Goal: Task Accomplishment & Management: Manage account settings

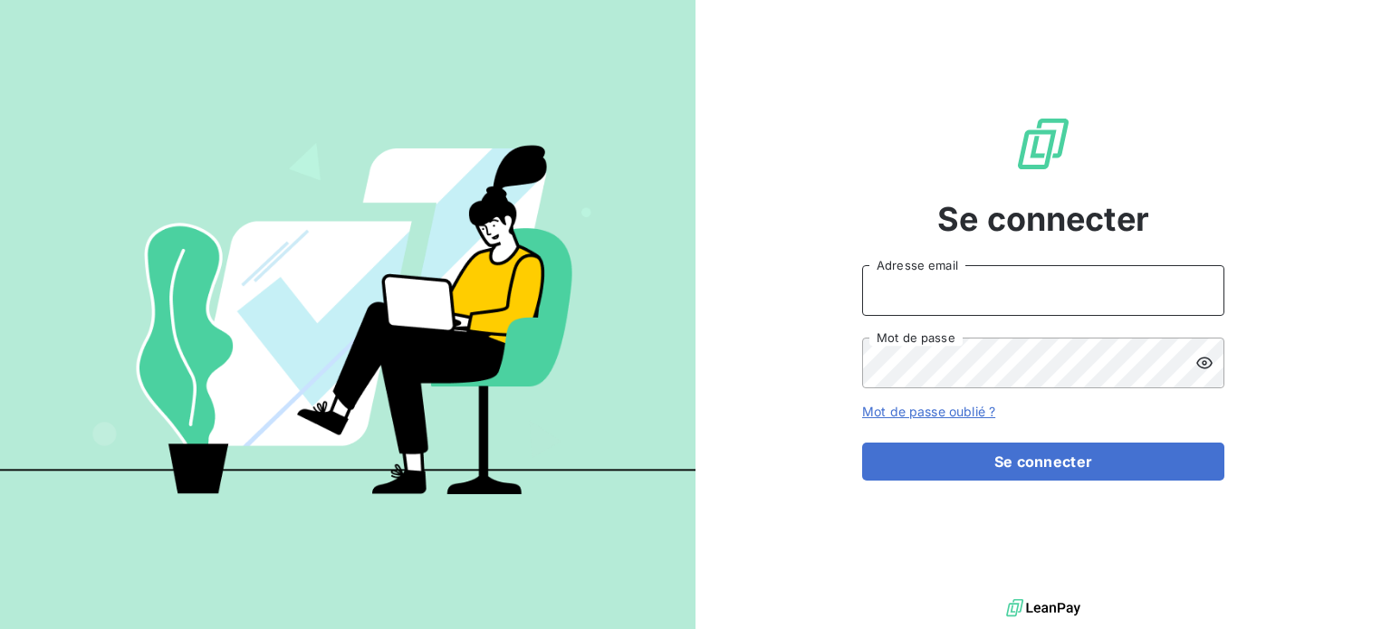
click at [966, 289] on input "Adresse email" at bounding box center [1043, 290] width 362 height 51
type input "[EMAIL_ADDRESS][DOMAIN_NAME]"
click at [1204, 365] on icon at bounding box center [1204, 363] width 16 height 12
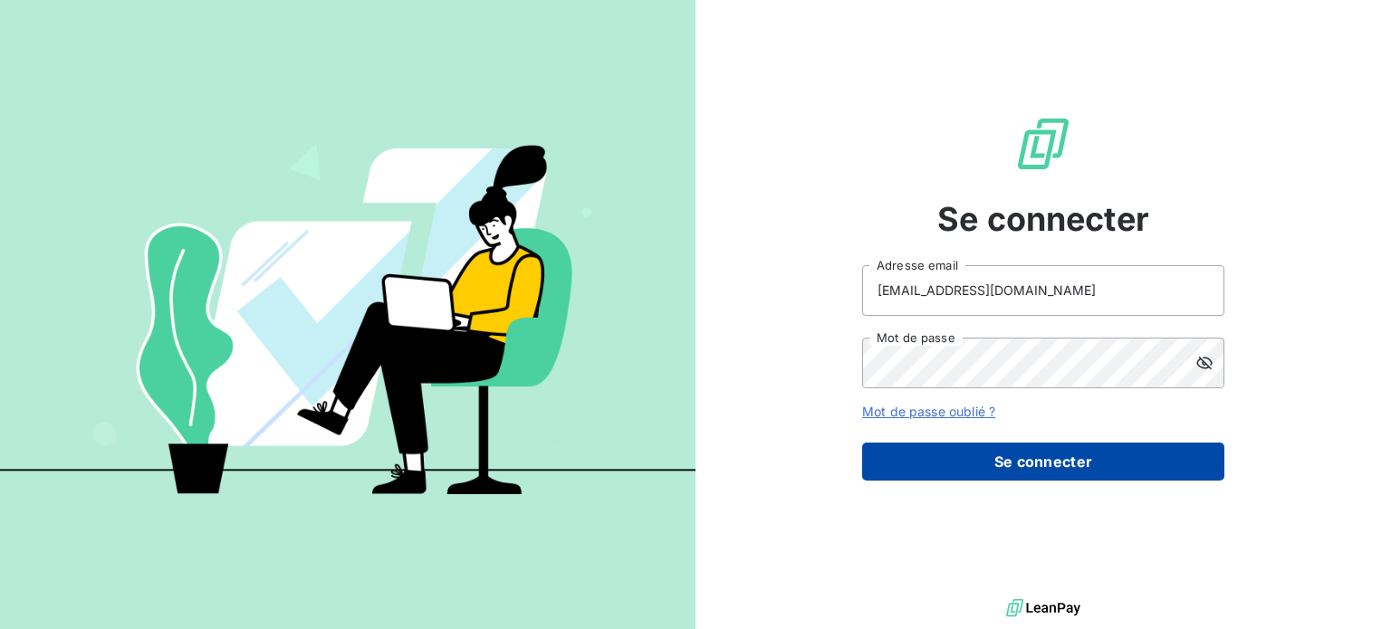
click at [1102, 459] on button "Se connecter" at bounding box center [1043, 462] width 362 height 38
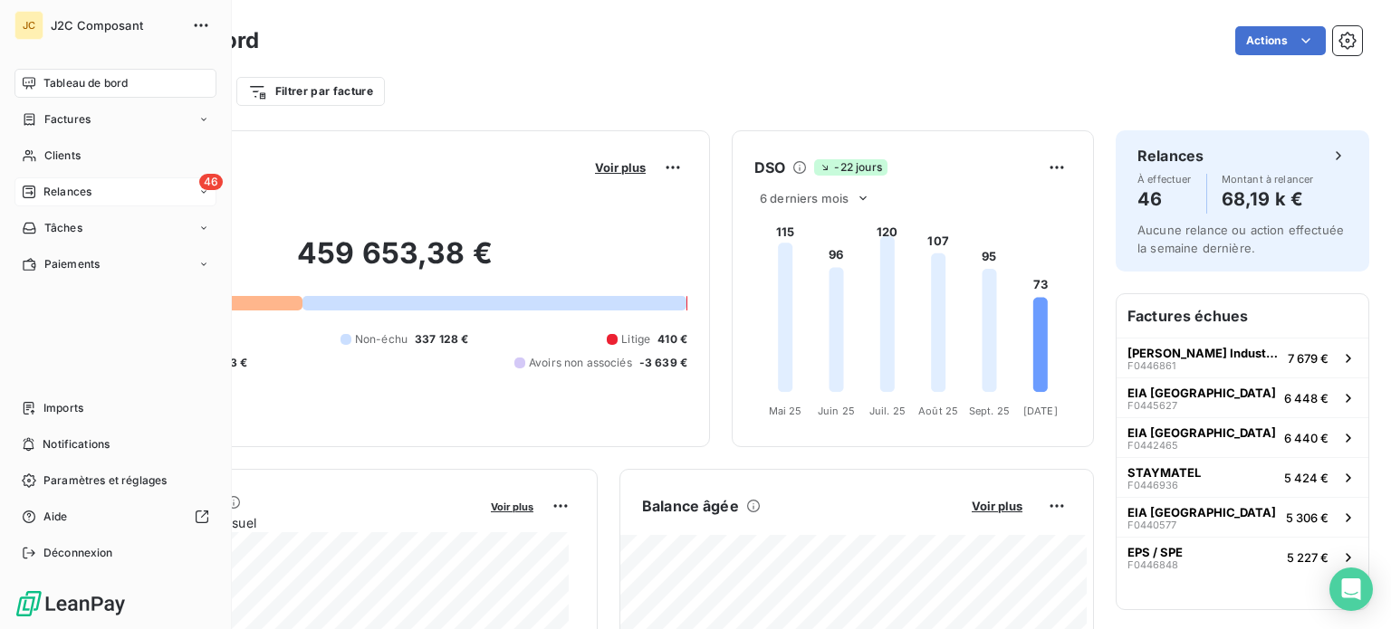
click at [85, 189] on span "Relances" at bounding box center [67, 192] width 48 height 16
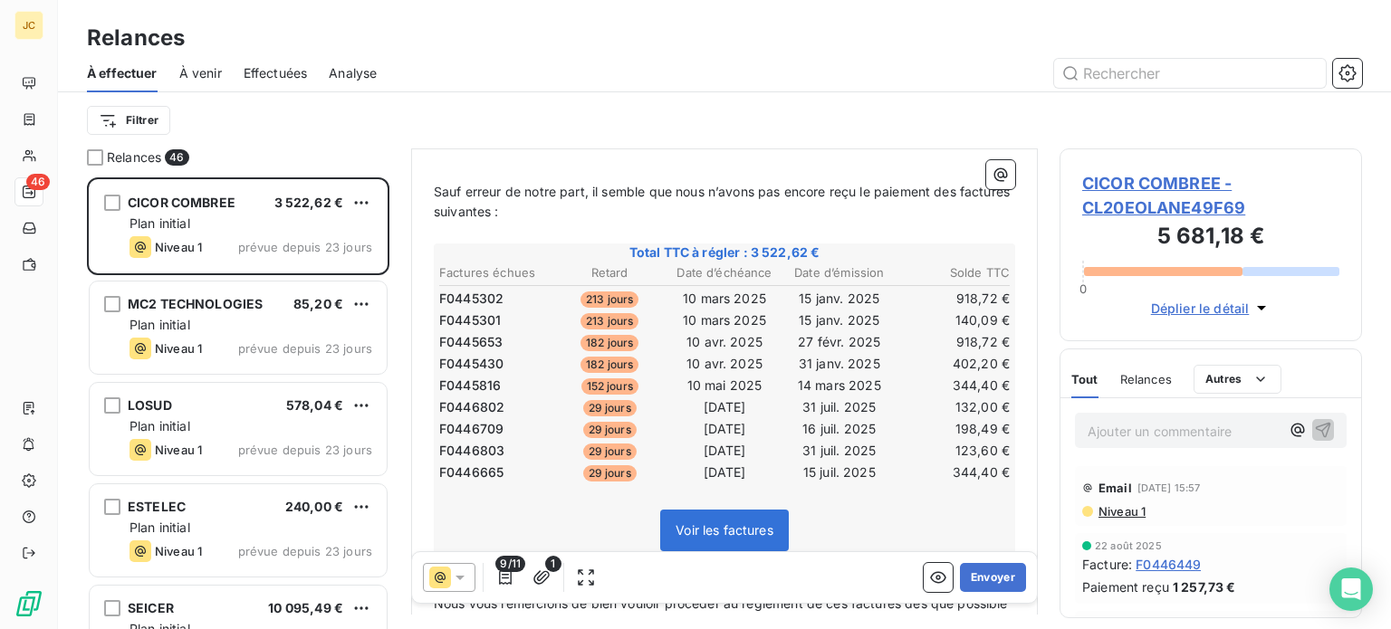
scroll to position [257, 0]
click at [1131, 197] on span "CICOR COMBREE - CL20EOLANE49F69" at bounding box center [1210, 195] width 257 height 49
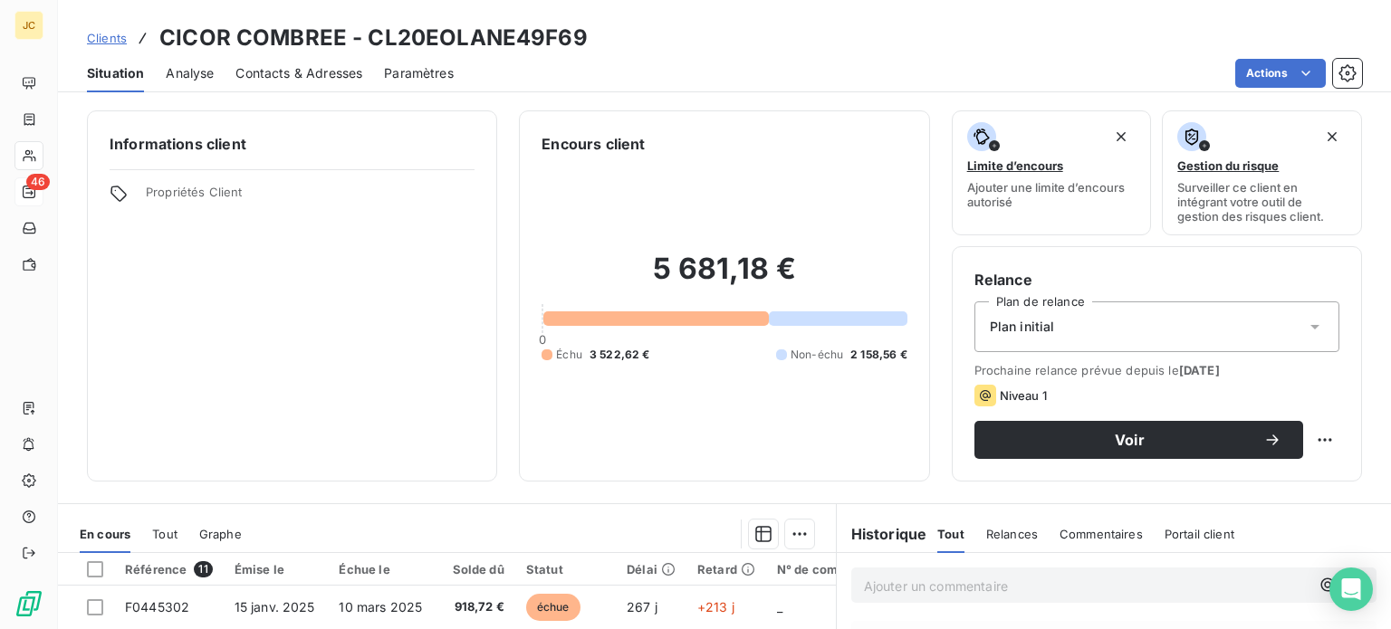
click at [294, 72] on span "Contacts & Adresses" at bounding box center [298, 73] width 127 height 18
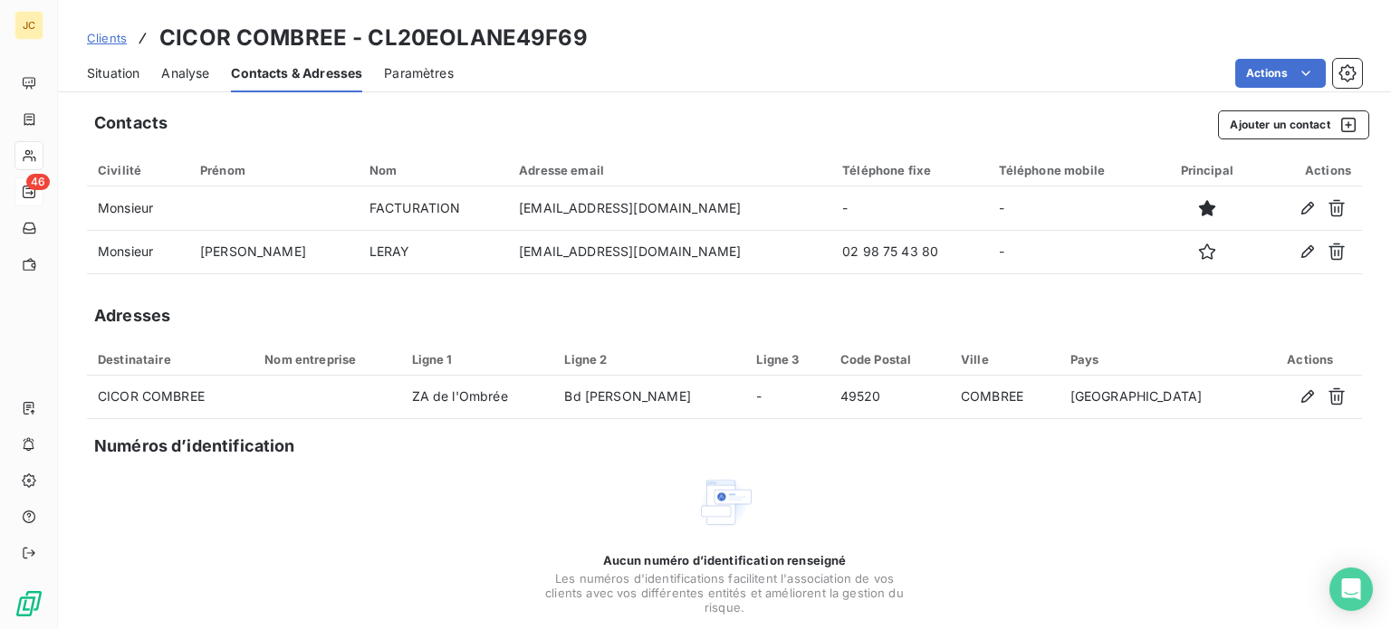
click at [126, 73] on span "Situation" at bounding box center [113, 73] width 53 height 18
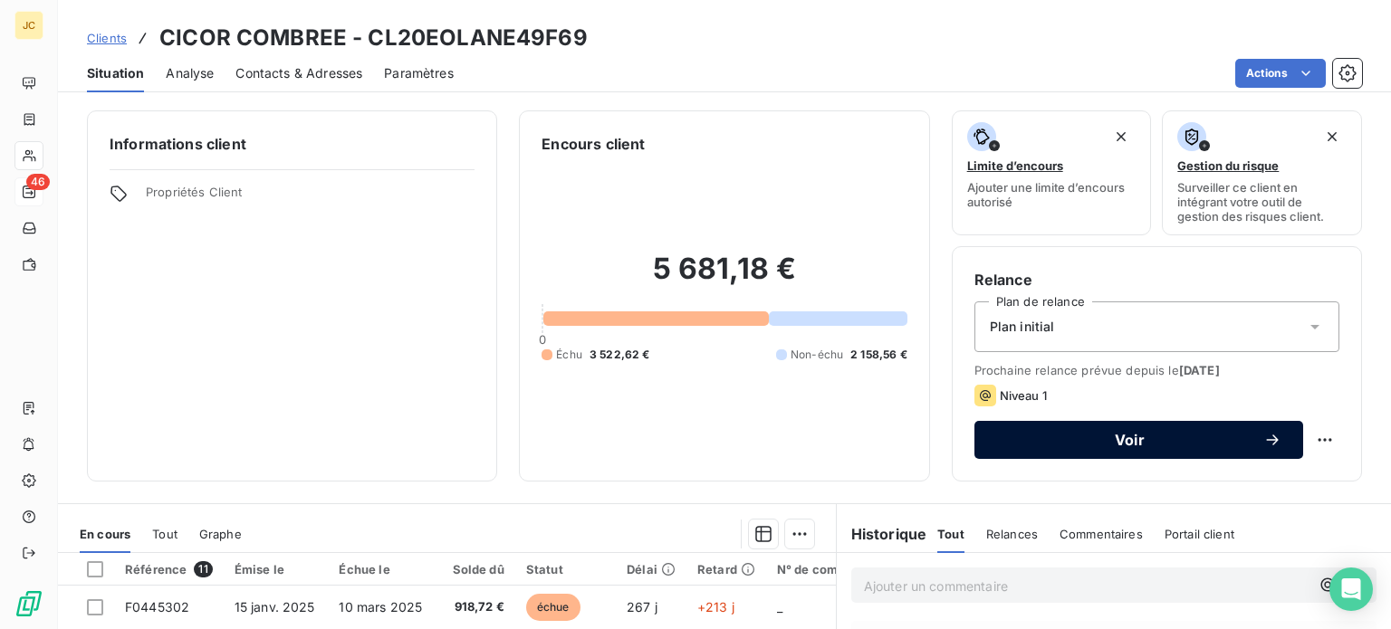
click at [1018, 442] on span "Voir" at bounding box center [1129, 440] width 267 height 14
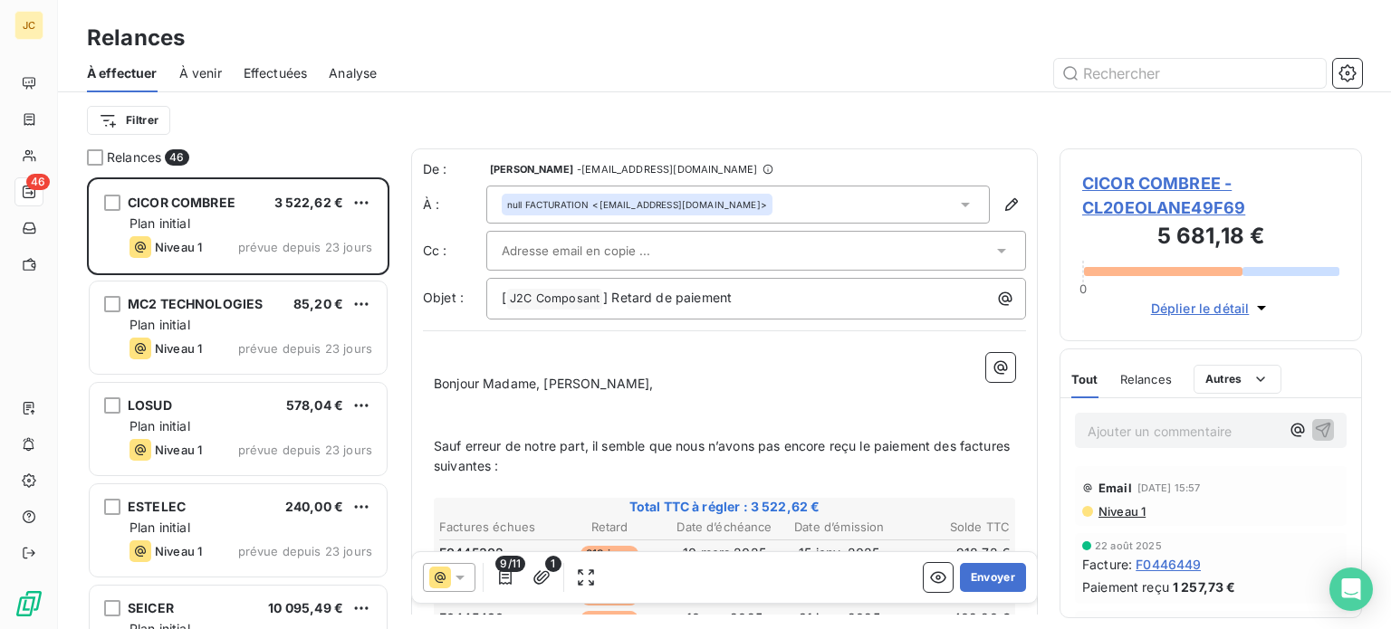
scroll to position [438, 288]
click at [757, 245] on div at bounding box center [747, 250] width 491 height 27
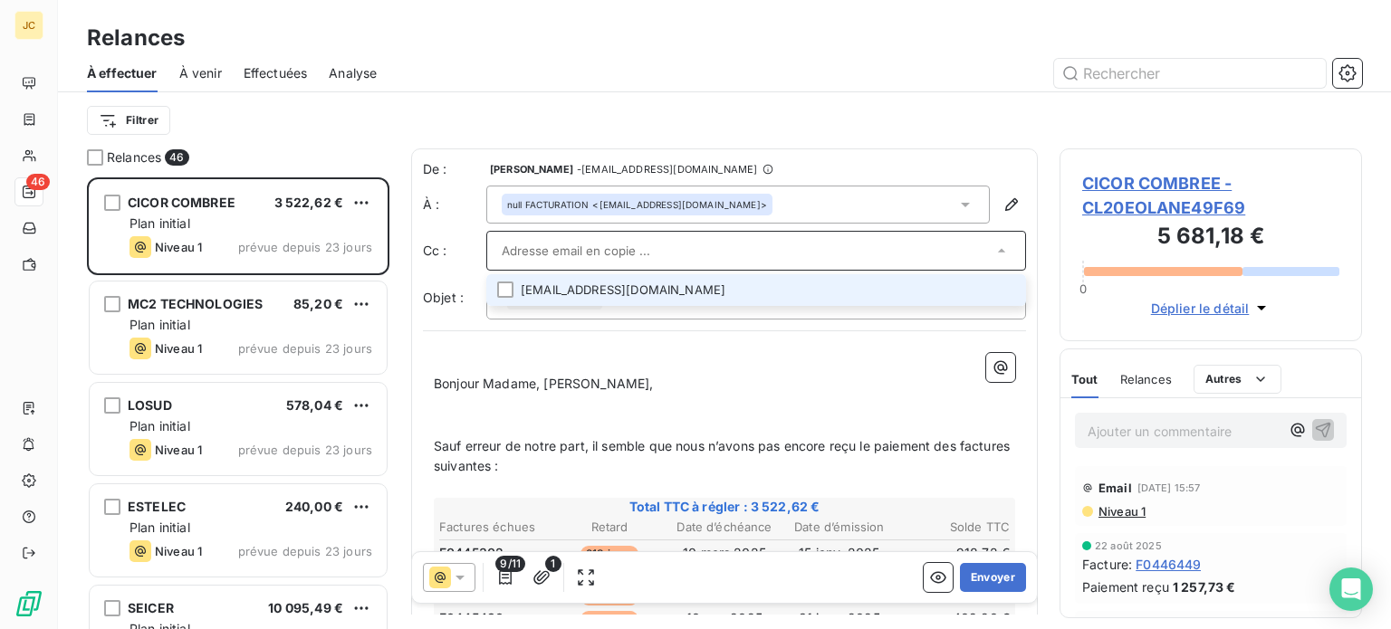
click at [703, 286] on li "[EMAIL_ADDRESS][DOMAIN_NAME]" at bounding box center [756, 290] width 540 height 32
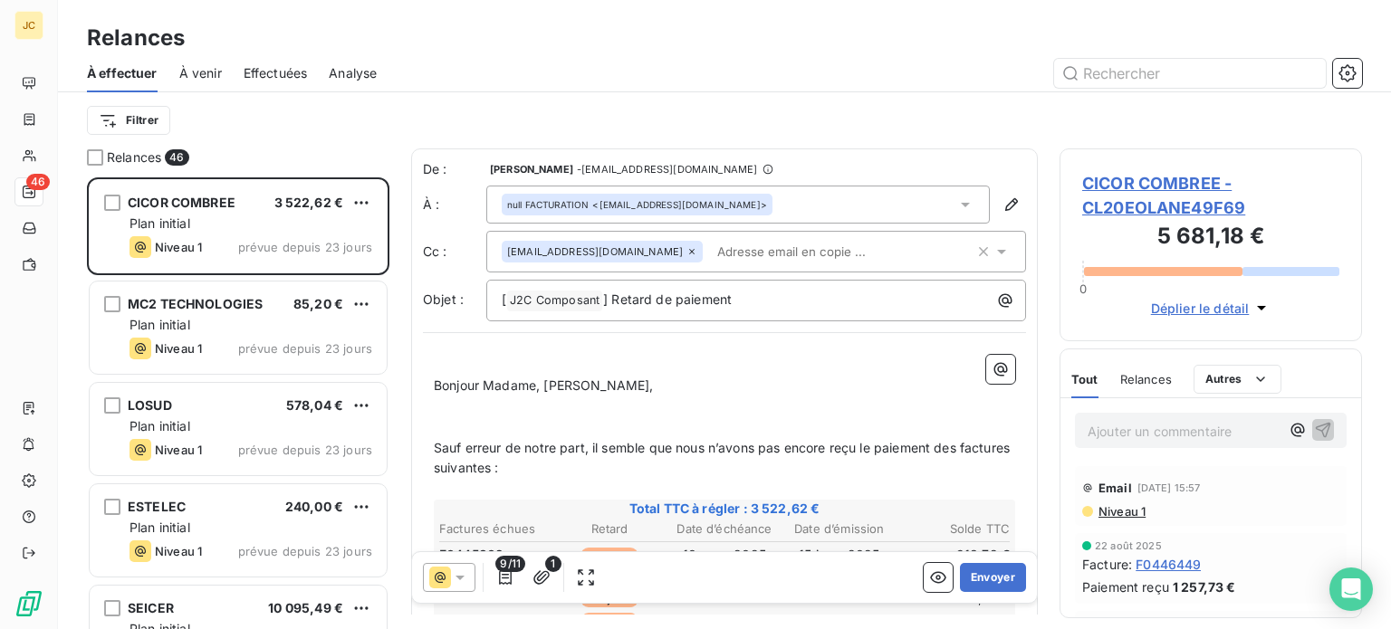
click at [501, 571] on span "9/11" at bounding box center [510, 564] width 30 height 16
click at [504, 583] on icon "button" at bounding box center [505, 578] width 13 height 14
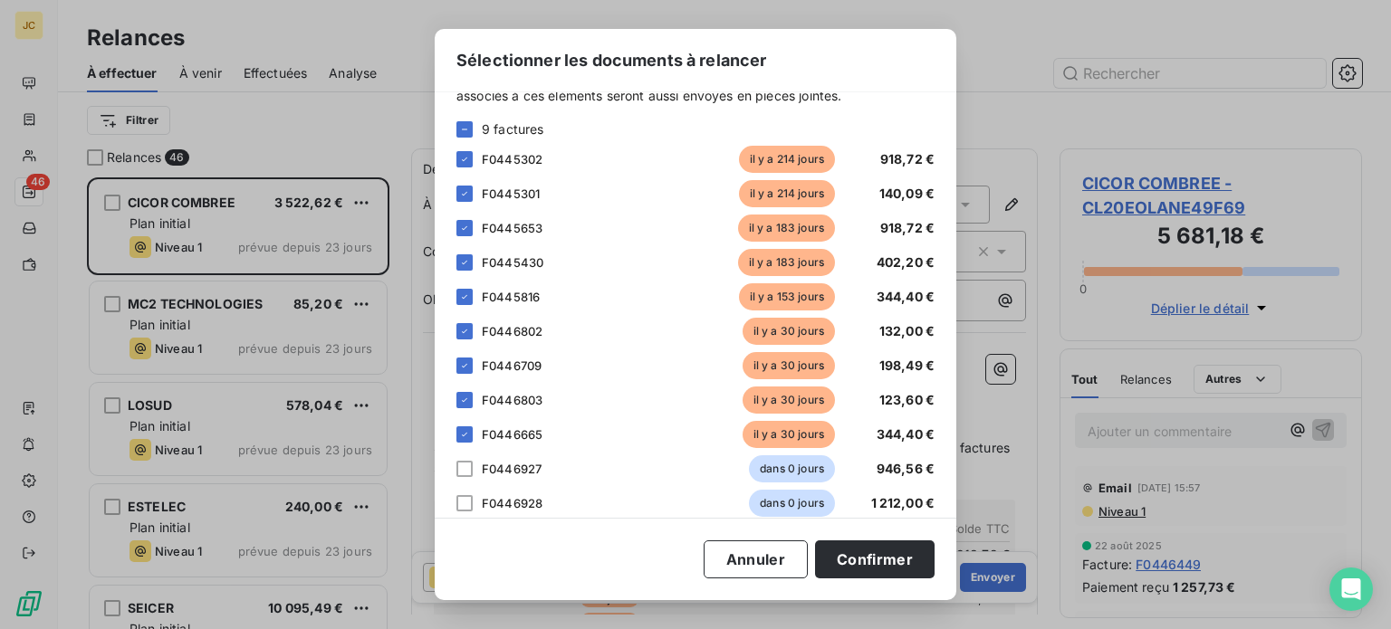
scroll to position [87, 0]
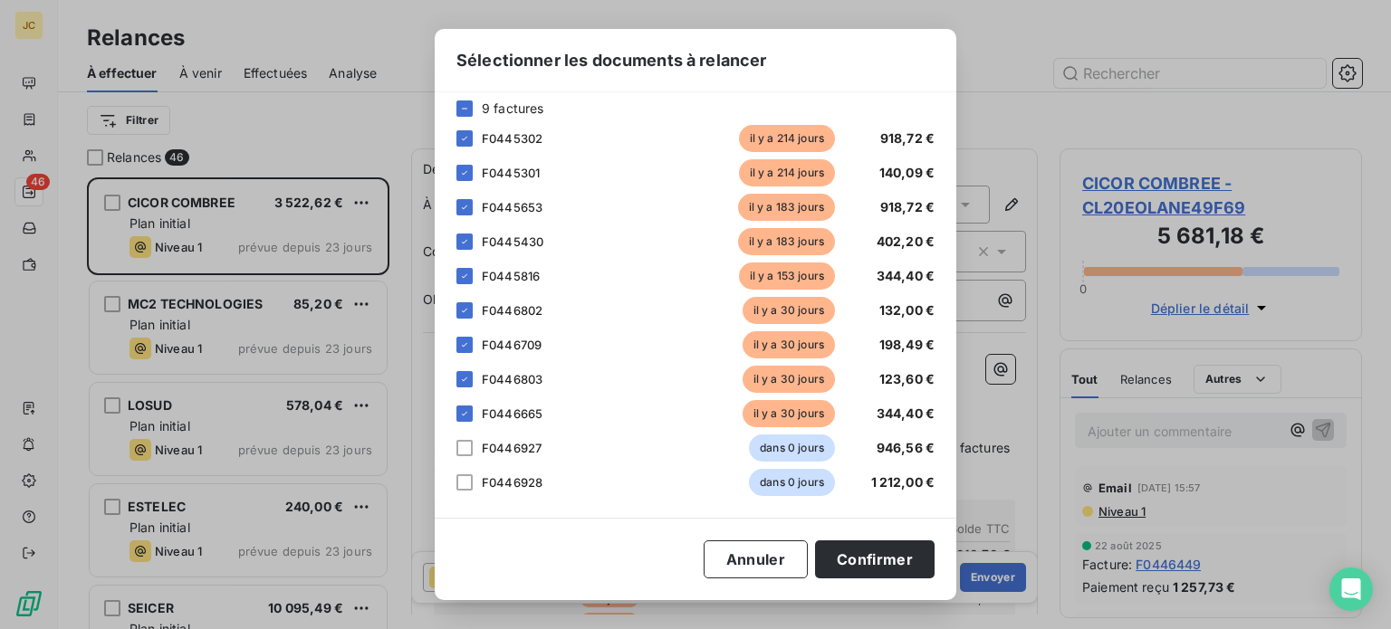
click at [473, 446] on div "F0446927 dans 0 jours 946,56 €" at bounding box center [695, 448] width 478 height 27
click at [465, 448] on div at bounding box center [464, 448] width 16 height 16
click at [462, 481] on div at bounding box center [464, 483] width 16 height 16
click at [853, 554] on button "Confirmer" at bounding box center [875, 560] width 120 height 38
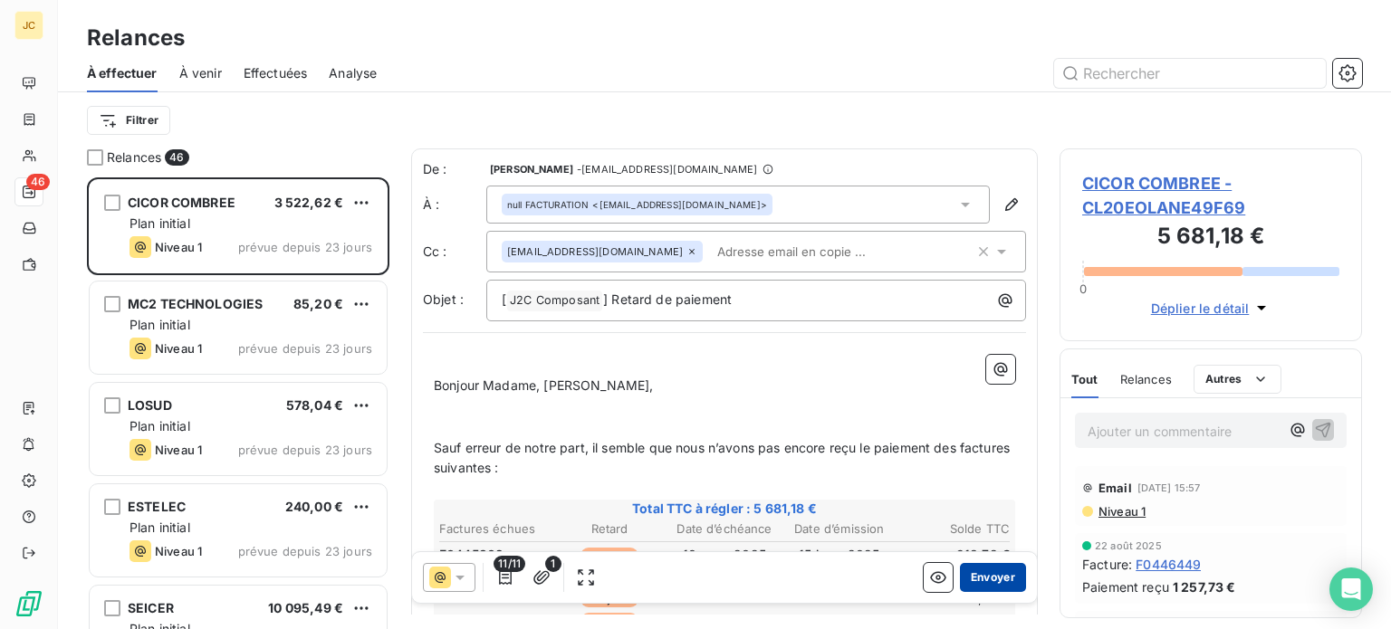
click at [968, 575] on button "Envoyer" at bounding box center [993, 577] width 66 height 29
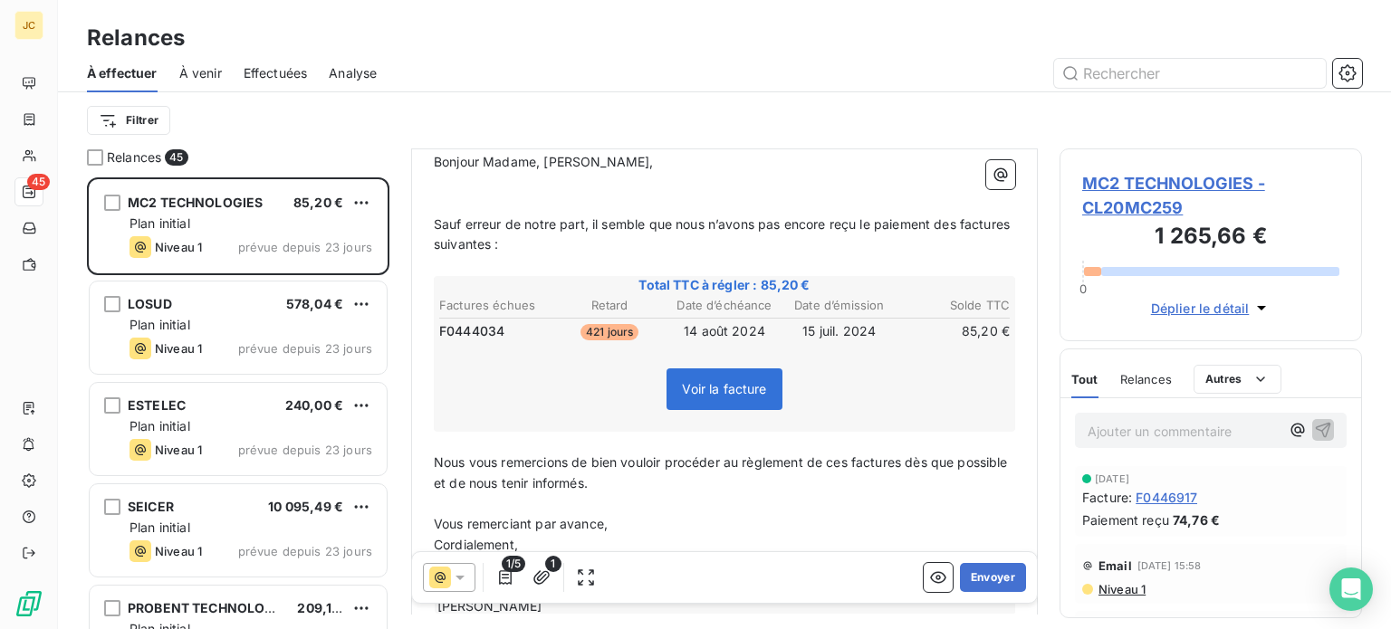
scroll to position [229, 0]
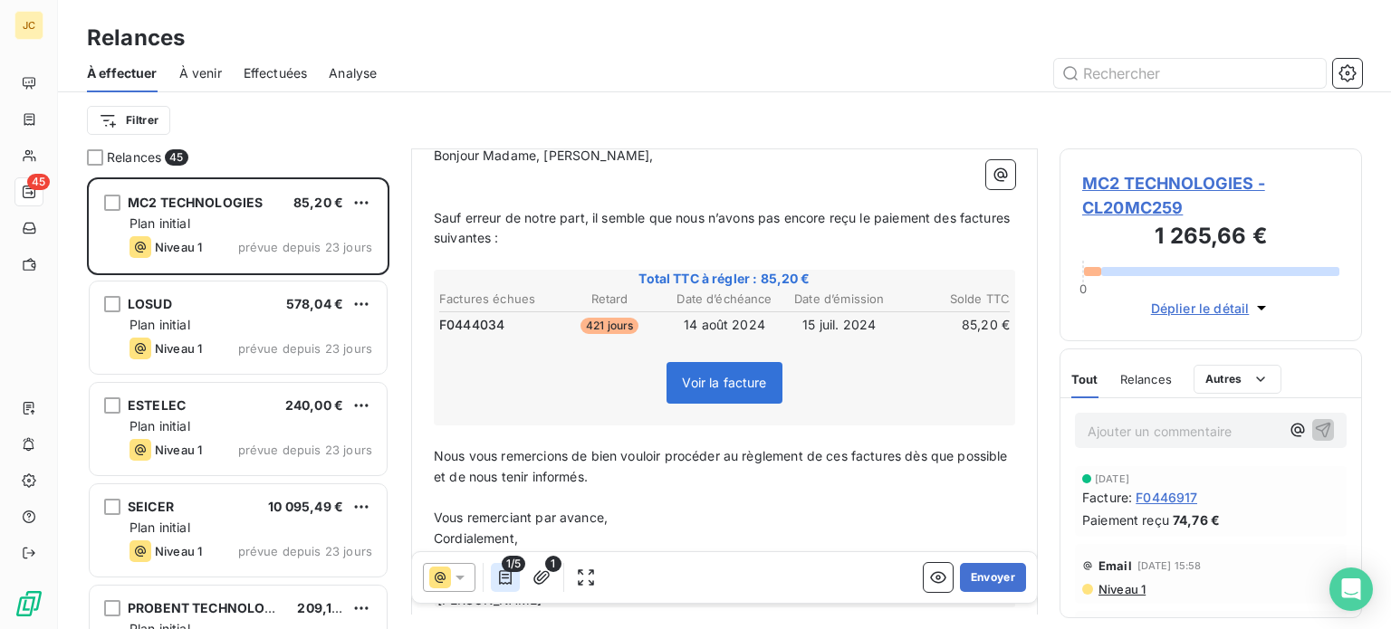
click at [499, 578] on icon "button" at bounding box center [505, 578] width 13 height 14
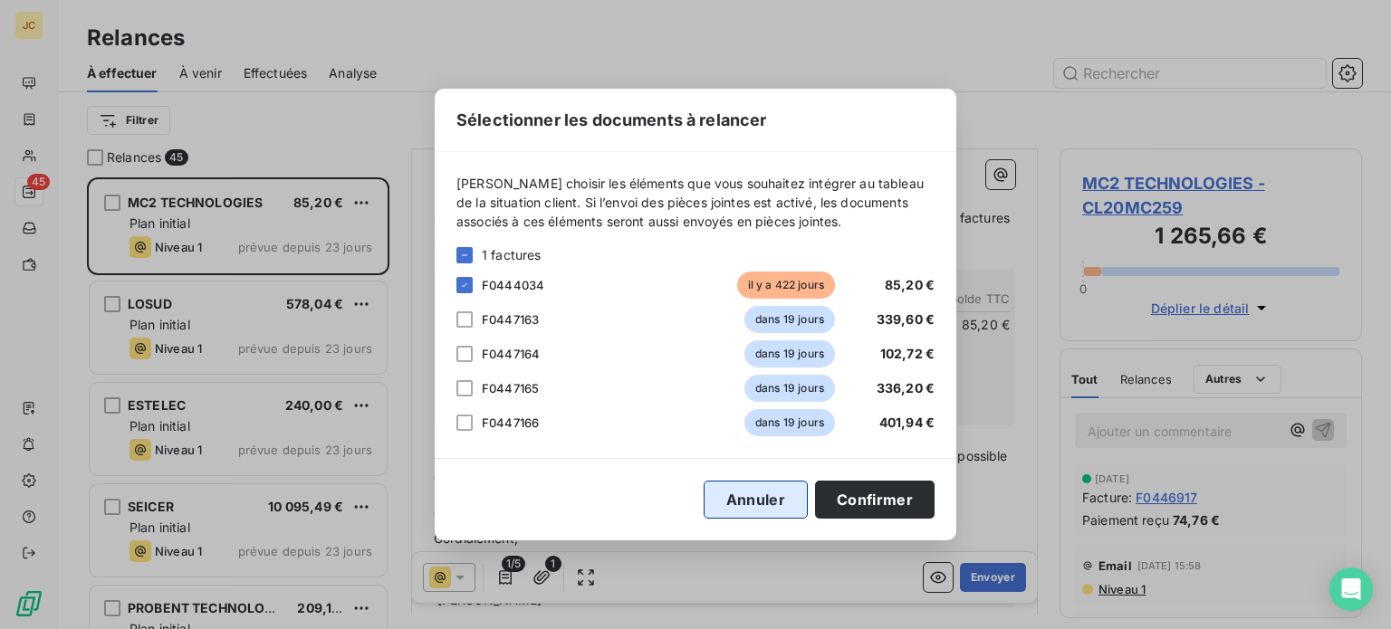
click at [805, 502] on button "Annuler" at bounding box center [756, 500] width 104 height 38
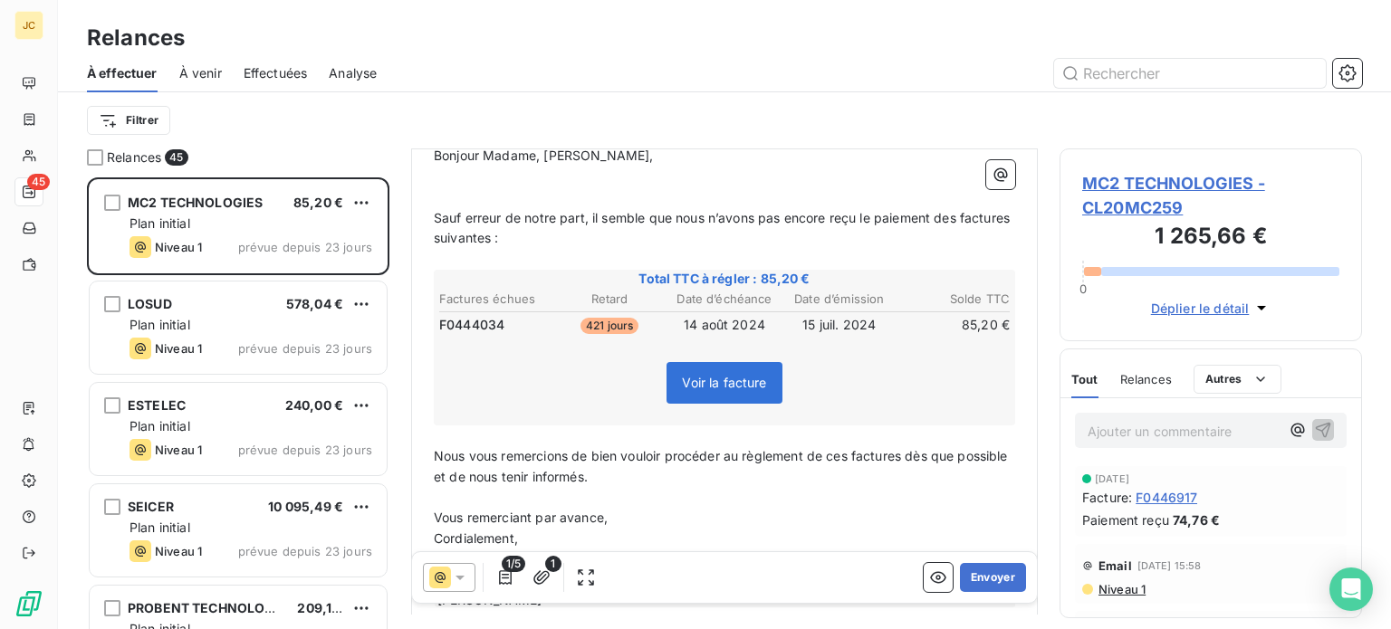
click at [1232, 433] on p "Ajouter un commentaire ﻿" at bounding box center [1184, 431] width 192 height 23
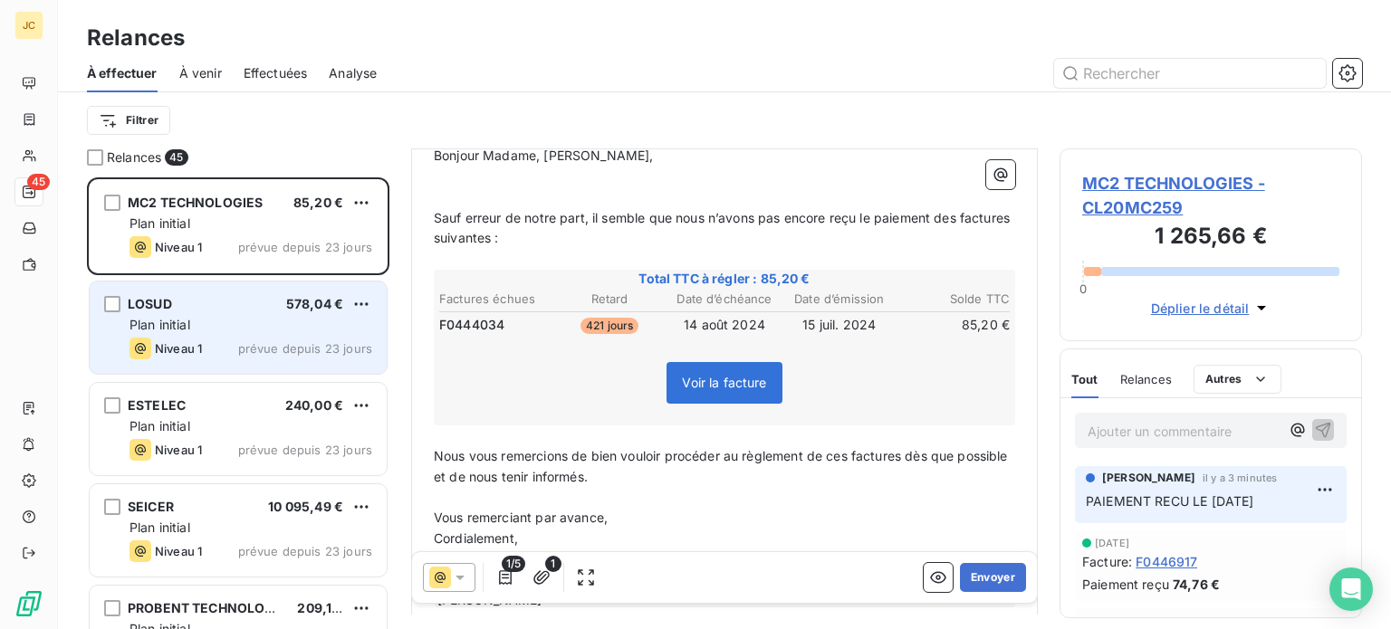
click at [212, 326] on div "Plan initial" at bounding box center [251, 325] width 243 height 18
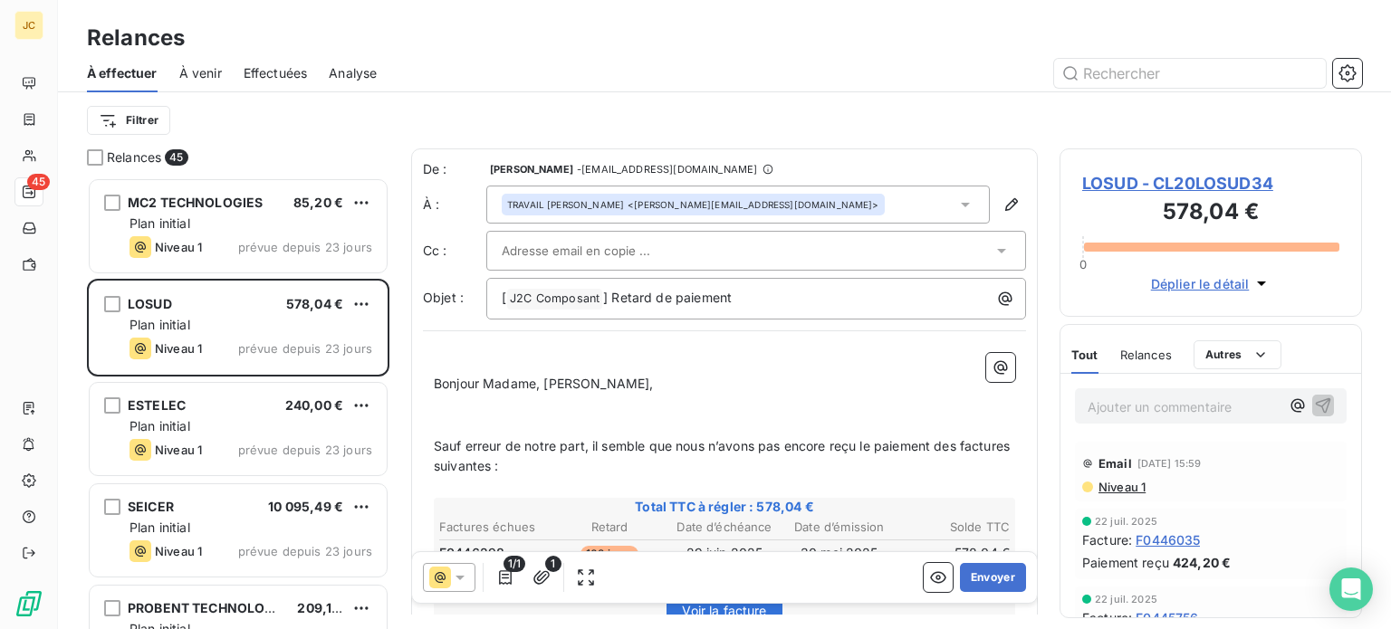
click at [886, 252] on div at bounding box center [747, 250] width 491 height 27
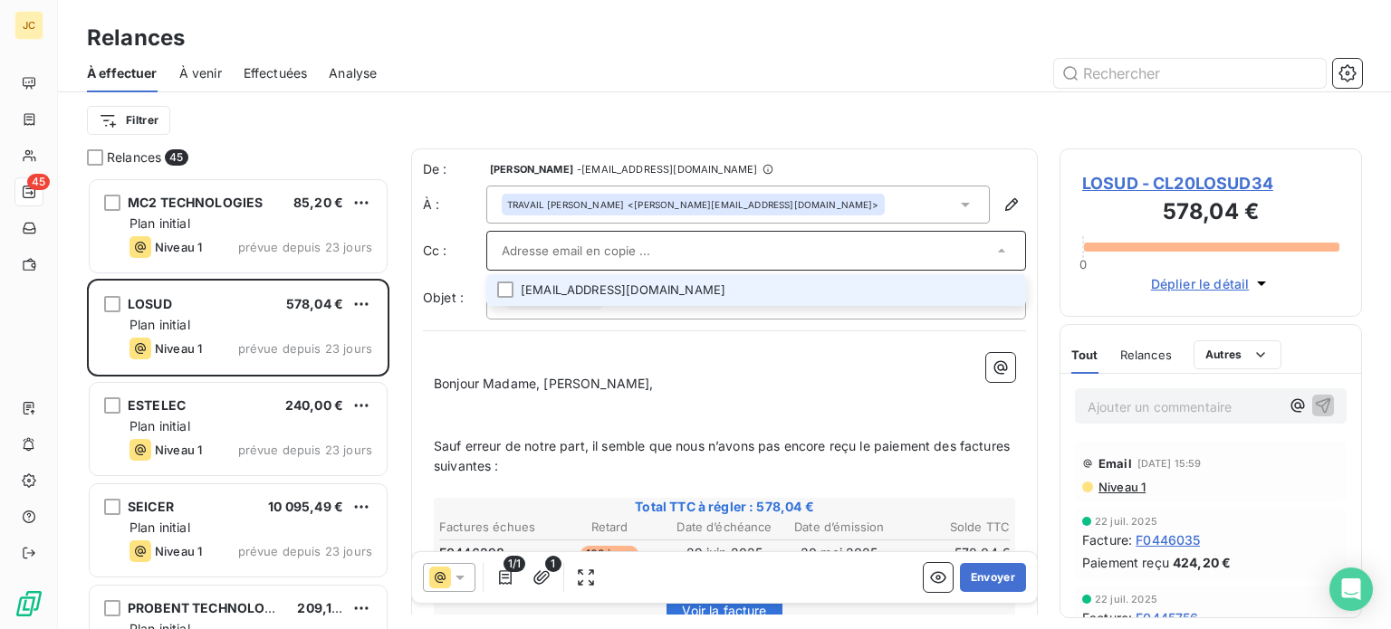
click at [809, 289] on li "[EMAIL_ADDRESS][DOMAIN_NAME]" at bounding box center [756, 290] width 540 height 32
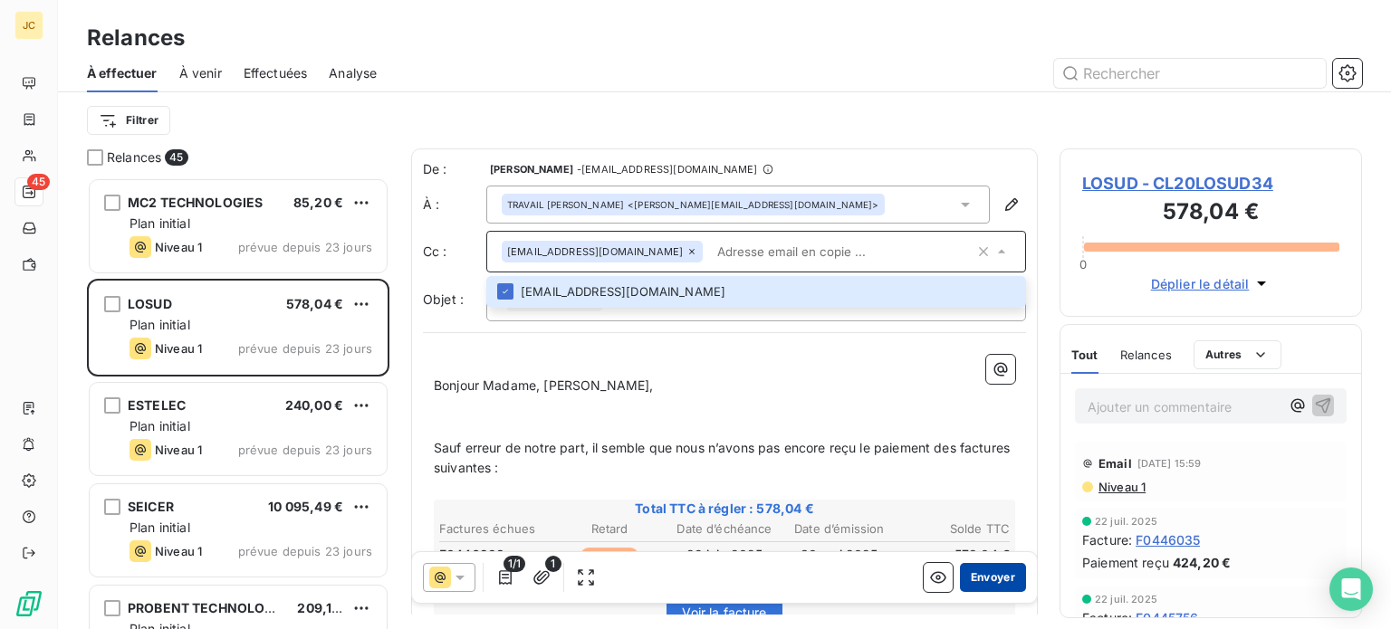
click at [962, 581] on button "Envoyer" at bounding box center [993, 577] width 66 height 29
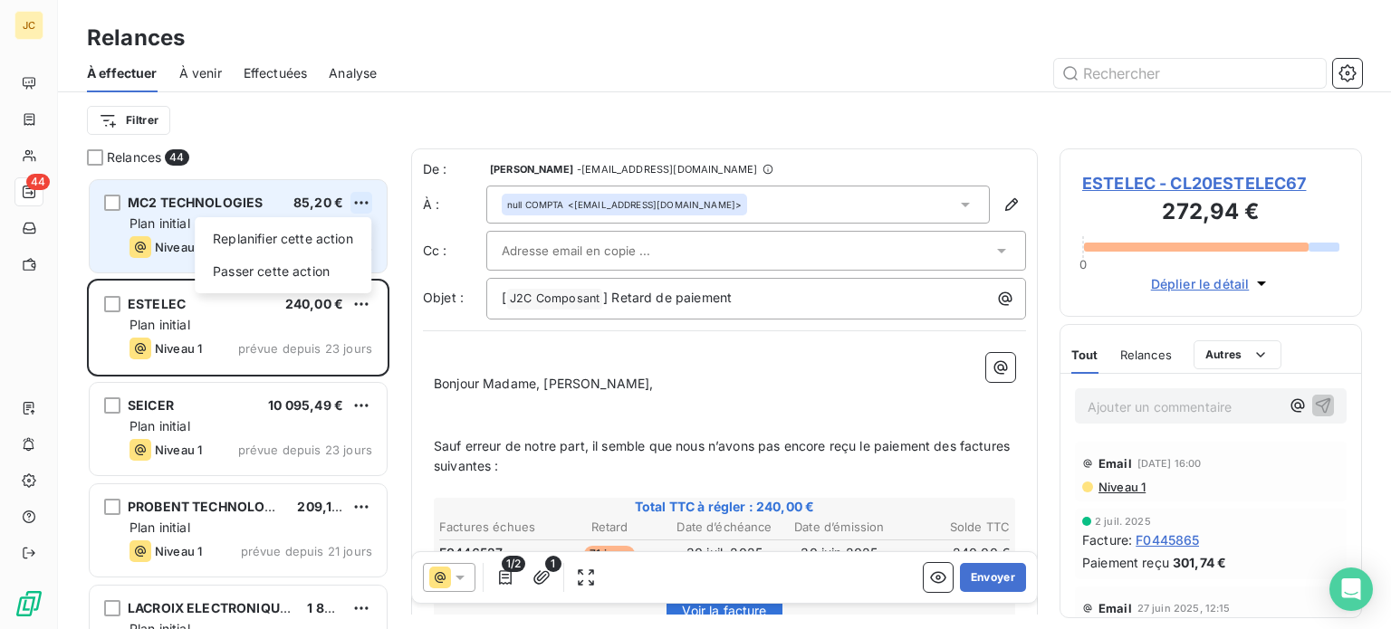
click at [363, 200] on html "JC 44 Relances À effectuer À venir Effectuées Analyse Filtrer Relances 44 MC2 T…" at bounding box center [695, 314] width 1391 height 629
click at [308, 273] on div "Passer cette action" at bounding box center [283, 271] width 162 height 29
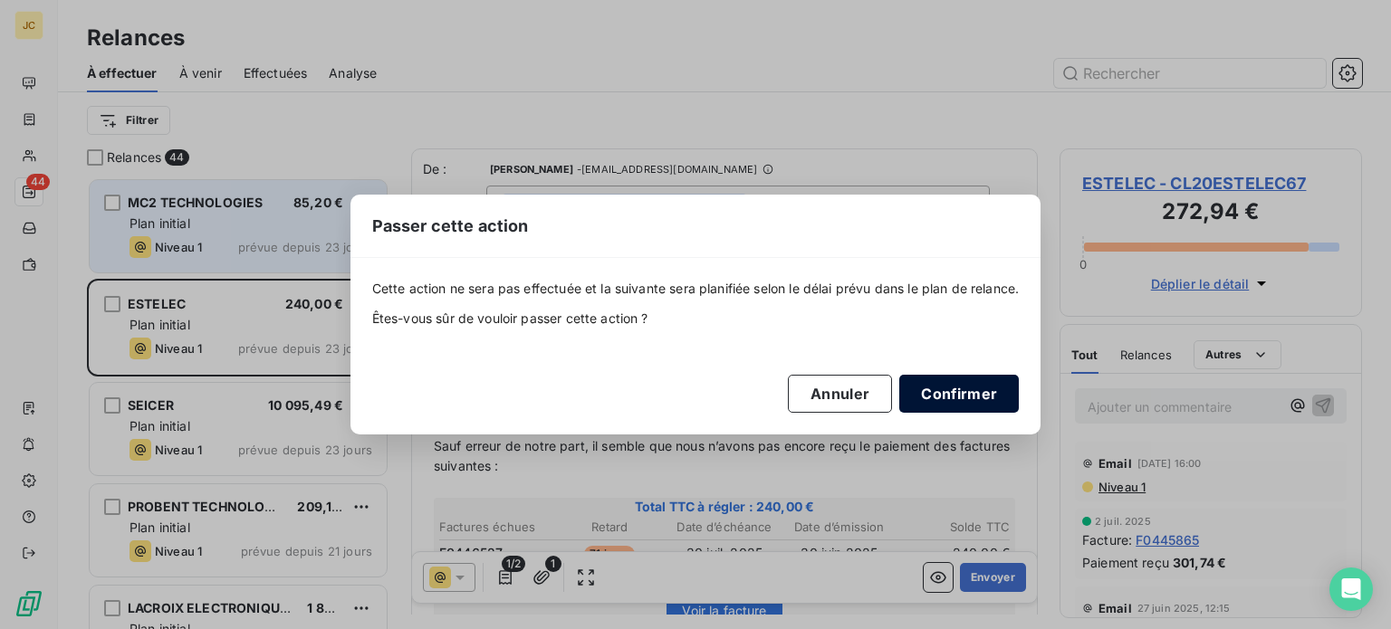
click at [966, 390] on button "Confirmer" at bounding box center [959, 394] width 120 height 38
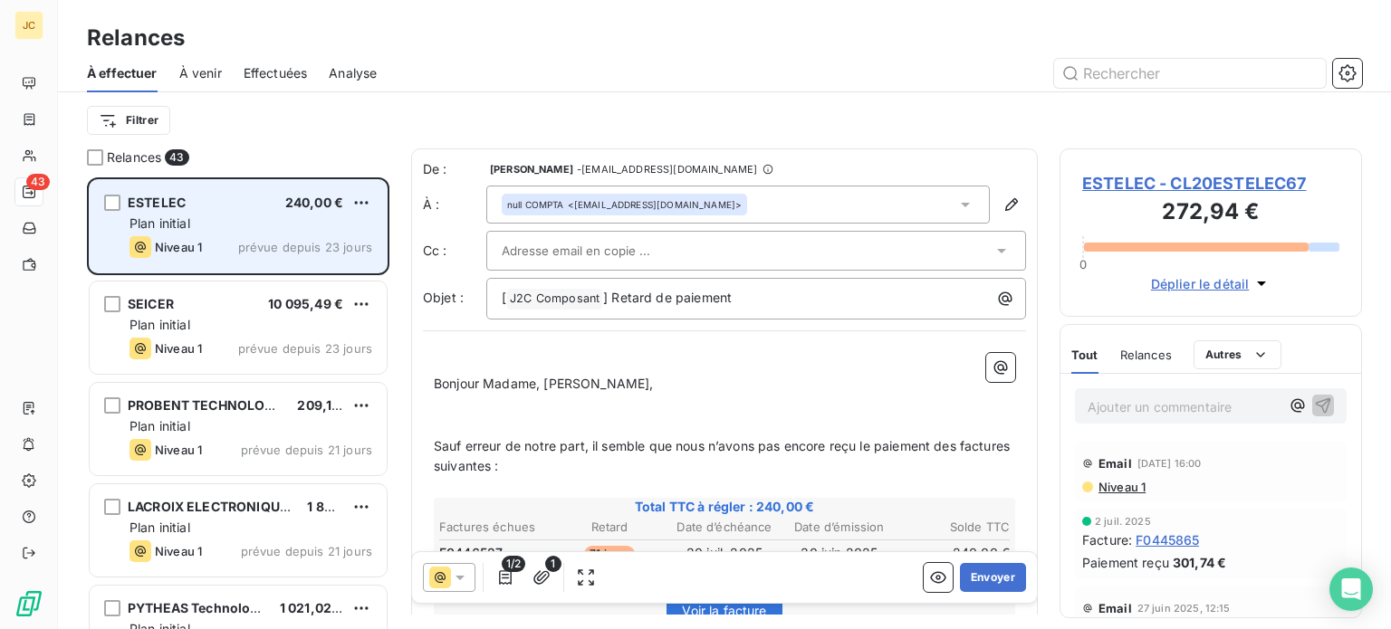
click at [865, 249] on div at bounding box center [747, 250] width 491 height 27
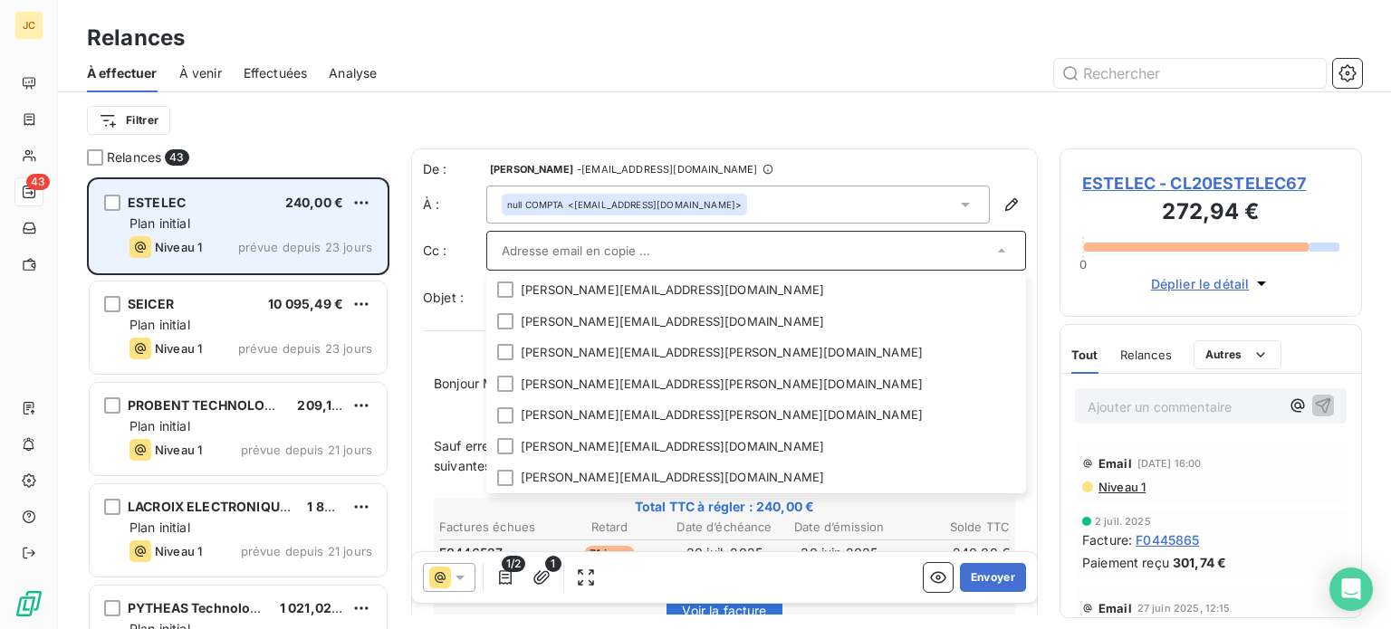
paste input "[PERSON_NAME][EMAIL_ADDRESS][PERSON_NAME][DOMAIN_NAME]"
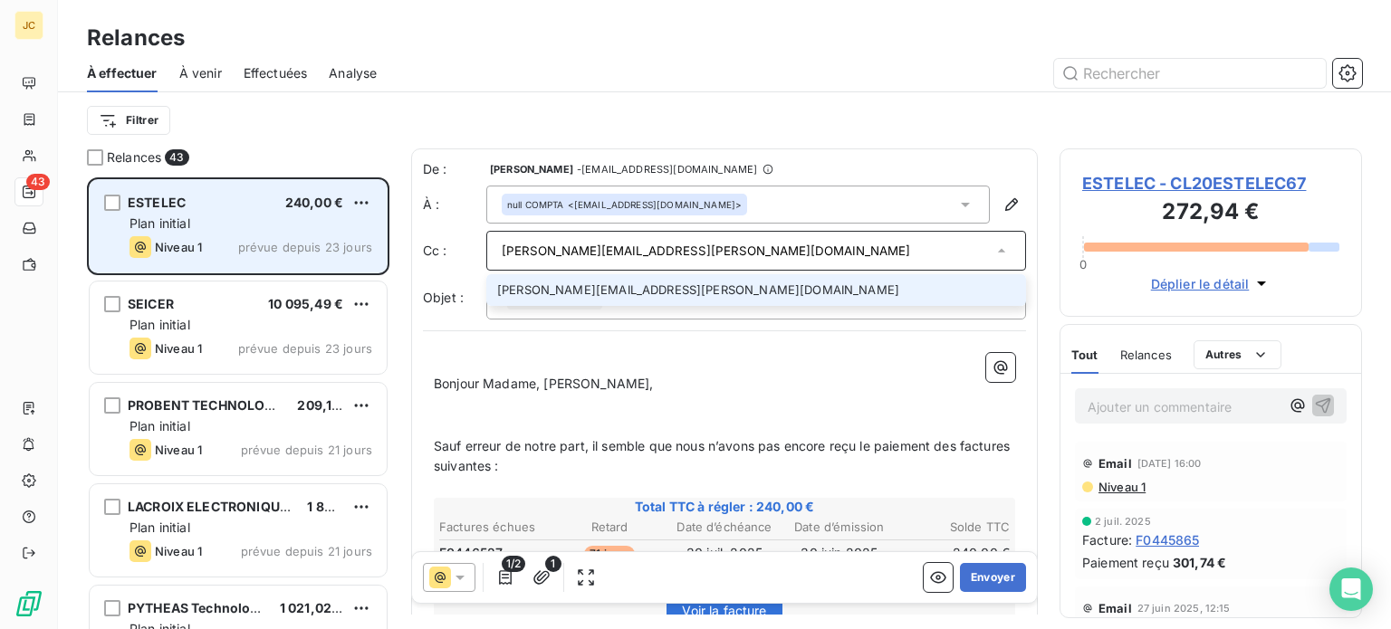
type input "[PERSON_NAME][EMAIL_ADDRESS][PERSON_NAME][DOMAIN_NAME]"
click at [613, 290] on li "[PERSON_NAME][EMAIL_ADDRESS][PERSON_NAME][DOMAIN_NAME]" at bounding box center [756, 290] width 540 height 32
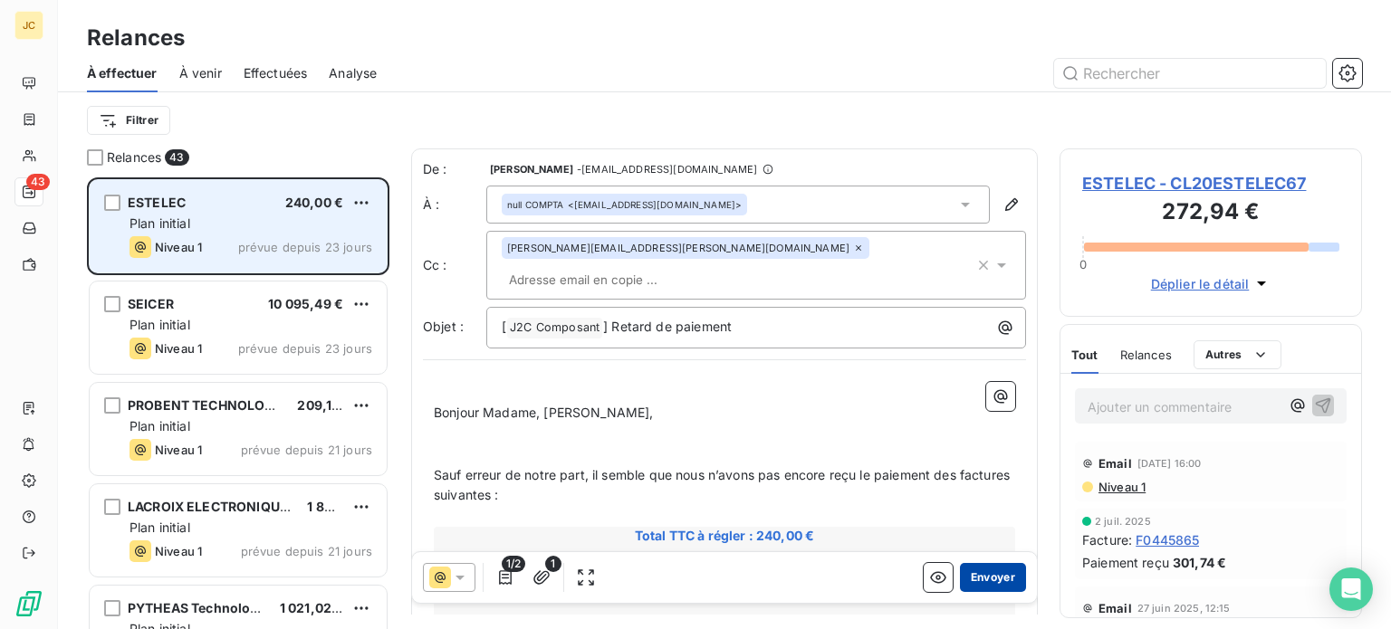
click at [968, 576] on button "Envoyer" at bounding box center [993, 577] width 66 height 29
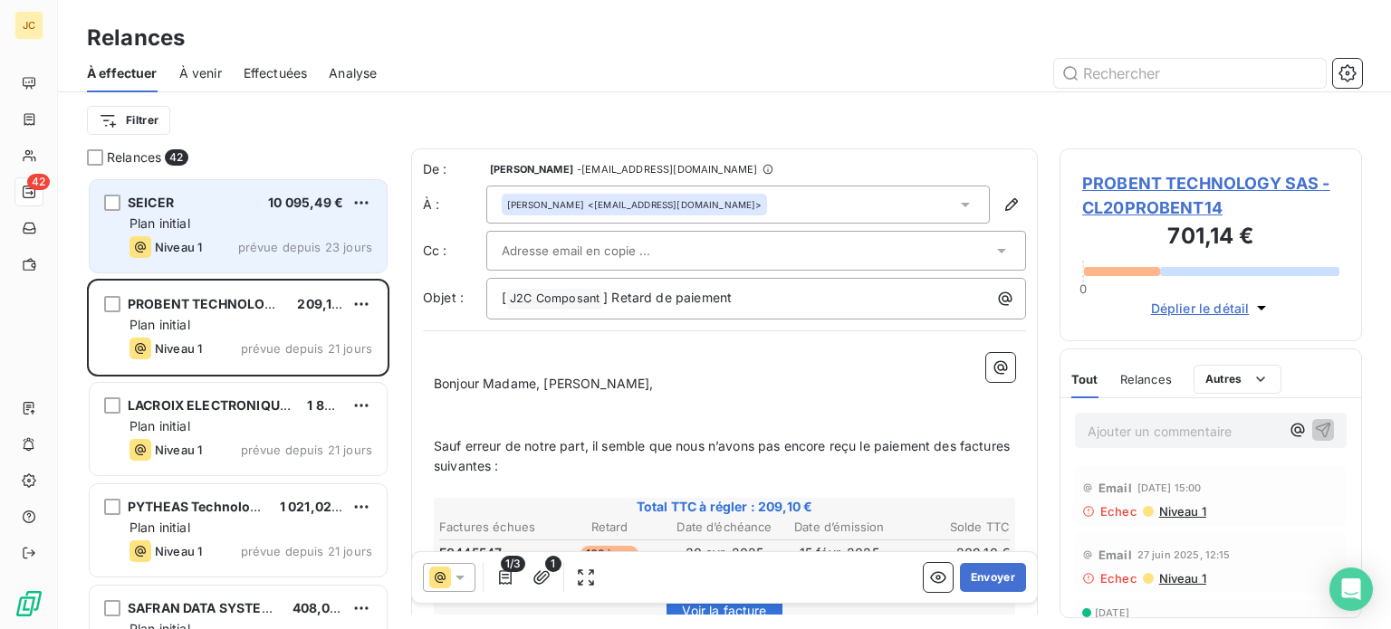
click at [211, 202] on div "SEICER 10 095,49 €" at bounding box center [251, 203] width 243 height 16
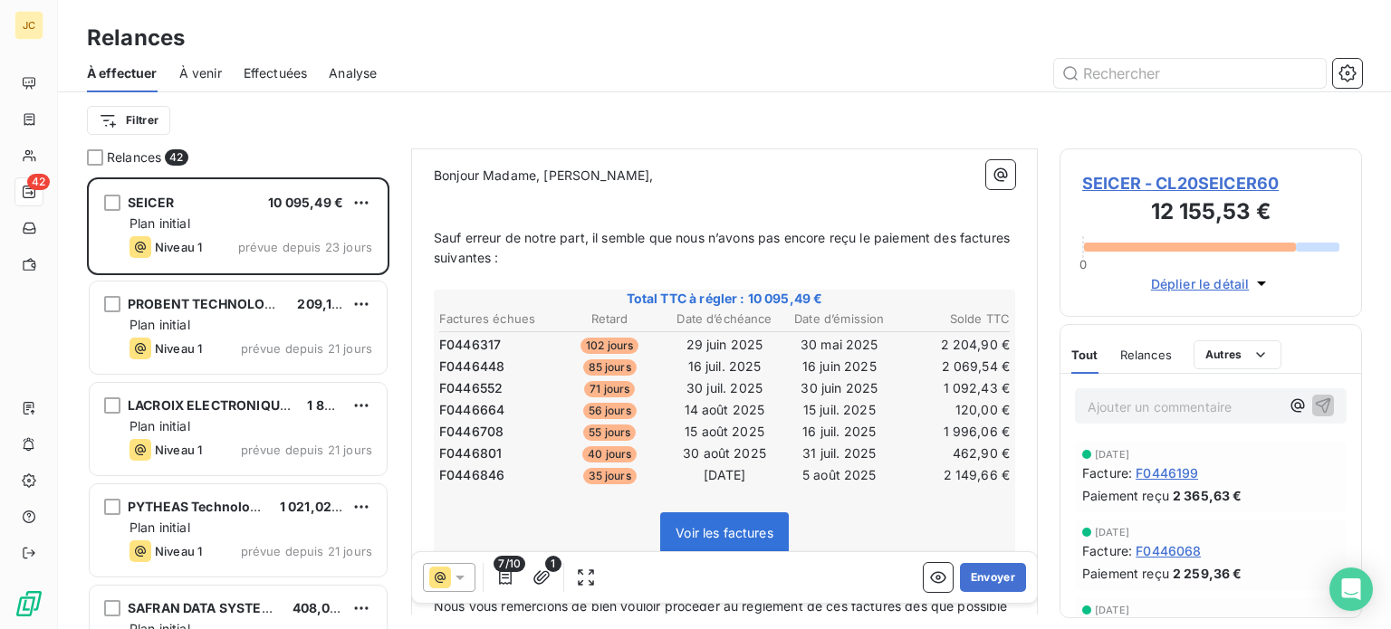
scroll to position [220, 0]
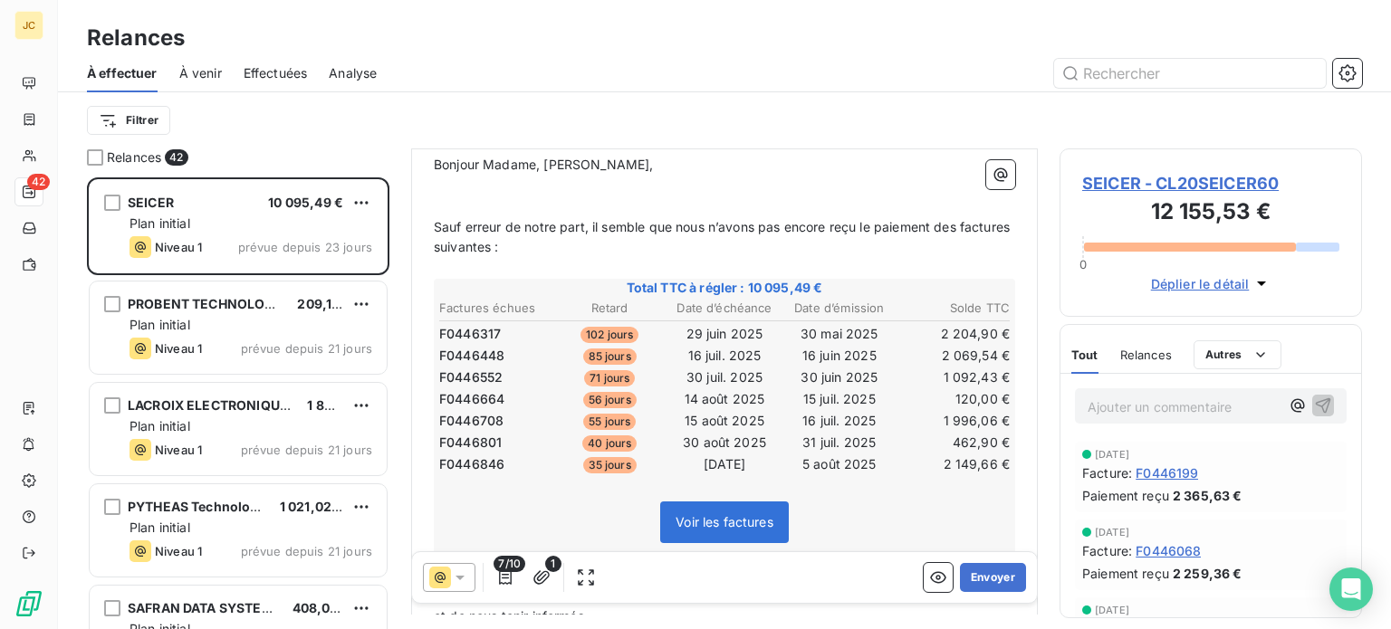
click at [504, 571] on span "7/10" at bounding box center [510, 564] width 32 height 16
click at [507, 582] on icon "button" at bounding box center [505, 578] width 18 height 18
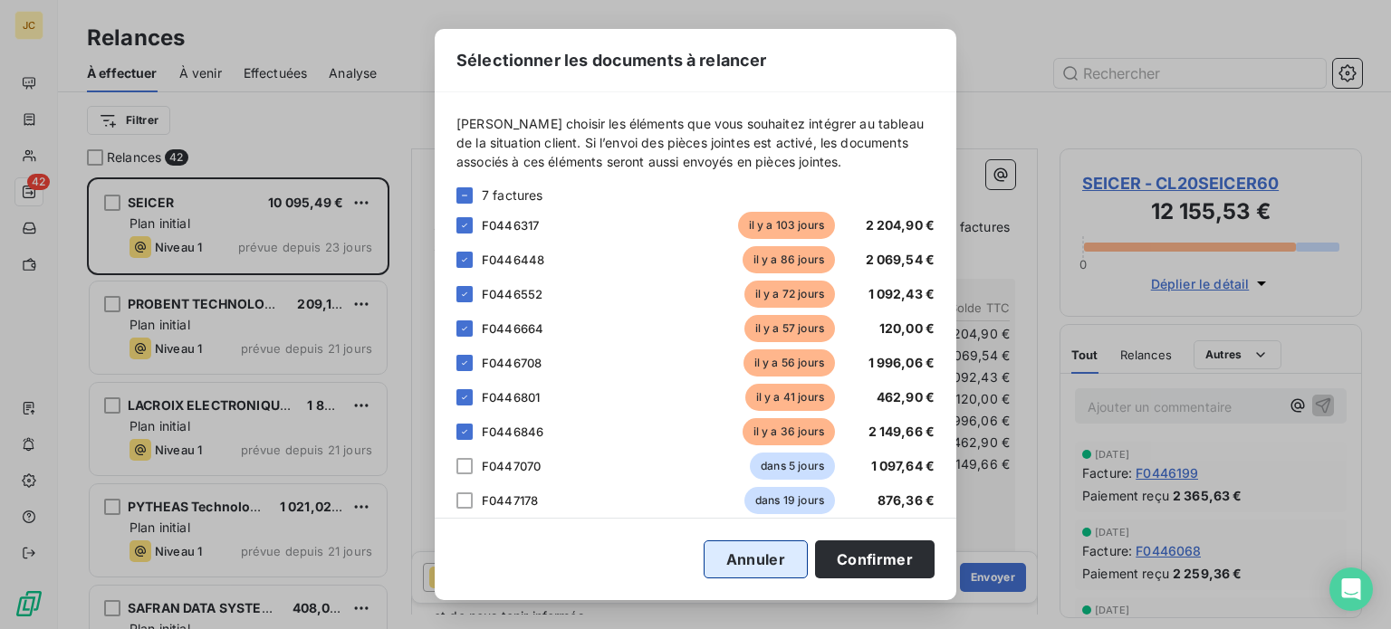
click at [735, 562] on button "Annuler" at bounding box center [756, 560] width 104 height 38
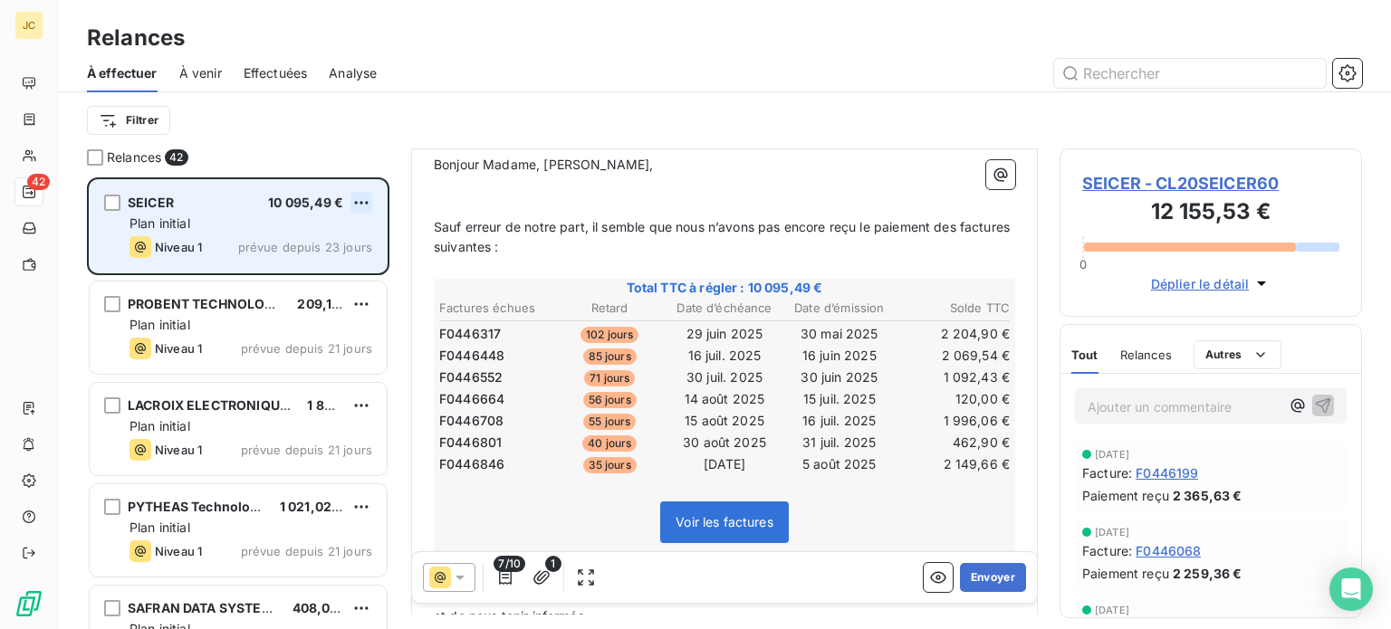
click at [364, 195] on html "JC 42 Relances À effectuer À venir Effectuées Analyse Filtrer Relances 42 SEICE…" at bounding box center [695, 314] width 1391 height 629
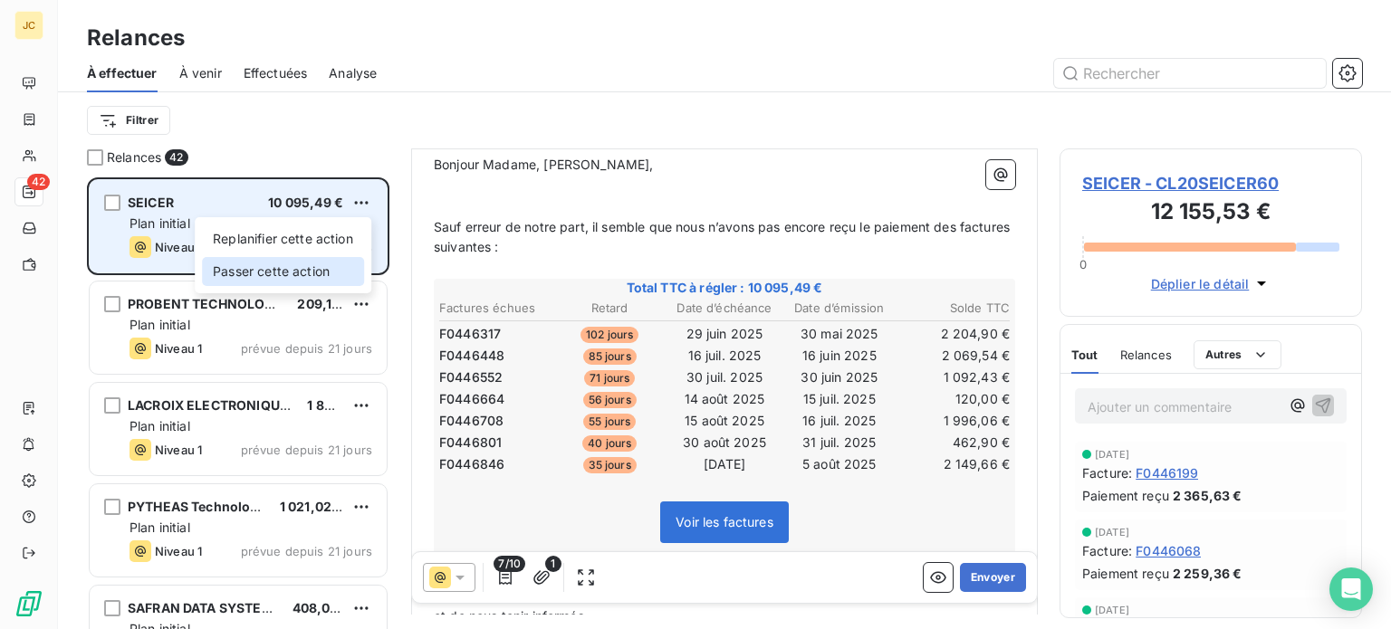
click at [267, 274] on div "Passer cette action" at bounding box center [283, 271] width 162 height 29
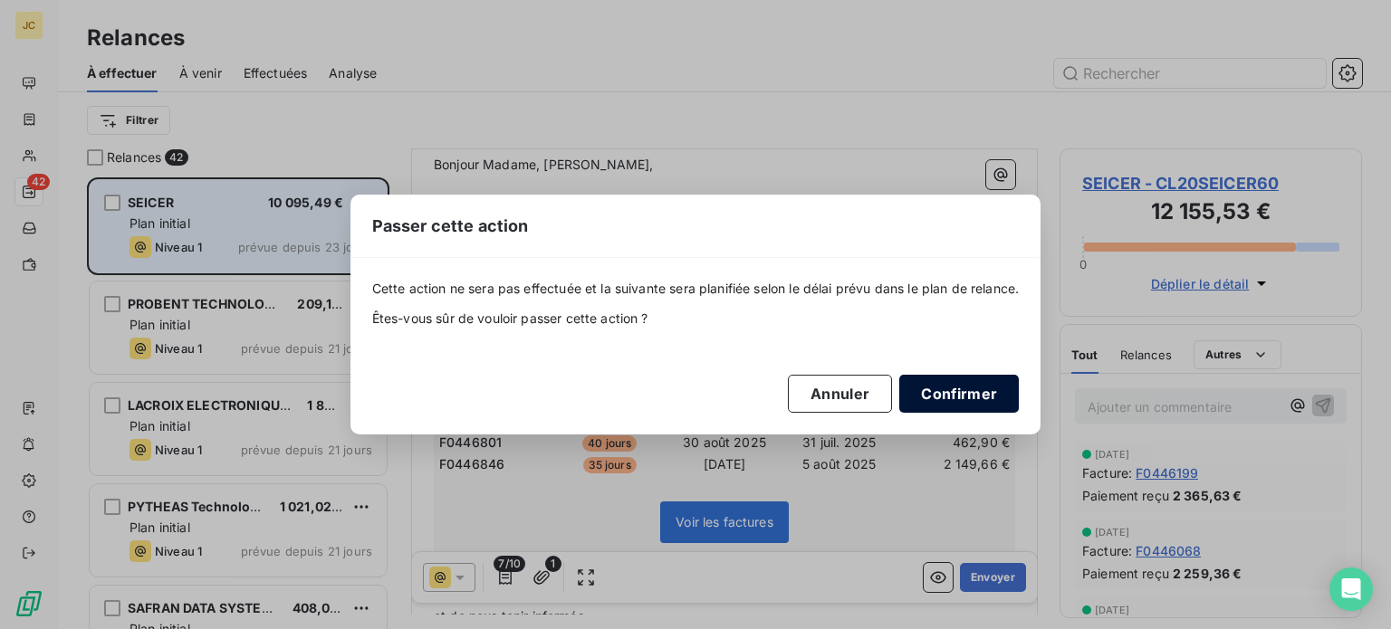
click at [944, 391] on button "Confirmer" at bounding box center [959, 394] width 120 height 38
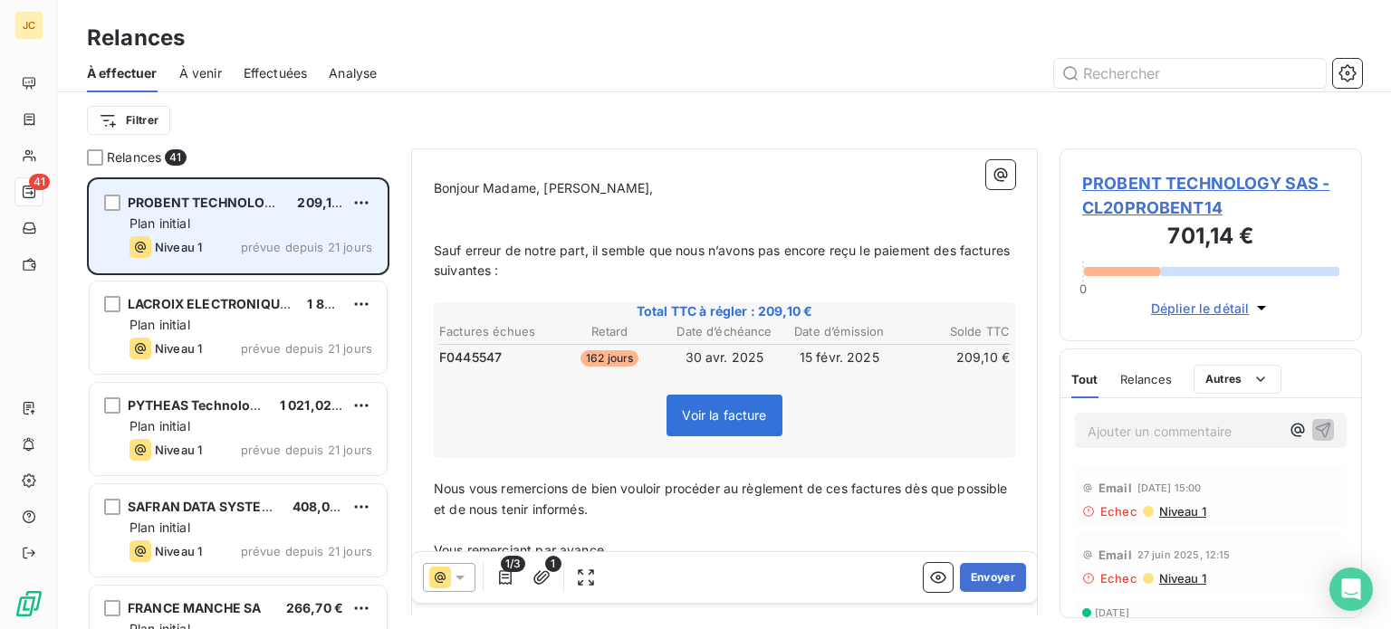
scroll to position [196, 0]
click at [1140, 431] on p "Ajouter un commentaire ﻿" at bounding box center [1184, 431] width 192 height 23
click at [359, 205] on html "JC 41 Relances À effectuer À venir Effectuées Analyse Filtrer Relances 41 PROBE…" at bounding box center [695, 314] width 1391 height 629
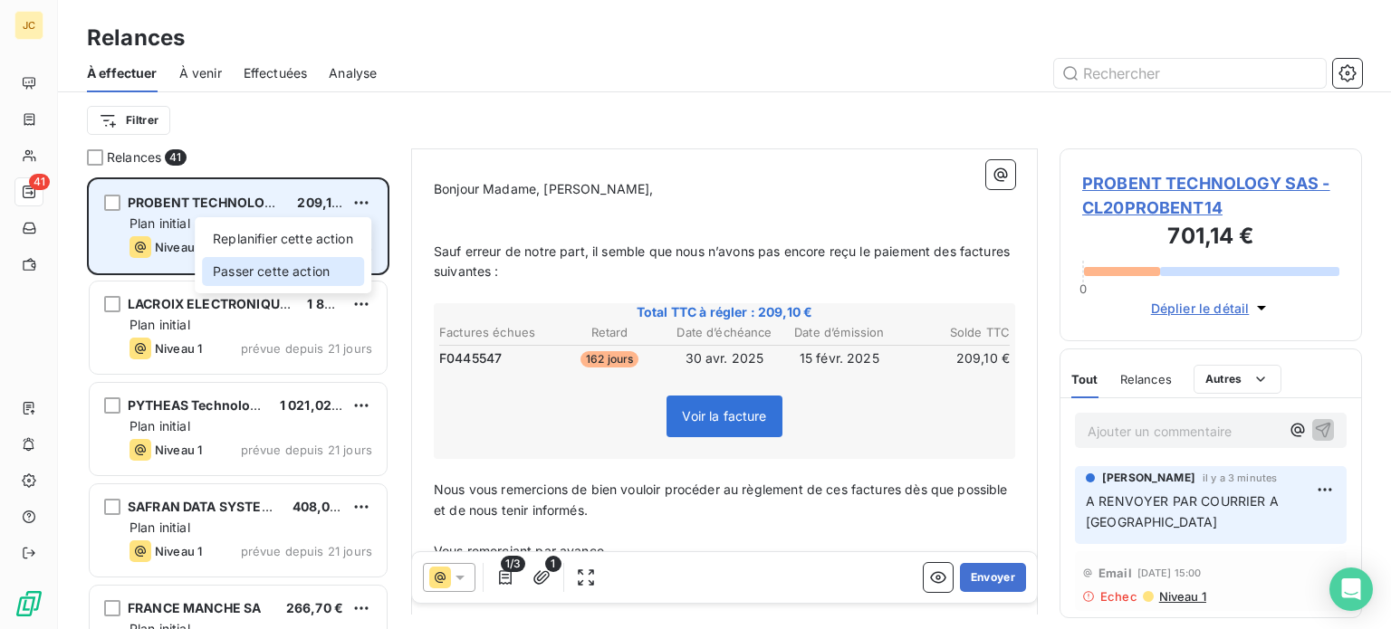
click at [321, 271] on div "Passer cette action" at bounding box center [283, 271] width 162 height 29
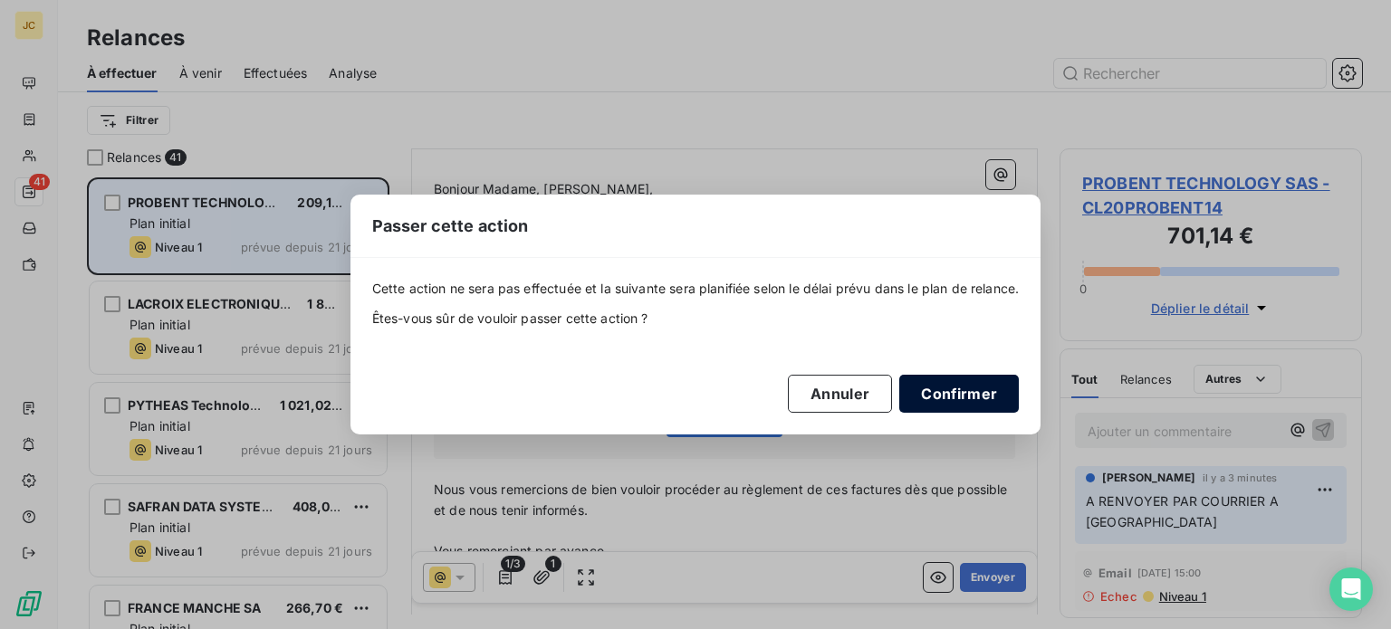
click at [971, 388] on button "Confirmer" at bounding box center [959, 394] width 120 height 38
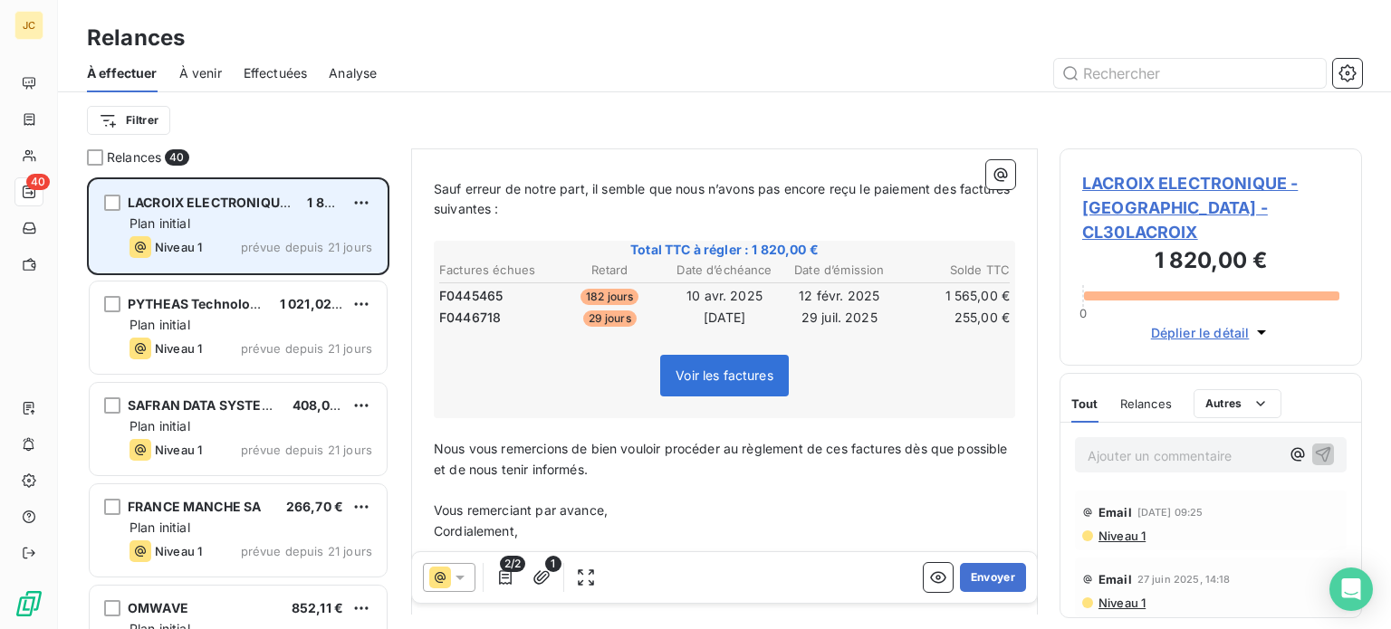
scroll to position [280, 0]
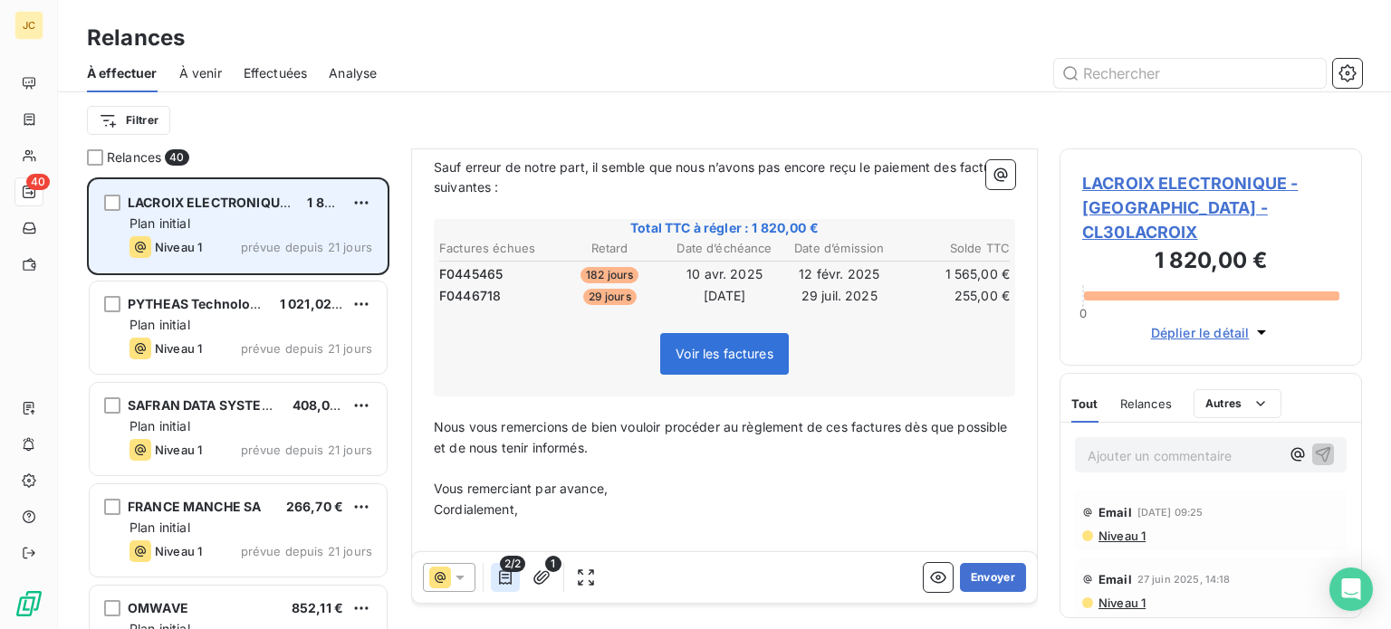
click at [504, 585] on icon "button" at bounding box center [505, 578] width 18 height 18
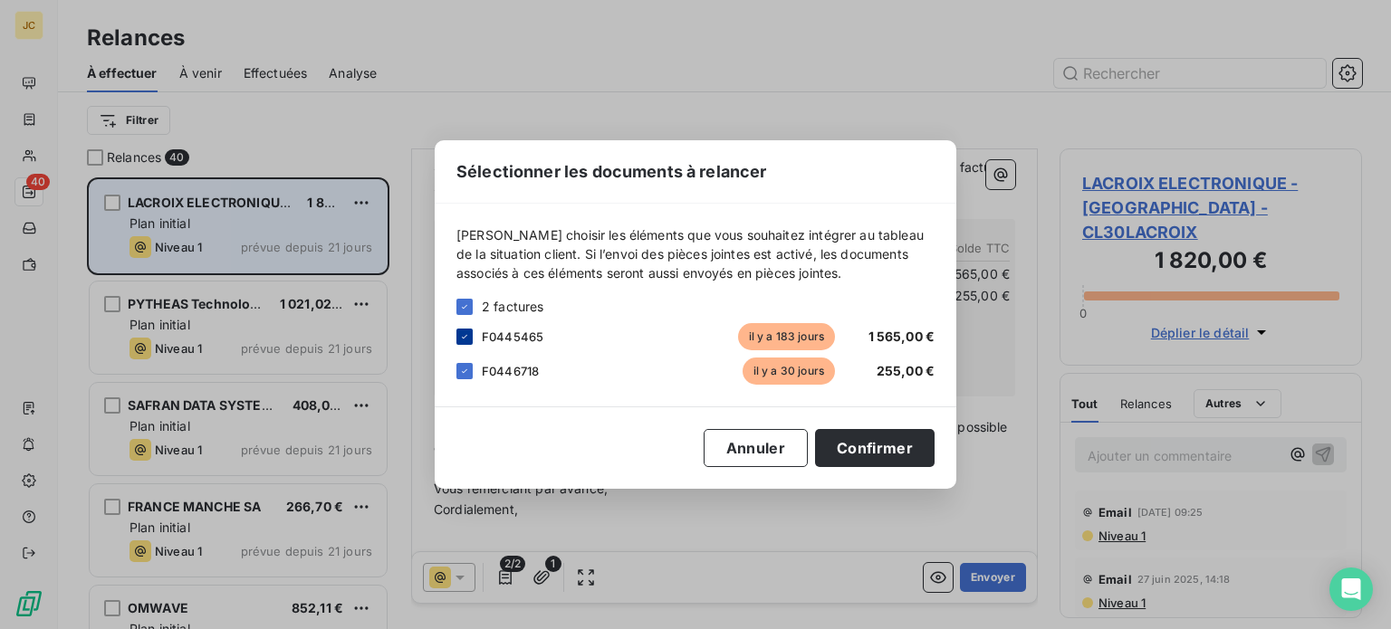
click at [469, 340] on icon at bounding box center [464, 336] width 11 height 11
click at [864, 447] on button "Confirmer" at bounding box center [875, 448] width 120 height 38
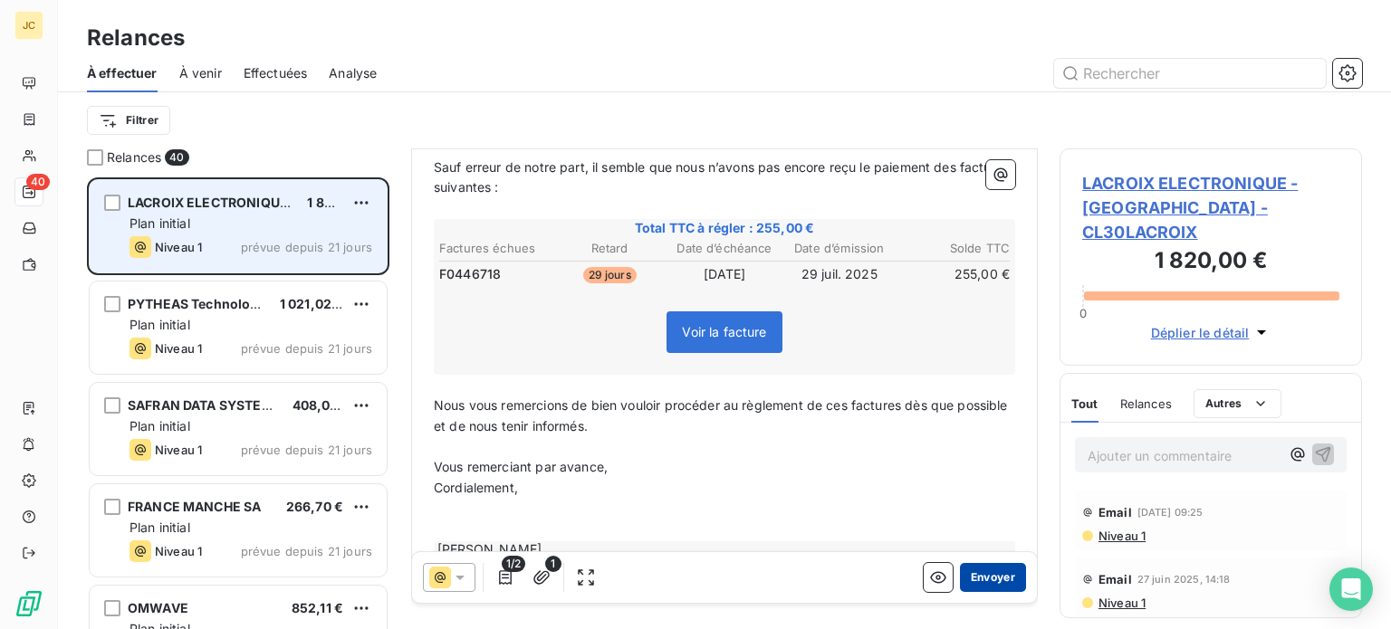
click at [974, 581] on button "Envoyer" at bounding box center [993, 577] width 66 height 29
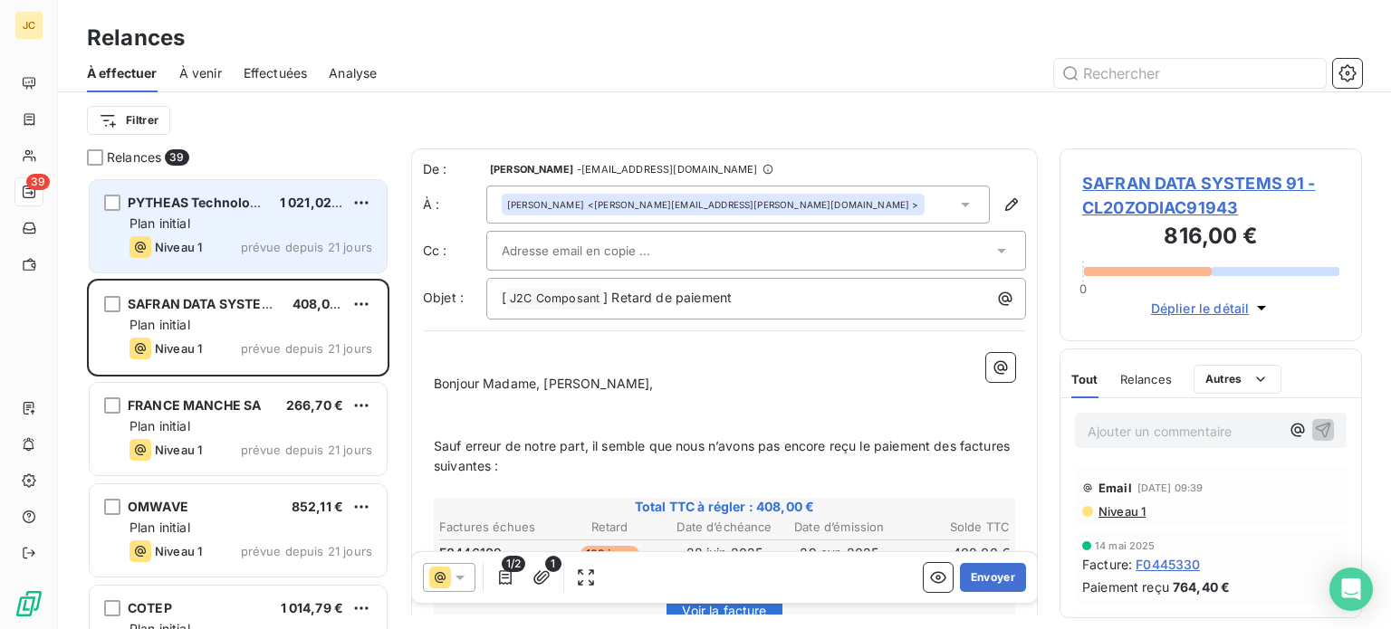
click at [229, 228] on div "Plan initial" at bounding box center [251, 224] width 243 height 18
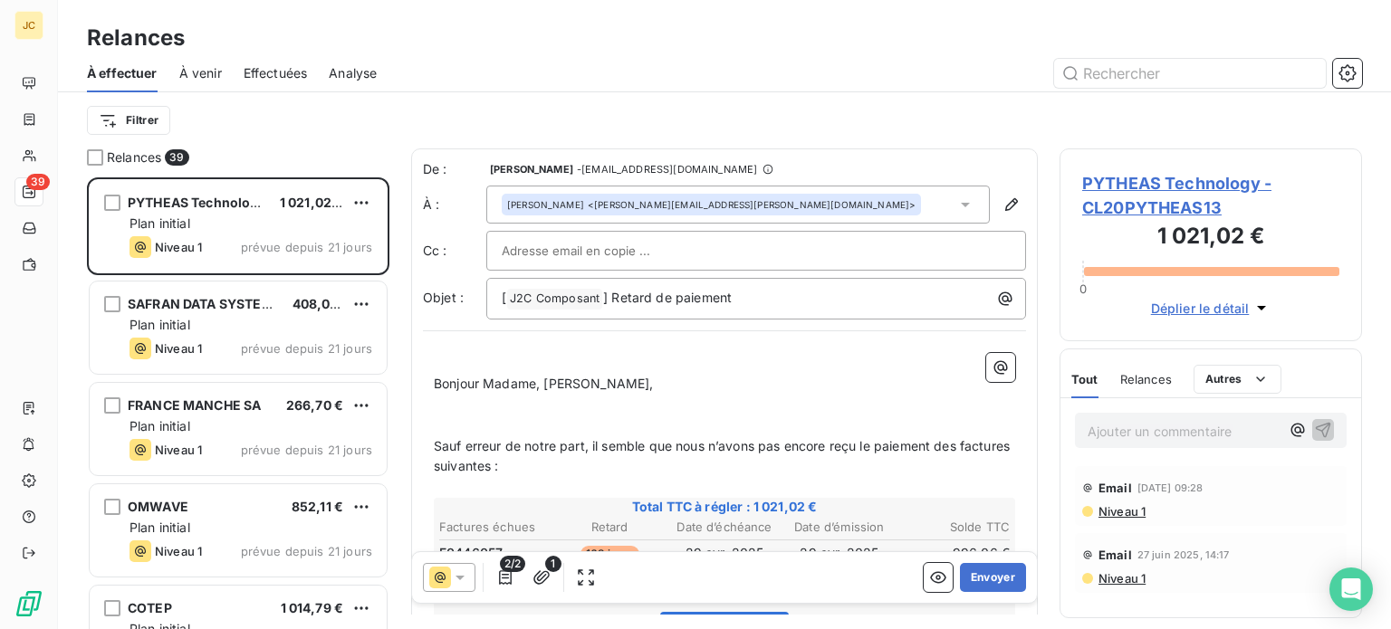
click at [866, 252] on div at bounding box center [756, 250] width 509 height 27
click at [833, 251] on input "text" at bounding box center [756, 250] width 509 height 27
click at [1123, 187] on span "PYTHEAS Technology - CL20PYTHEAS13" at bounding box center [1210, 195] width 257 height 49
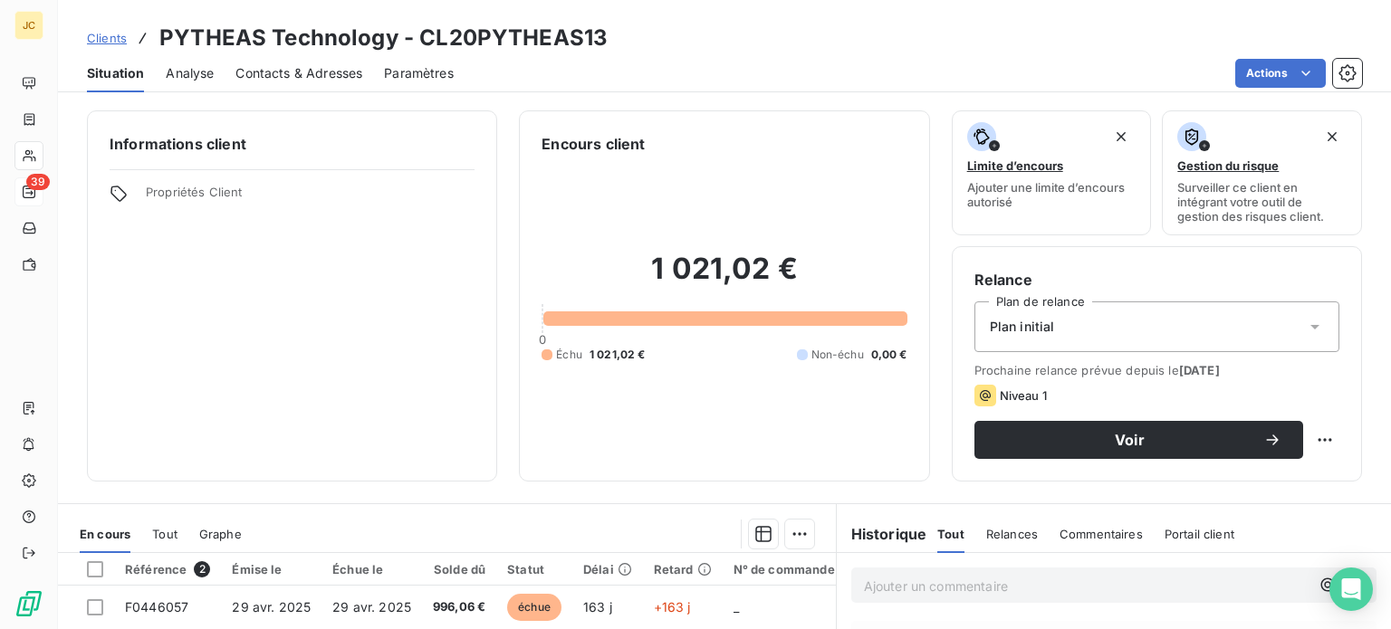
click at [325, 73] on span "Contacts & Adresses" at bounding box center [298, 73] width 127 height 18
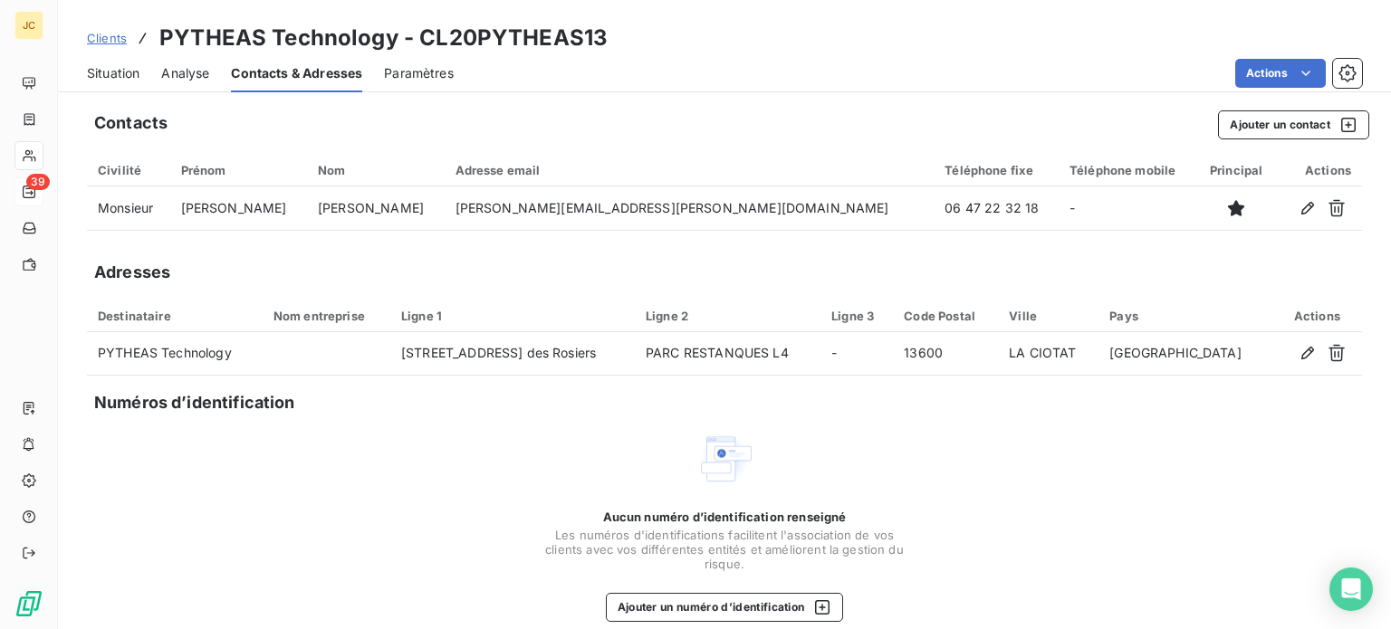
click at [117, 72] on span "Situation" at bounding box center [113, 73] width 53 height 18
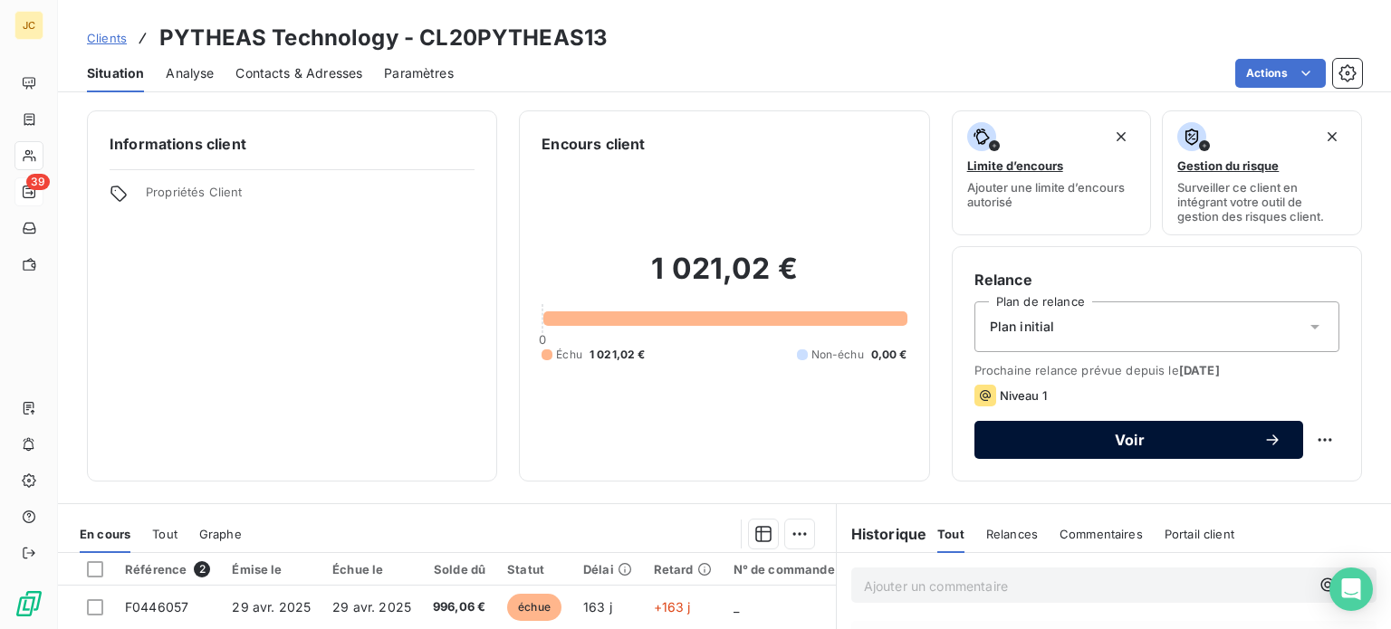
click at [1072, 454] on button "Voir" at bounding box center [1138, 440] width 329 height 38
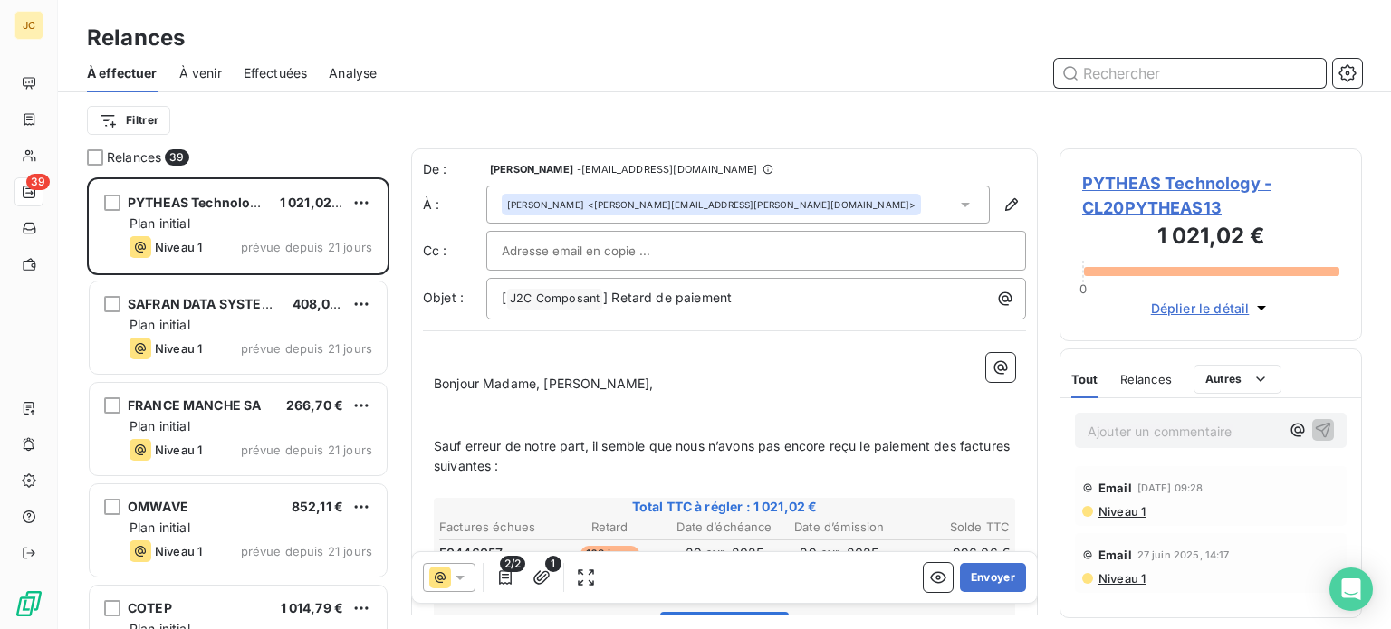
scroll to position [339, 0]
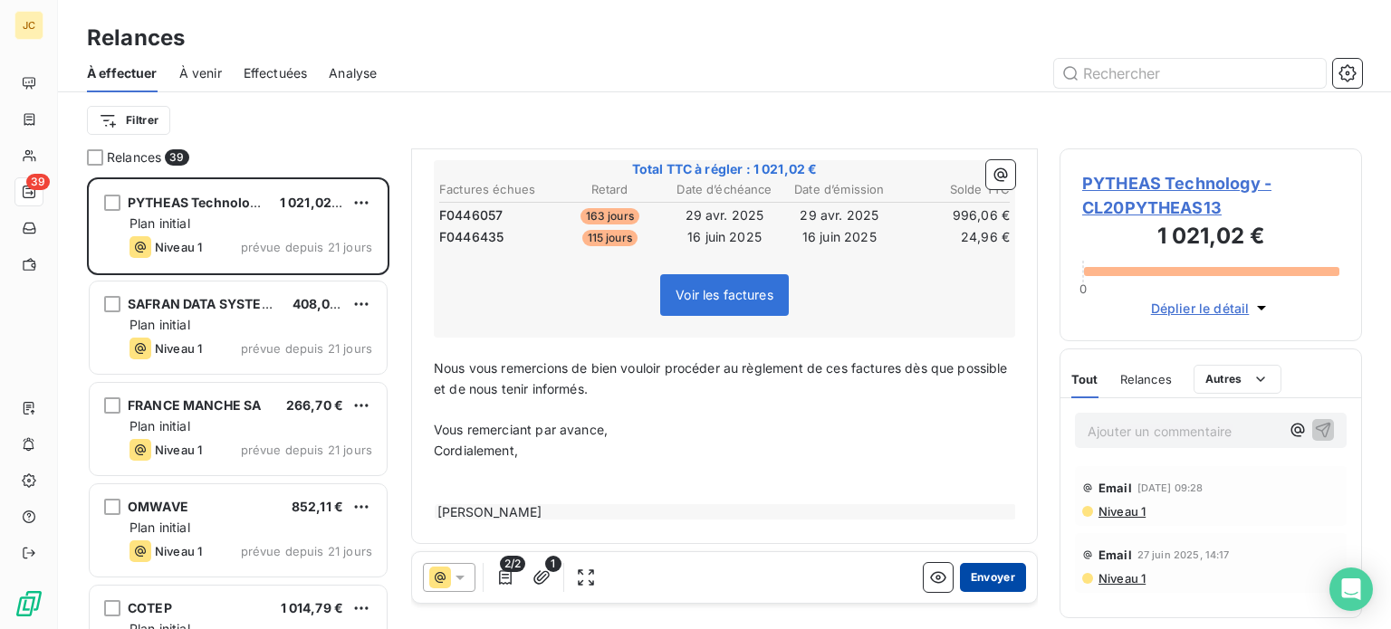
click at [976, 581] on button "Envoyer" at bounding box center [993, 577] width 66 height 29
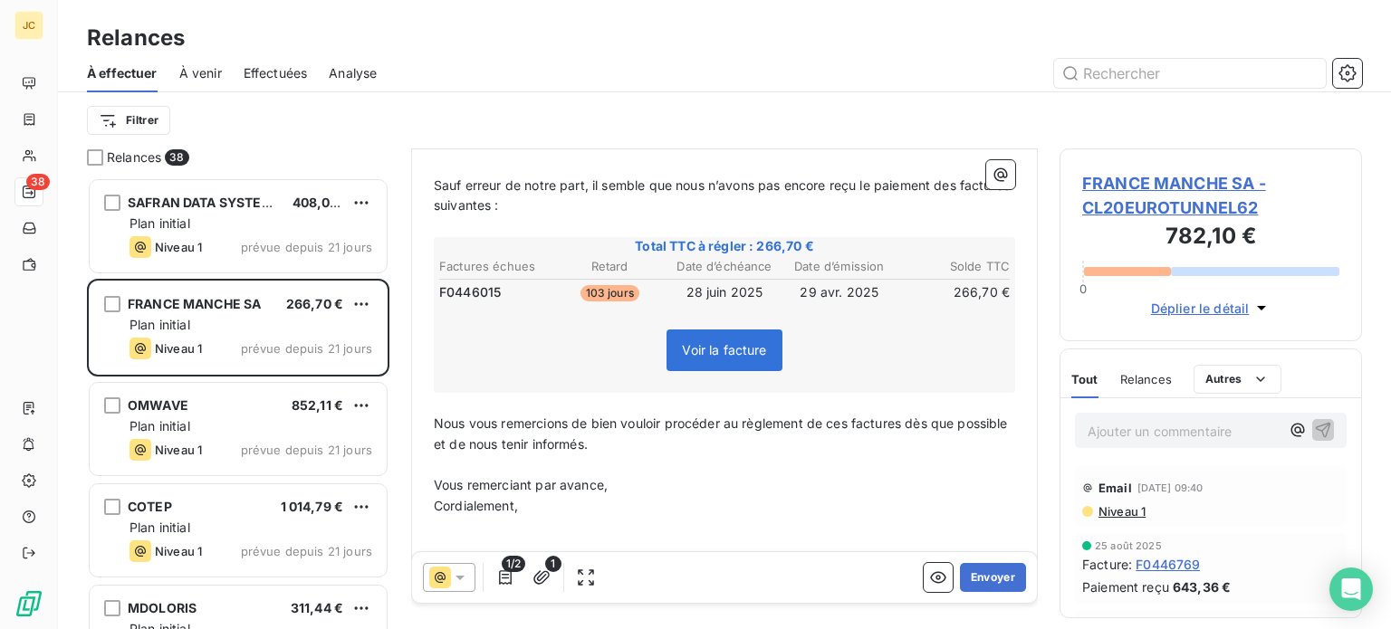
scroll to position [264, 0]
click at [506, 576] on icon "button" at bounding box center [505, 578] width 18 height 18
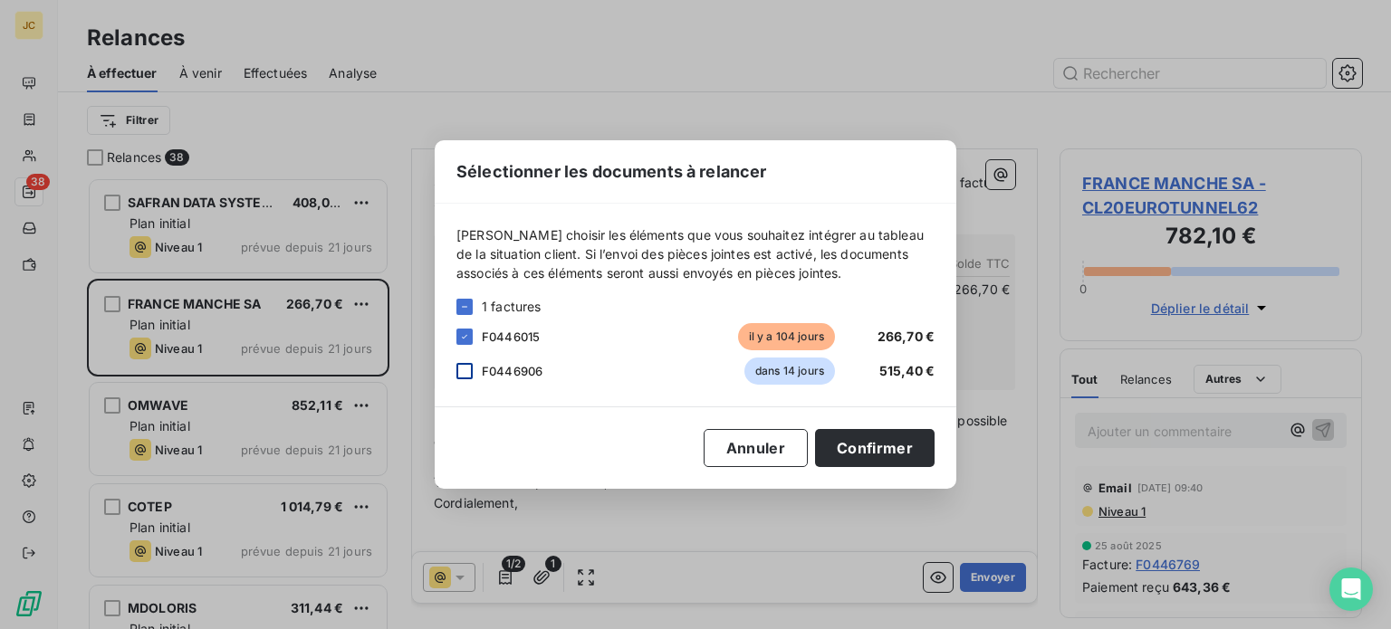
click at [467, 365] on div at bounding box center [464, 371] width 16 height 16
click at [840, 449] on button "Confirmer" at bounding box center [875, 448] width 120 height 38
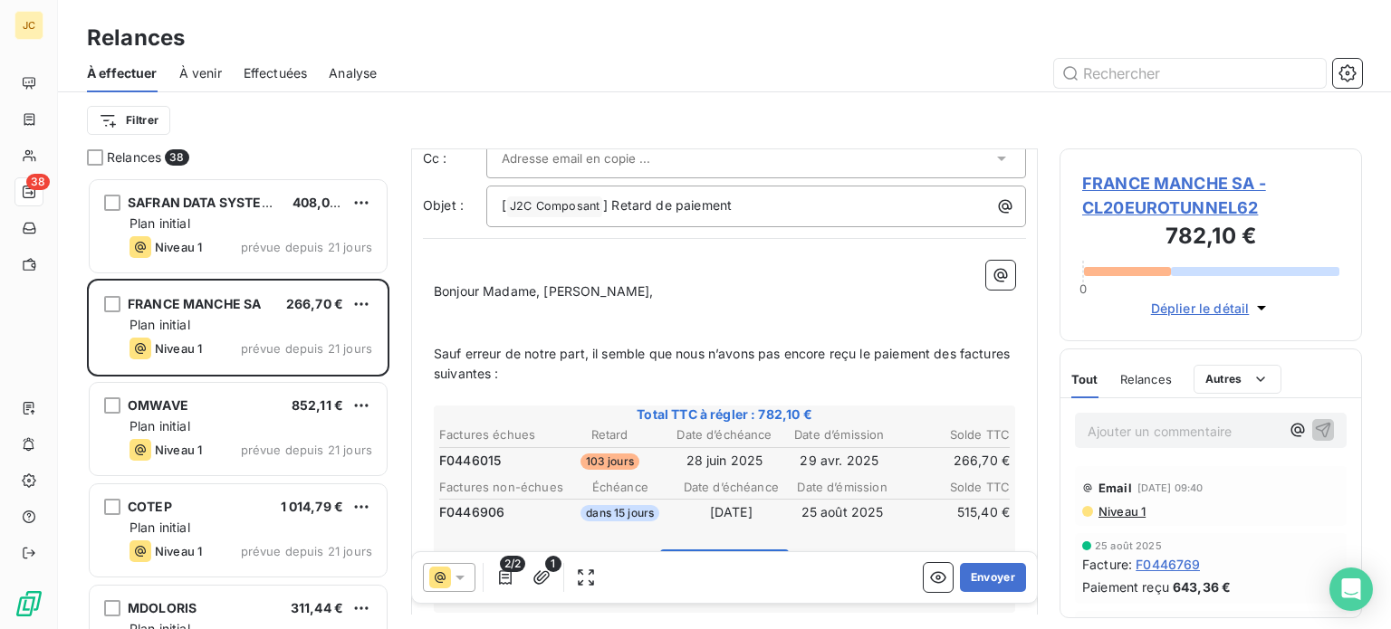
scroll to position [0, 0]
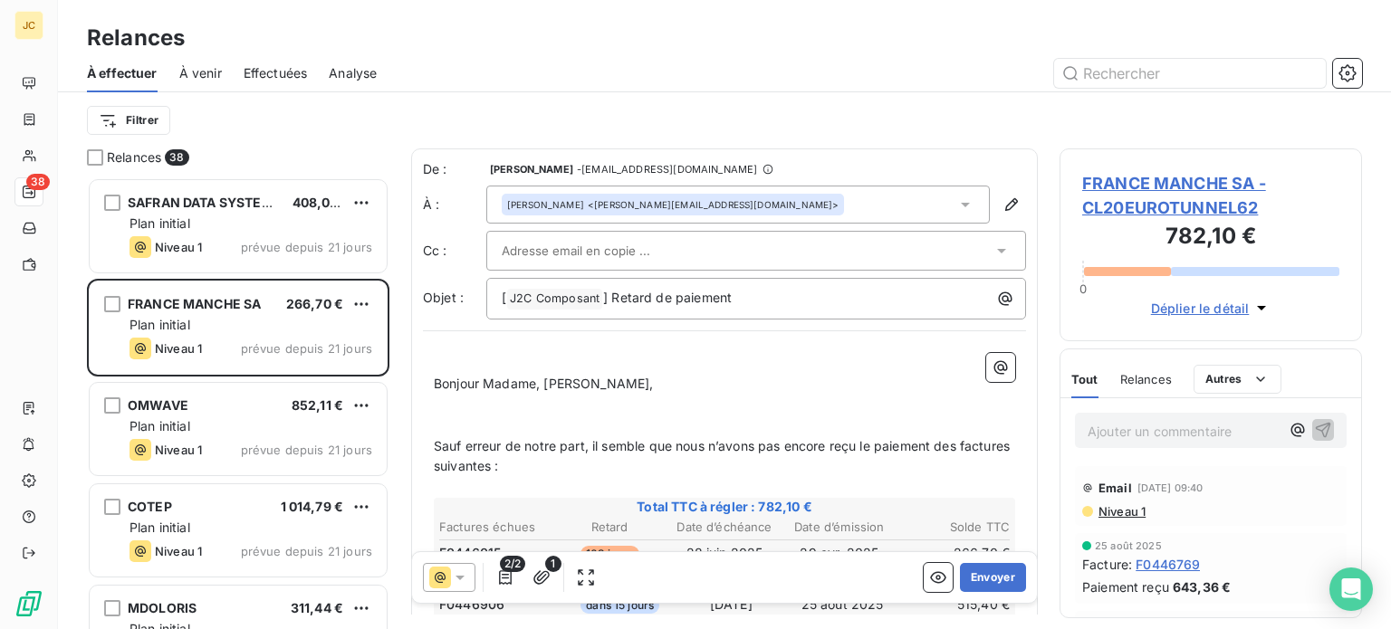
click at [840, 245] on div at bounding box center [747, 250] width 491 height 27
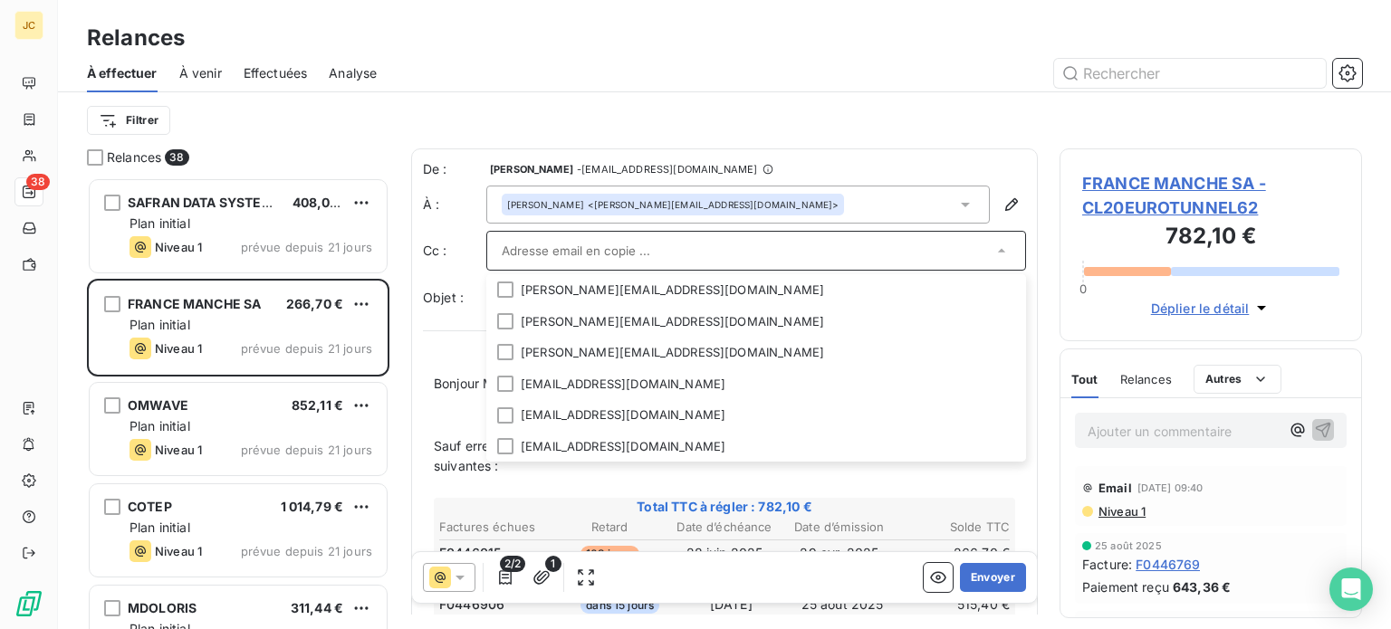
click at [913, 258] on input "text" at bounding box center [747, 250] width 491 height 27
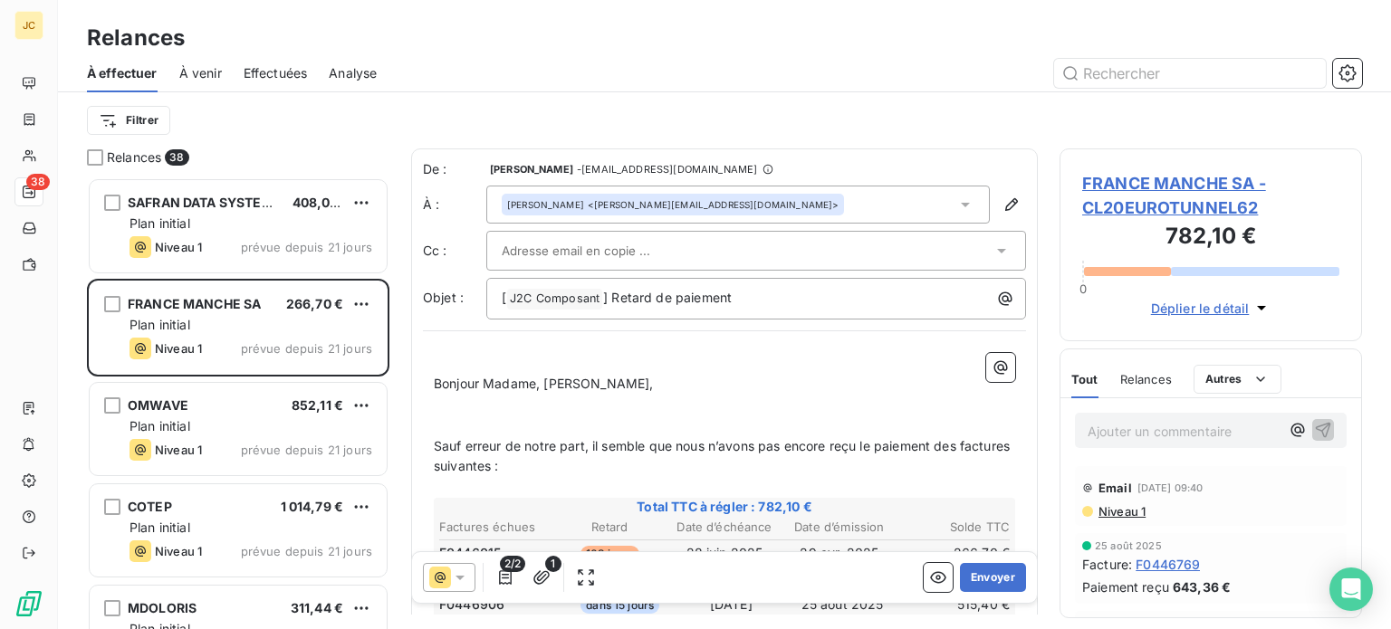
click at [923, 199] on div "[PERSON_NAME] <[PERSON_NAME][EMAIL_ADDRESS][DOMAIN_NAME]>" at bounding box center [738, 205] width 504 height 38
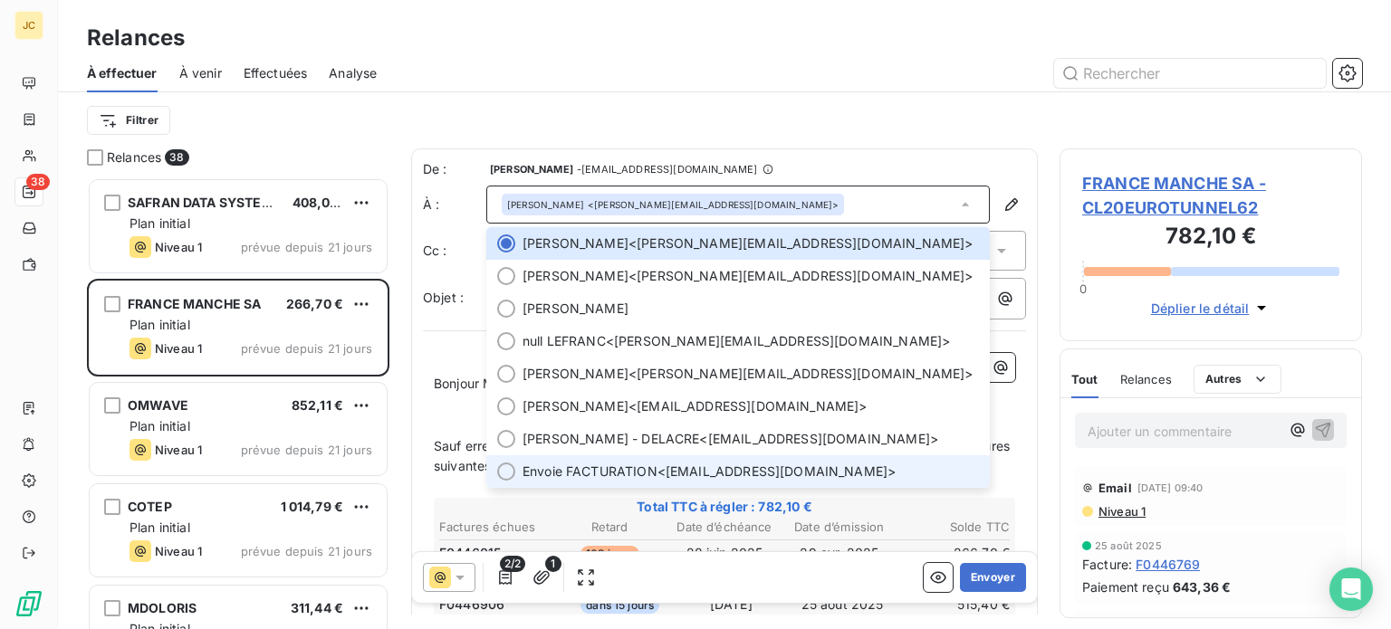
click at [739, 471] on span "Envoie FACTURATION <[EMAIL_ADDRESS][DOMAIN_NAME]>" at bounding box center [751, 472] width 456 height 18
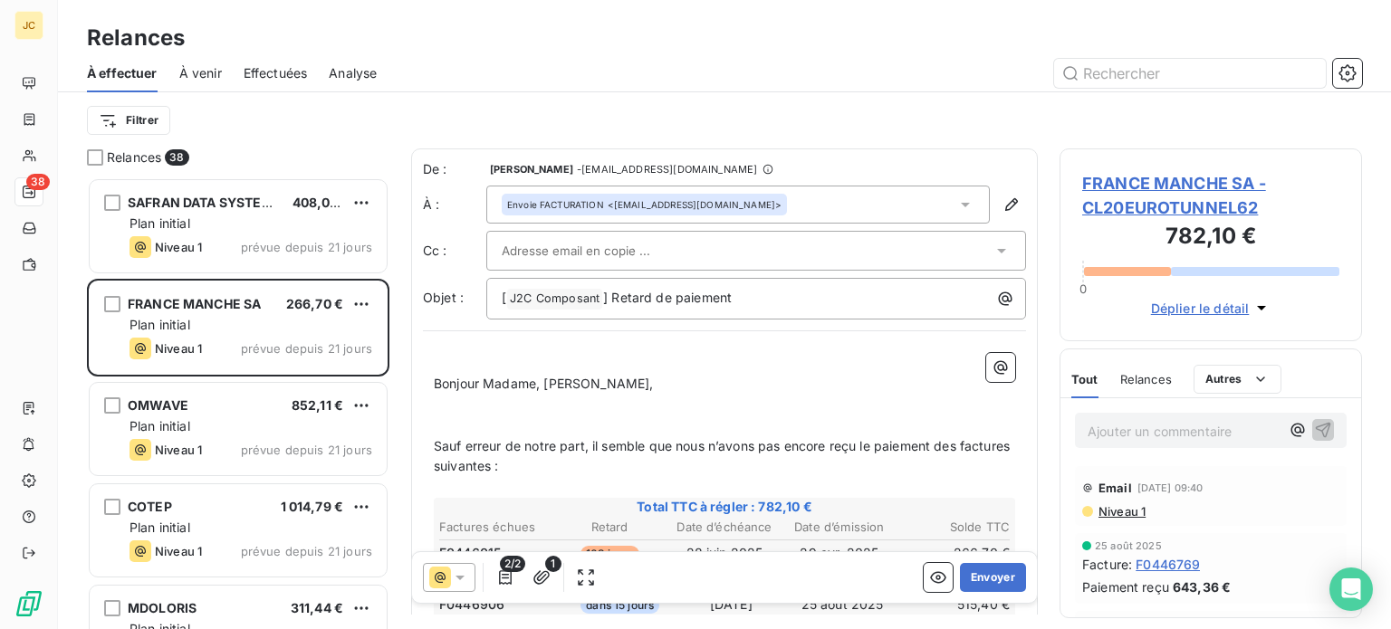
click at [993, 249] on icon at bounding box center [1002, 251] width 18 height 18
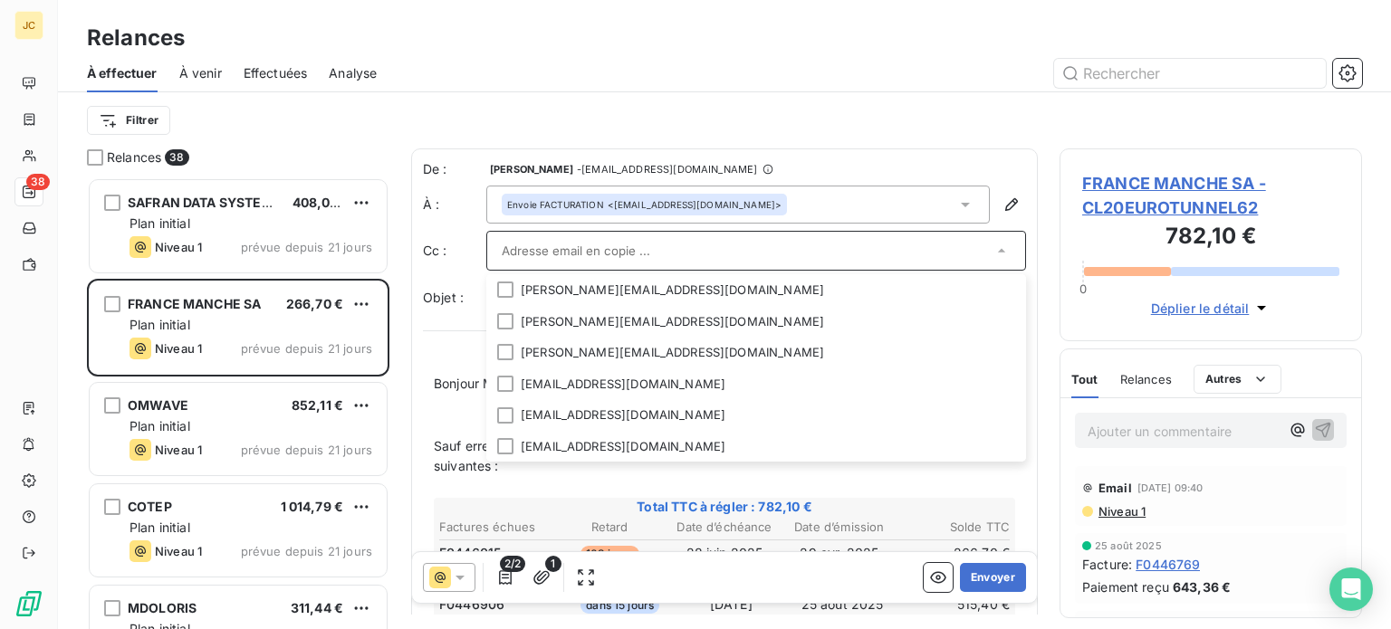
paste input "[PERSON_NAME][EMAIL_ADDRESS][DOMAIN_NAME]"
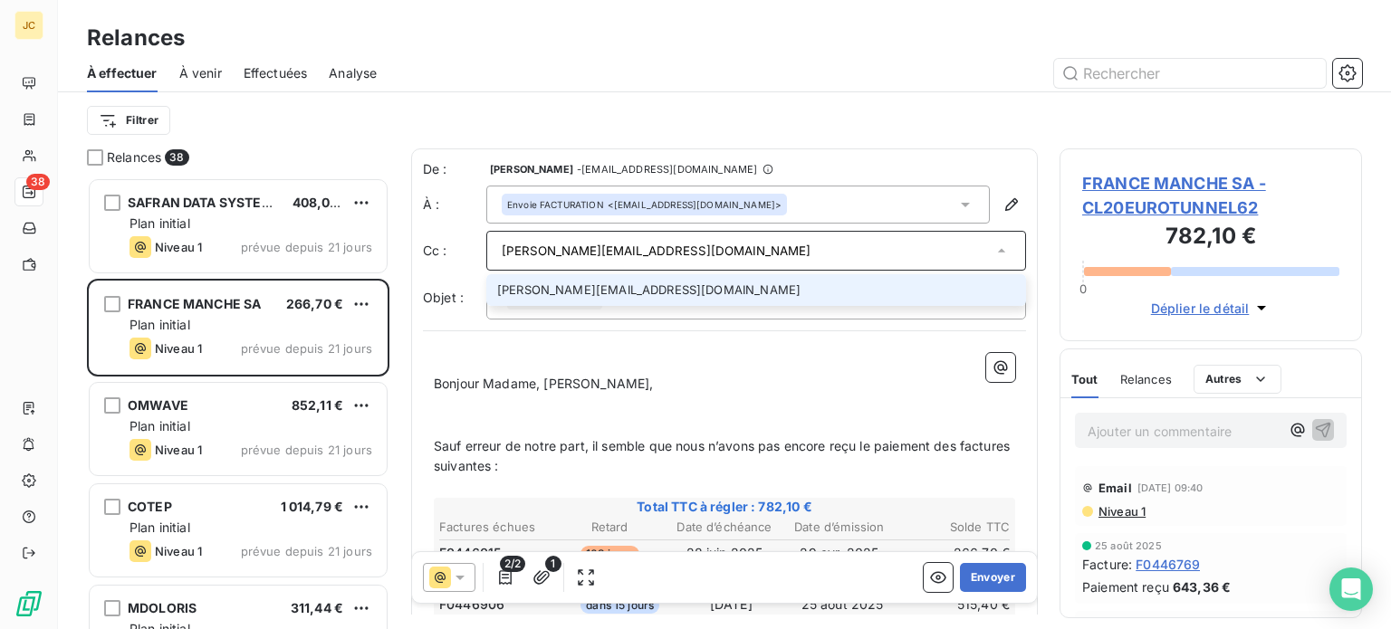
type input "[PERSON_NAME][EMAIL_ADDRESS][DOMAIN_NAME]"
click at [606, 291] on li "[PERSON_NAME][EMAIL_ADDRESS][DOMAIN_NAME]" at bounding box center [756, 290] width 540 height 32
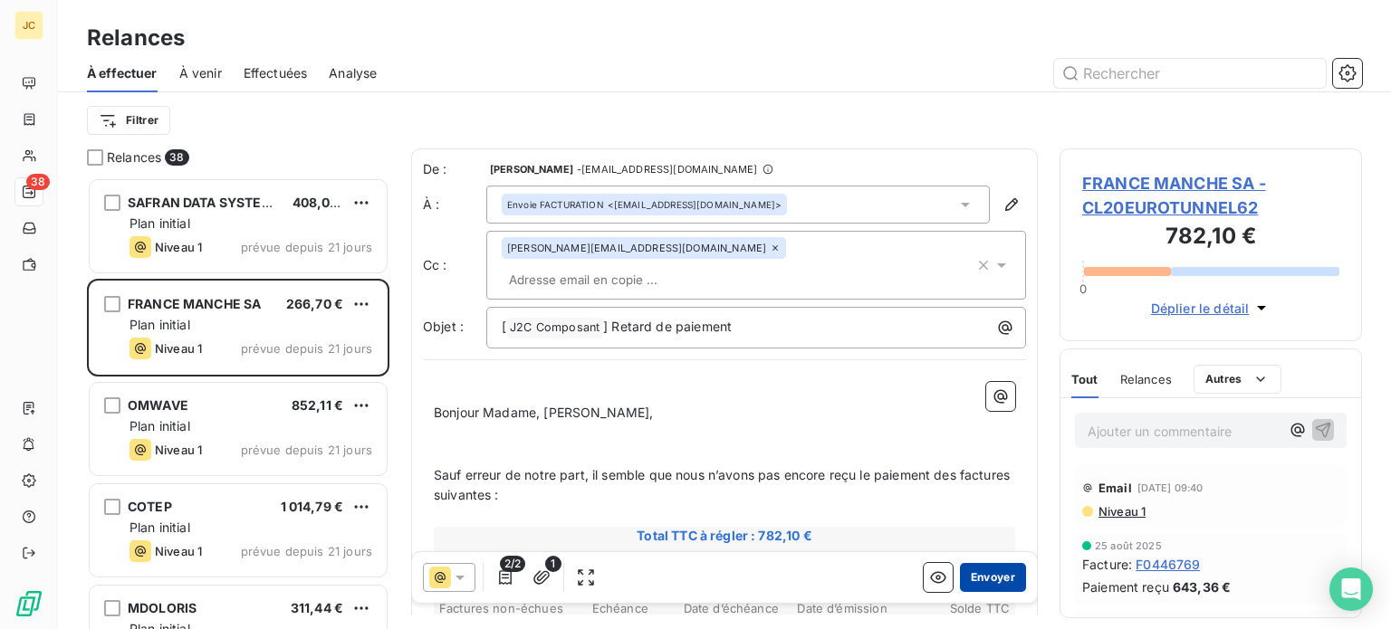
click at [966, 577] on button "Envoyer" at bounding box center [993, 577] width 66 height 29
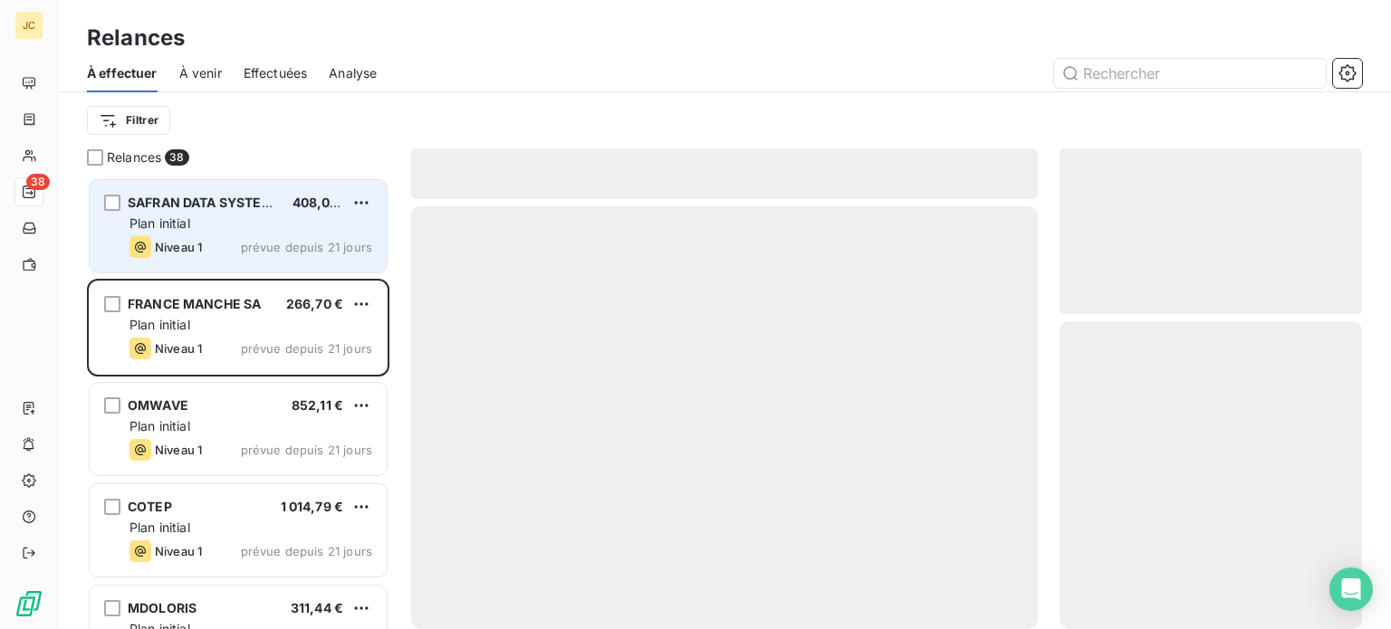
click at [259, 219] on div "Plan initial" at bounding box center [251, 224] width 243 height 18
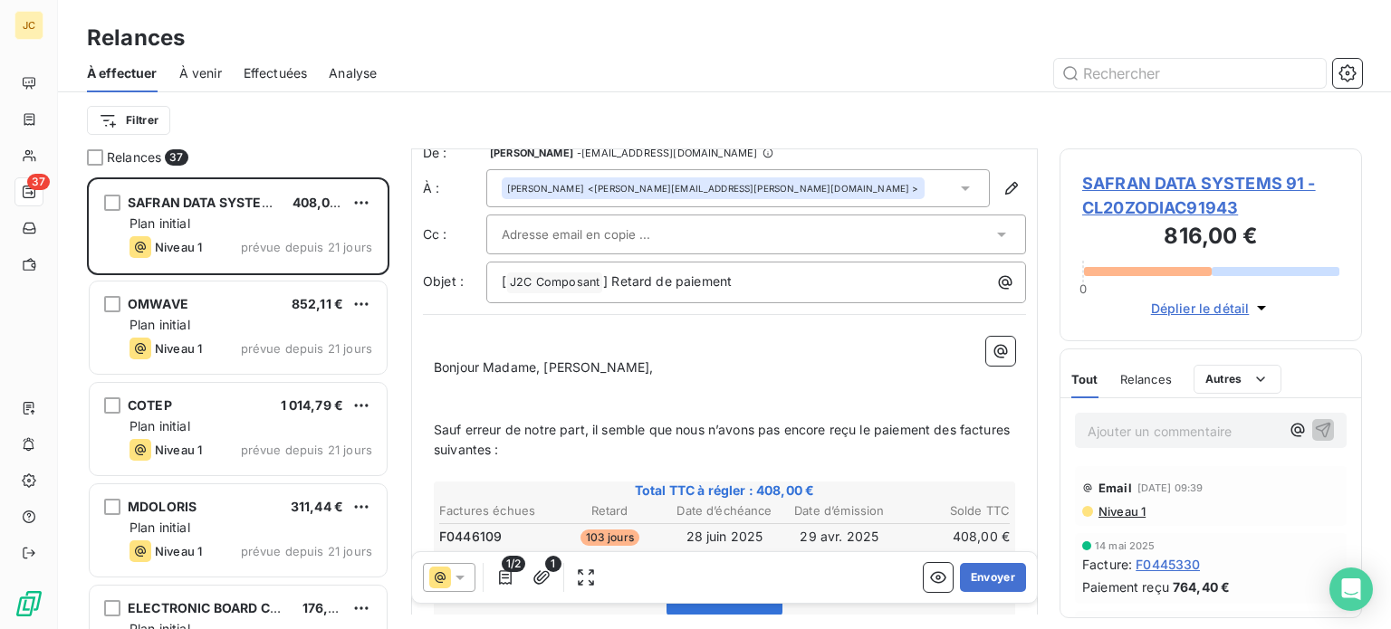
scroll to position [317, 0]
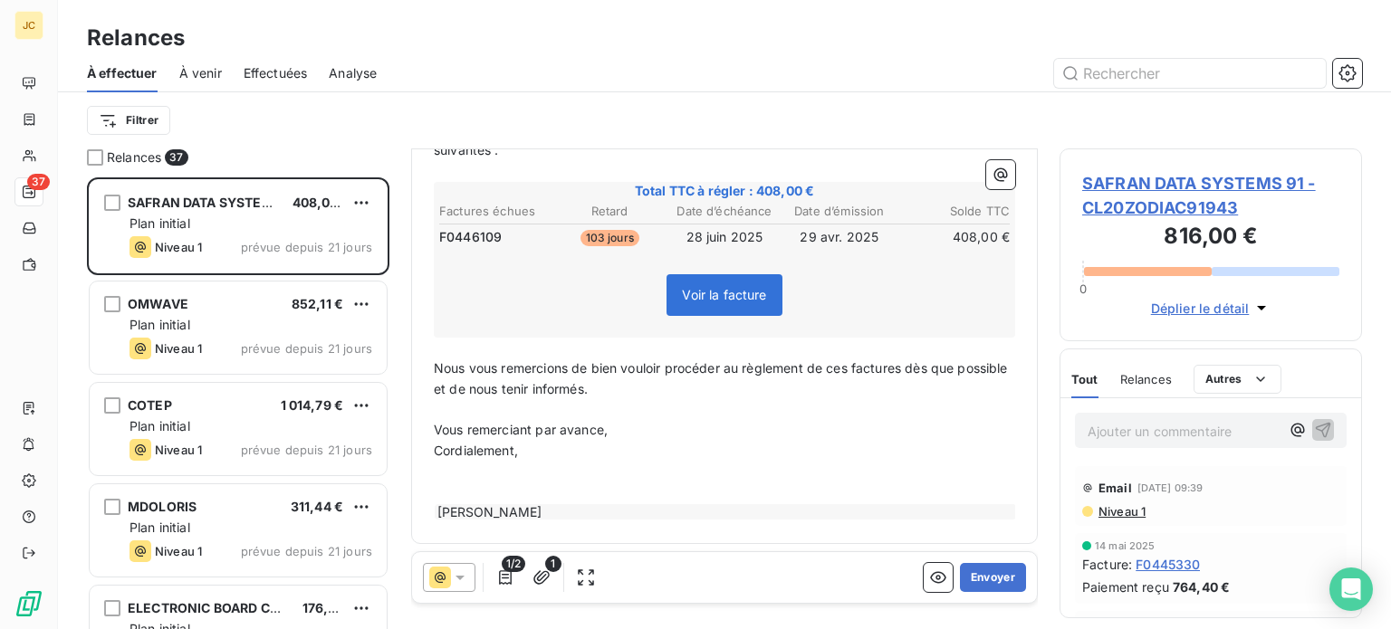
click at [507, 571] on span "1/2" at bounding box center [514, 564] width 24 height 16
click at [504, 577] on icon "button" at bounding box center [505, 578] width 18 height 18
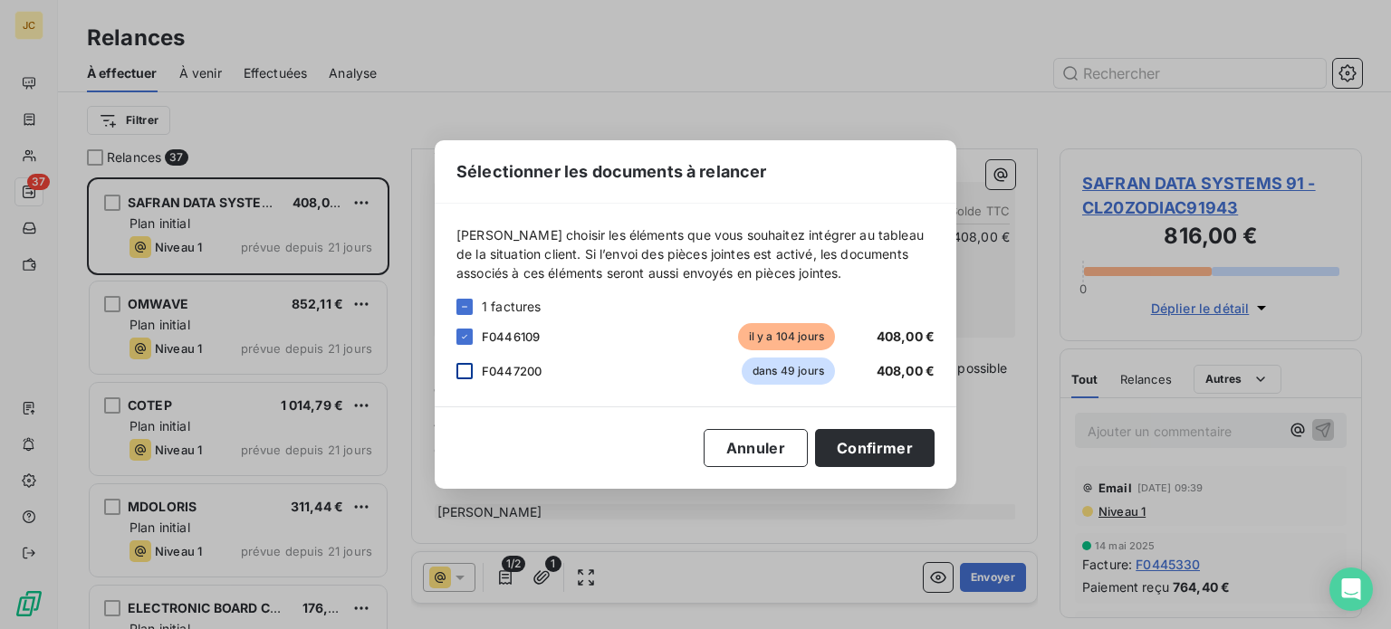
click at [465, 367] on div at bounding box center [464, 371] width 16 height 16
click at [895, 448] on button "Confirmer" at bounding box center [875, 448] width 120 height 38
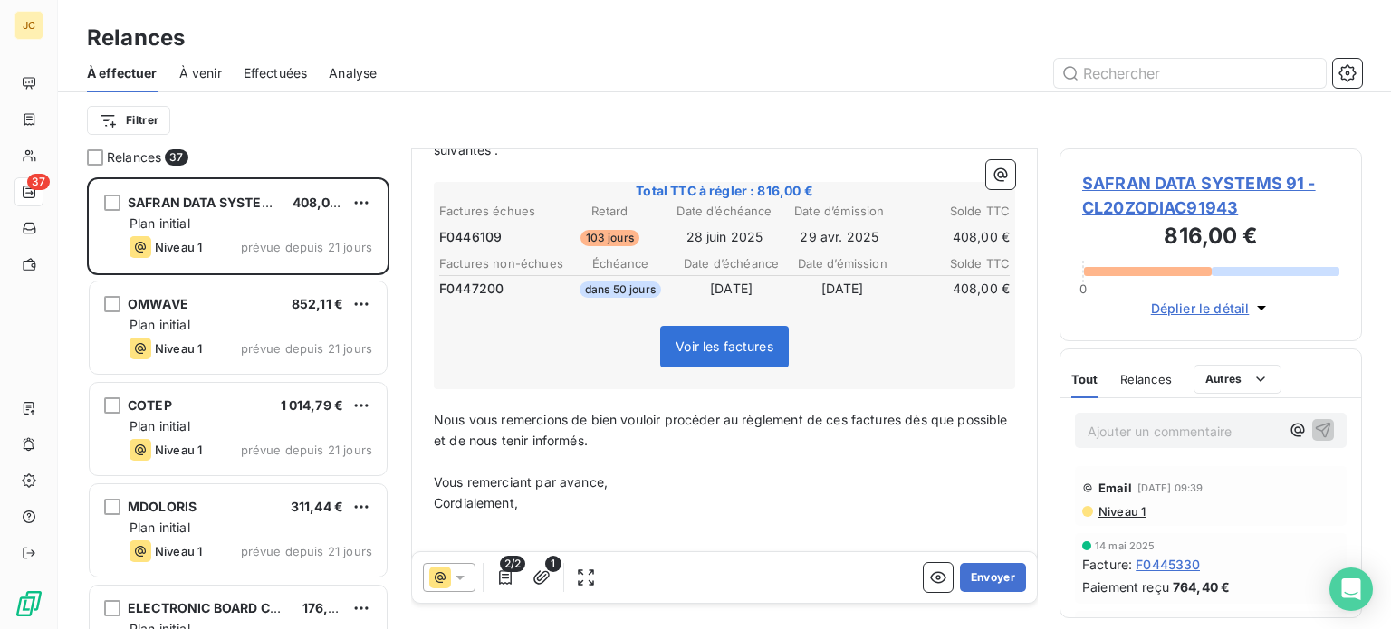
scroll to position [0, 0]
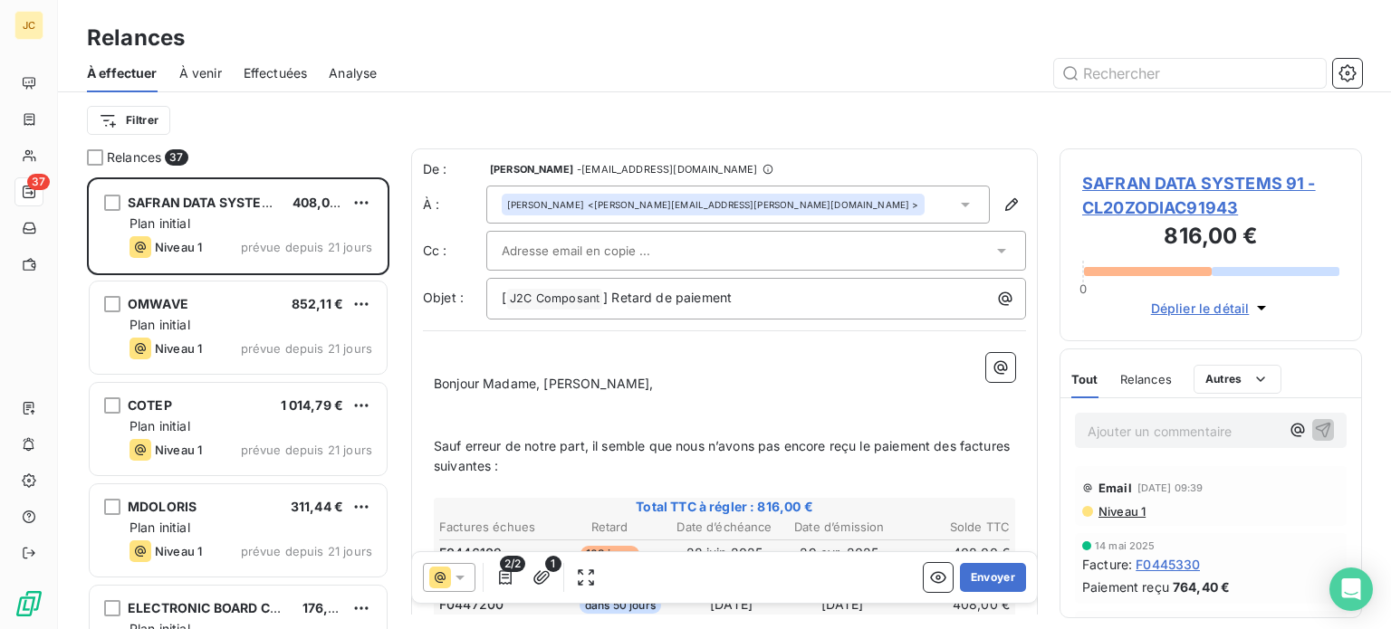
click at [876, 205] on div "[PERSON_NAME] <[PERSON_NAME][EMAIL_ADDRESS][PERSON_NAME][DOMAIN_NAME] >" at bounding box center [738, 205] width 504 height 38
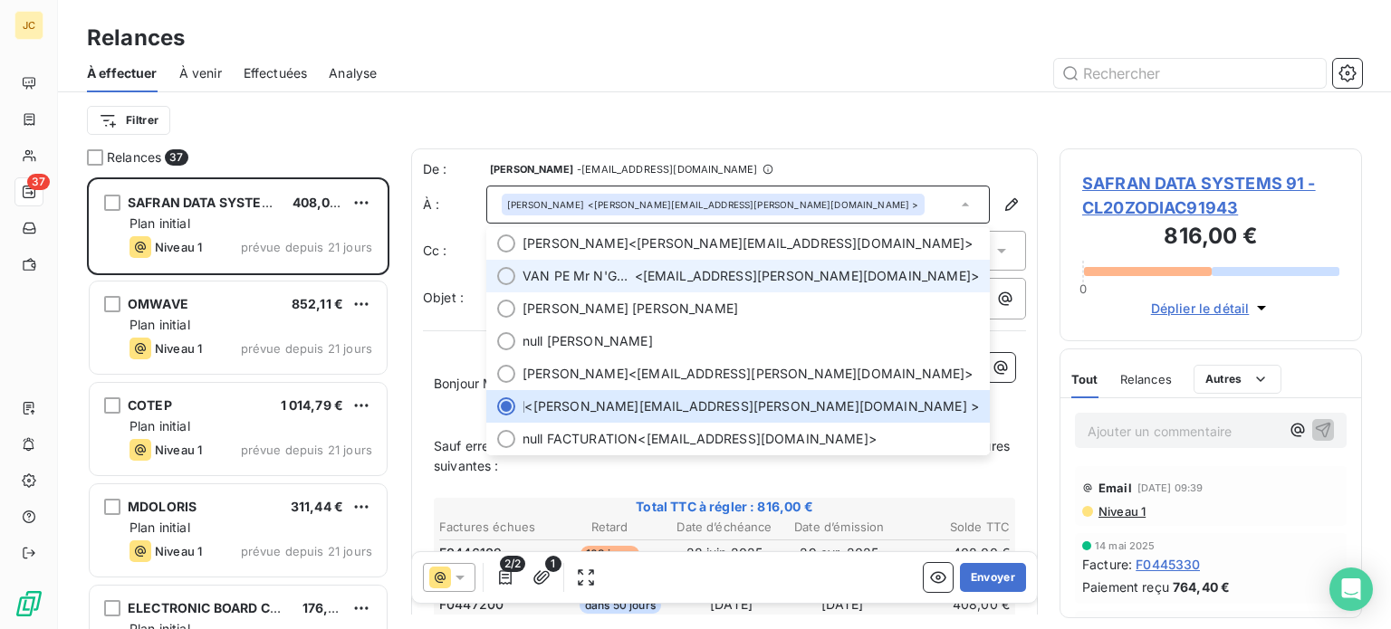
click at [807, 282] on span "VAN PE Mr N'GUYEN <[EMAIL_ADDRESS][PERSON_NAME][DOMAIN_NAME]>" at bounding box center [751, 276] width 456 height 18
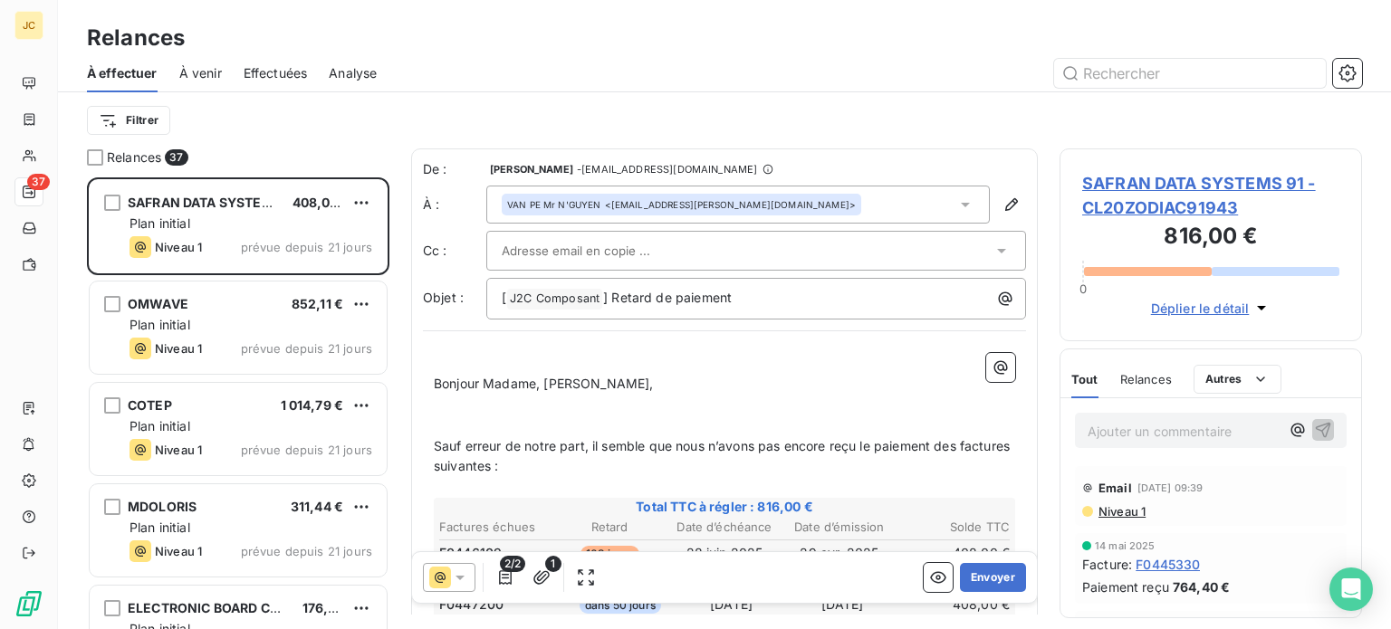
click at [825, 242] on div at bounding box center [747, 250] width 491 height 27
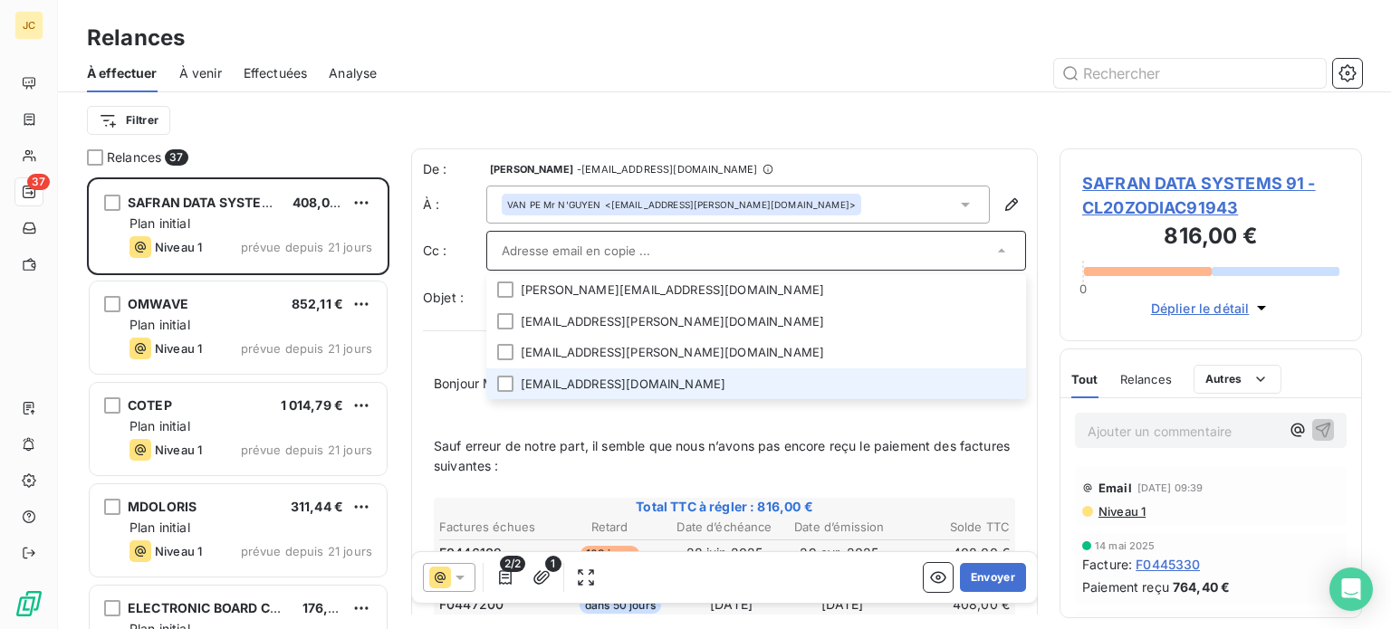
click at [901, 372] on li "[EMAIL_ADDRESS][DOMAIN_NAME]" at bounding box center [756, 385] width 540 height 32
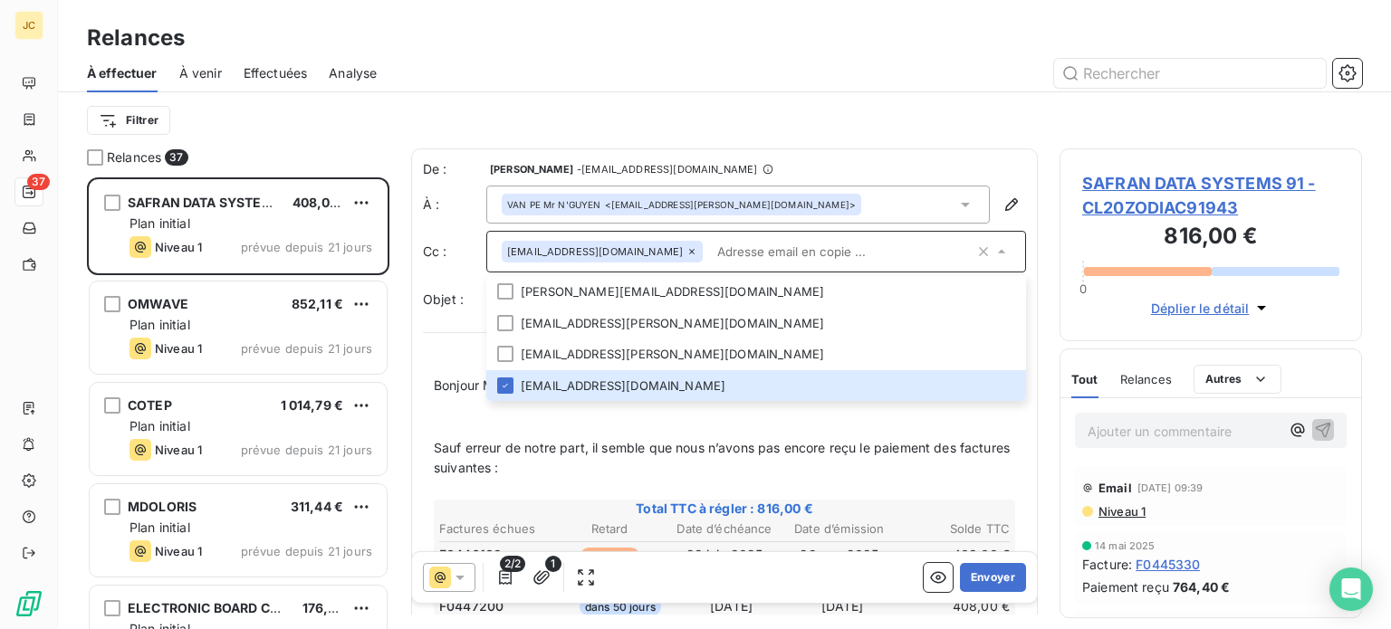
click at [782, 263] on input "text" at bounding box center [842, 251] width 264 height 27
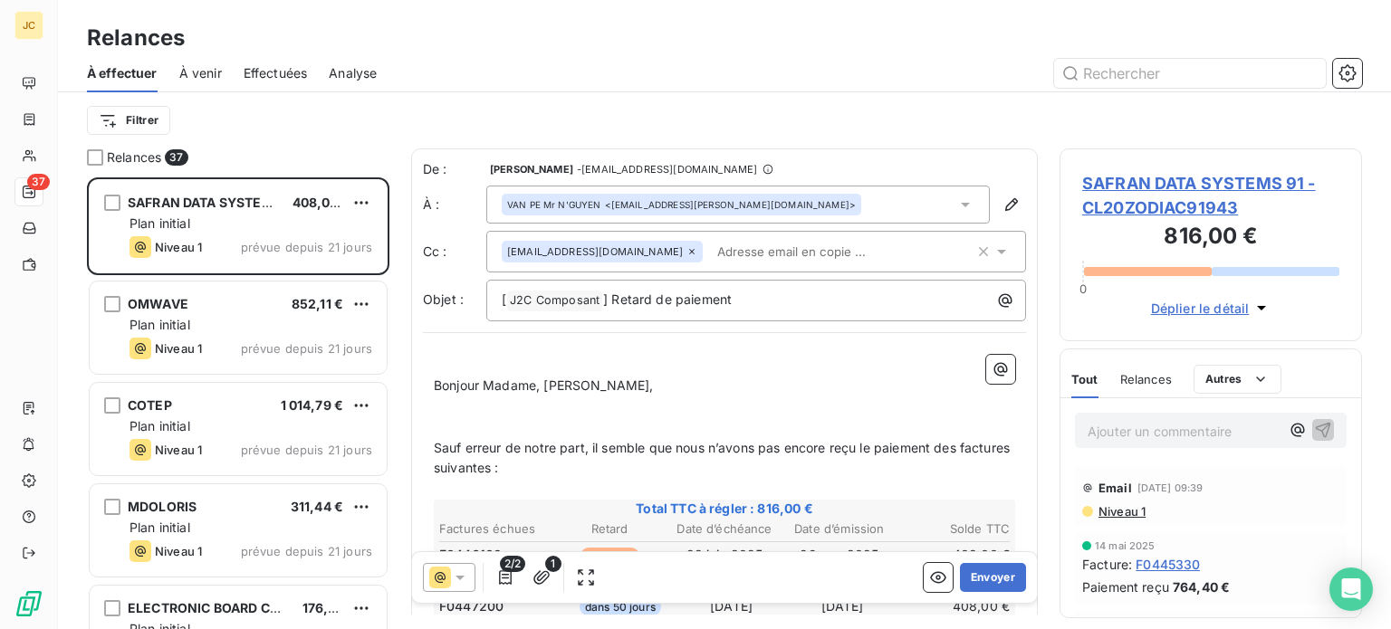
paste input "[EMAIL_ADDRESS][DOMAIN_NAME]"
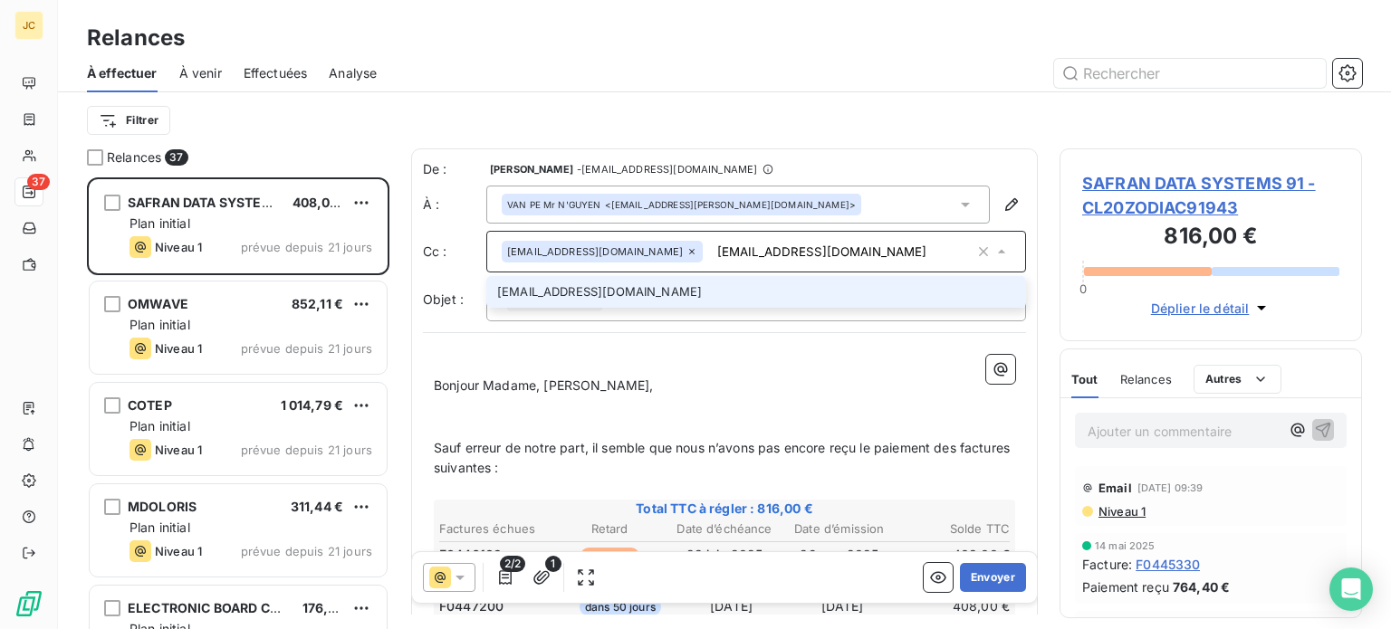
type input "[EMAIL_ADDRESS][DOMAIN_NAME]"
click at [755, 294] on li "[EMAIL_ADDRESS][DOMAIN_NAME]" at bounding box center [756, 292] width 540 height 32
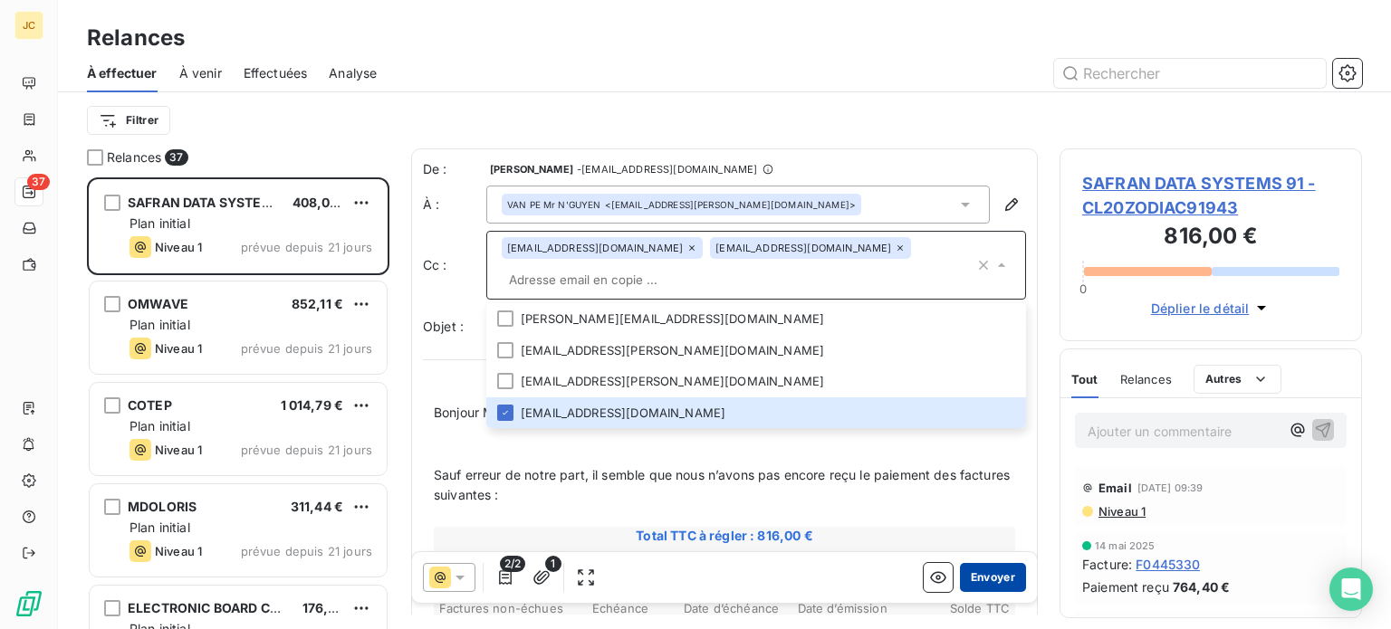
click at [969, 574] on button "Envoyer" at bounding box center [993, 577] width 66 height 29
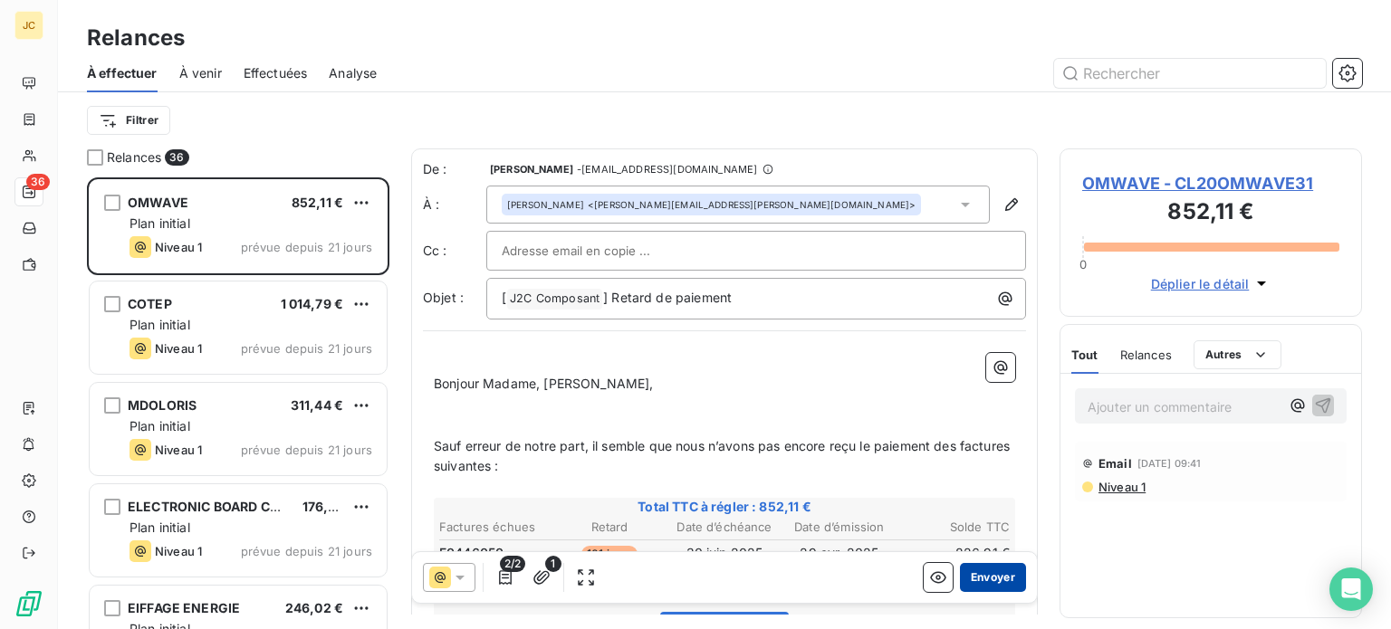
click at [960, 571] on button "Envoyer" at bounding box center [993, 577] width 66 height 29
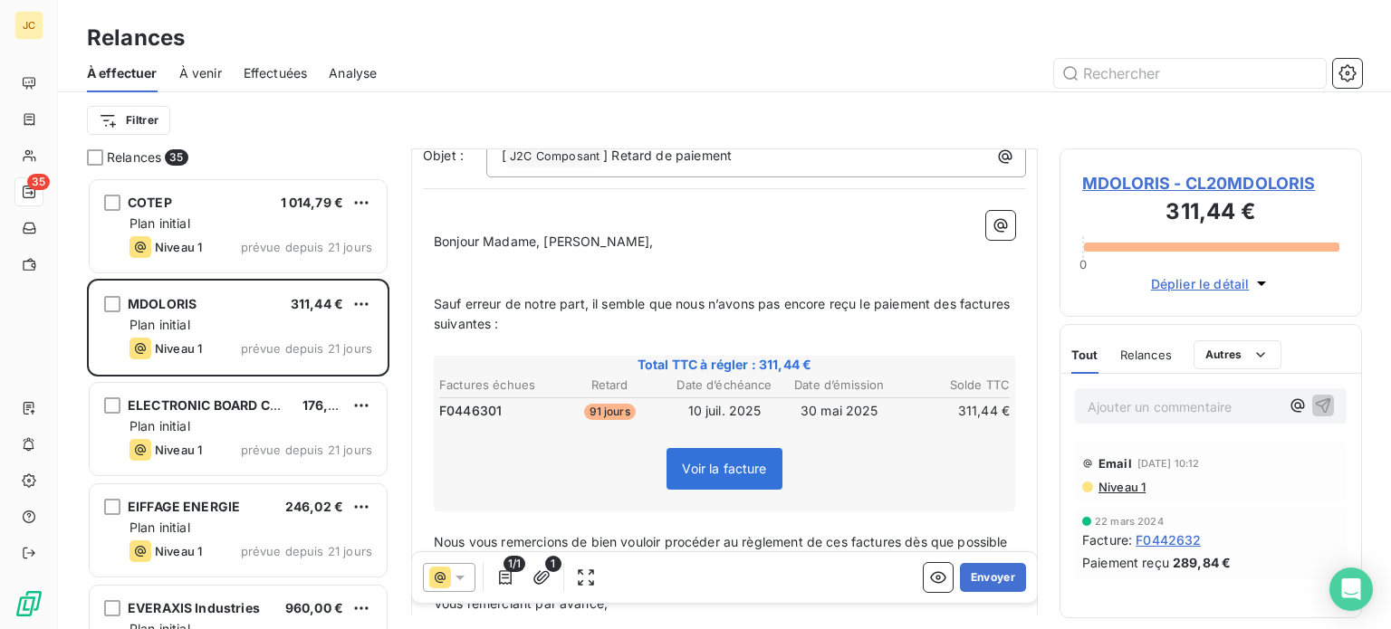
scroll to position [147, 0]
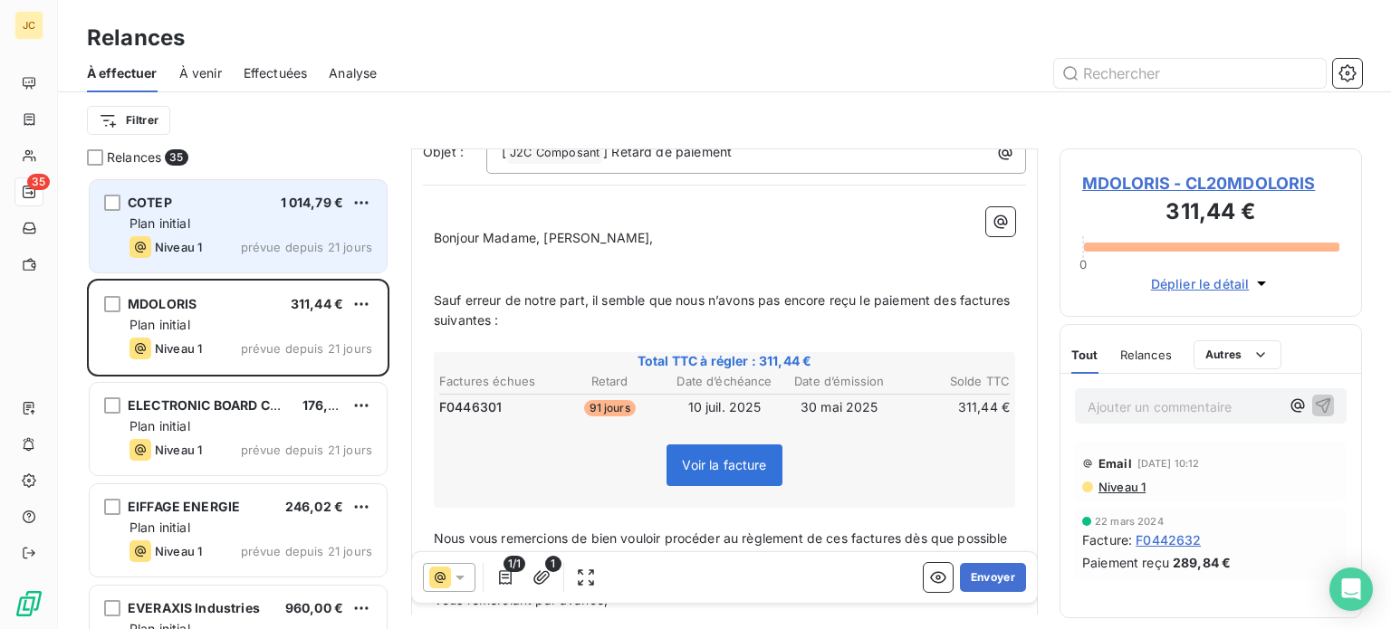
click at [238, 245] on div "Niveau 1 prévue depuis 21 jours" at bounding box center [251, 247] width 243 height 22
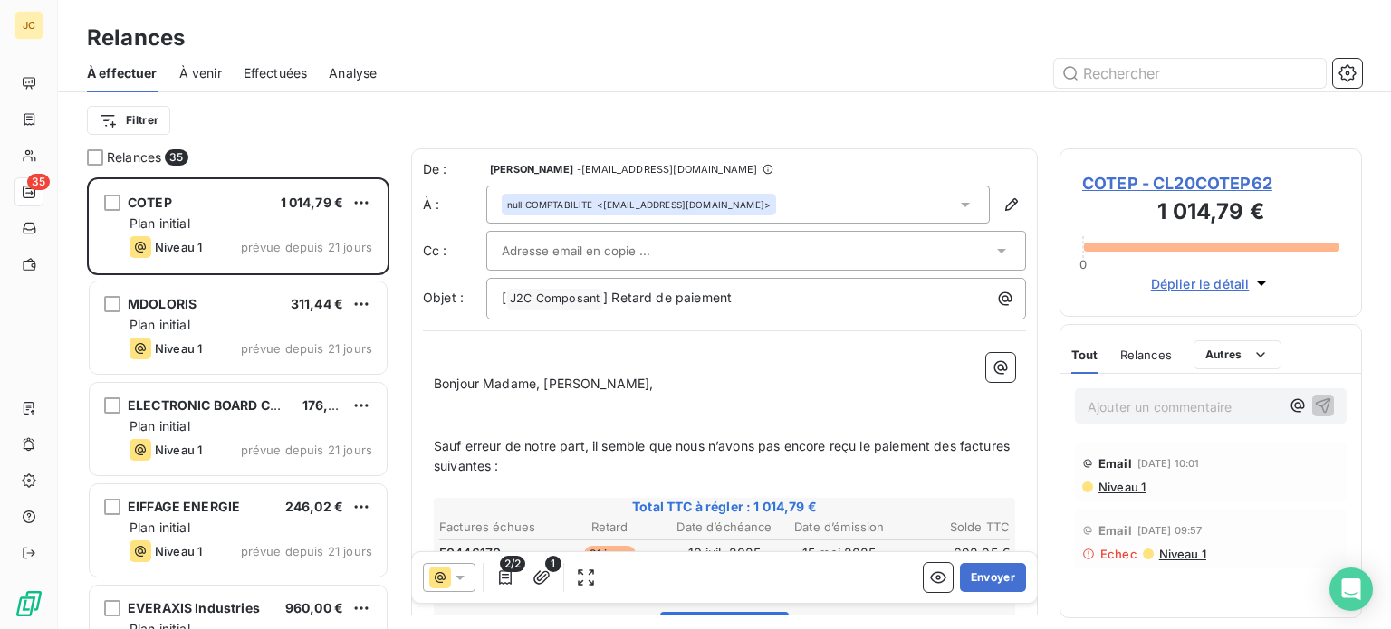
click at [895, 251] on div at bounding box center [747, 250] width 491 height 27
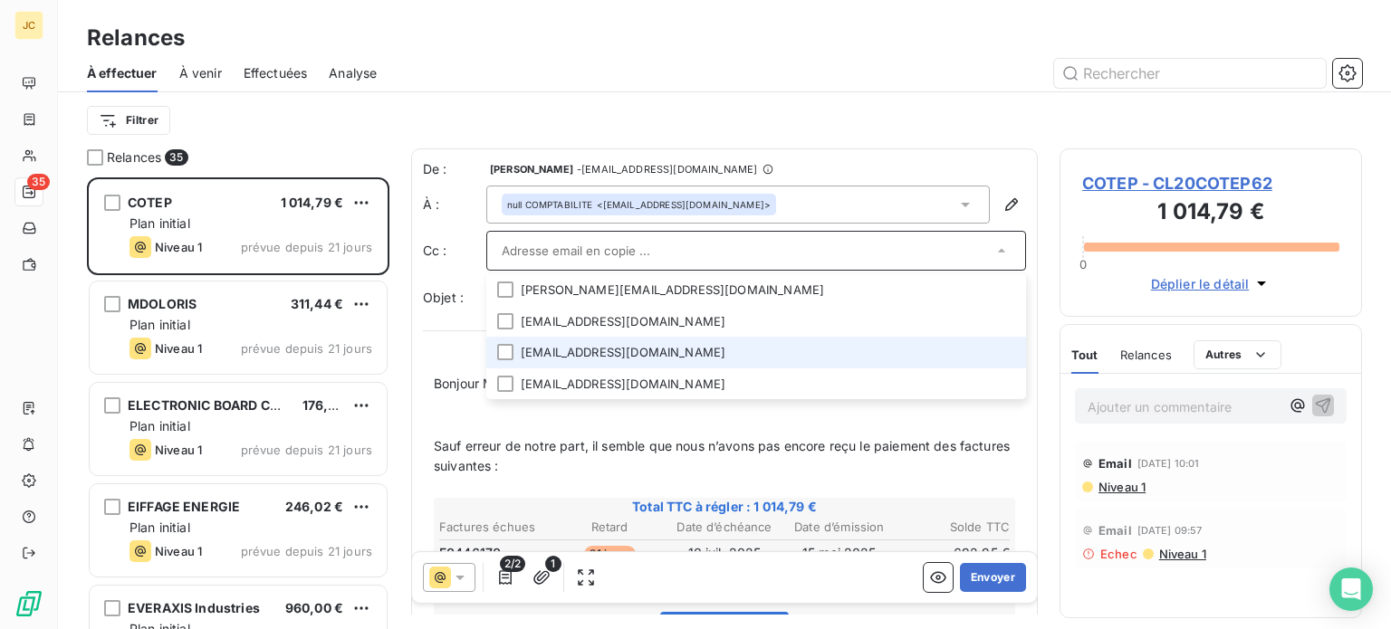
click at [556, 360] on li "[EMAIL_ADDRESS][DOMAIN_NAME]" at bounding box center [756, 353] width 540 height 32
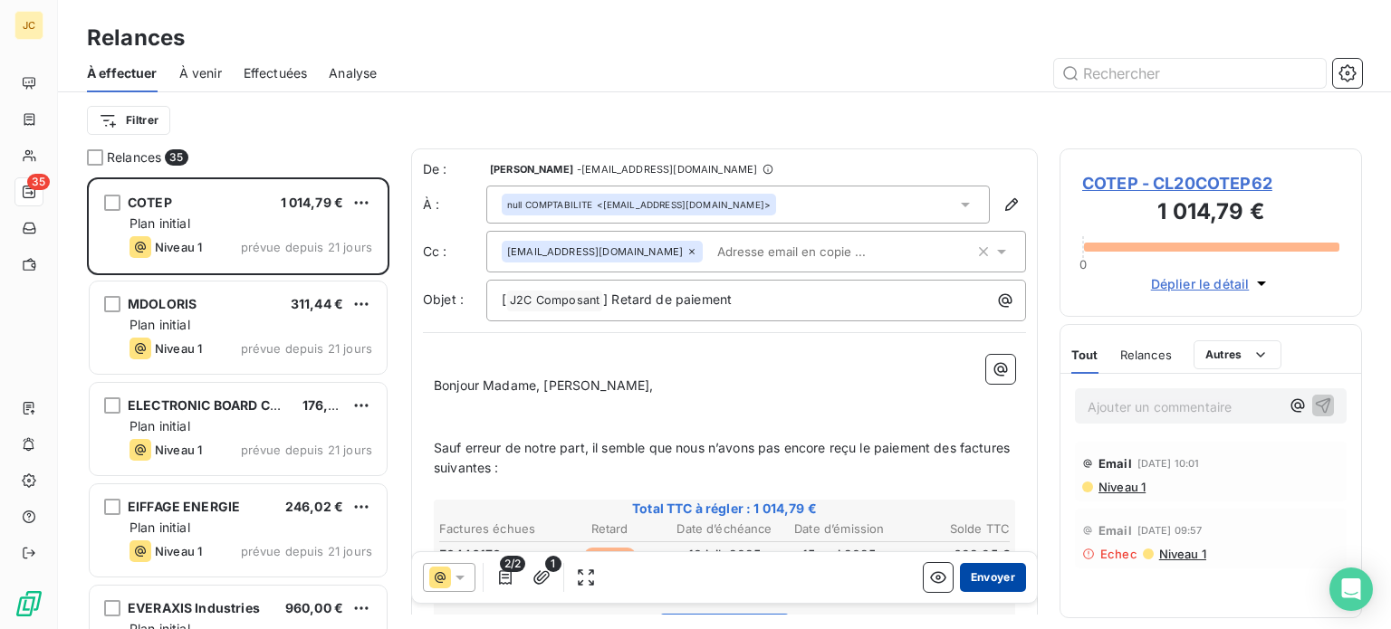
click at [978, 575] on button "Envoyer" at bounding box center [993, 577] width 66 height 29
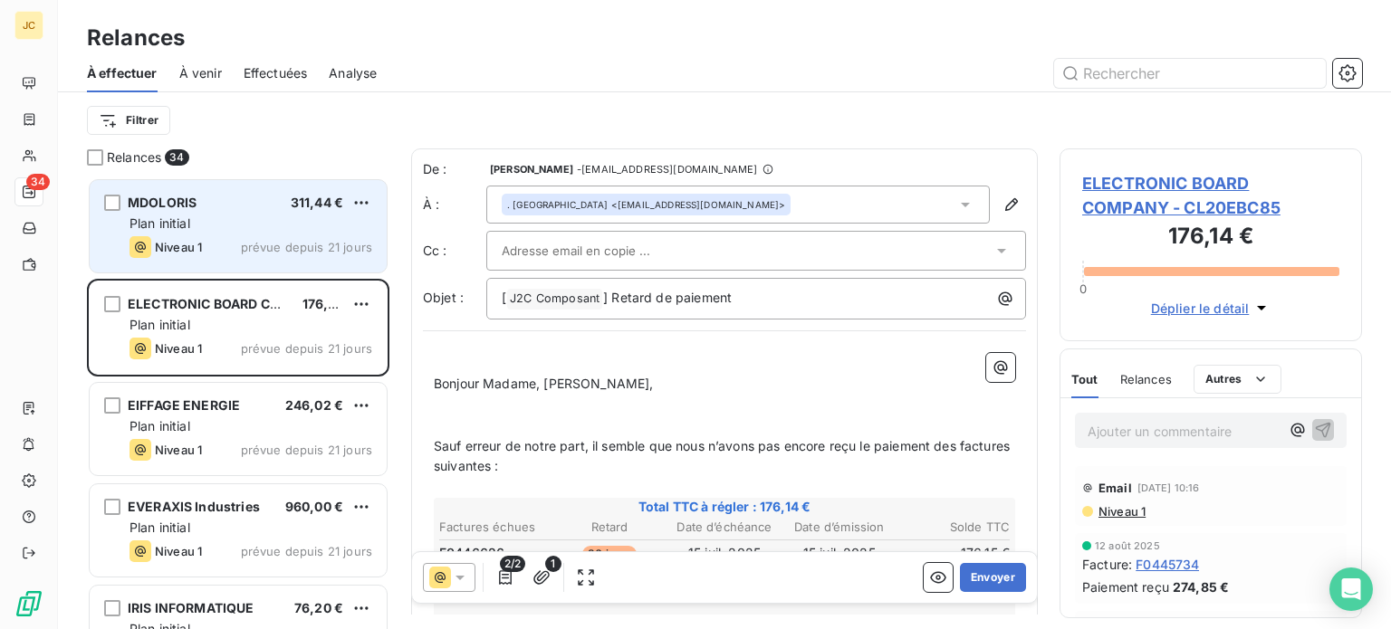
click at [247, 245] on span "prévue depuis 21 jours" at bounding box center [306, 247] width 131 height 14
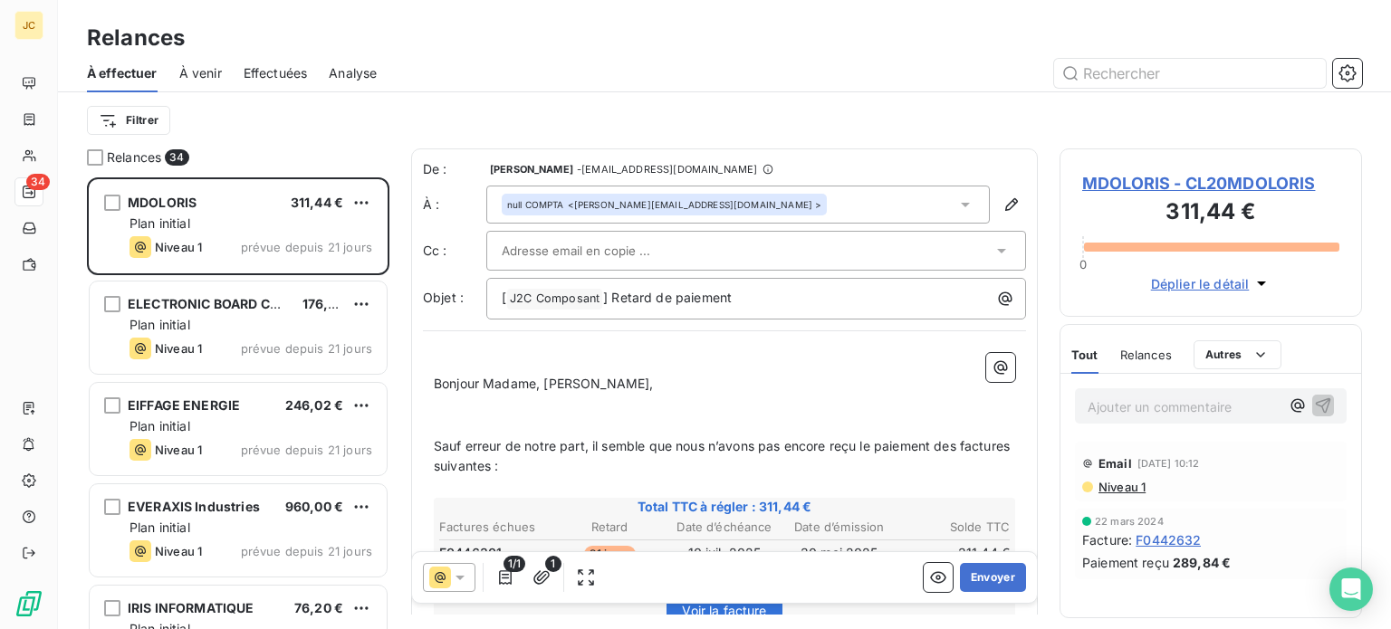
click at [993, 249] on icon at bounding box center [1002, 251] width 18 height 18
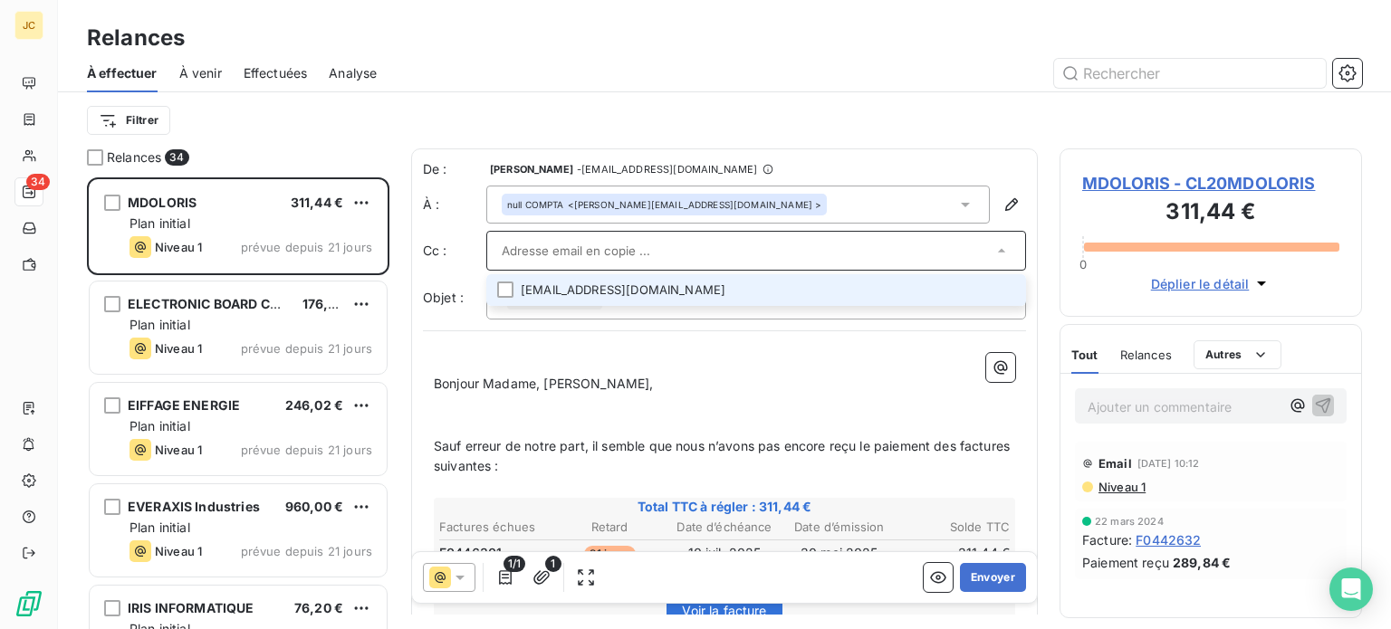
click at [948, 295] on li "[EMAIL_ADDRESS][DOMAIN_NAME]" at bounding box center [756, 290] width 540 height 32
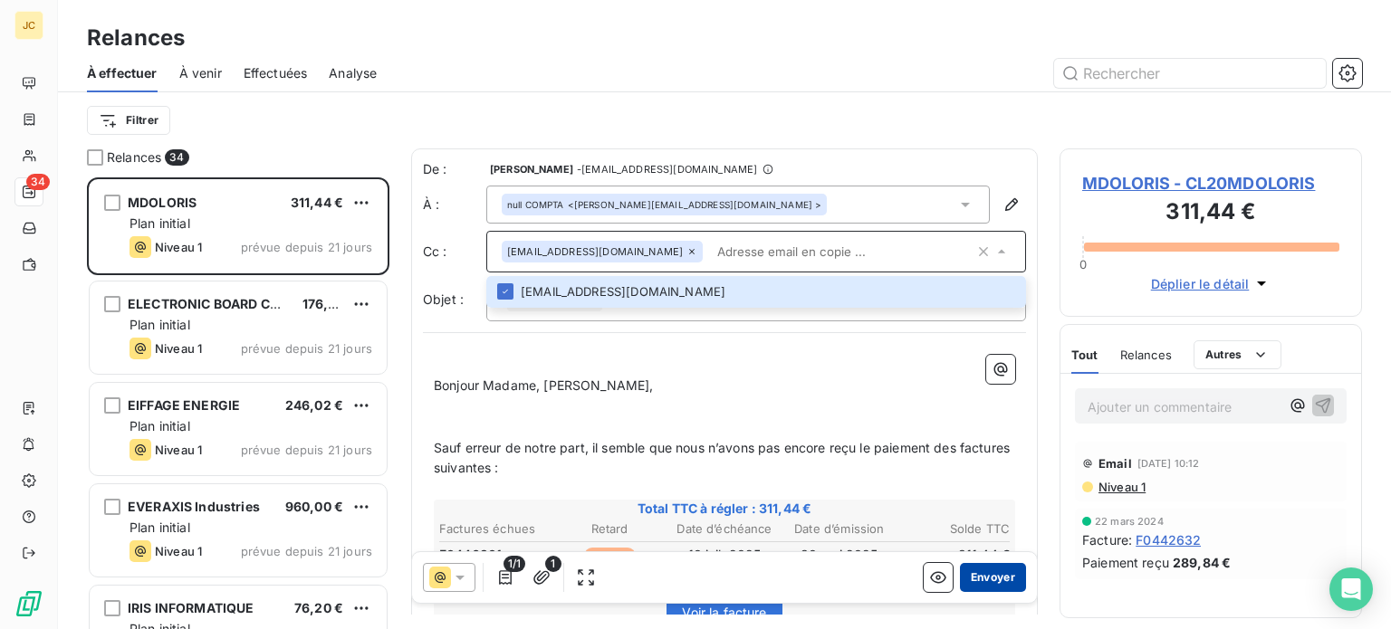
click at [977, 575] on button "Envoyer" at bounding box center [993, 577] width 66 height 29
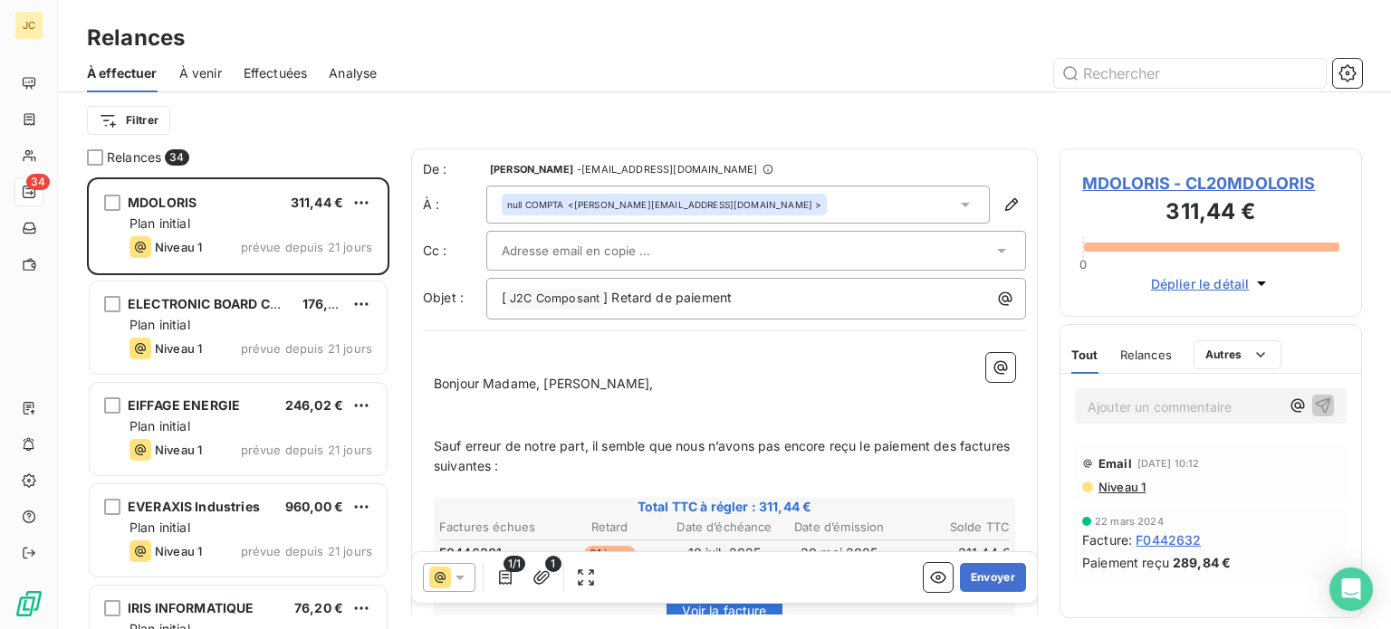
click at [797, 245] on div at bounding box center [747, 250] width 491 height 27
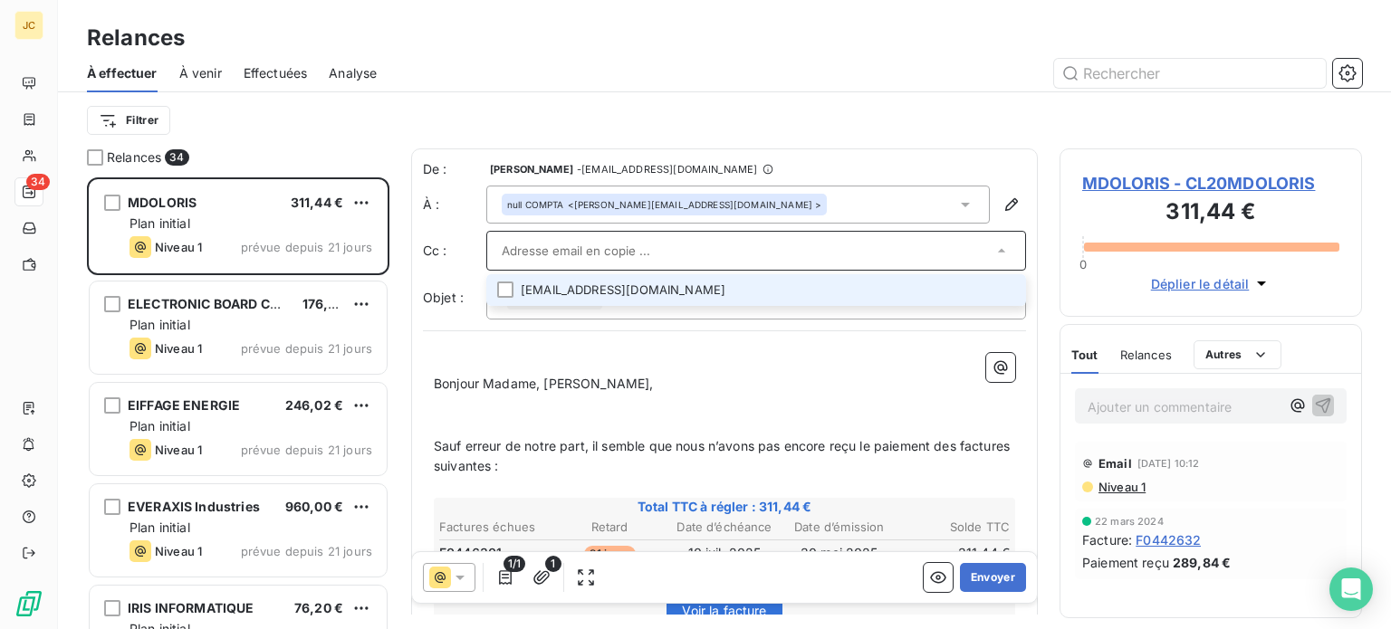
click at [822, 299] on li "[EMAIL_ADDRESS][DOMAIN_NAME]" at bounding box center [756, 290] width 540 height 32
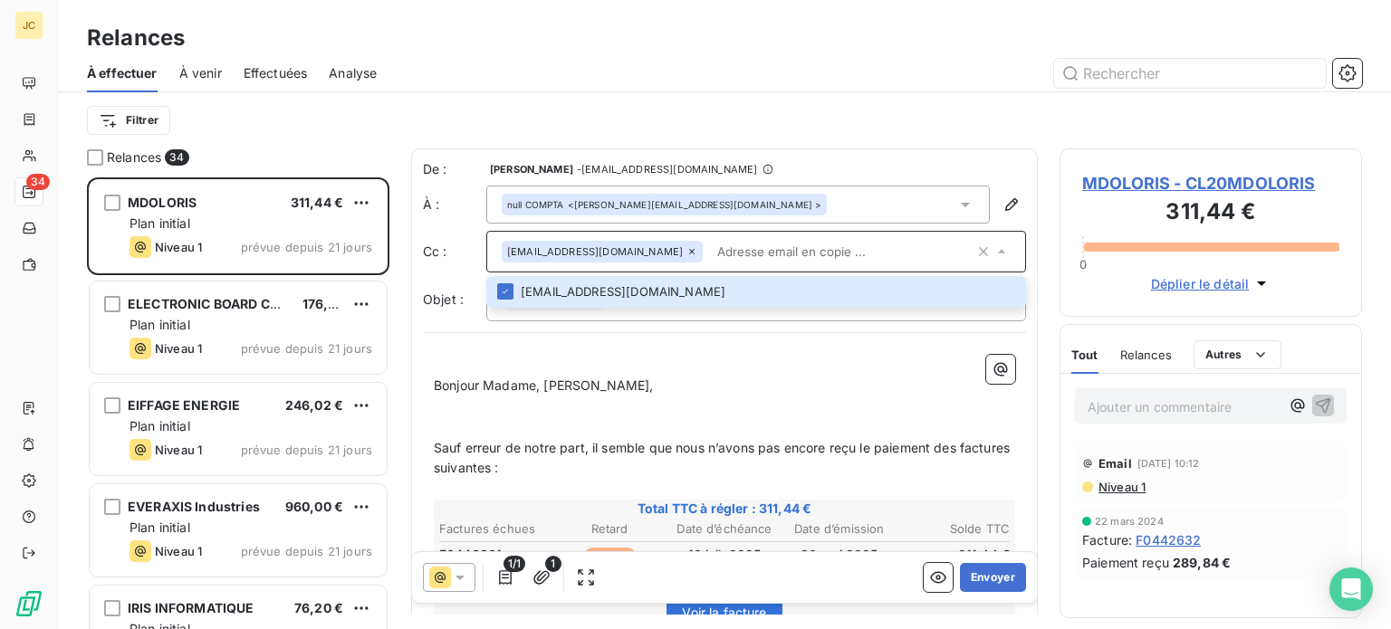
paste input "[EMAIL_ADDRESS][DOMAIN_NAME]"
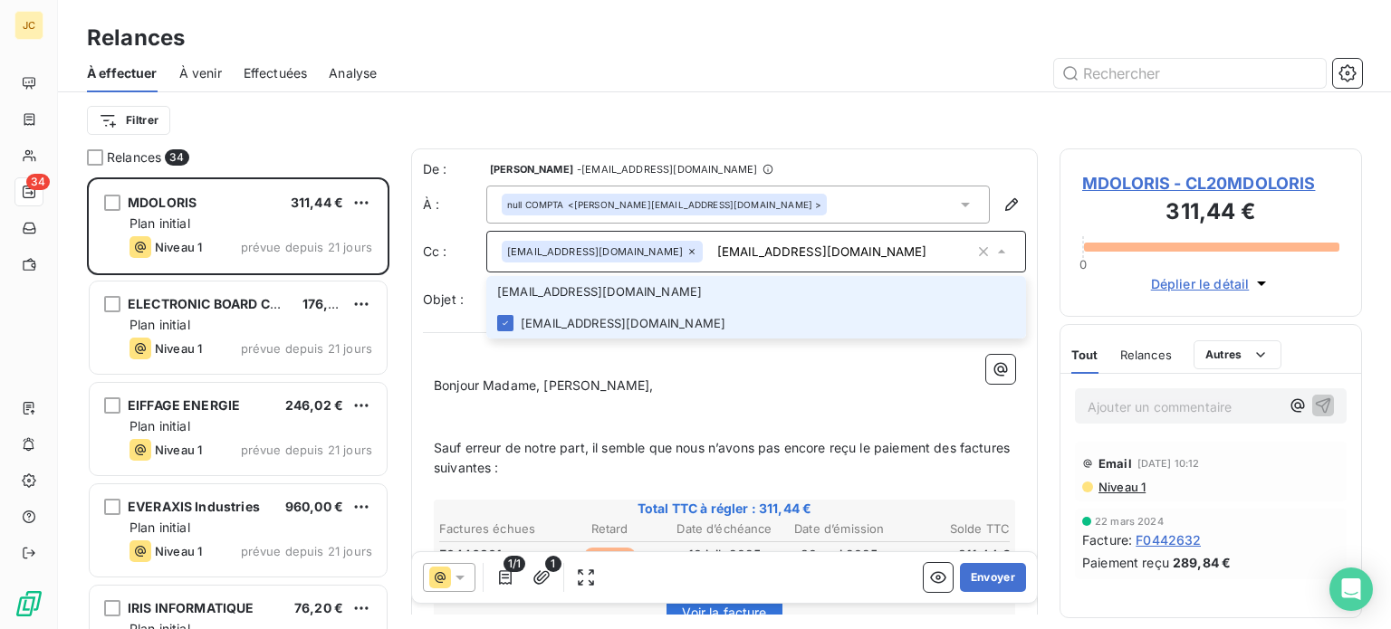
type input "[EMAIL_ADDRESS][DOMAIN_NAME]"
click at [676, 318] on li "[EMAIL_ADDRESS][DOMAIN_NAME]" at bounding box center [756, 324] width 540 height 32
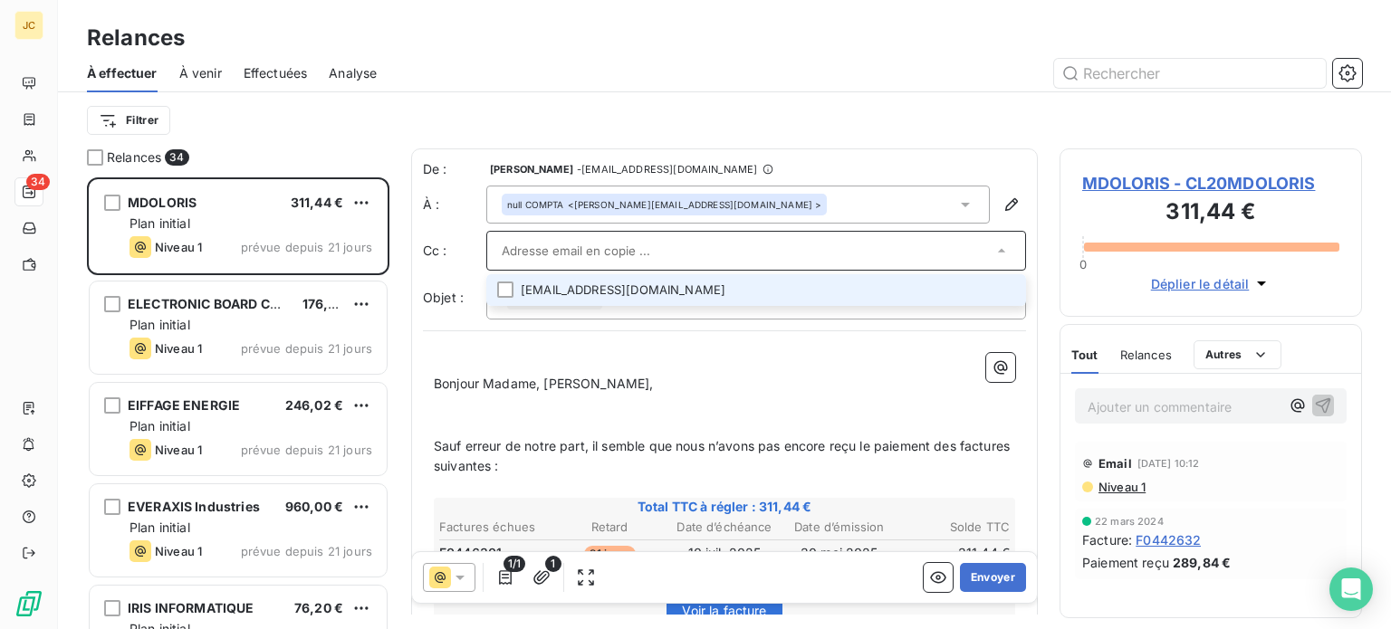
paste input "[EMAIL_ADDRESS][DOMAIN_NAME]"
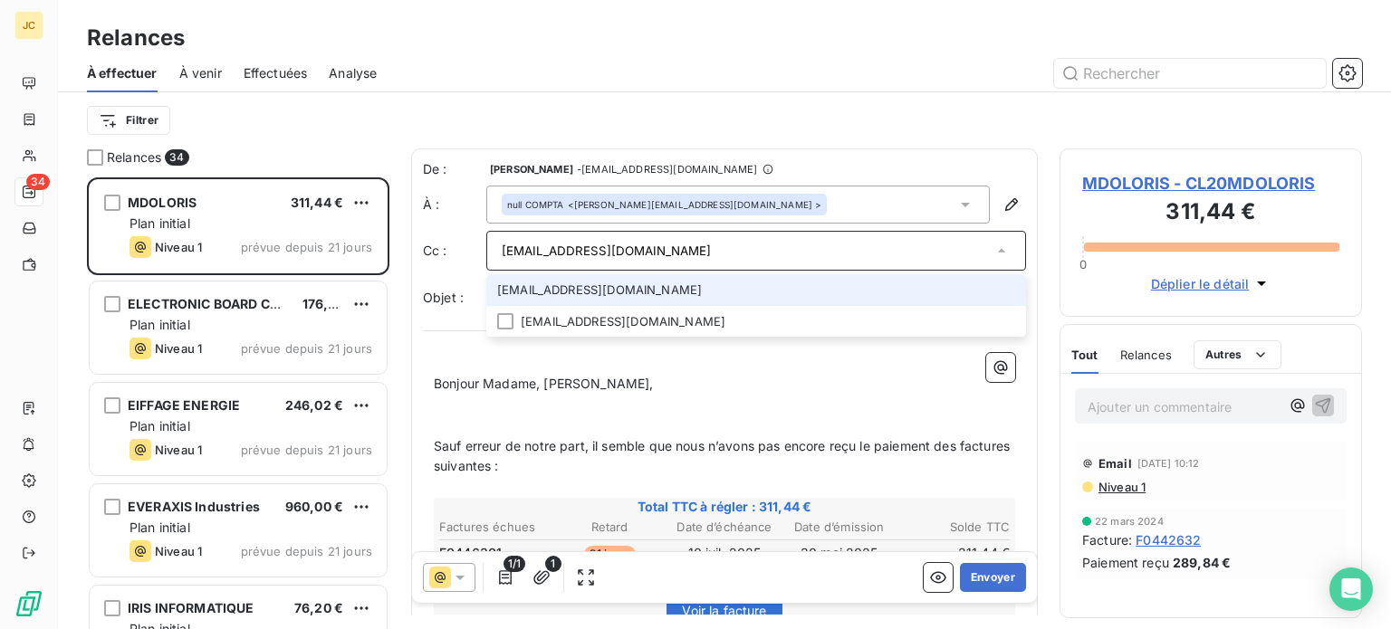
type input "[EMAIL_ADDRESS][DOMAIN_NAME]"
click at [746, 286] on li "[EMAIL_ADDRESS][DOMAIN_NAME]" at bounding box center [756, 290] width 540 height 32
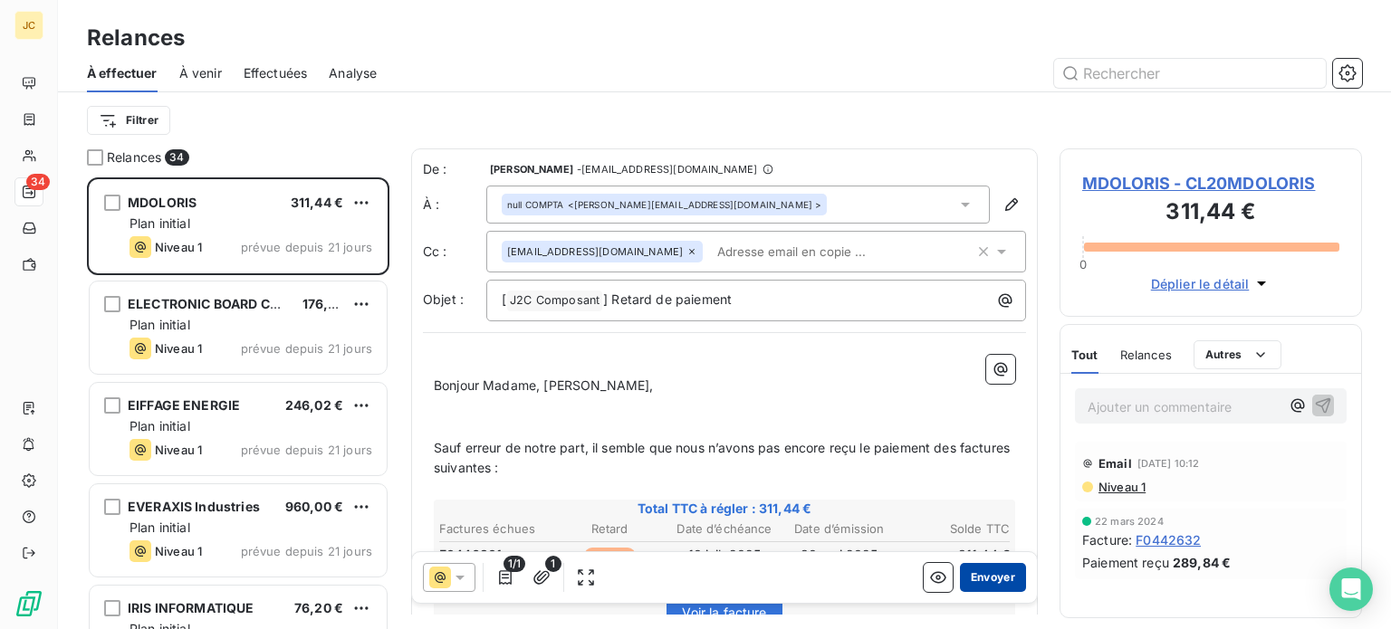
click at [978, 579] on button "Envoyer" at bounding box center [993, 577] width 66 height 29
click at [771, 206] on div "null COMPTA <[PERSON_NAME][EMAIL_ADDRESS][DOMAIN_NAME] >" at bounding box center [738, 205] width 504 height 38
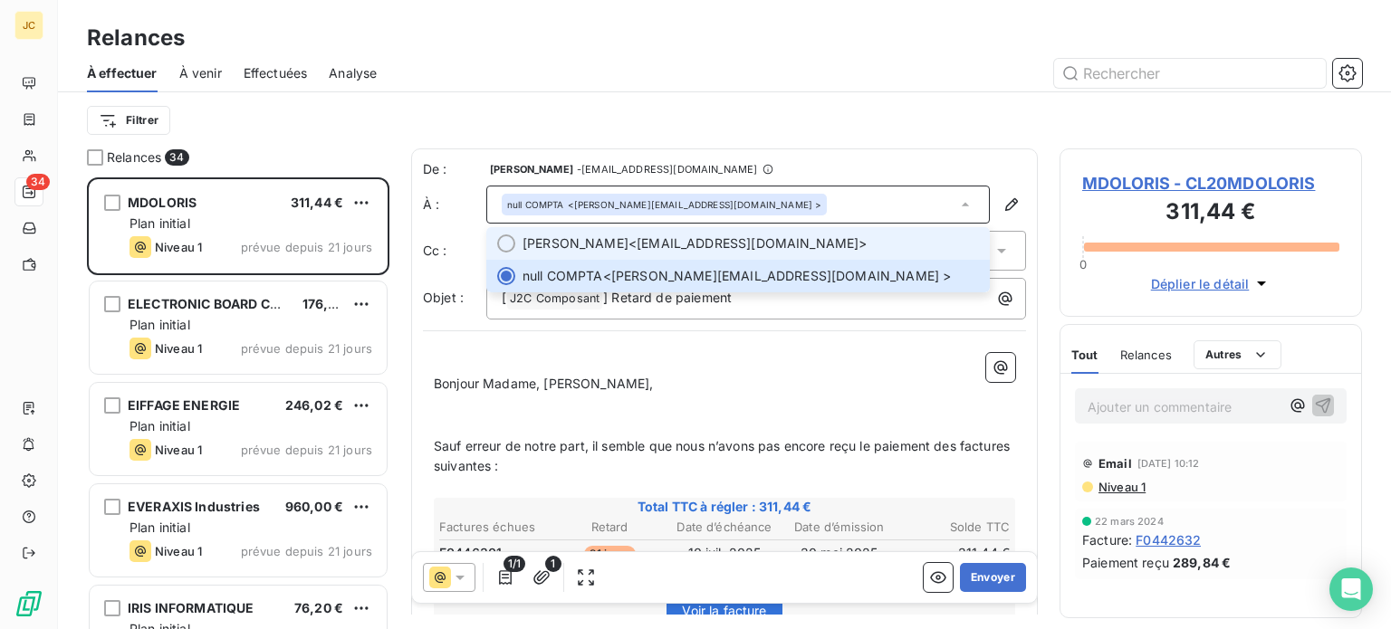
click at [761, 242] on span "[PERSON_NAME] <[EMAIL_ADDRESS][DOMAIN_NAME]>" at bounding box center [751, 244] width 456 height 18
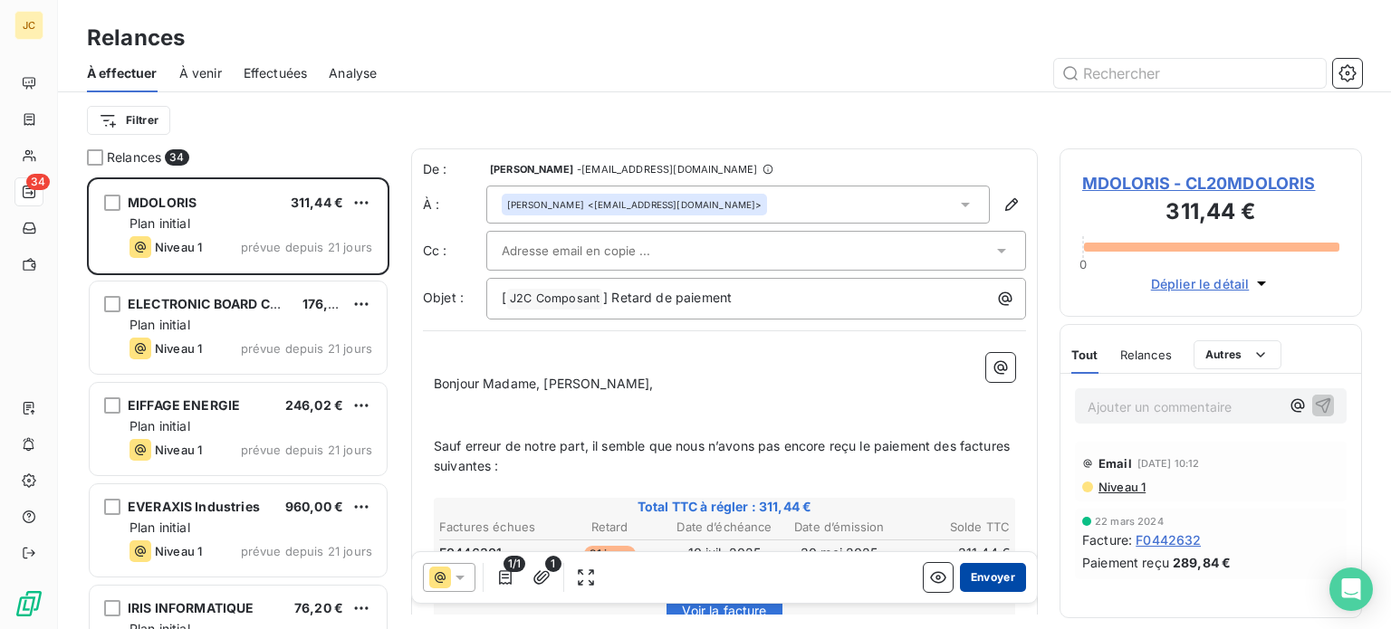
click at [991, 569] on button "Envoyer" at bounding box center [993, 577] width 66 height 29
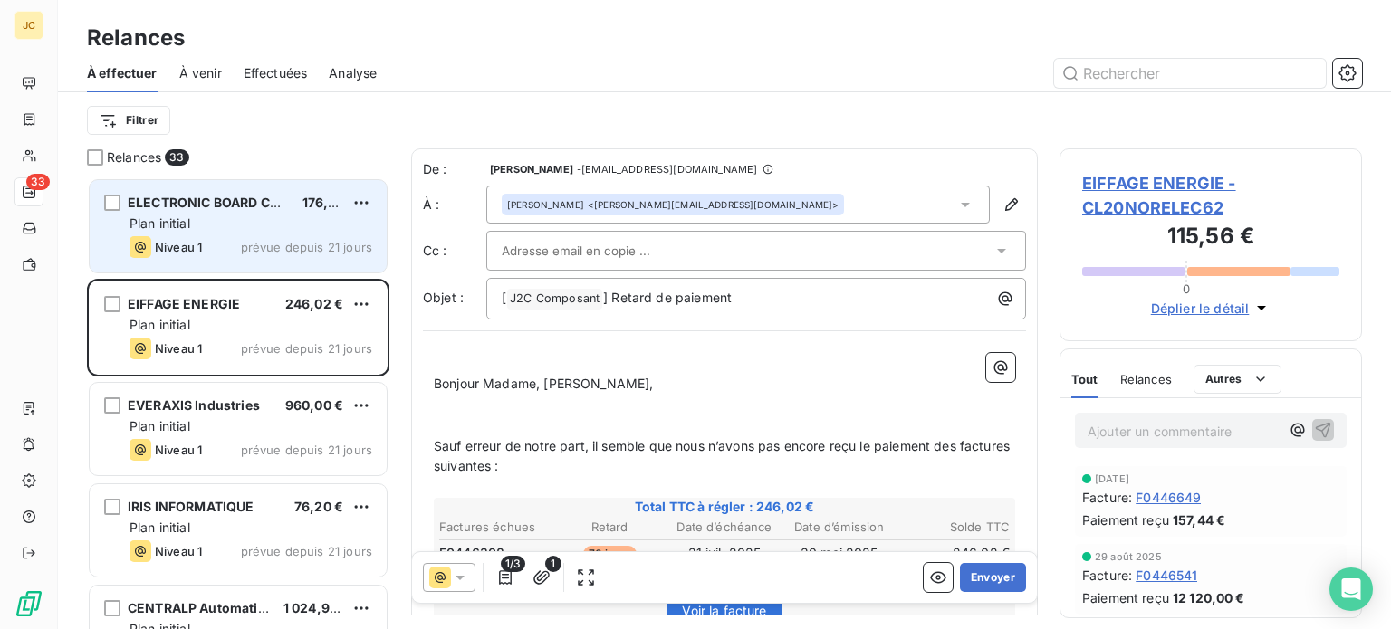
click at [261, 216] on div "Plan initial" at bounding box center [251, 224] width 243 height 18
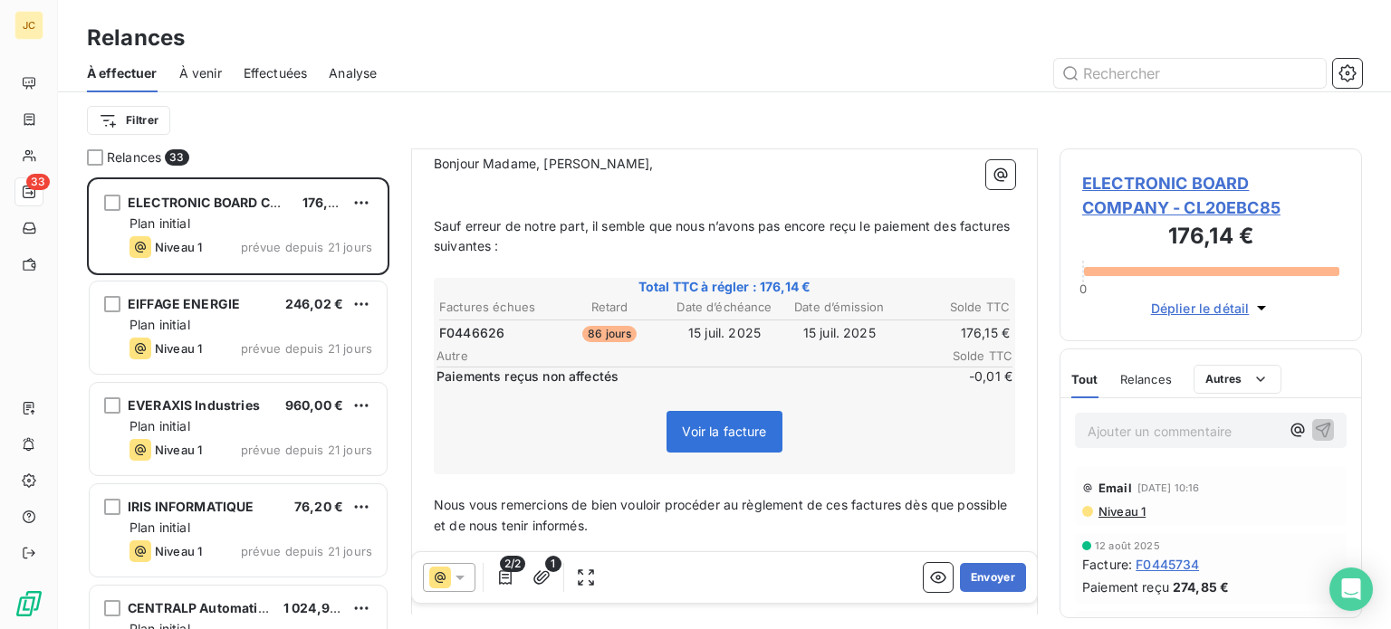
scroll to position [217, 0]
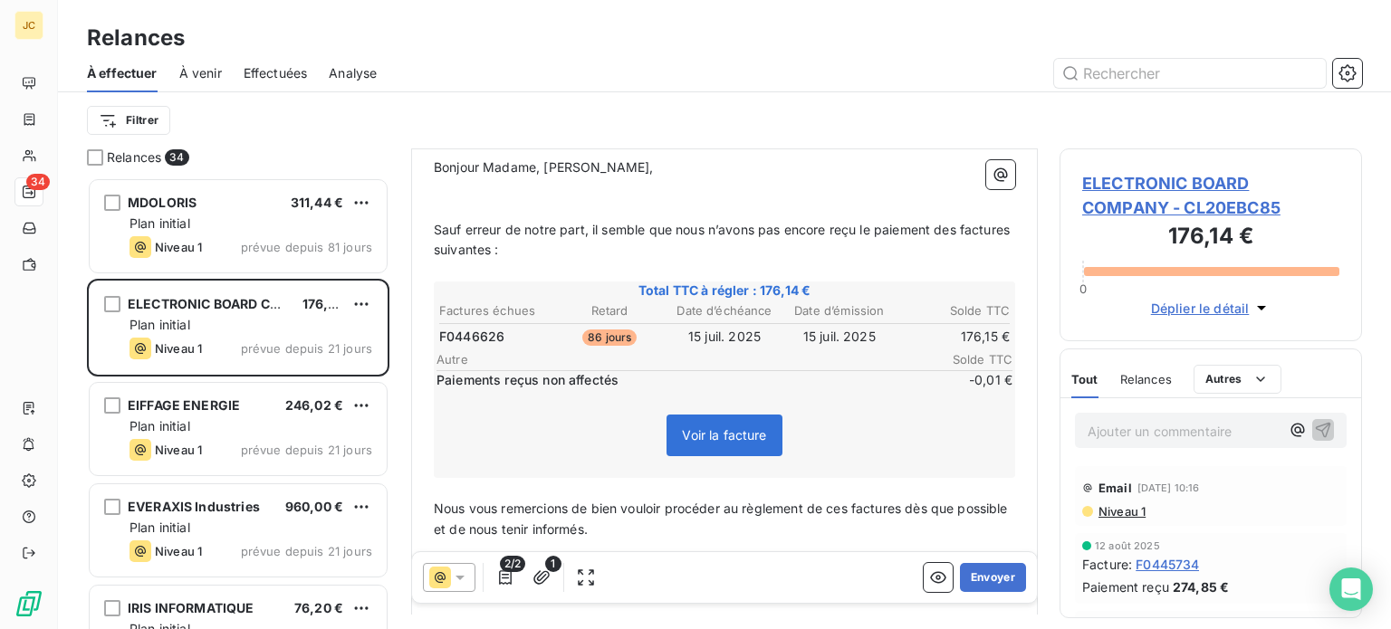
click at [513, 569] on span "2/2" at bounding box center [512, 564] width 25 height 16
click at [505, 581] on icon "button" at bounding box center [505, 578] width 18 height 18
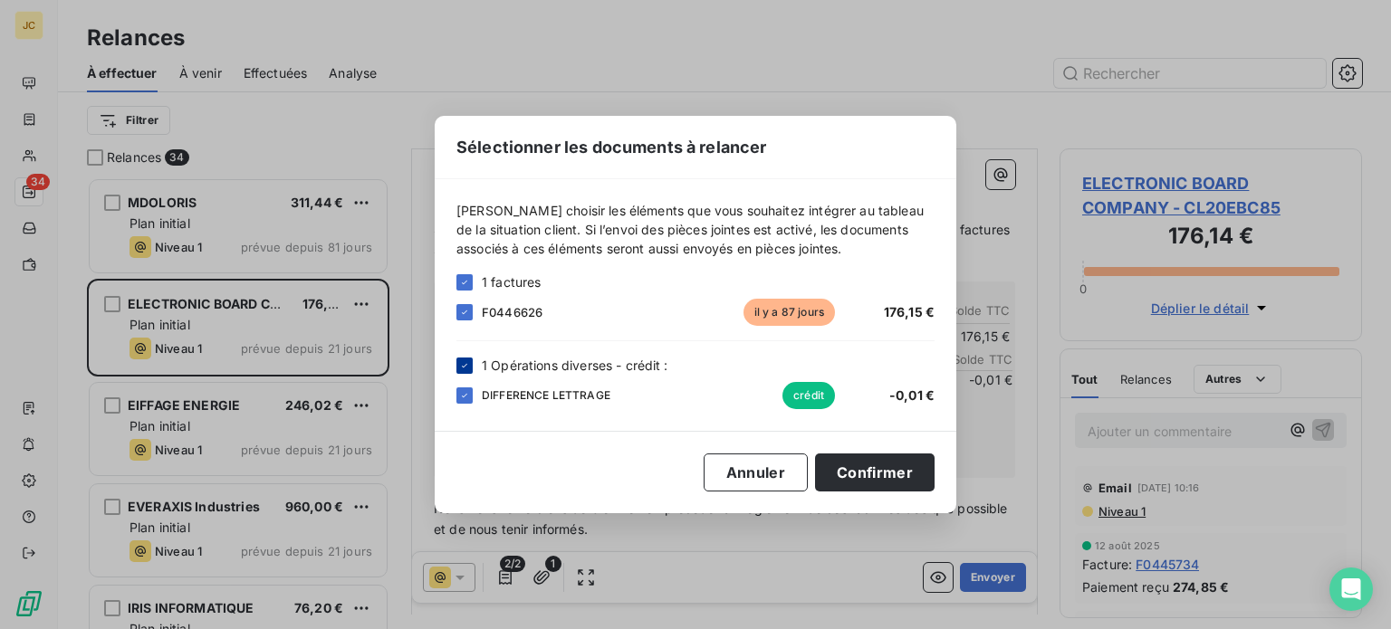
click at [465, 369] on icon at bounding box center [464, 365] width 11 height 11
click at [863, 474] on button "Confirmer" at bounding box center [875, 473] width 120 height 38
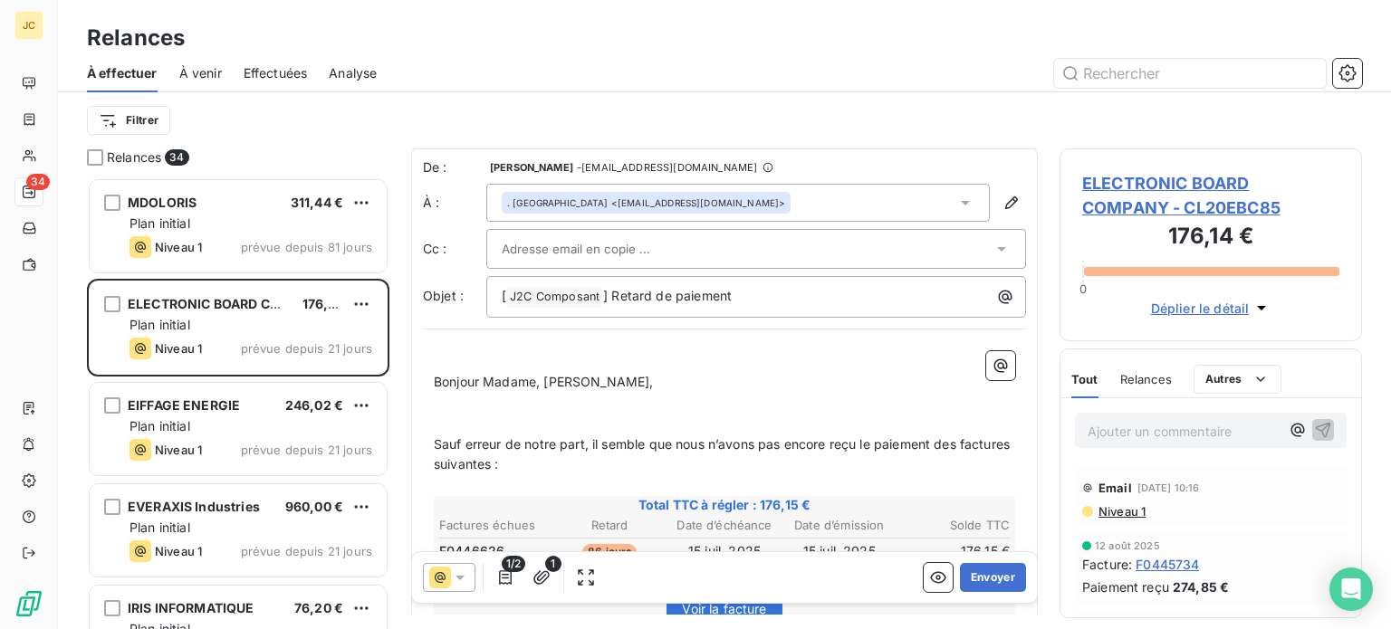
scroll to position [0, 0]
click at [864, 242] on div at bounding box center [747, 250] width 491 height 27
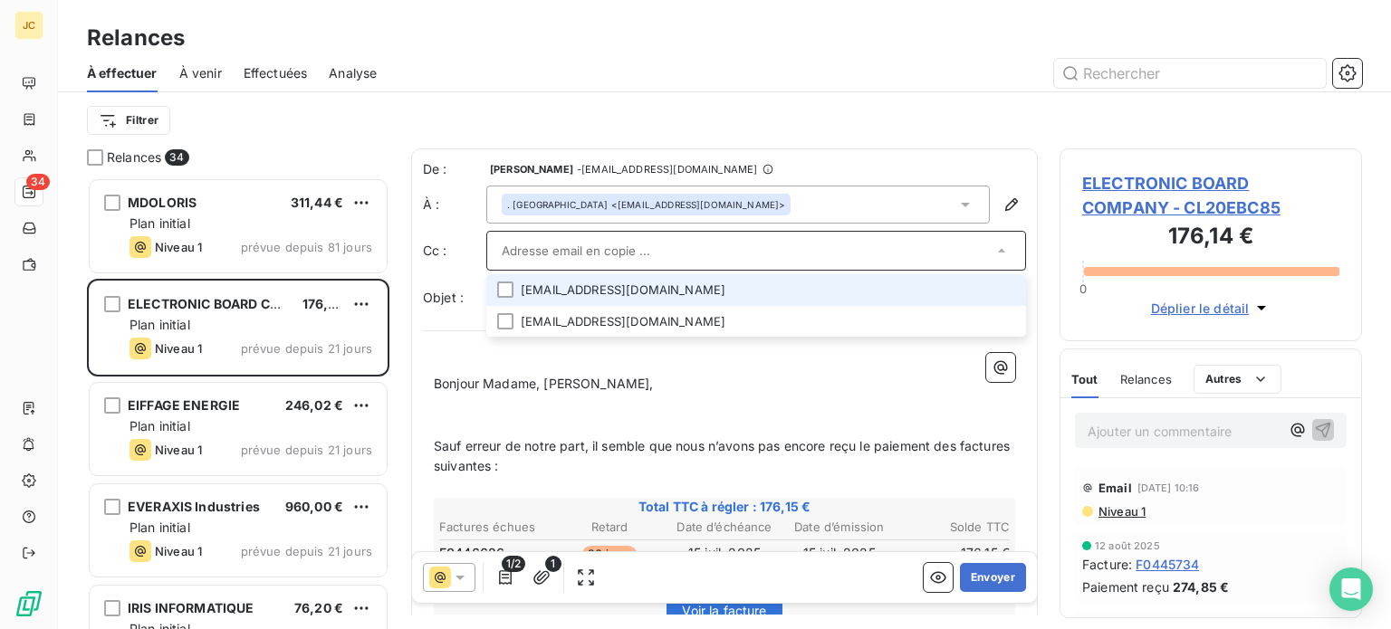
click at [906, 293] on li "[EMAIL_ADDRESS][DOMAIN_NAME]" at bounding box center [756, 290] width 540 height 32
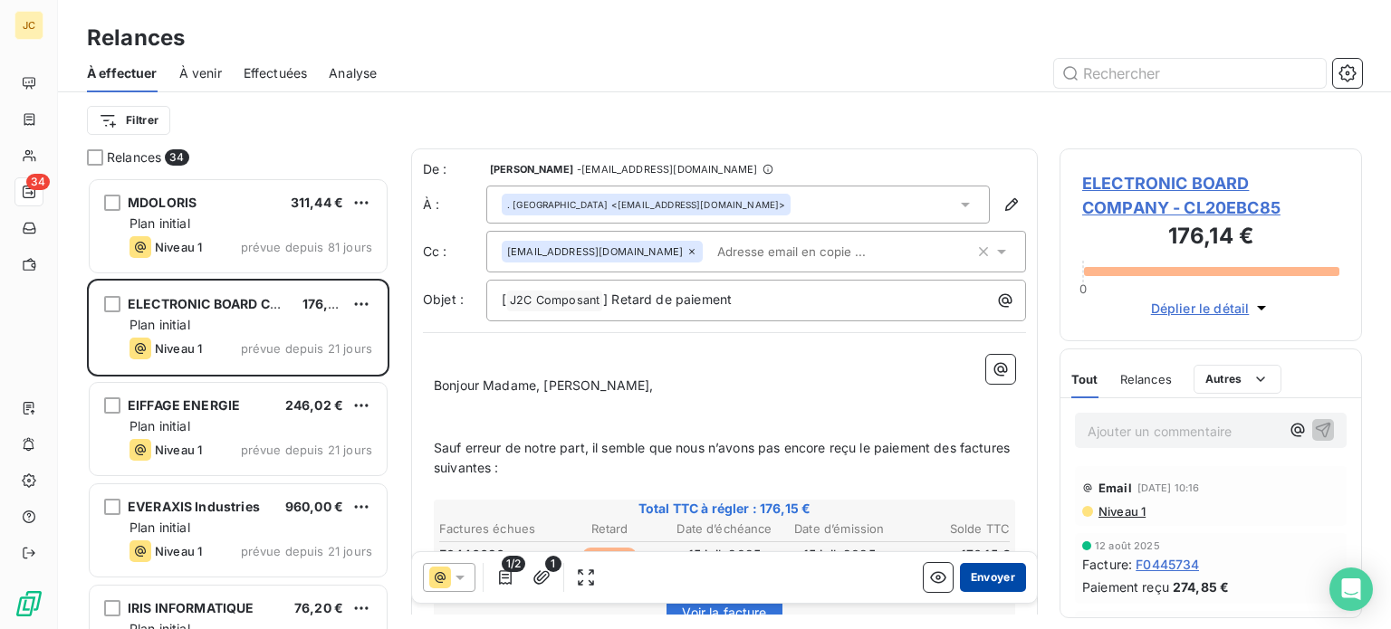
click at [985, 579] on button "Envoyer" at bounding box center [993, 577] width 66 height 29
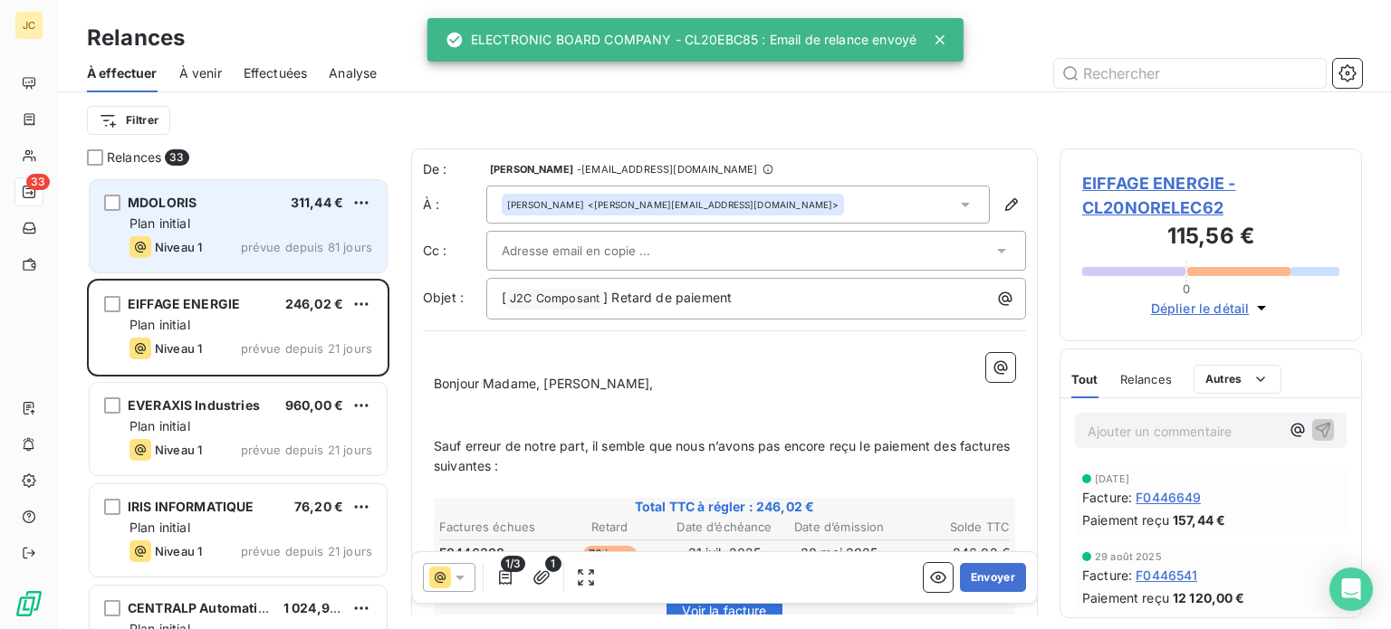
click at [237, 208] on div "MDOLORIS 311,44 €" at bounding box center [251, 203] width 243 height 16
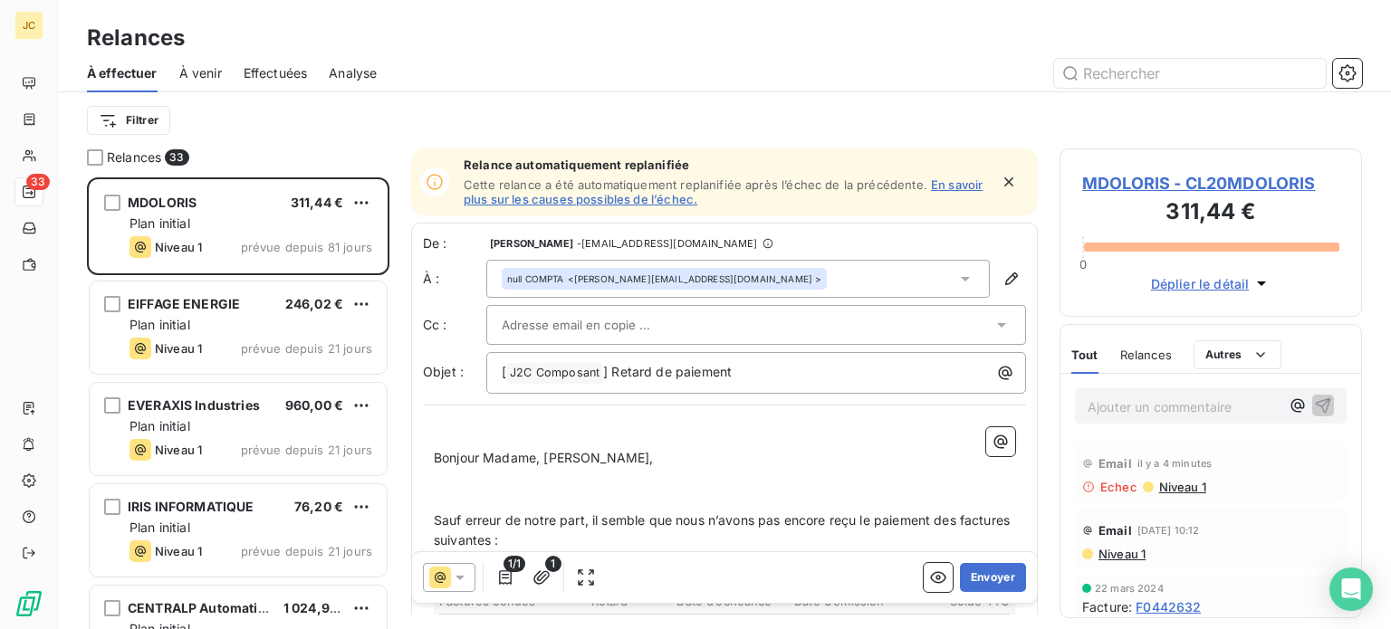
click at [844, 285] on div "null COMPTA <[PERSON_NAME][EMAIL_ADDRESS][DOMAIN_NAME] >" at bounding box center [738, 279] width 504 height 38
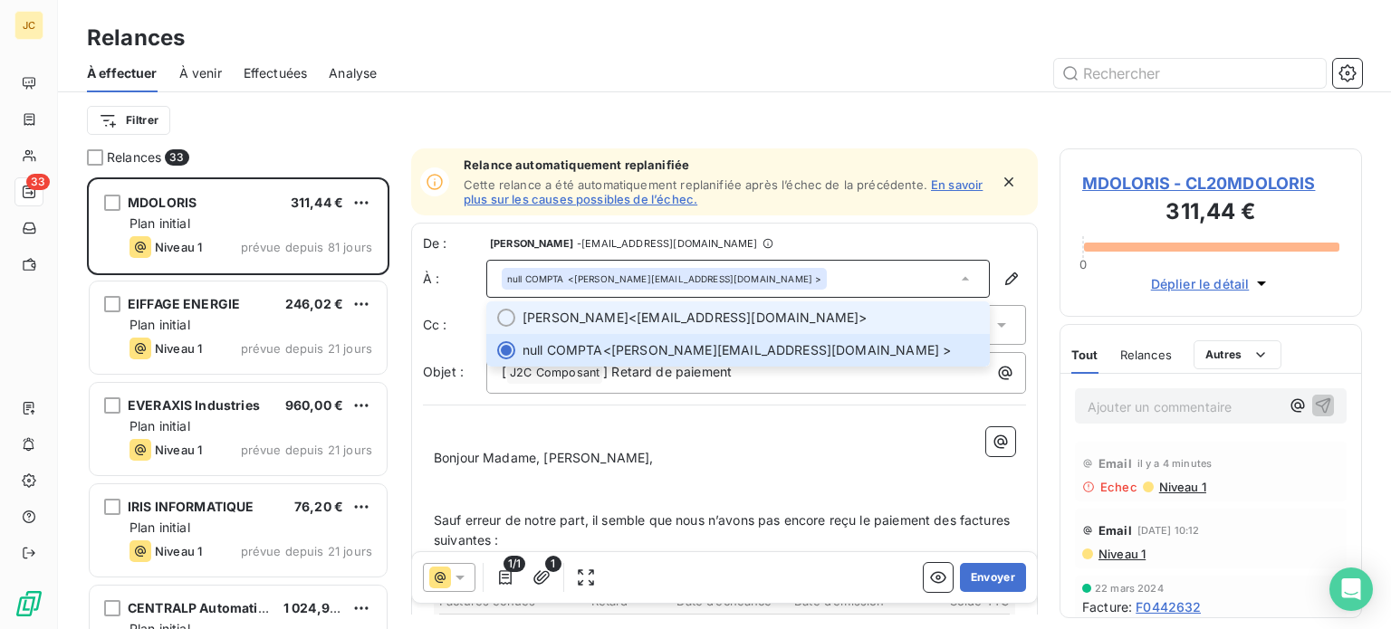
click at [803, 321] on span "[PERSON_NAME] <[EMAIL_ADDRESS][DOMAIN_NAME]>" at bounding box center [751, 318] width 456 height 18
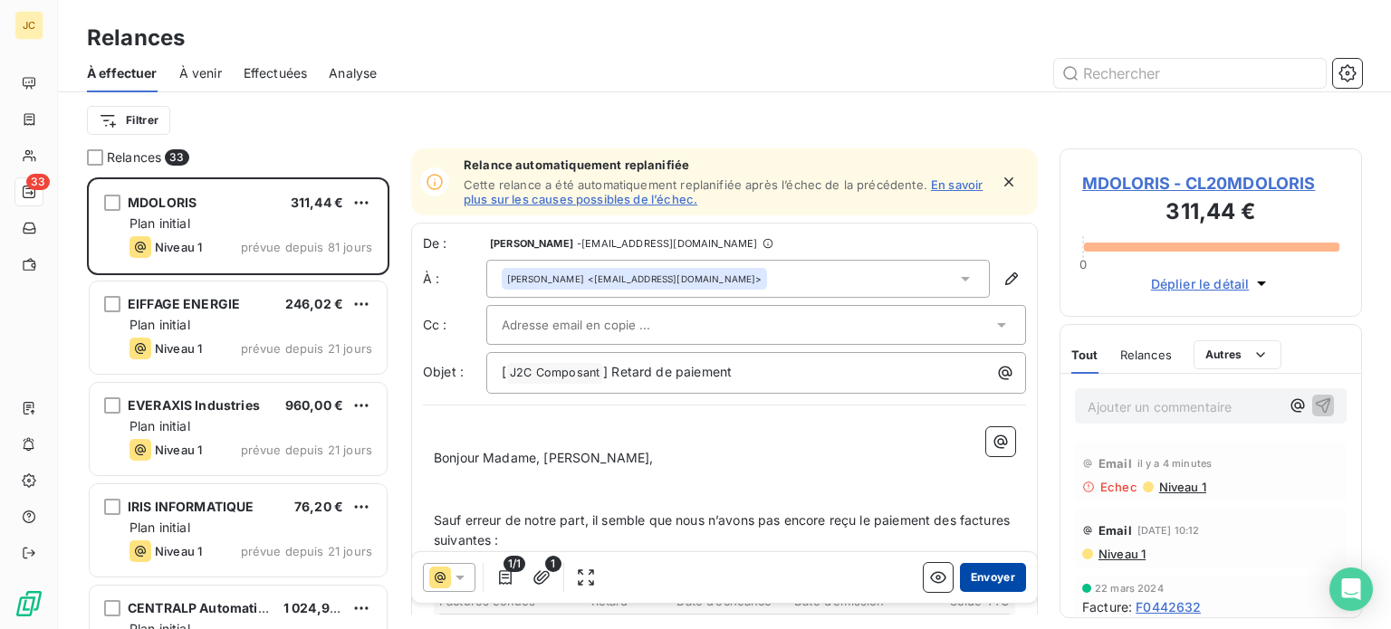
click at [969, 586] on button "Envoyer" at bounding box center [993, 577] width 66 height 29
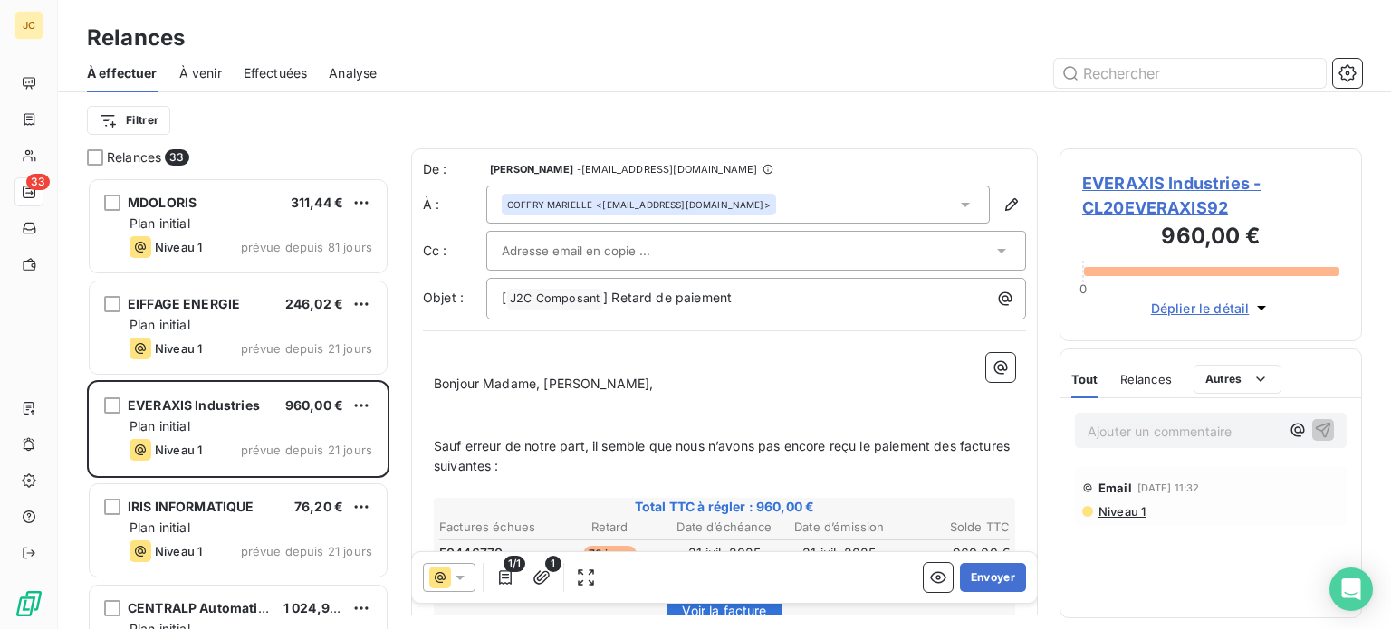
click at [907, 241] on div at bounding box center [747, 250] width 491 height 27
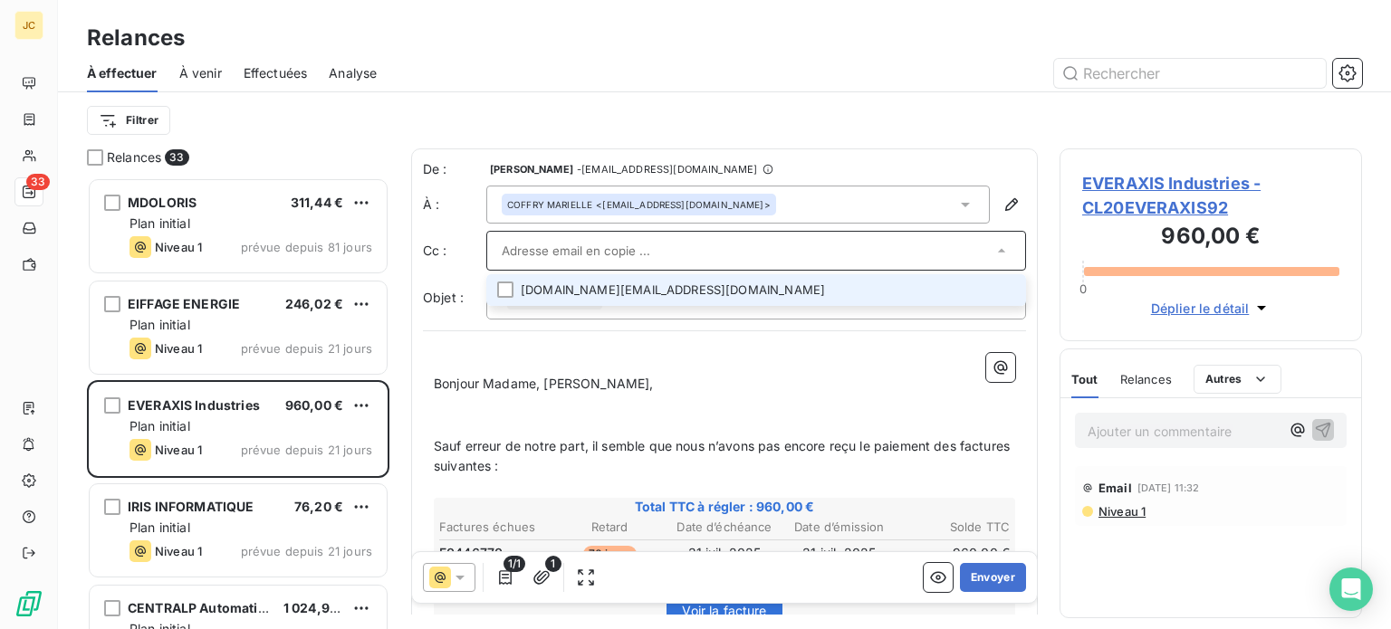
click at [901, 293] on li "[DOMAIN_NAME][EMAIL_ADDRESS][DOMAIN_NAME]" at bounding box center [756, 290] width 540 height 32
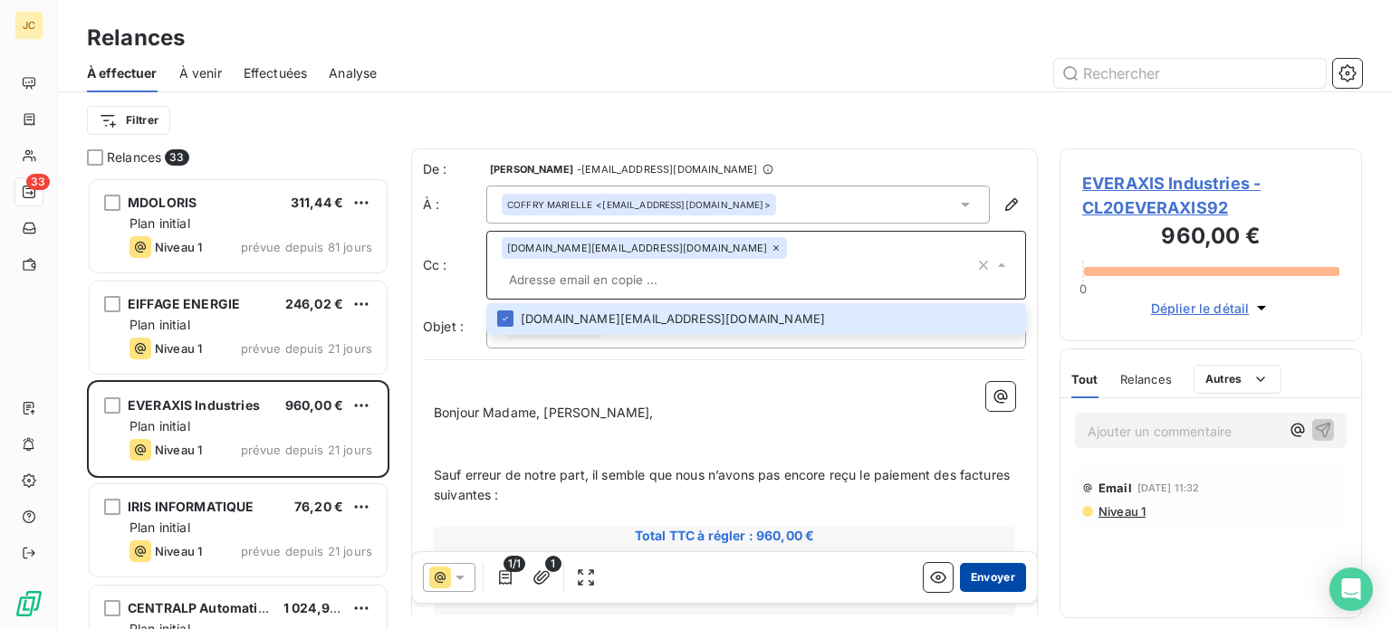
click at [975, 580] on button "Envoyer" at bounding box center [993, 577] width 66 height 29
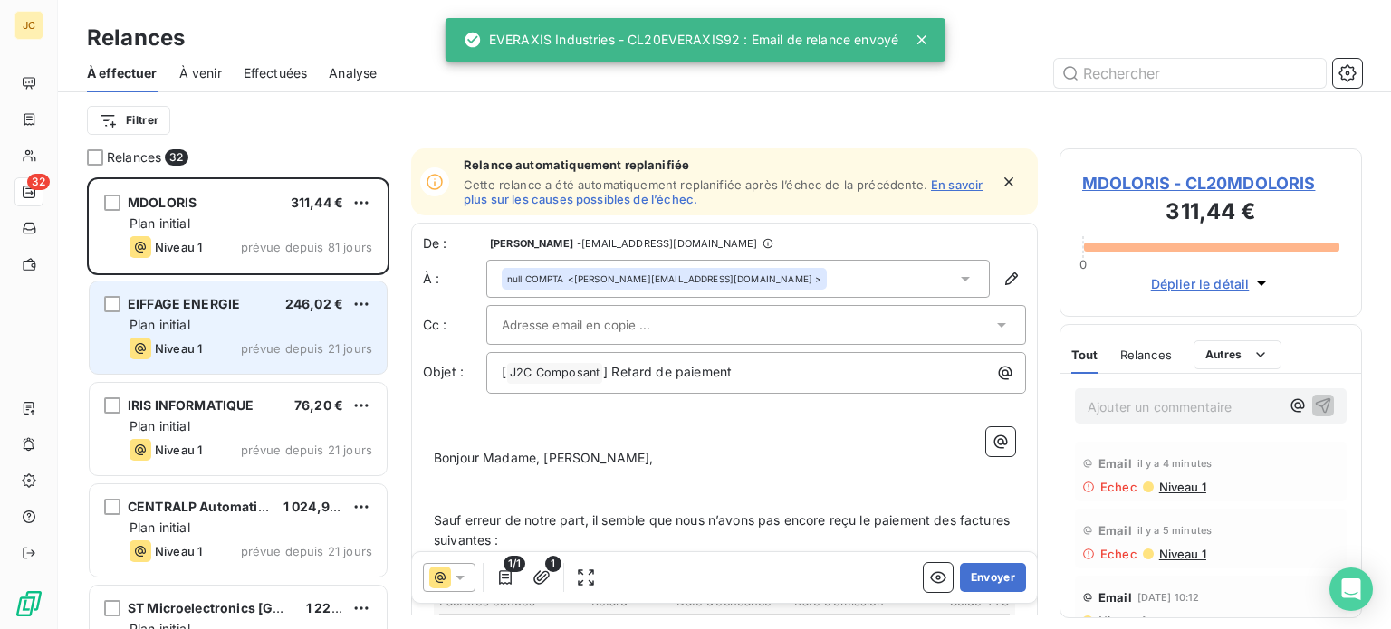
click at [279, 335] on div "EIFFAGE ENERGIE 246,02 € Plan initial Niveau 1 prévue depuis 21 jours" at bounding box center [238, 328] width 297 height 92
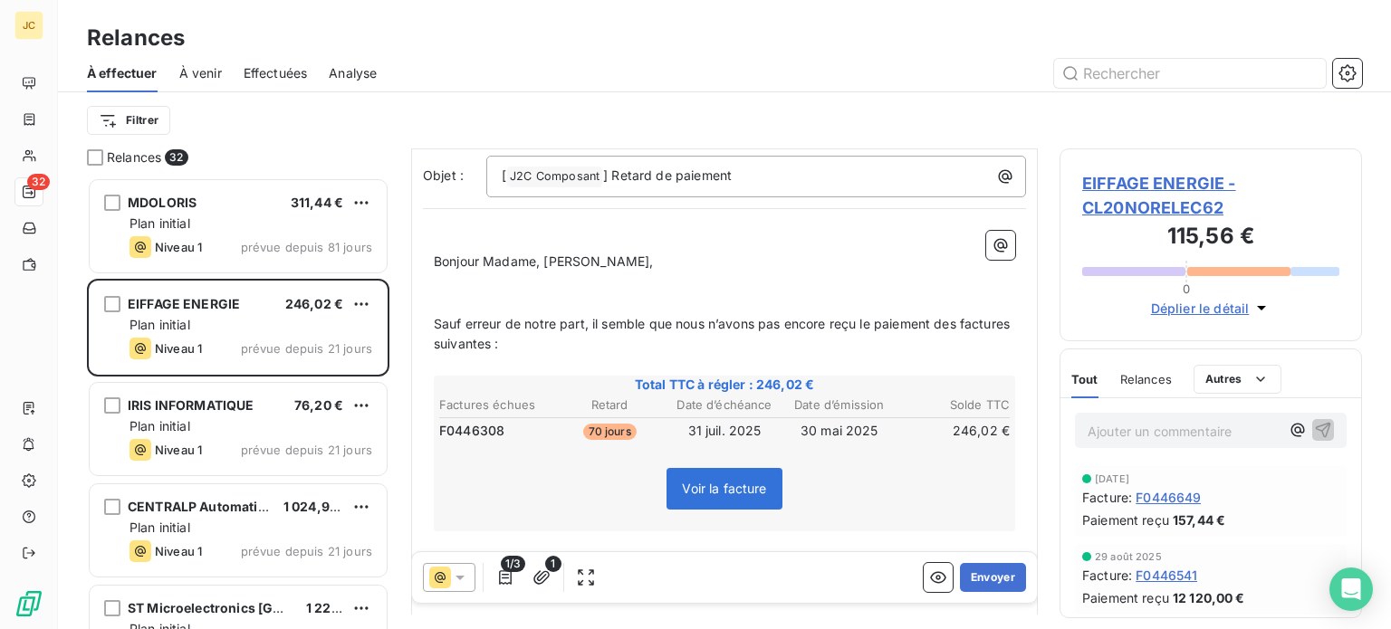
scroll to position [129, 0]
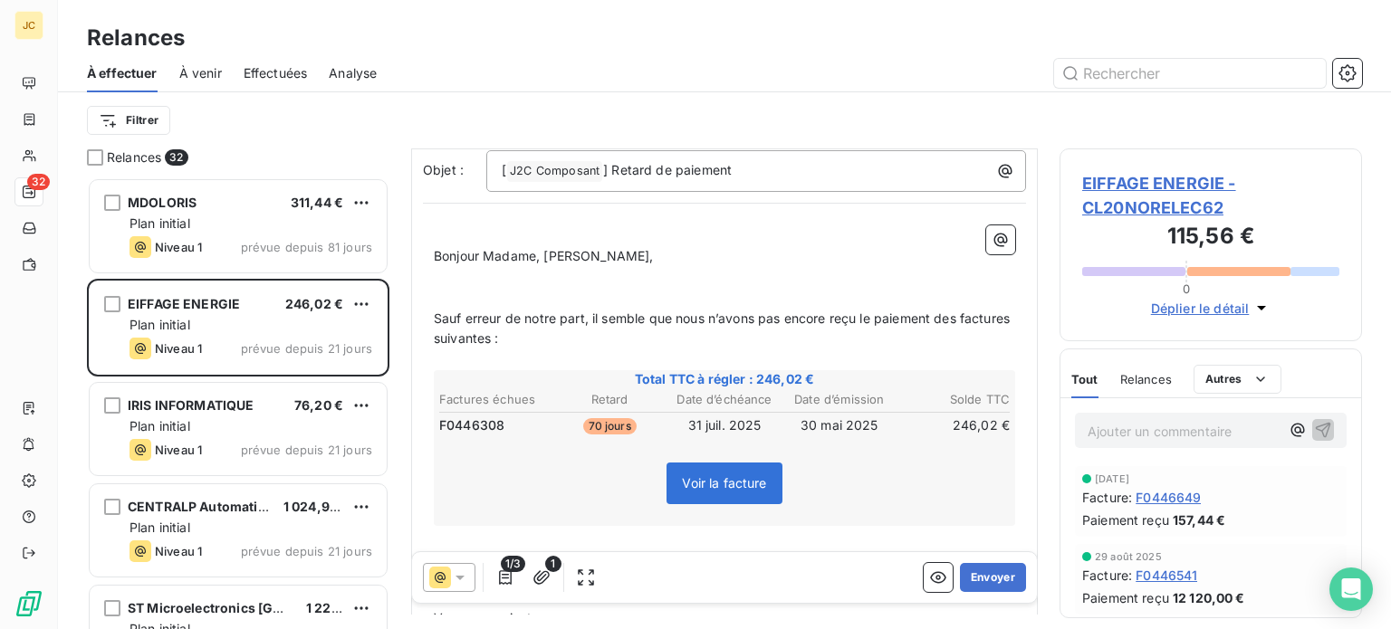
click at [1197, 430] on p "Ajouter un commentaire ﻿" at bounding box center [1184, 431] width 192 height 23
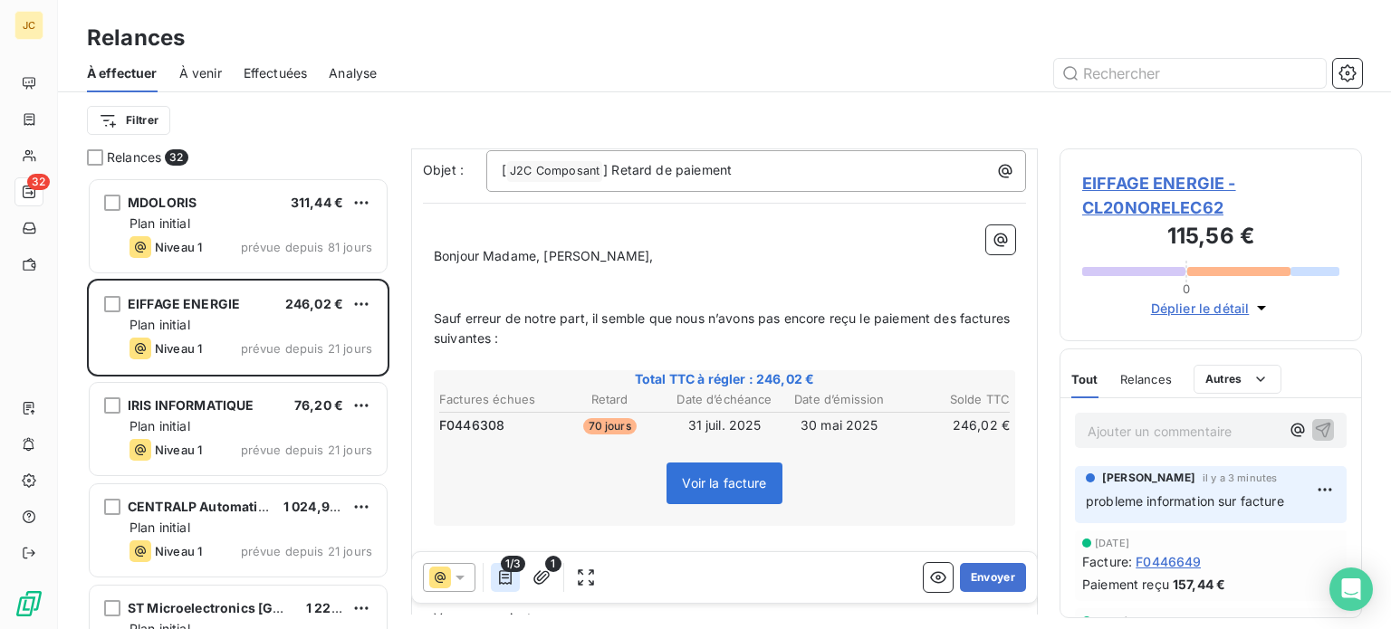
click at [507, 583] on icon "button" at bounding box center [505, 578] width 13 height 14
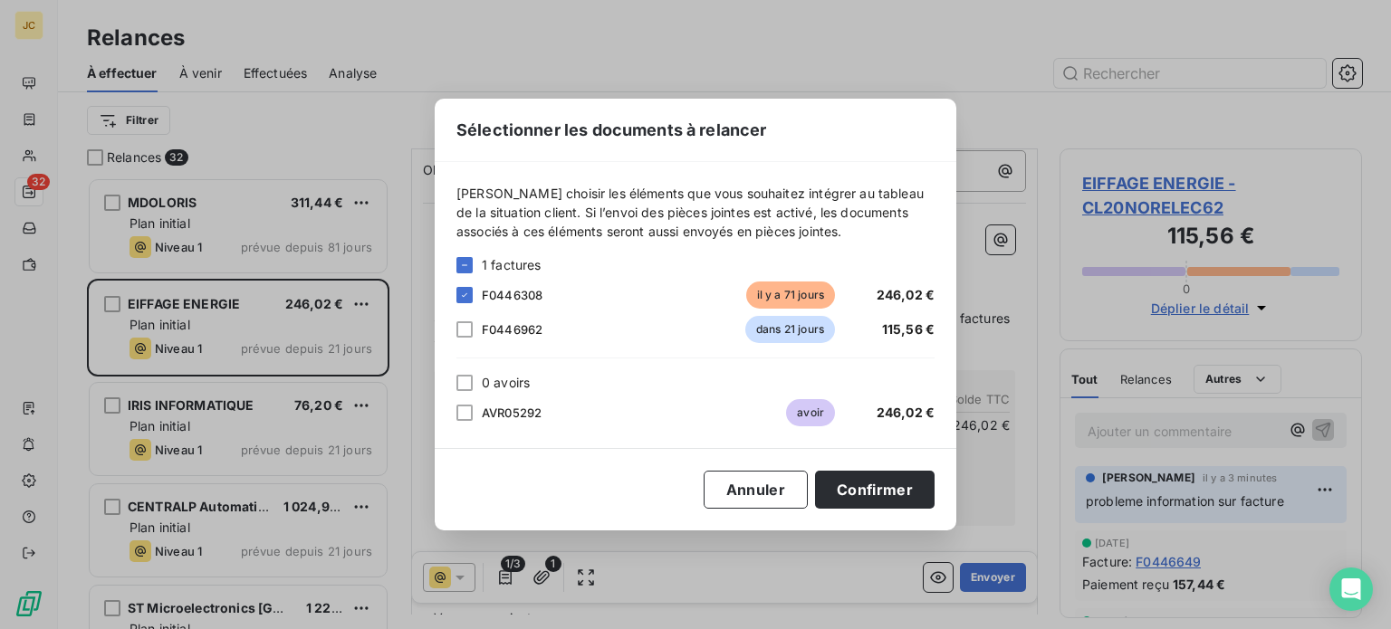
click at [610, 446] on div "[PERSON_NAME] choisir les éléments que vous souhaitez intégrer au tableau de la…" at bounding box center [696, 305] width 522 height 286
click at [737, 485] on button "Annuler" at bounding box center [756, 490] width 104 height 38
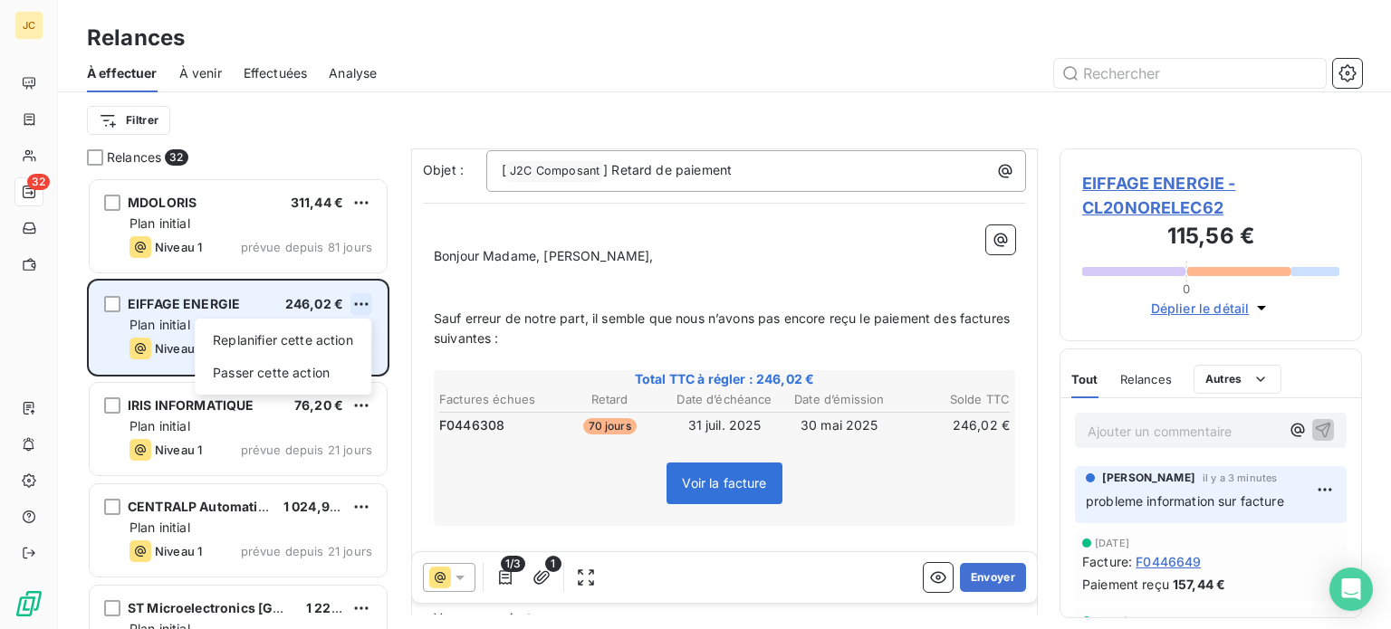
click at [360, 302] on html "JC 32 Relances À effectuer À venir Effectuées Analyse Filtrer Relances 32 MDOLO…" at bounding box center [695, 314] width 1391 height 629
click at [330, 376] on div "Passer cette action" at bounding box center [283, 373] width 162 height 29
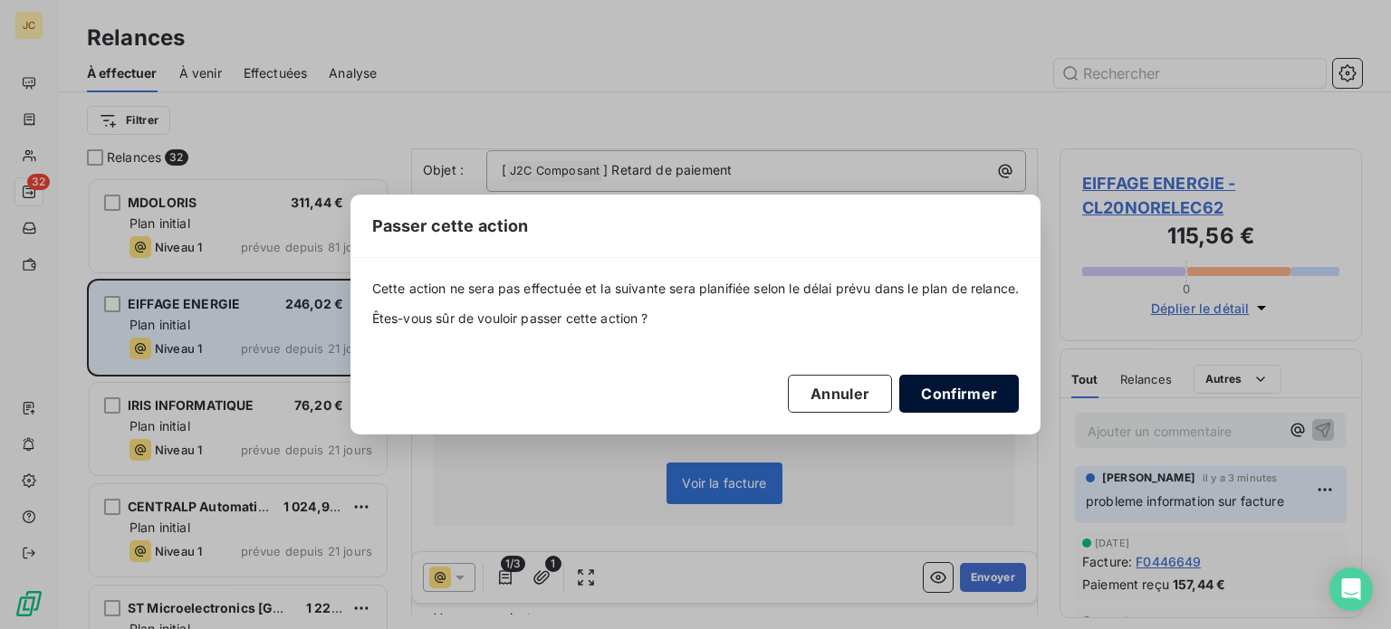
click at [983, 398] on button "Confirmer" at bounding box center [959, 394] width 120 height 38
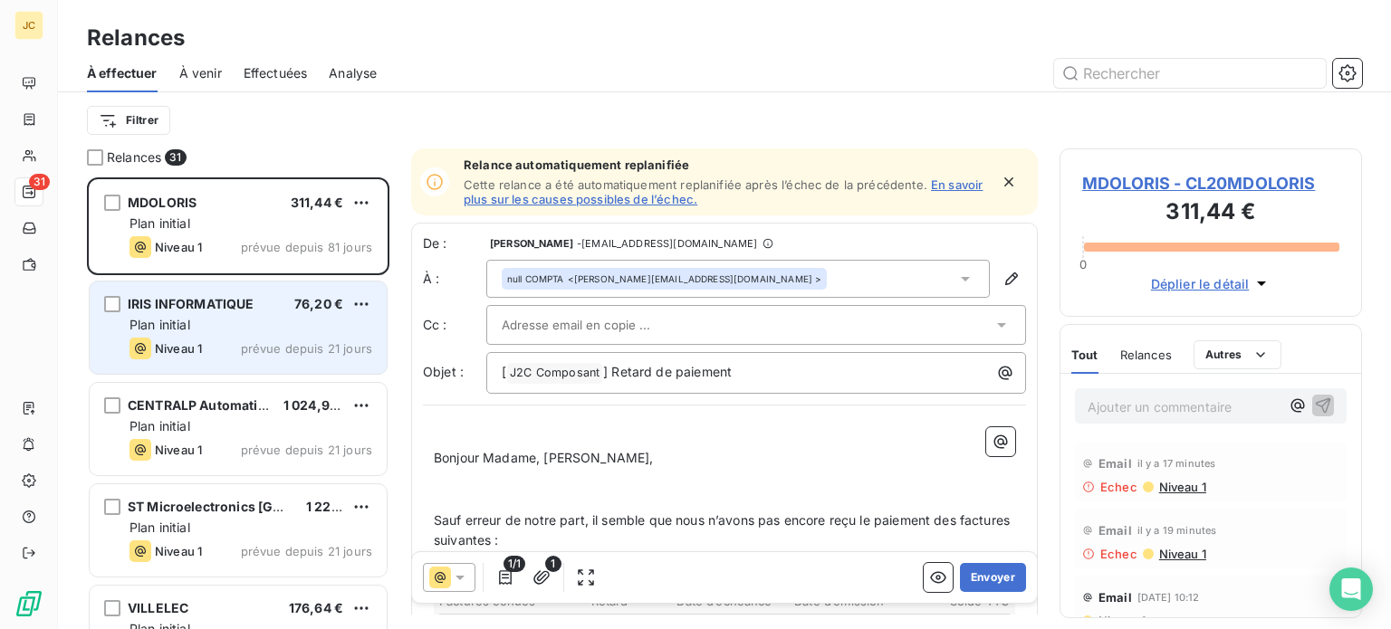
click at [254, 329] on div "Plan initial" at bounding box center [251, 325] width 243 height 18
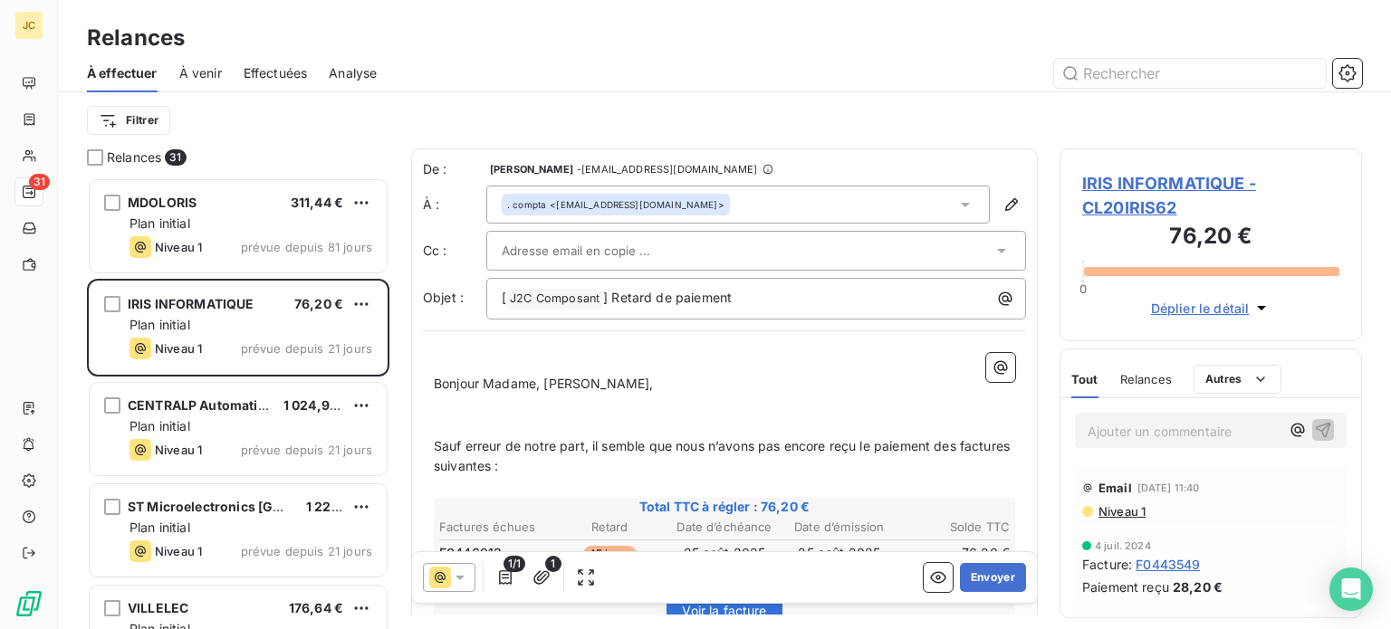
click at [894, 246] on div at bounding box center [747, 250] width 491 height 27
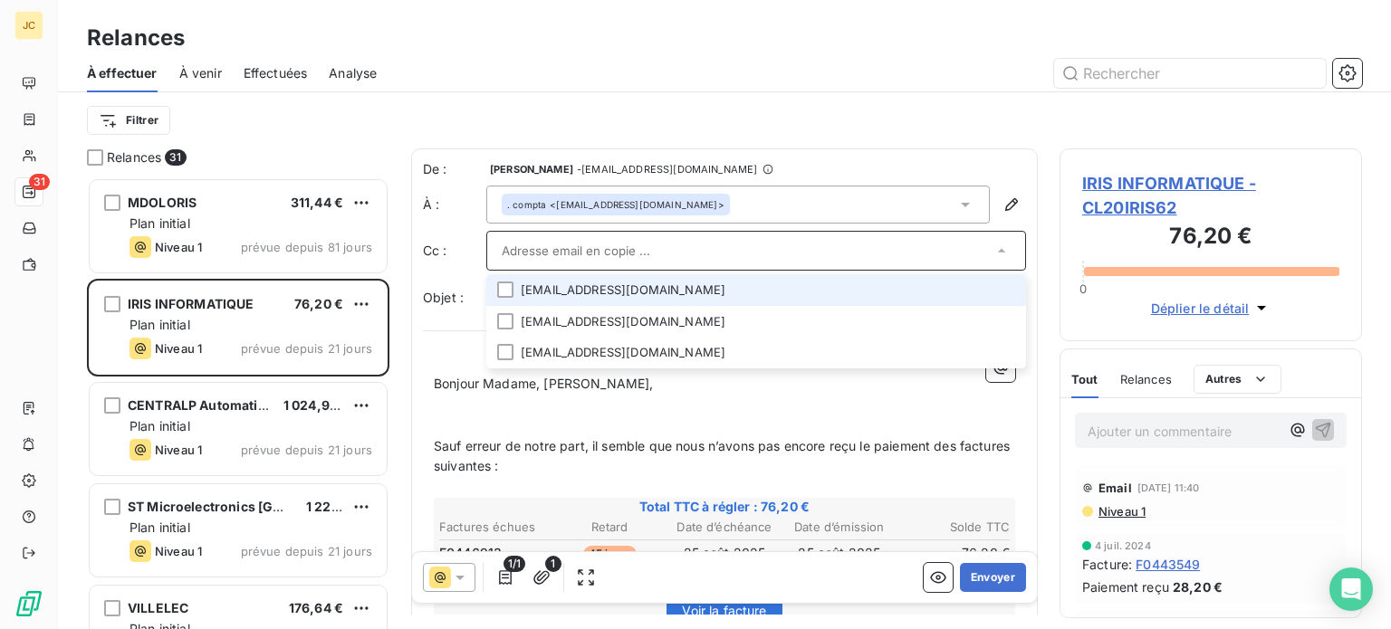
click at [894, 246] on input "text" at bounding box center [747, 250] width 491 height 27
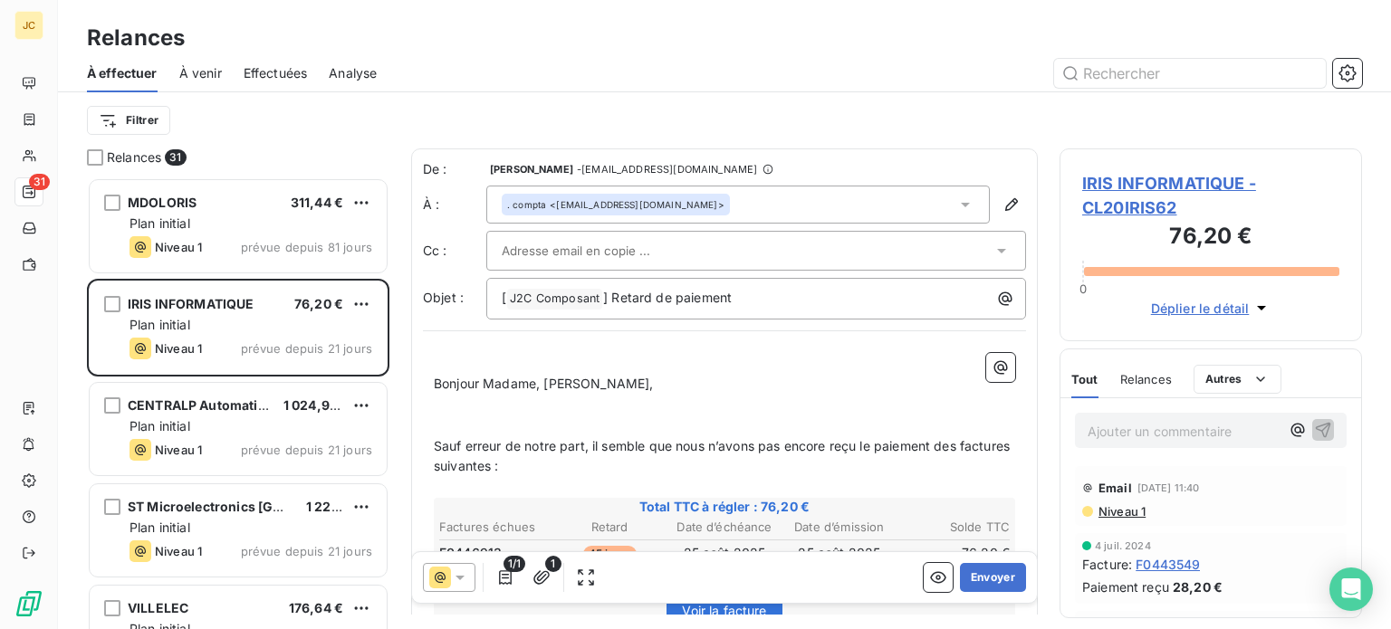
click at [891, 253] on div at bounding box center [747, 250] width 491 height 27
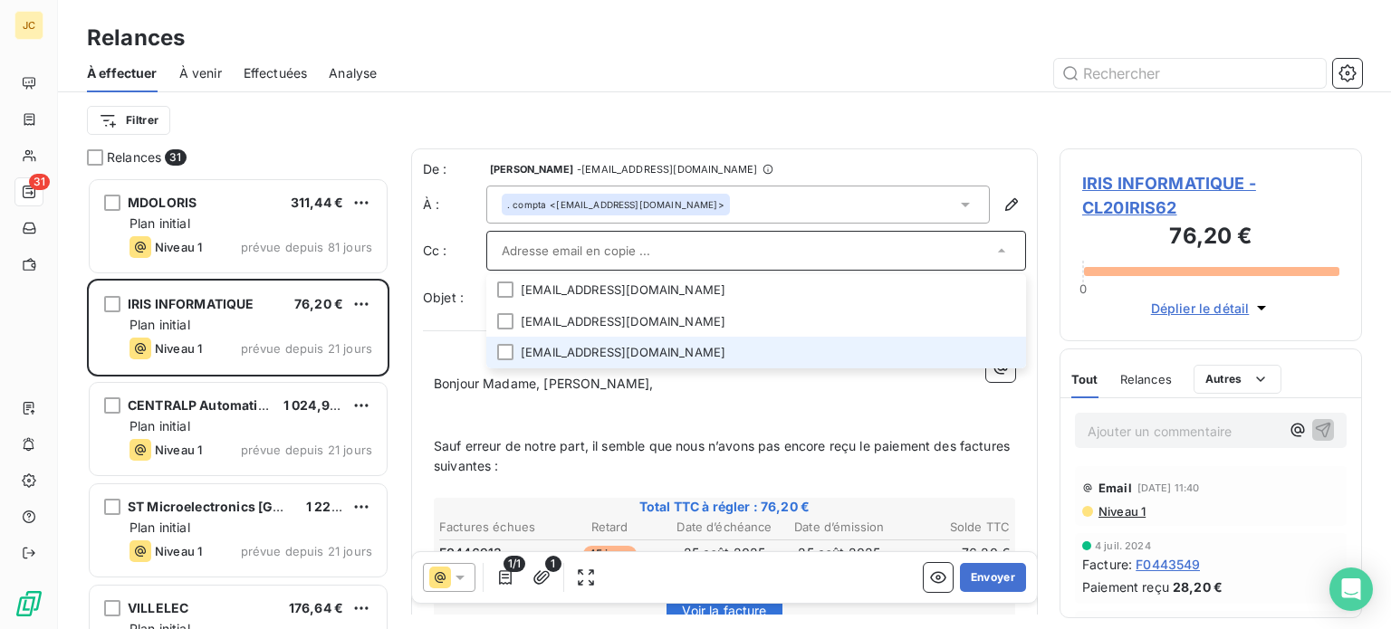
click at [860, 350] on li "[EMAIL_ADDRESS][DOMAIN_NAME]" at bounding box center [756, 353] width 540 height 32
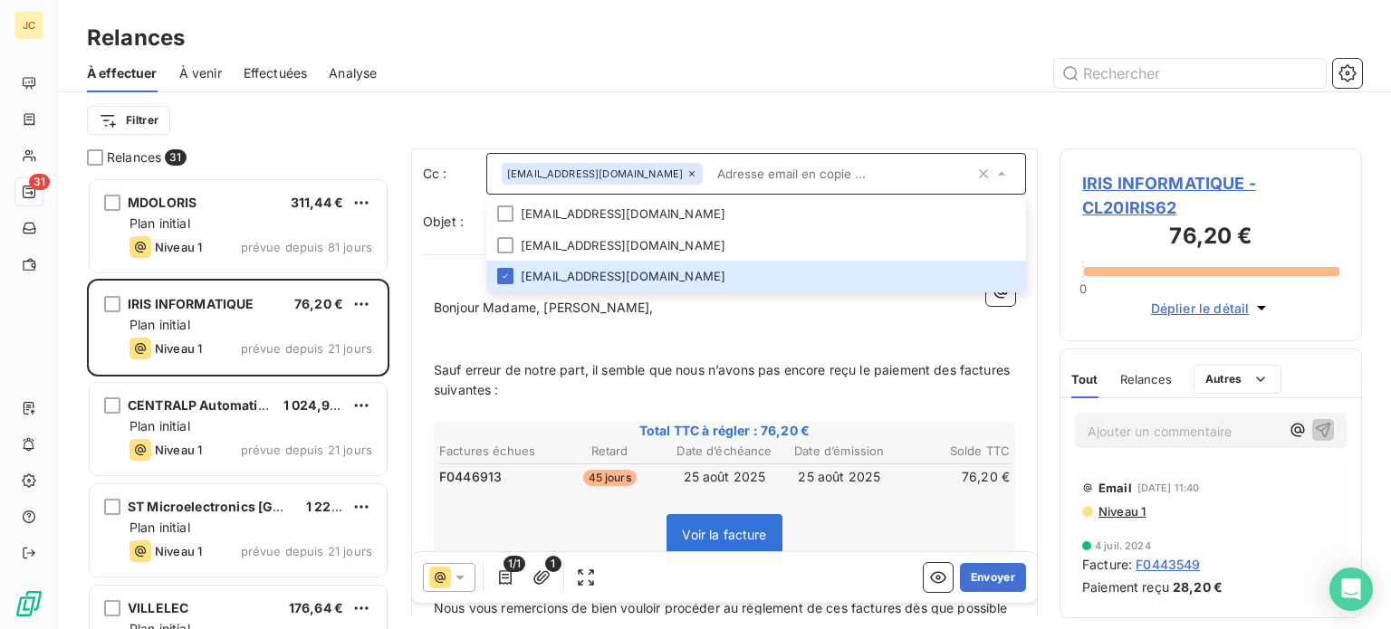
scroll to position [80, 0]
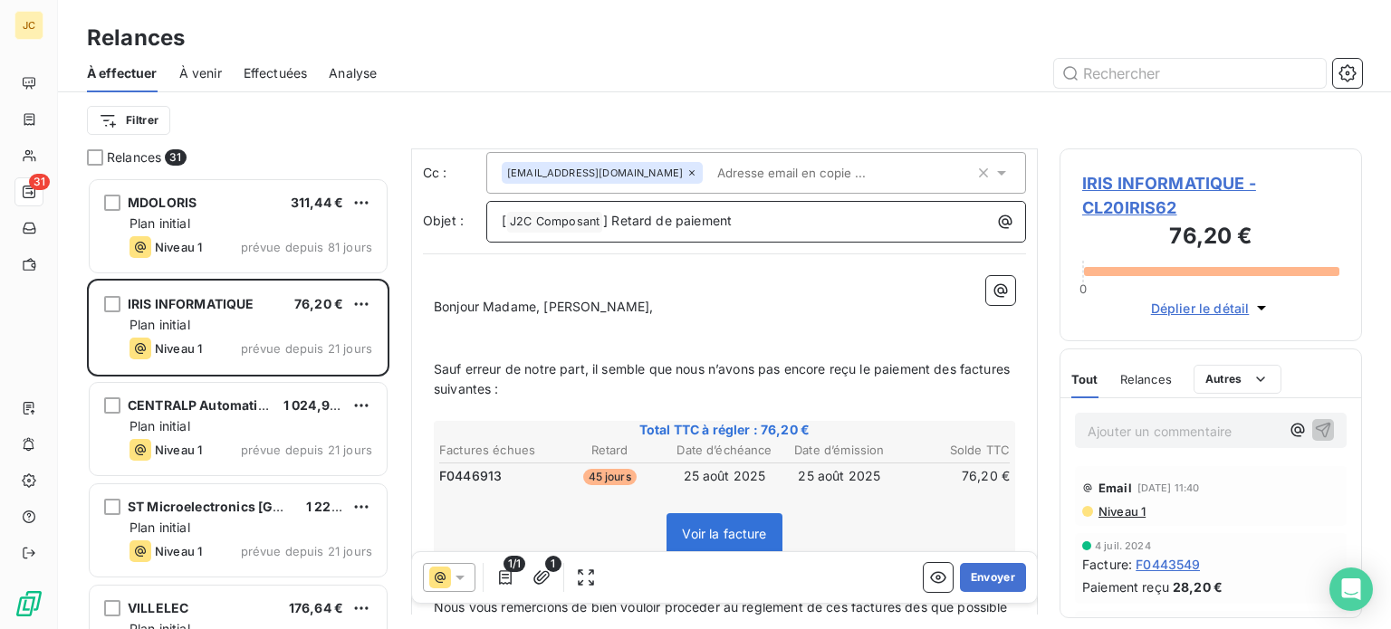
click at [763, 212] on p "[ J2C Composant ﻿ ] Retard de paiement" at bounding box center [761, 222] width 518 height 22
click at [816, 164] on div "[EMAIL_ADDRESS][DOMAIN_NAME]" at bounding box center [738, 172] width 473 height 27
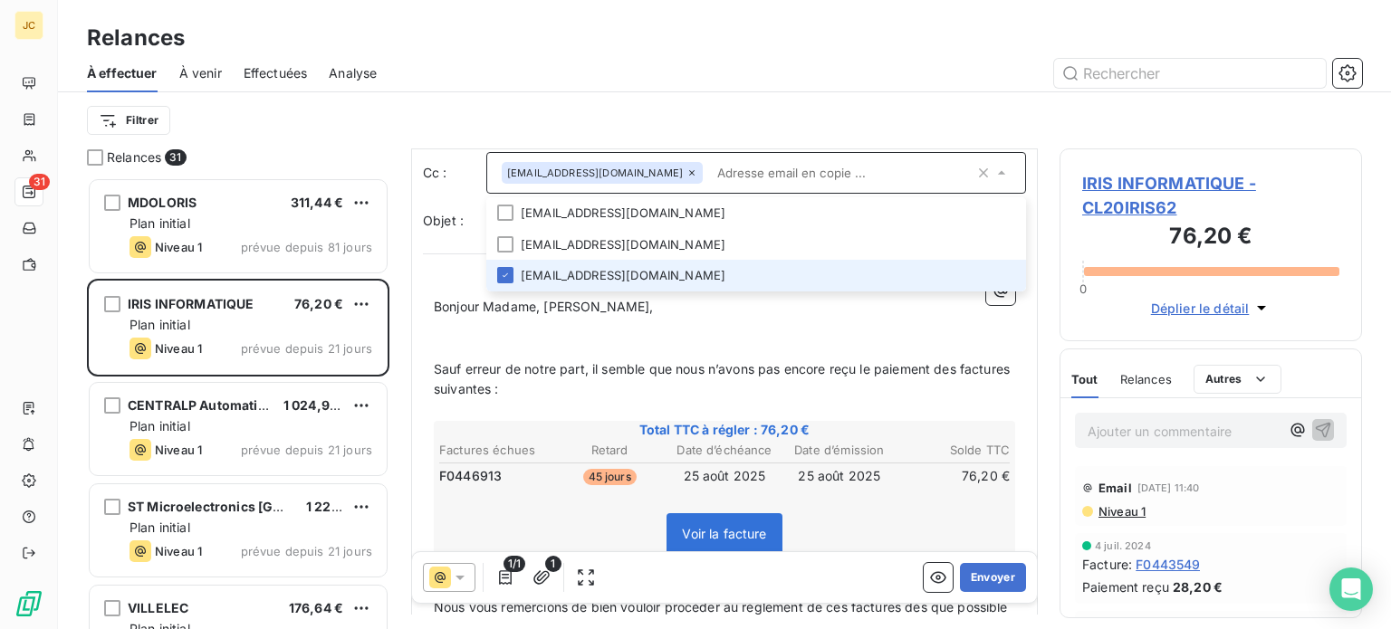
paste input "[EMAIL_ADDRESS][DOMAIN_NAME]"
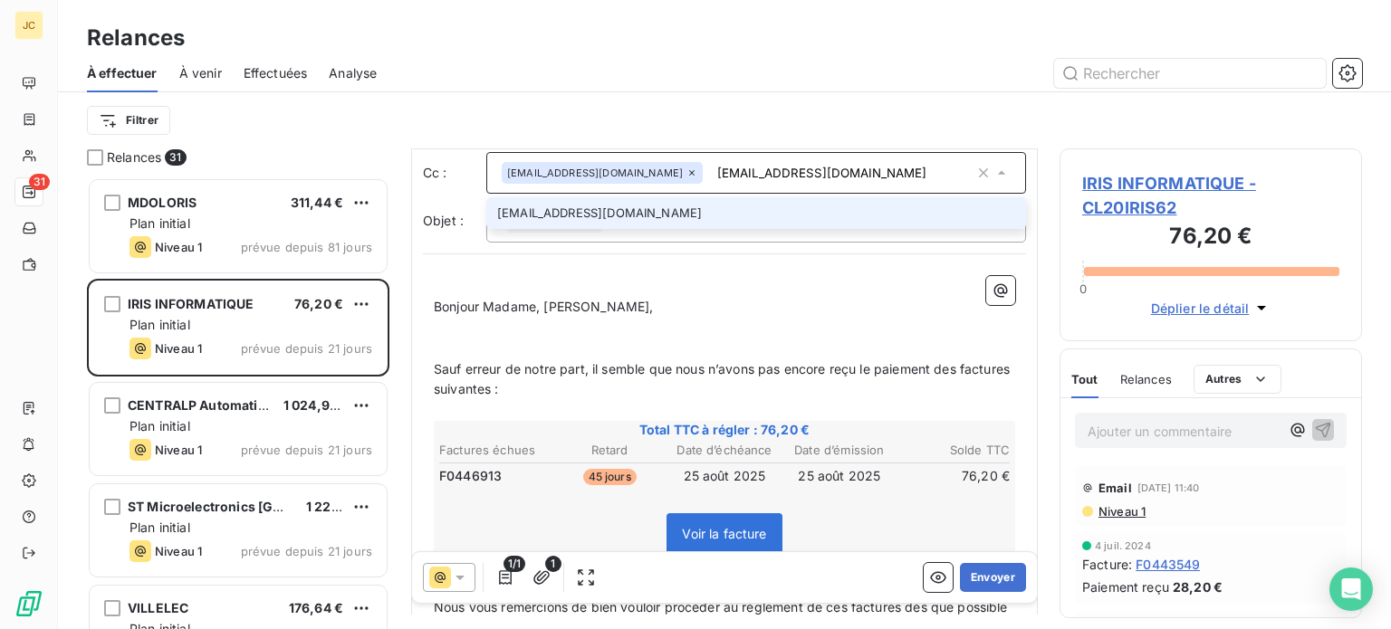
type input "[EMAIL_ADDRESS][DOMAIN_NAME]"
click at [689, 209] on li "[EMAIL_ADDRESS][DOMAIN_NAME]" at bounding box center [756, 213] width 540 height 32
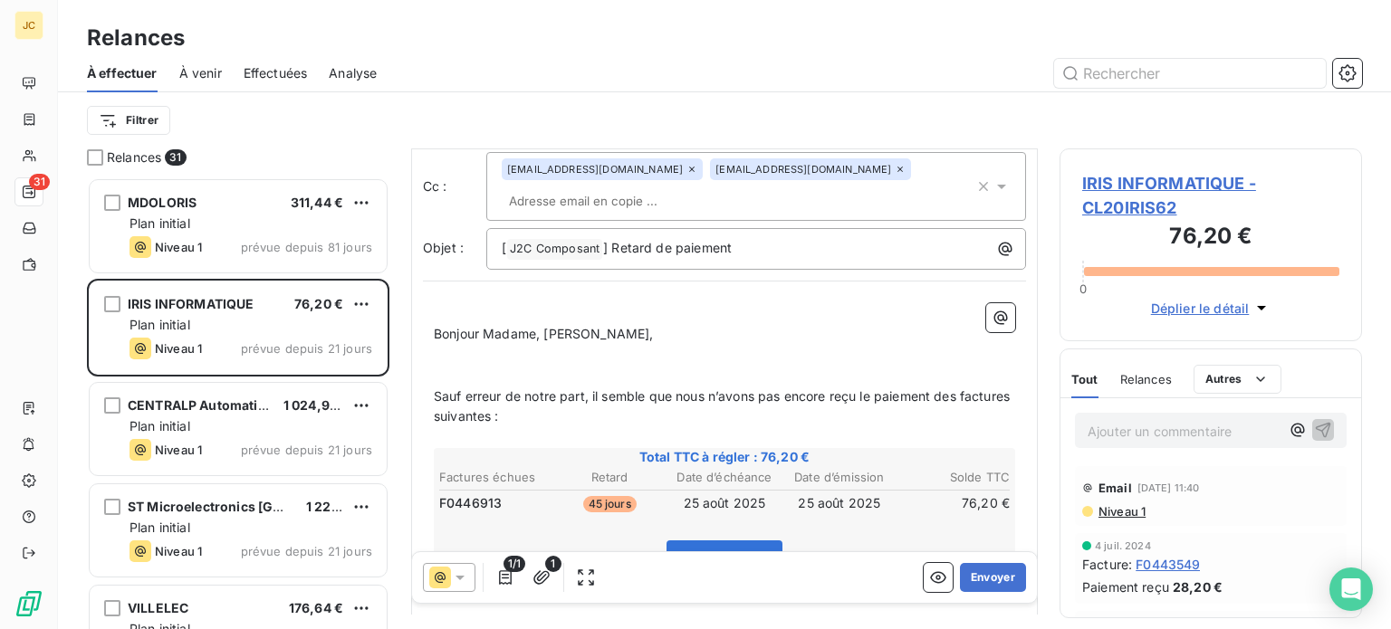
paste input "[EMAIL_ADDRESS][DOMAIN_NAME]"
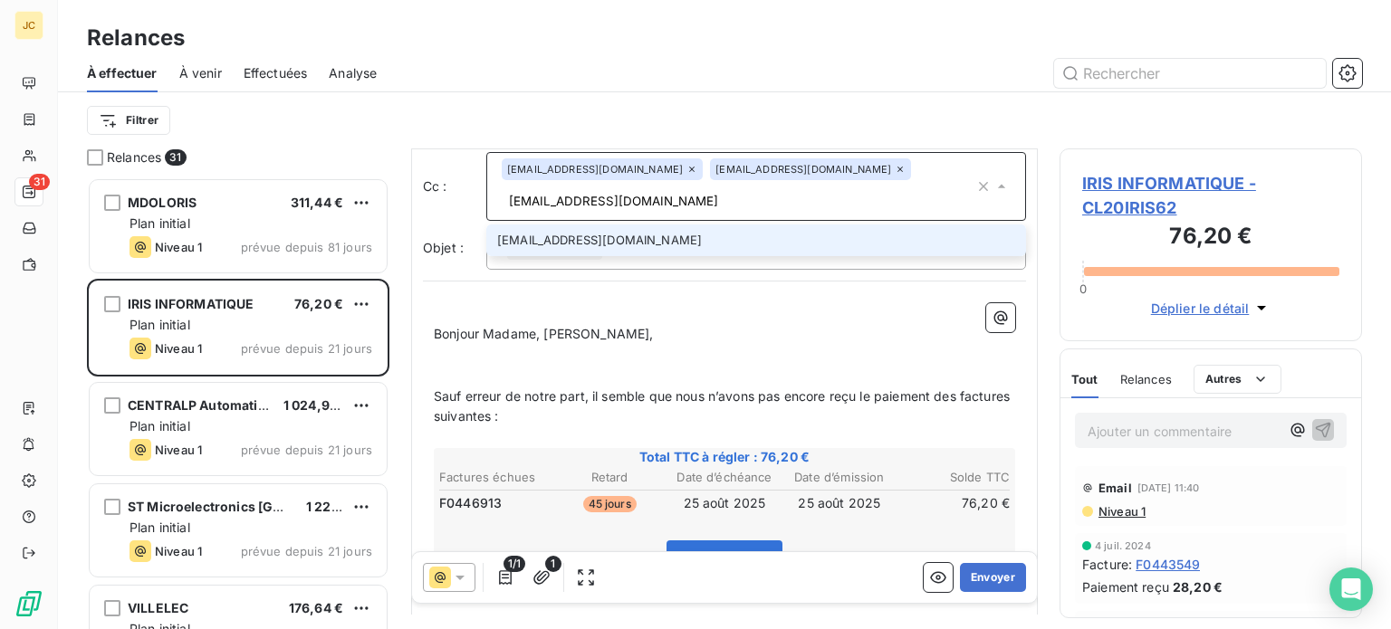
type input "[EMAIL_ADDRESS][DOMAIN_NAME]"
click at [687, 225] on li "[EMAIL_ADDRESS][DOMAIN_NAME]" at bounding box center [756, 241] width 540 height 32
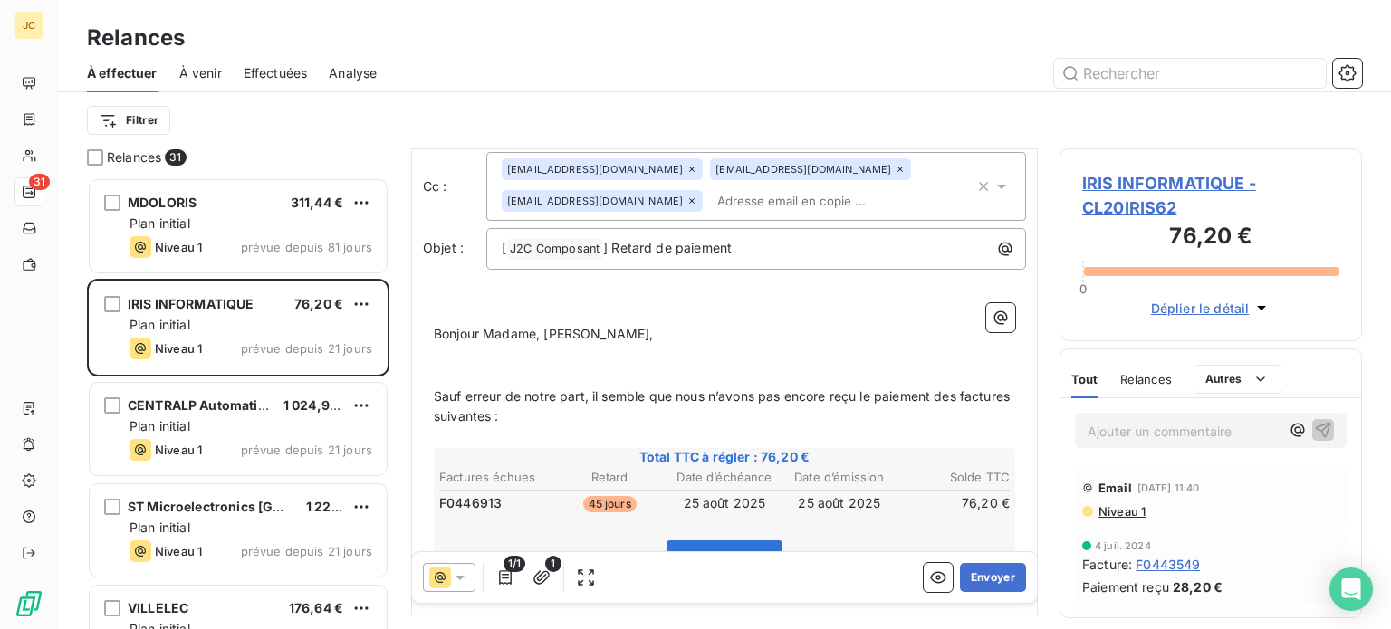
paste input "[EMAIL_ADDRESS][DOMAIN_NAME]"
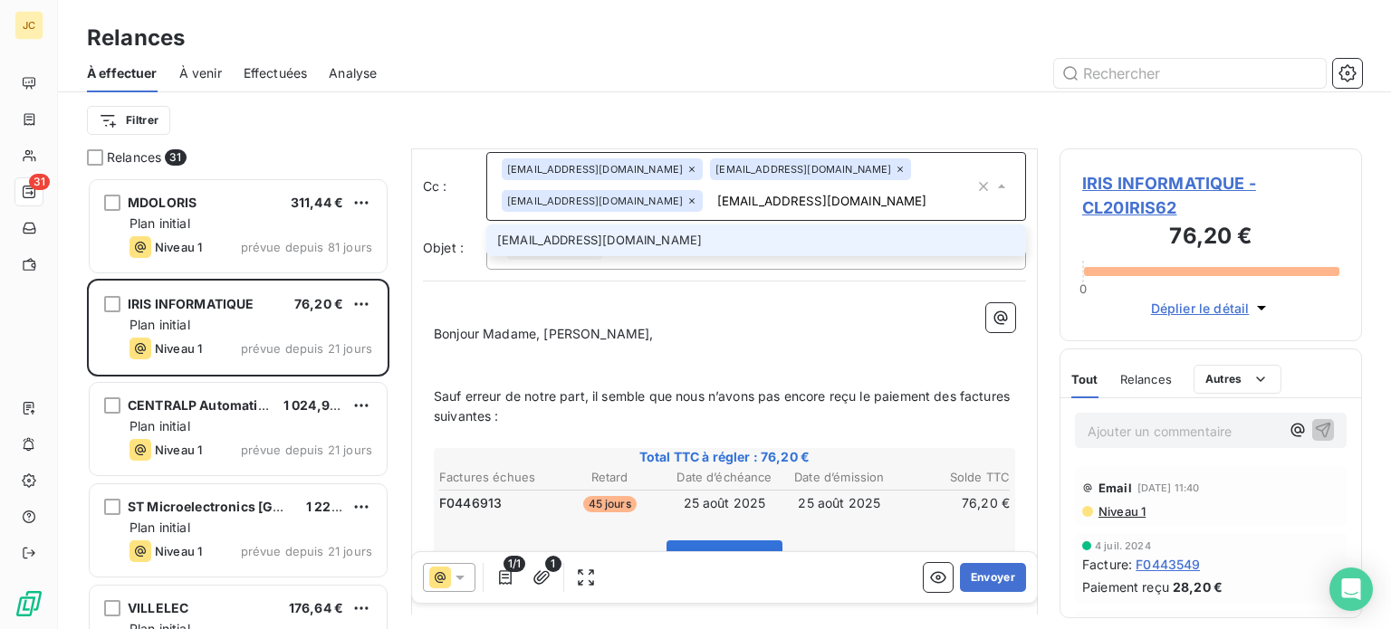
type input "[EMAIL_ADDRESS][DOMAIN_NAME]"
click at [605, 237] on li "[EMAIL_ADDRESS][DOMAIN_NAME]" at bounding box center [756, 241] width 540 height 32
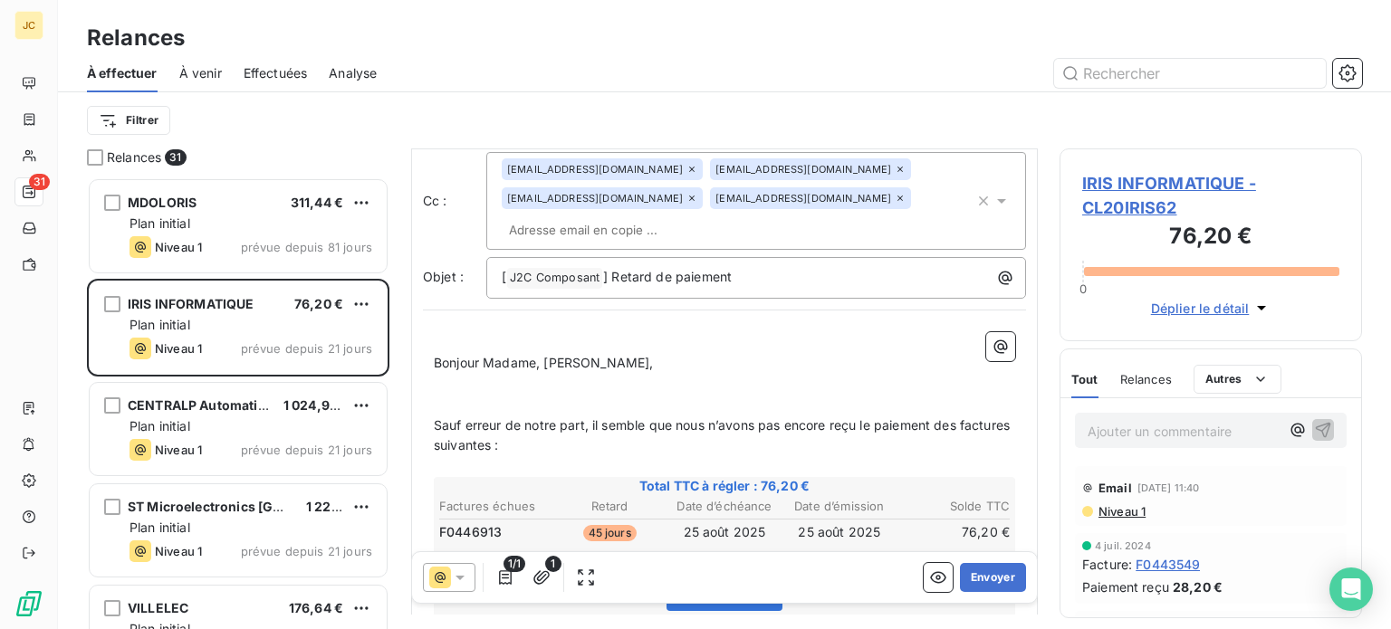
click at [945, 395] on p "﻿" at bounding box center [724, 405] width 581 height 21
click at [967, 594] on div "1/1 1 Envoyer" at bounding box center [724, 577] width 625 height 51
click at [968, 577] on button "Envoyer" at bounding box center [993, 577] width 66 height 29
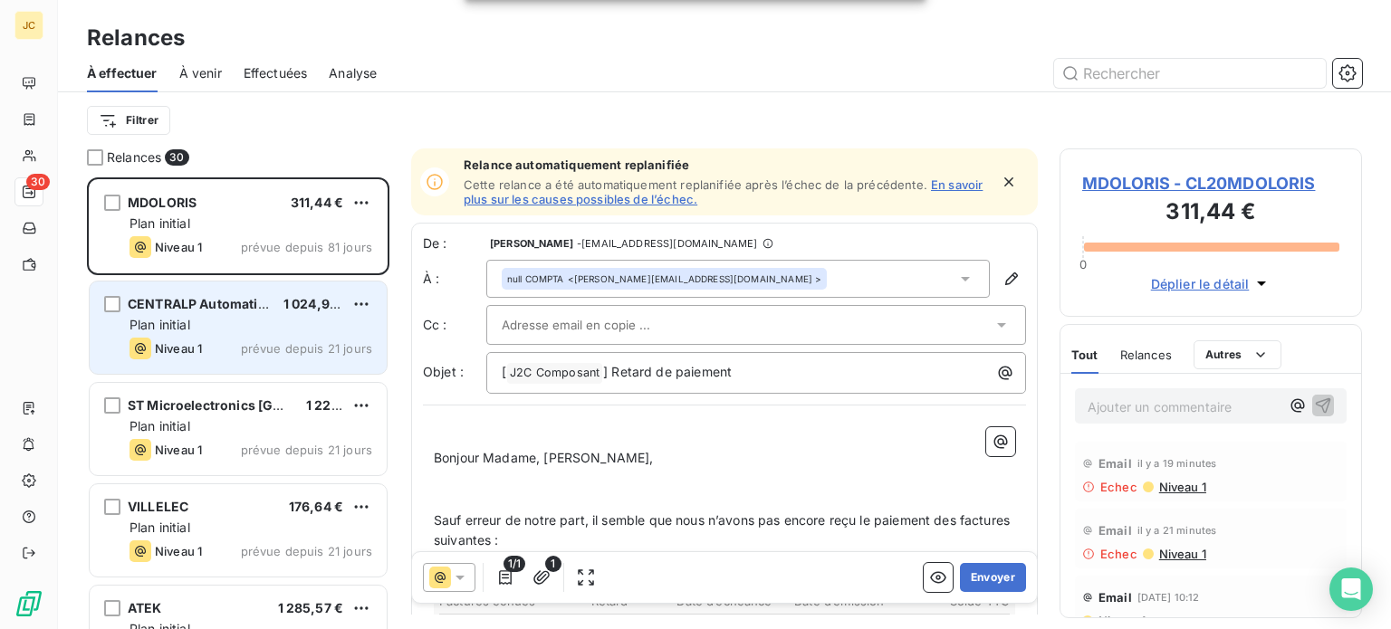
click at [233, 326] on div "Plan initial" at bounding box center [251, 325] width 243 height 18
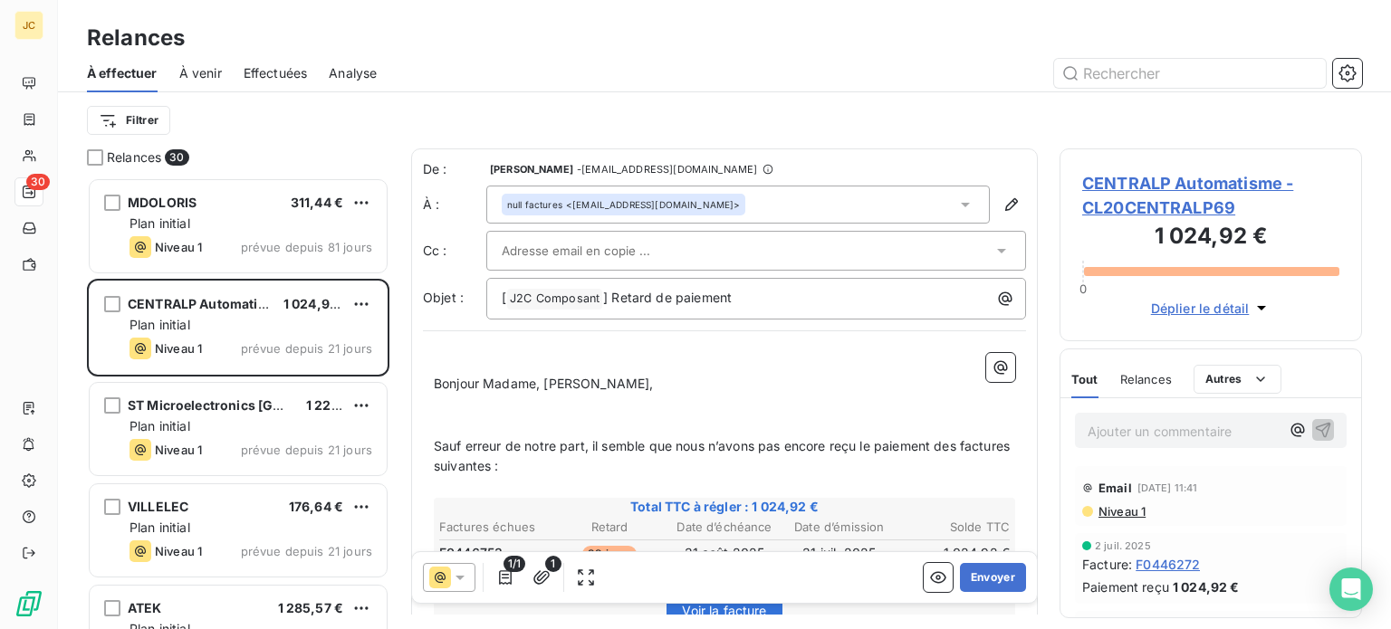
click at [947, 263] on div at bounding box center [747, 250] width 491 height 27
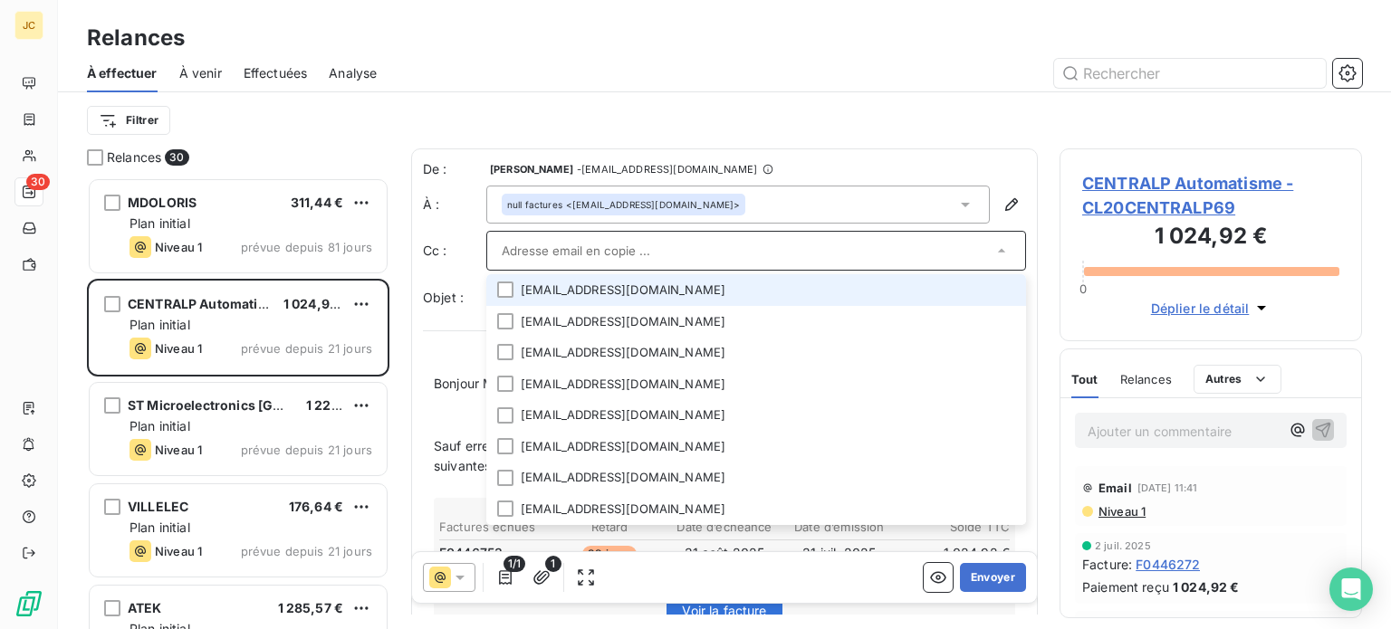
click at [947, 249] on input "text" at bounding box center [747, 250] width 491 height 27
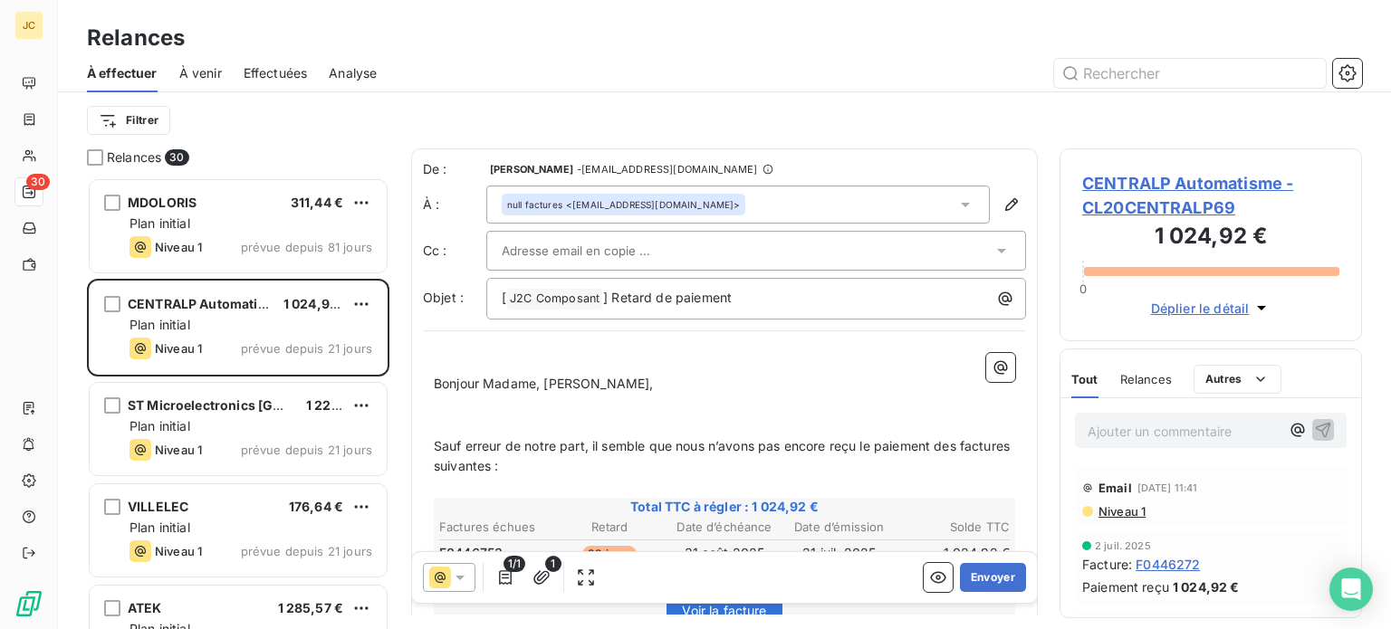
click at [896, 407] on p "﻿" at bounding box center [724, 405] width 581 height 21
click at [903, 264] on div at bounding box center [747, 250] width 491 height 27
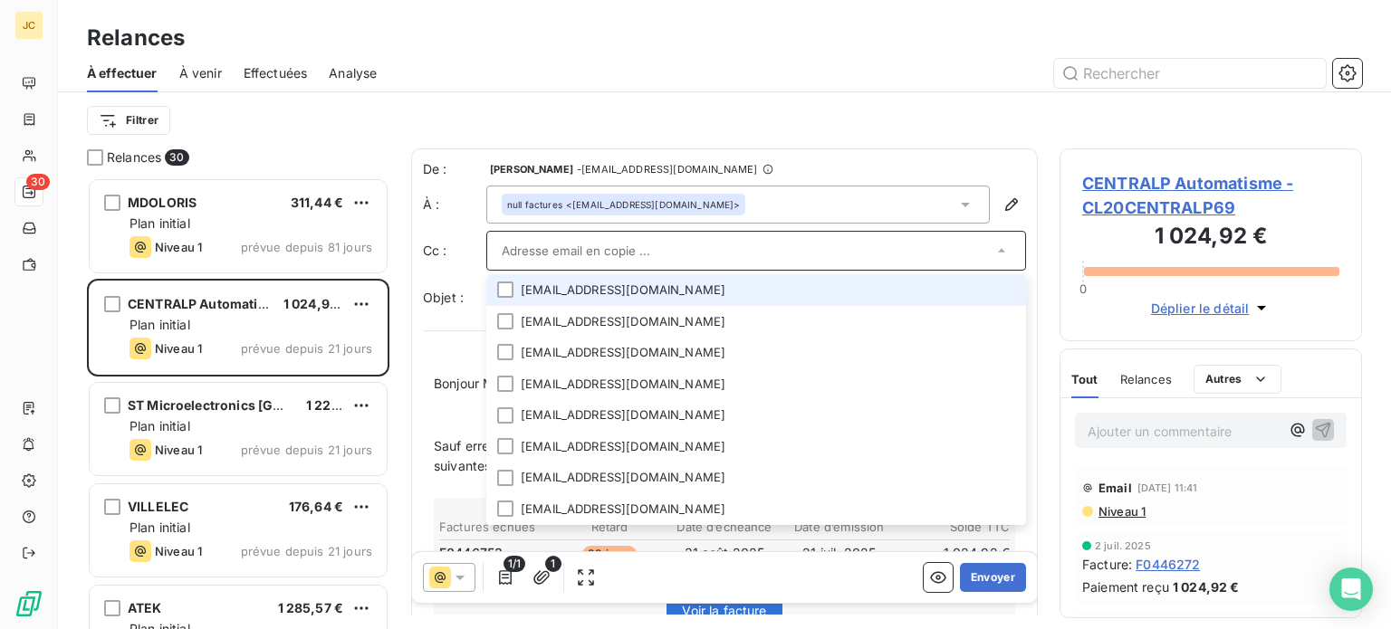
paste input "[EMAIL_ADDRESS][DOMAIN_NAME]"
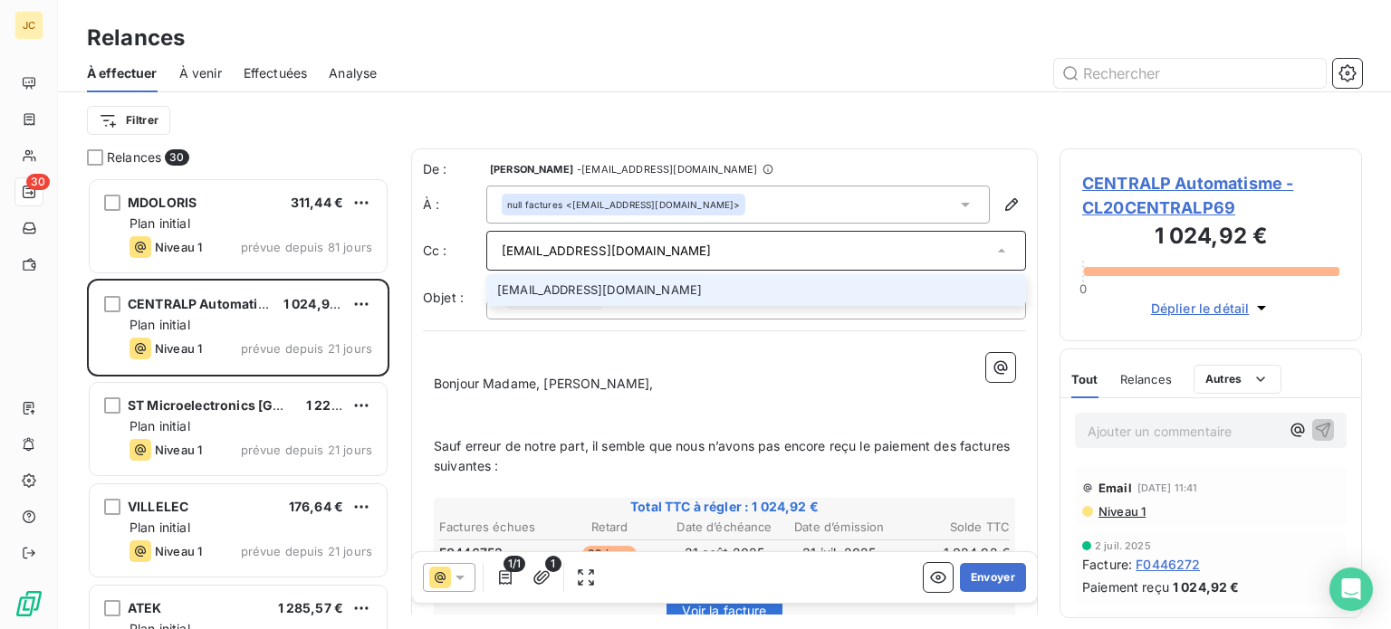
type input "[EMAIL_ADDRESS][DOMAIN_NAME]"
click at [822, 282] on li "[EMAIL_ADDRESS][DOMAIN_NAME]" at bounding box center [756, 290] width 540 height 32
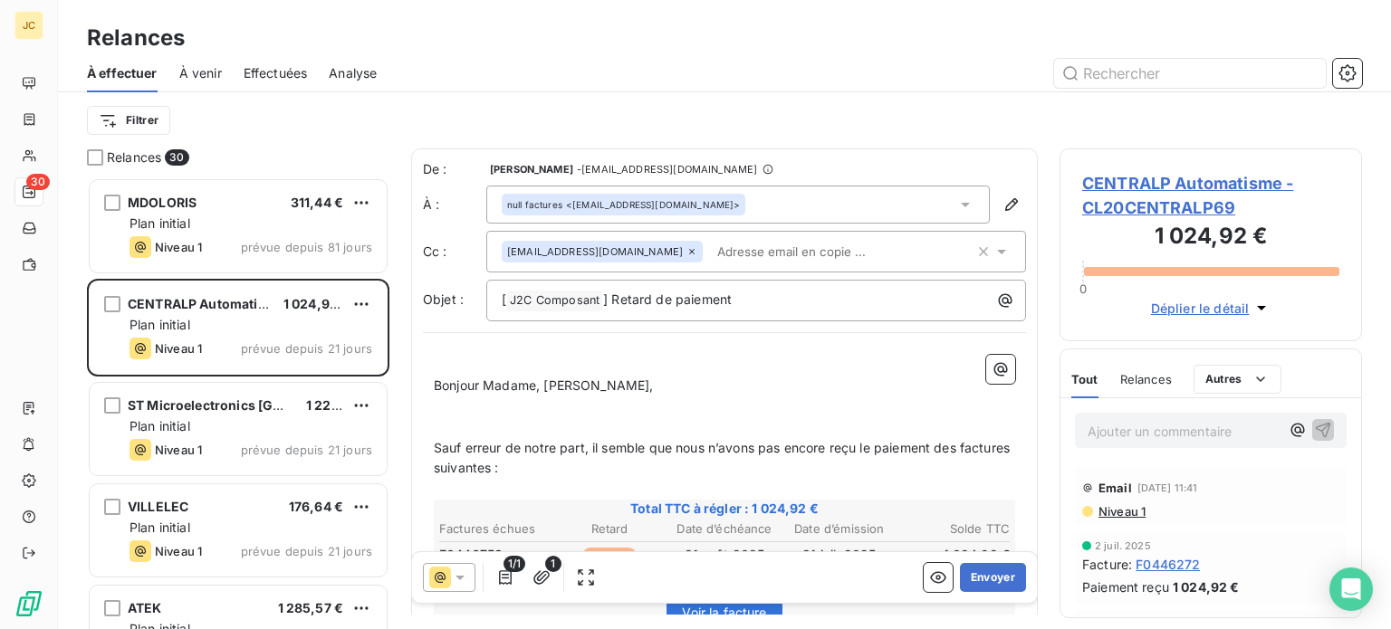
paste input "[EMAIL_ADDRESS][DOMAIN_NAME]"
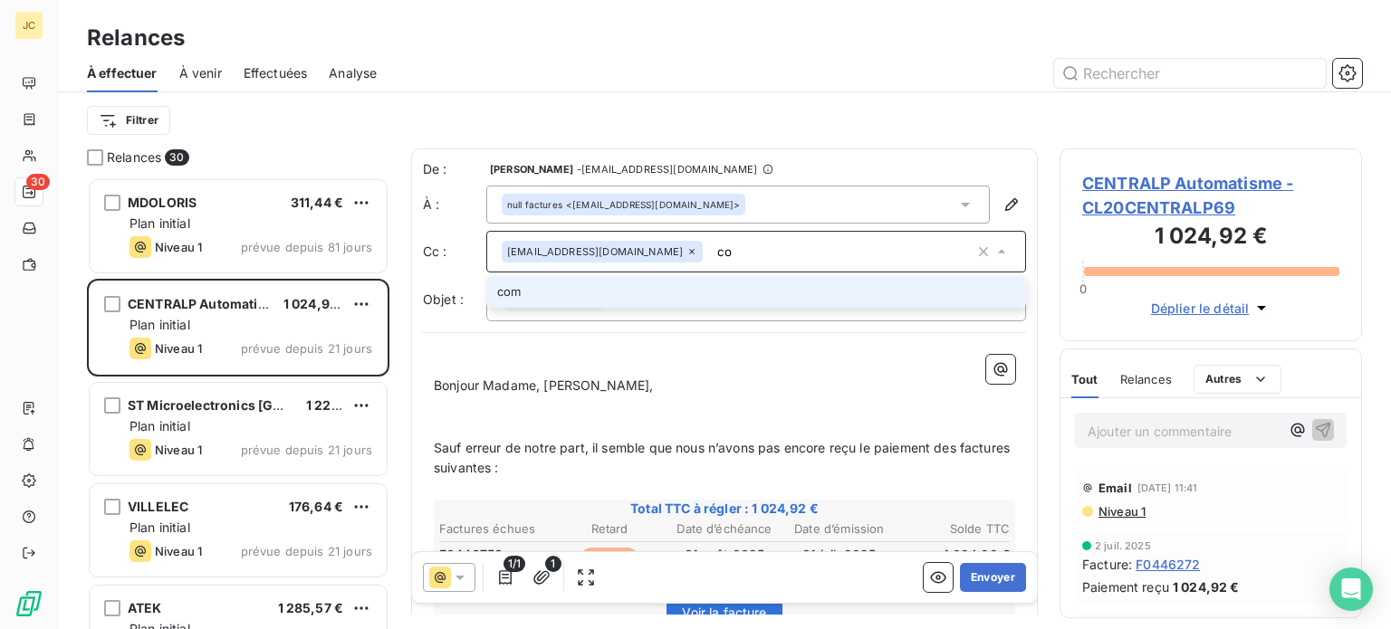
type input "c"
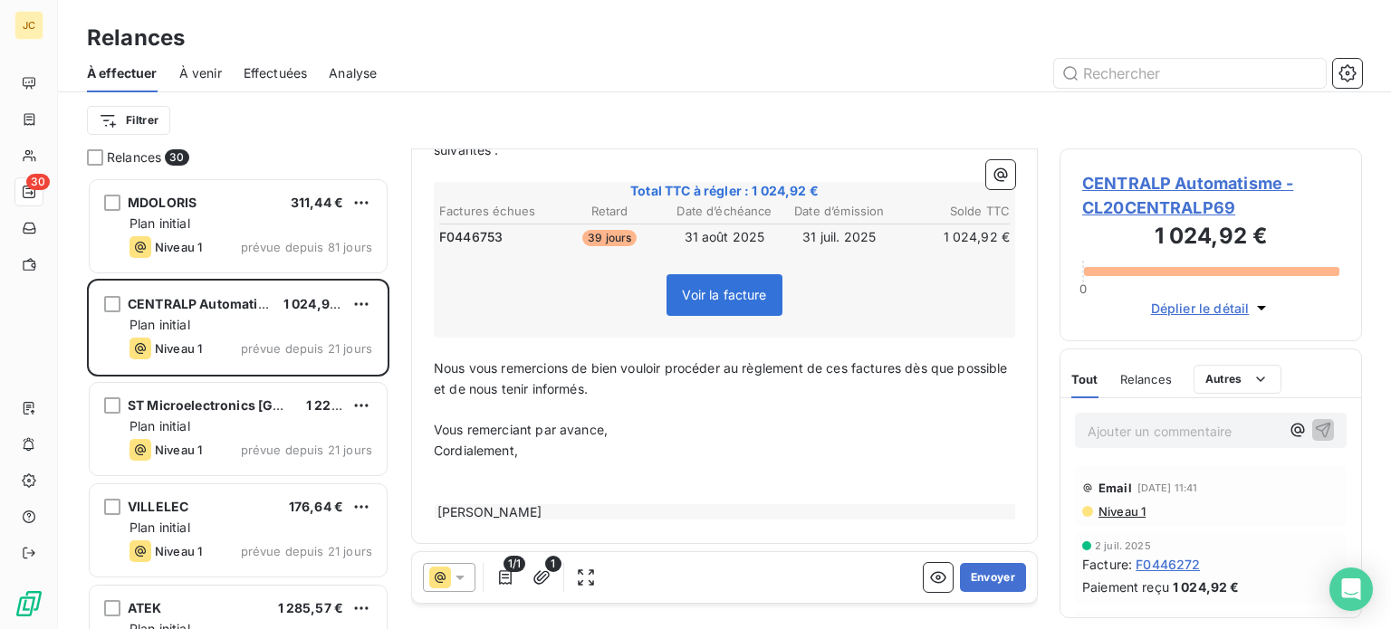
scroll to position [319, 0]
click at [983, 576] on button "Envoyer" at bounding box center [993, 577] width 66 height 29
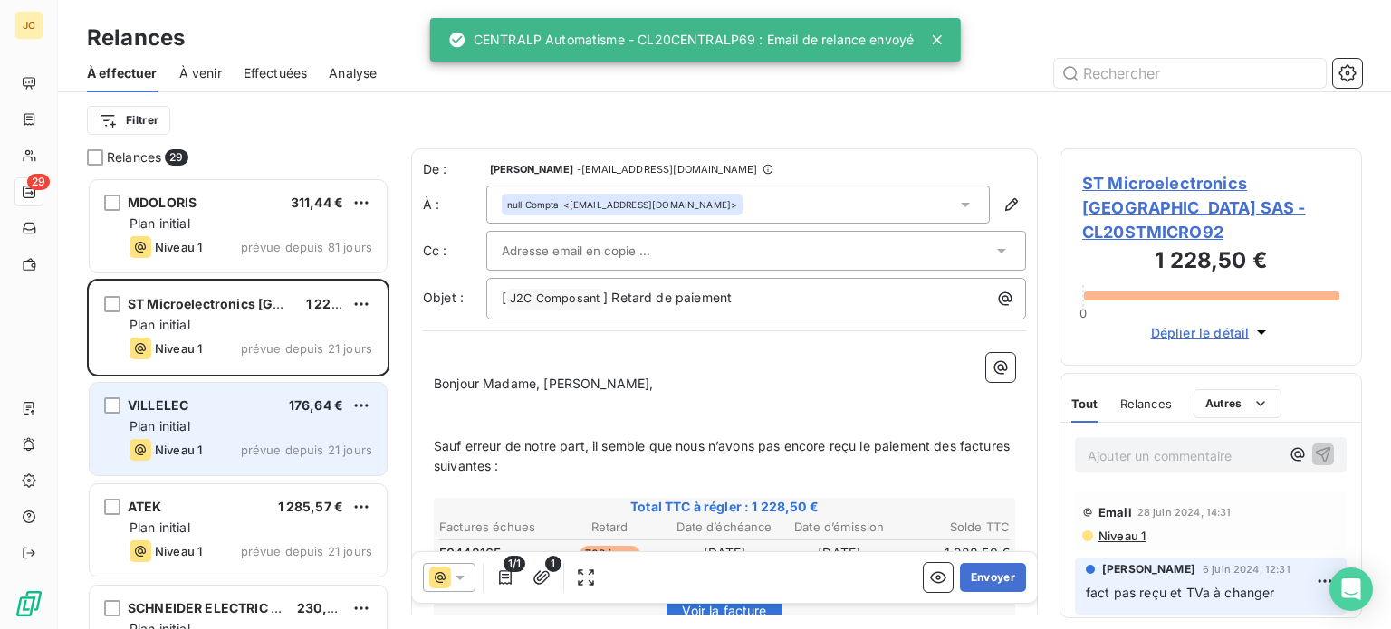
click at [205, 437] on div "VILLELEC 176,64 € Plan initial Niveau 1 prévue depuis 21 jours" at bounding box center [238, 429] width 297 height 92
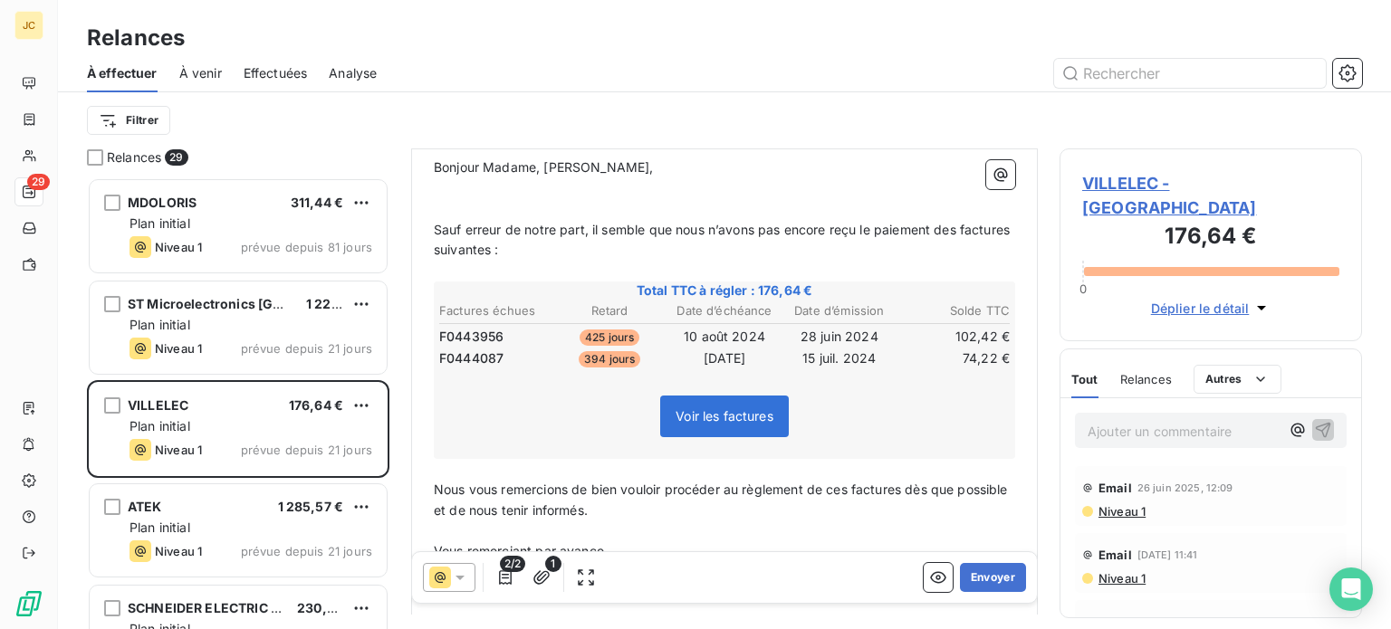
scroll to position [223, 0]
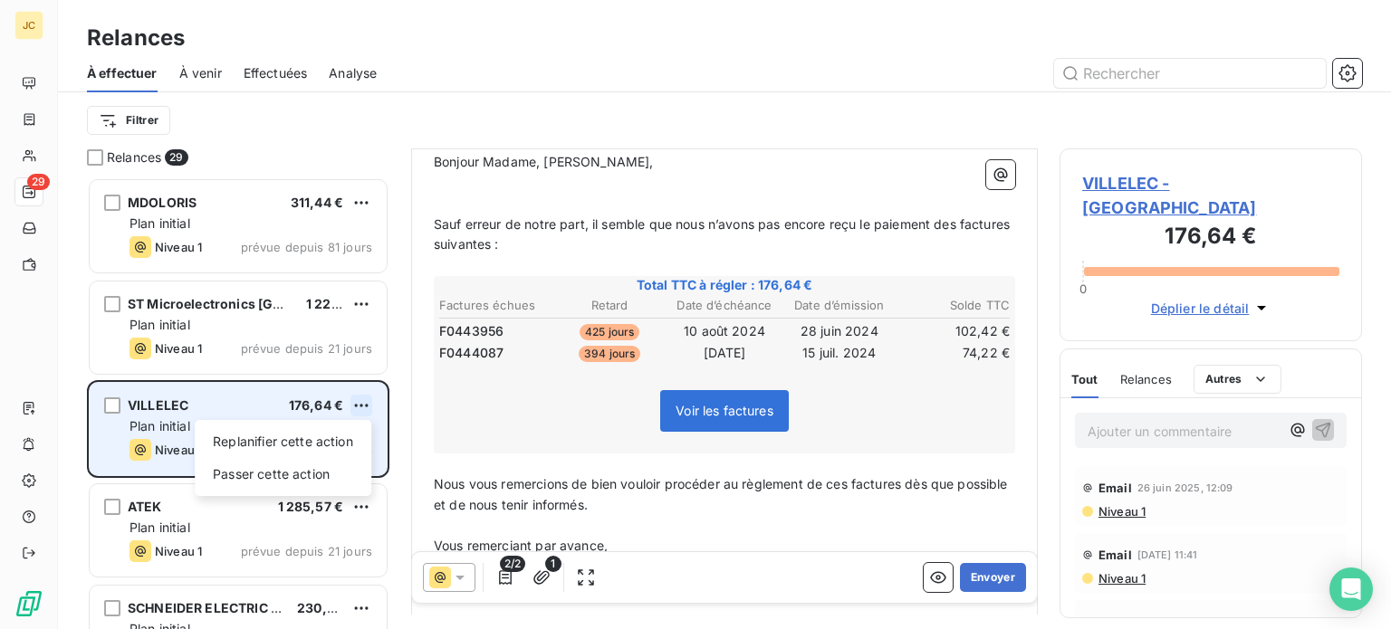
click at [368, 405] on html "JC 29 Relances À effectuer À venir Effectuées Analyse Filtrer Relances 29 MDOLO…" at bounding box center [695, 314] width 1391 height 629
click at [323, 481] on div "Passer cette action" at bounding box center [283, 474] width 162 height 29
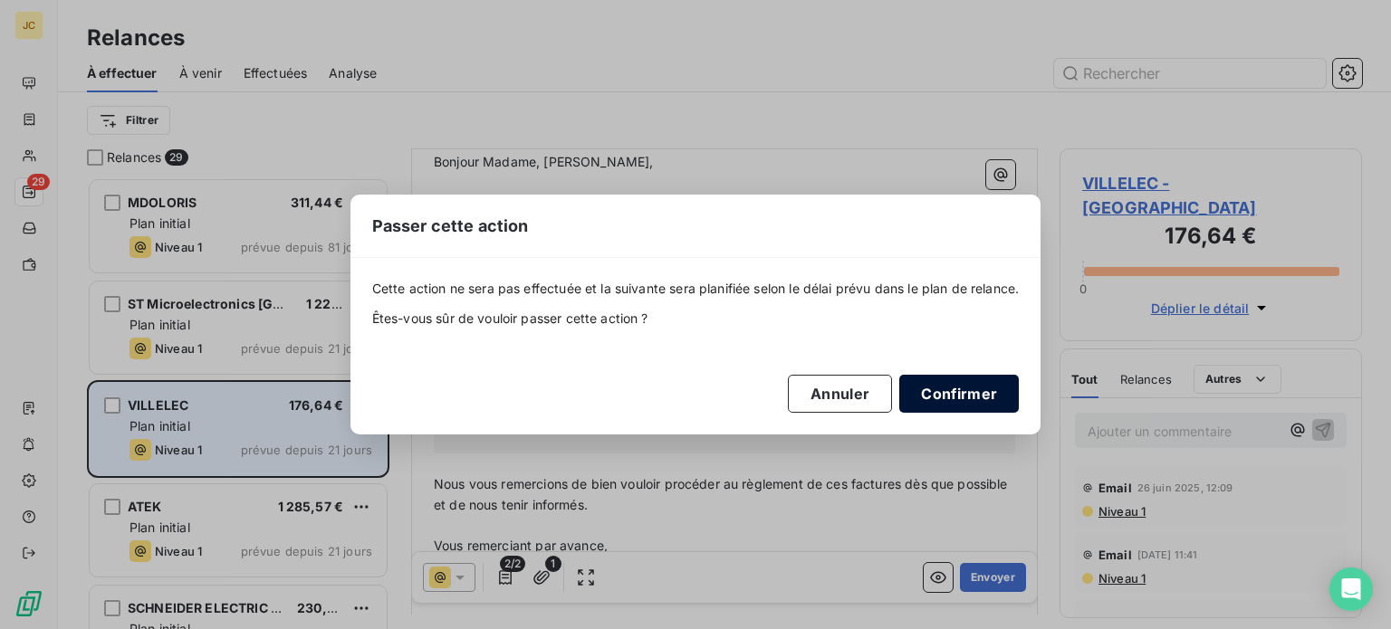
click at [927, 391] on button "Confirmer" at bounding box center [959, 394] width 120 height 38
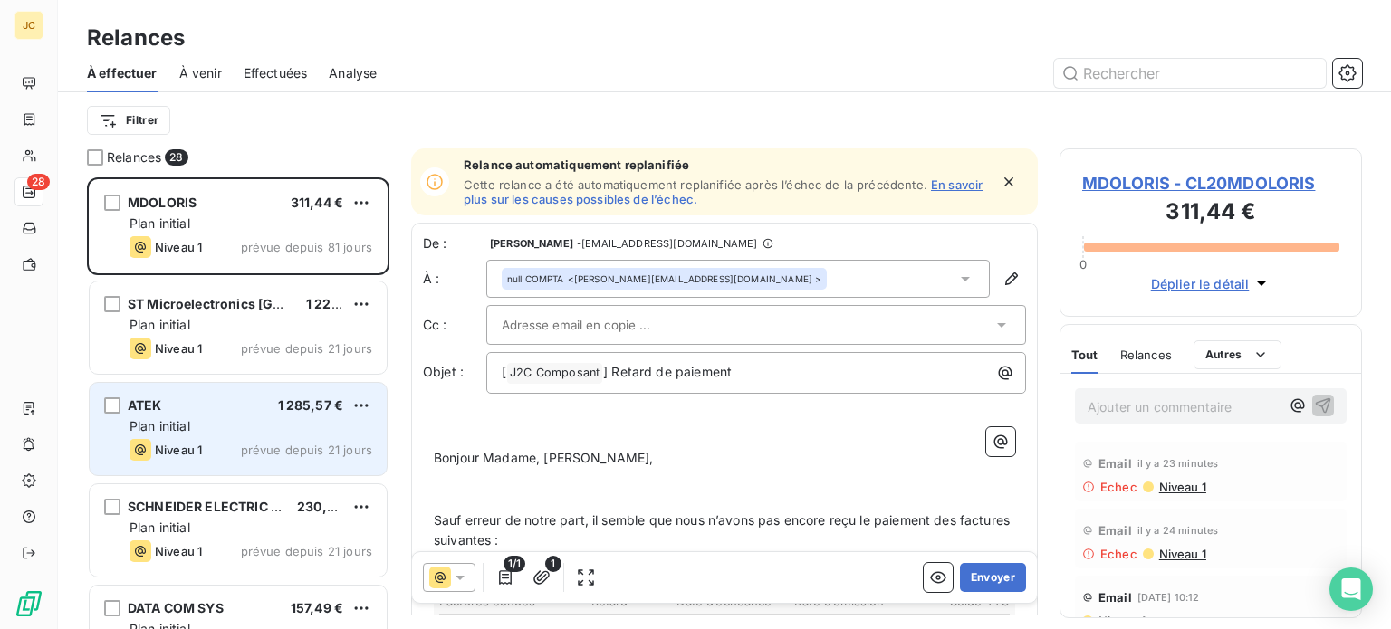
click at [224, 439] on div "Niveau 1 prévue depuis 21 jours" at bounding box center [251, 450] width 243 height 22
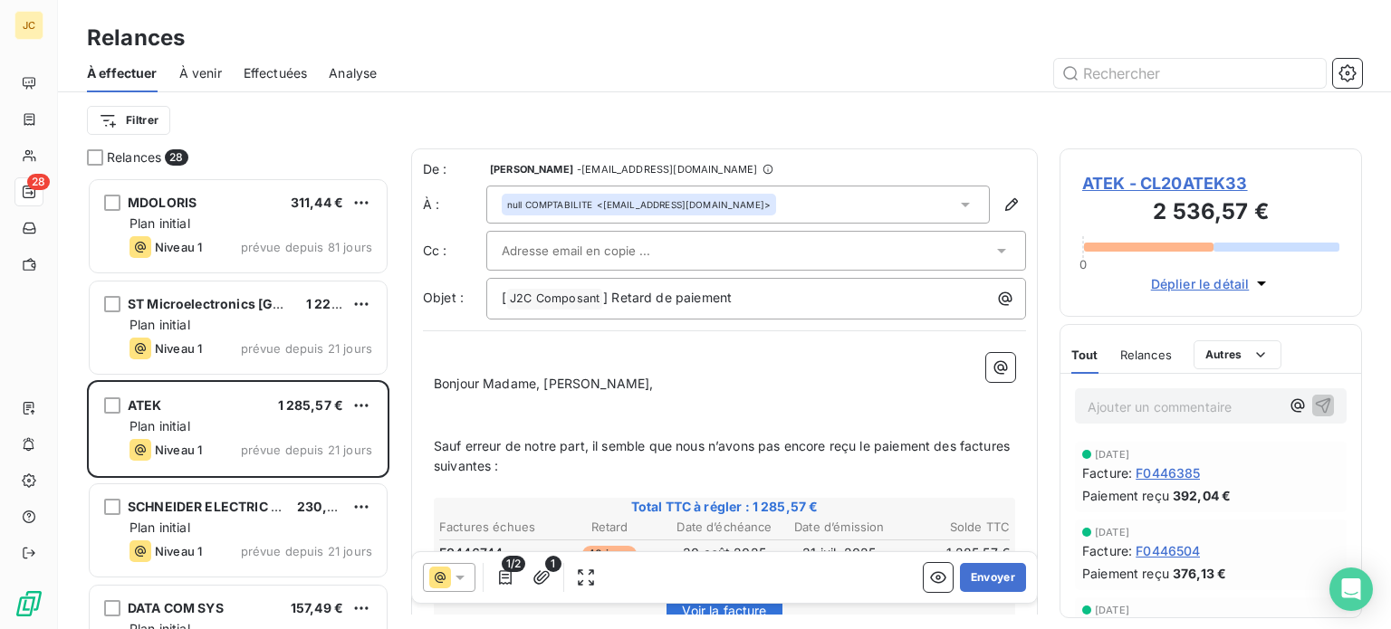
click at [993, 247] on icon at bounding box center [1002, 251] width 18 height 18
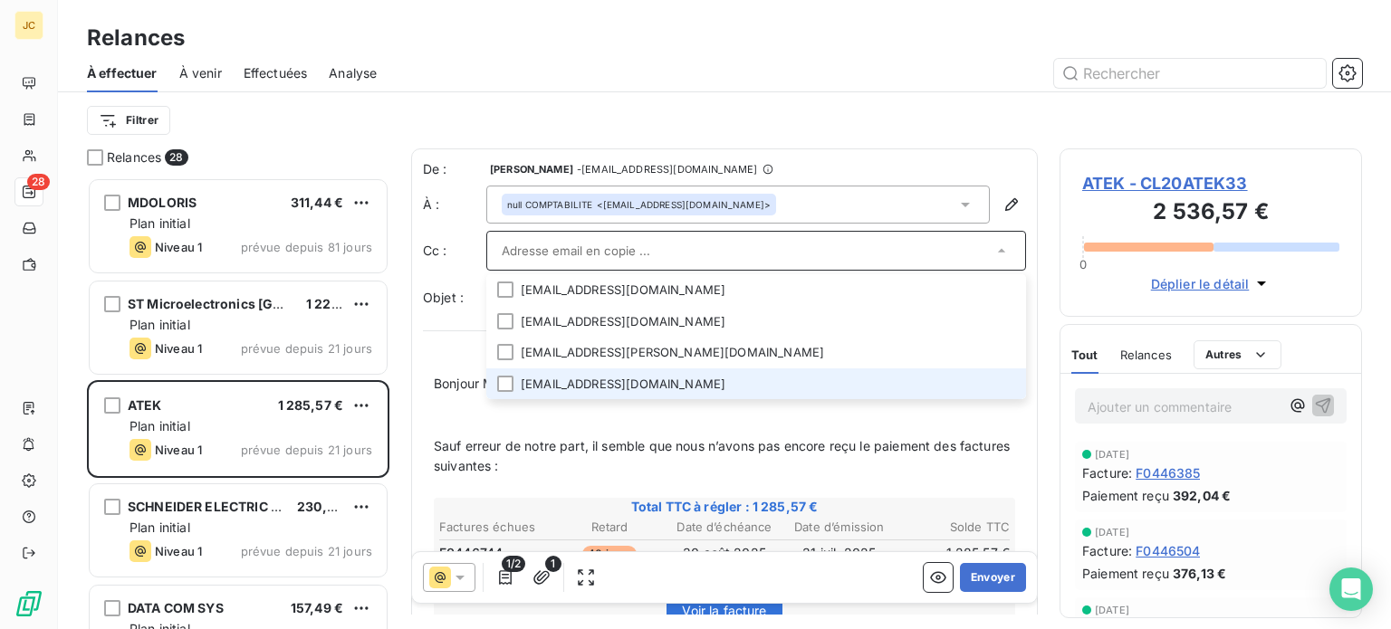
click at [906, 384] on li "[EMAIL_ADDRESS][DOMAIN_NAME]" at bounding box center [756, 385] width 540 height 32
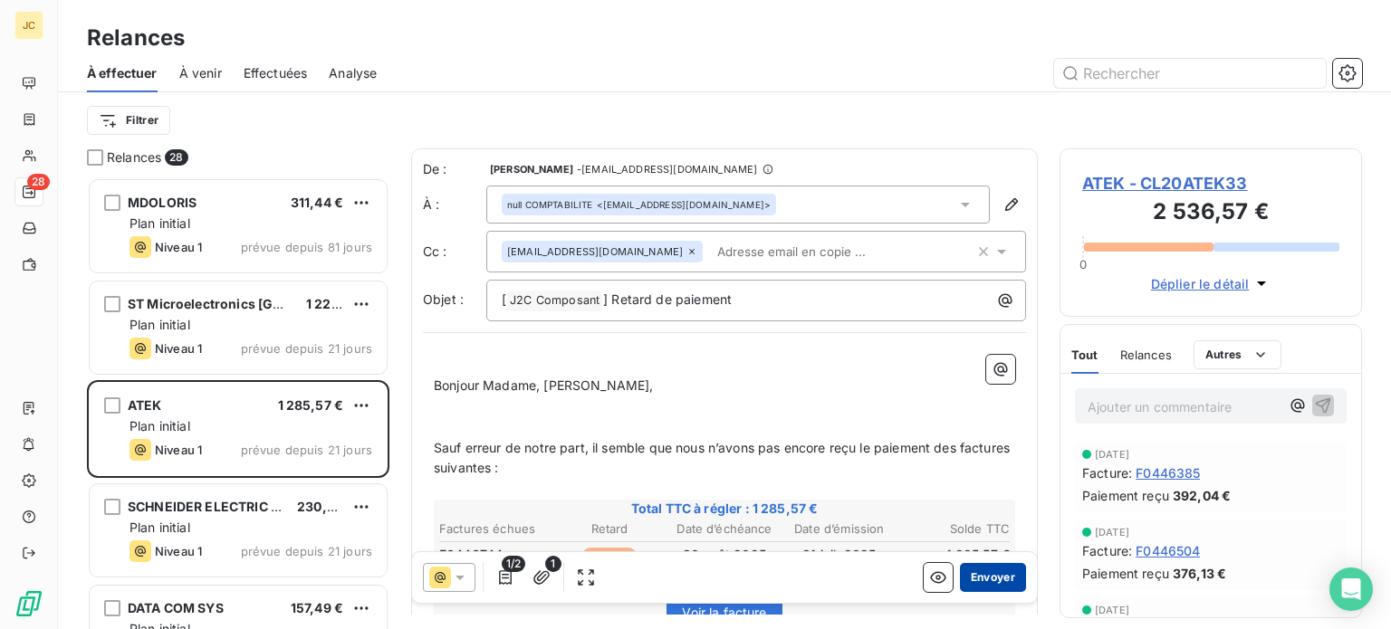
click at [978, 582] on button "Envoyer" at bounding box center [993, 577] width 66 height 29
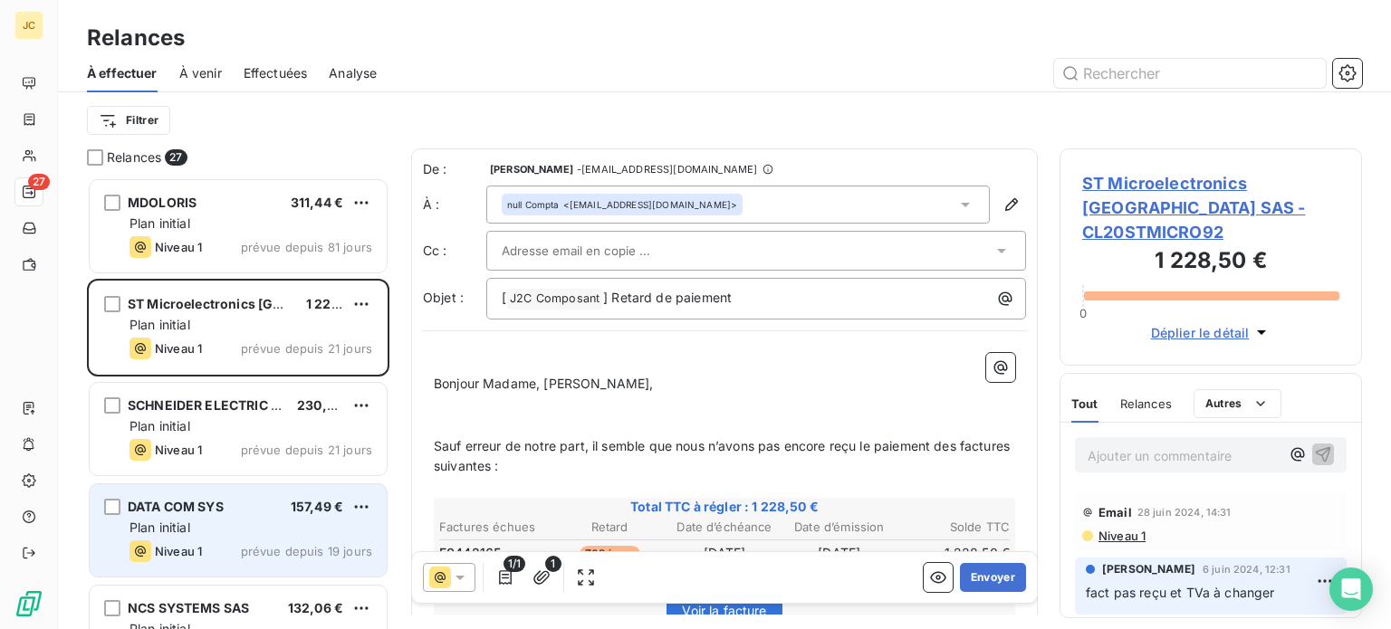
click at [260, 529] on div "Plan initial" at bounding box center [251, 528] width 243 height 18
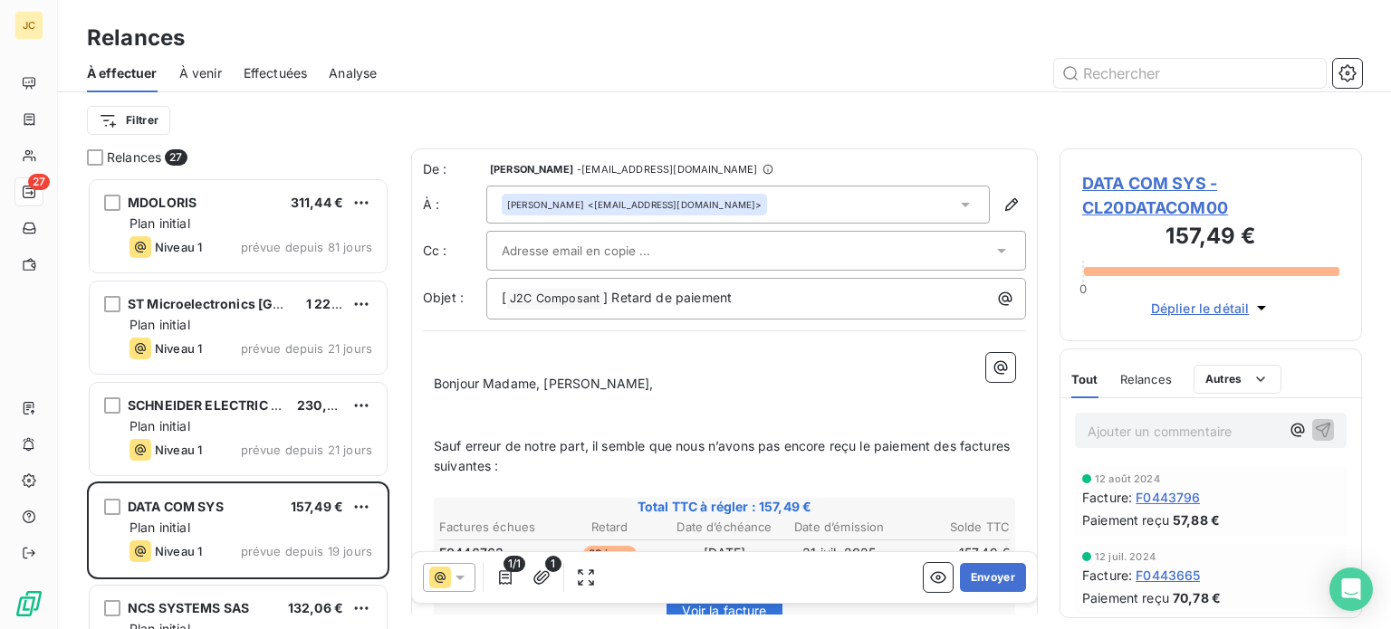
click at [993, 259] on icon at bounding box center [1002, 251] width 18 height 18
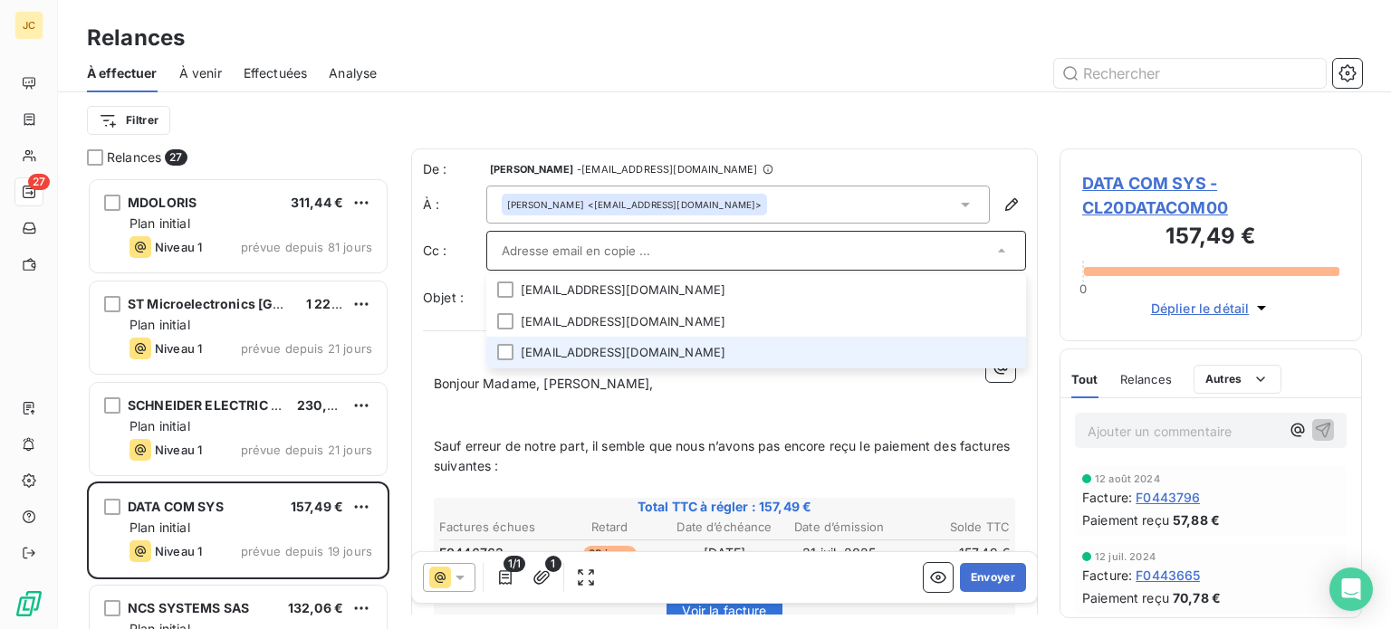
click at [916, 345] on li "[EMAIL_ADDRESS][DOMAIN_NAME]" at bounding box center [756, 353] width 540 height 32
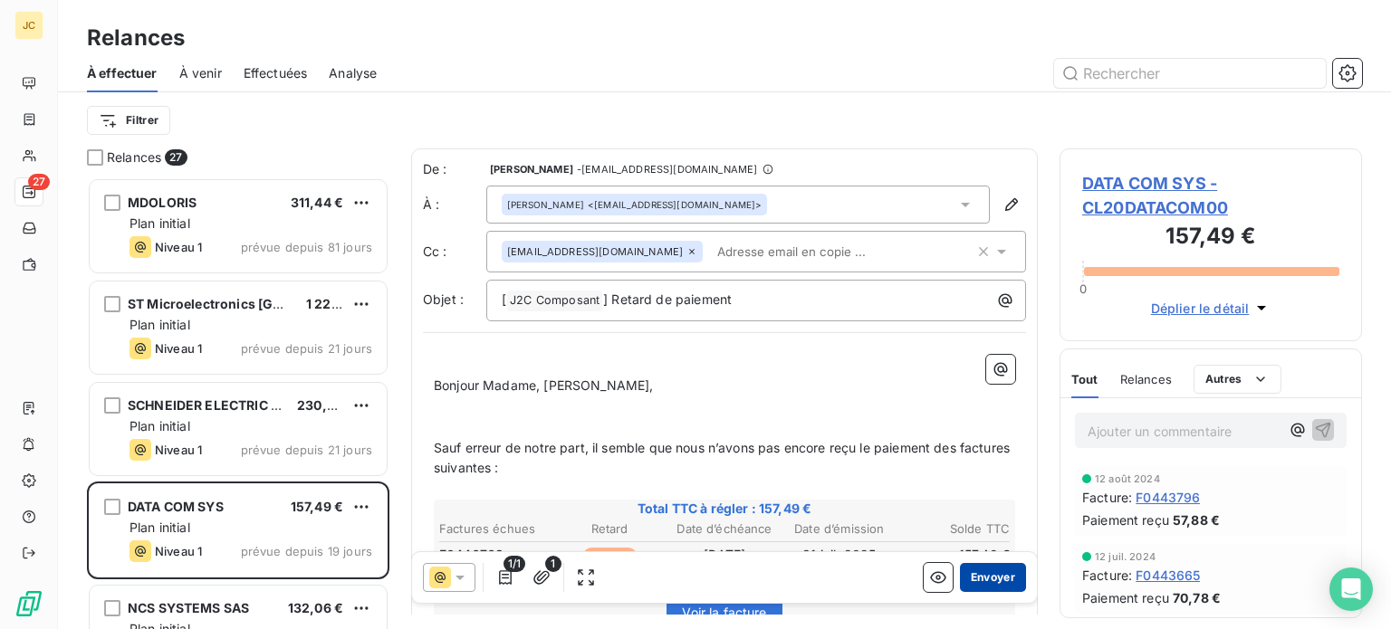
click at [994, 574] on button "Envoyer" at bounding box center [993, 577] width 66 height 29
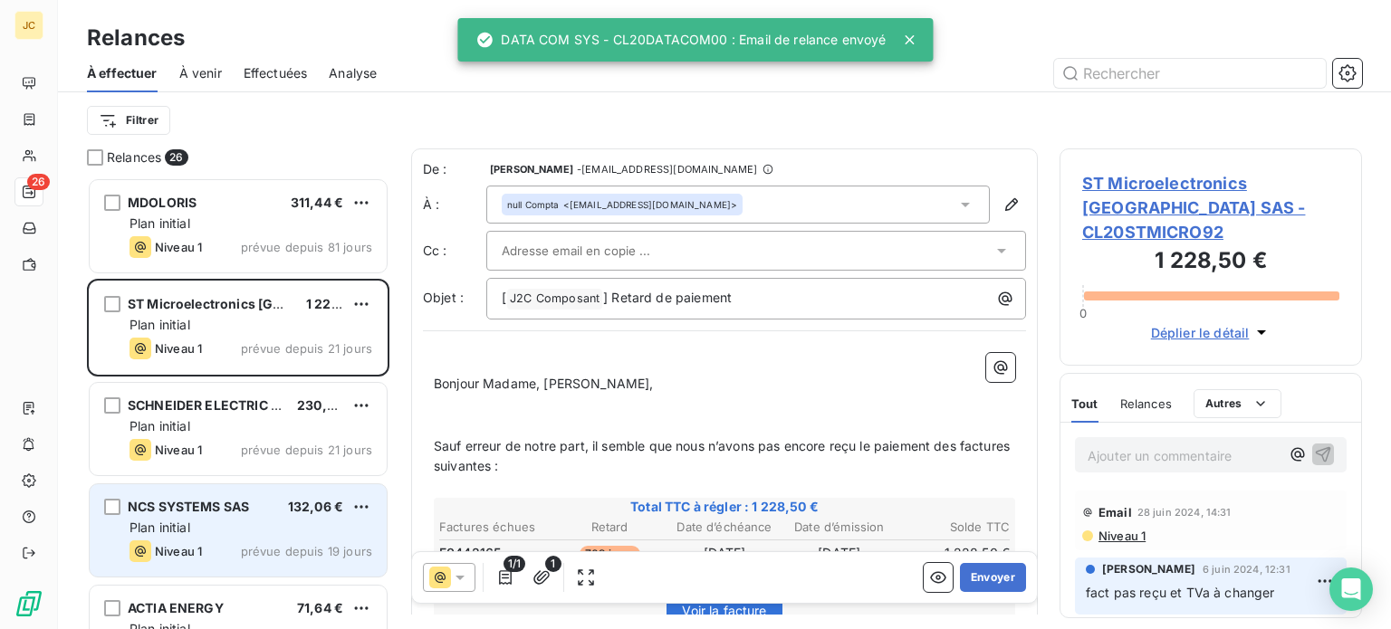
click at [248, 524] on div "Plan initial" at bounding box center [251, 528] width 243 height 18
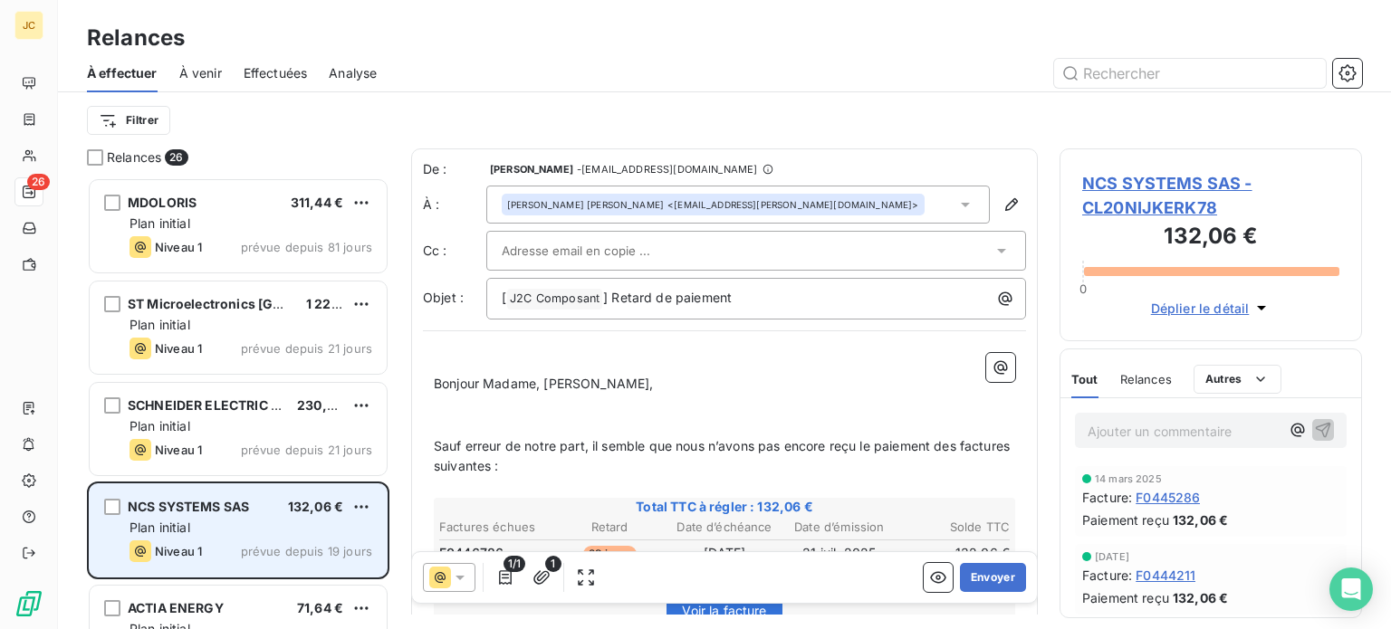
click at [248, 524] on div "Plan initial" at bounding box center [251, 528] width 243 height 18
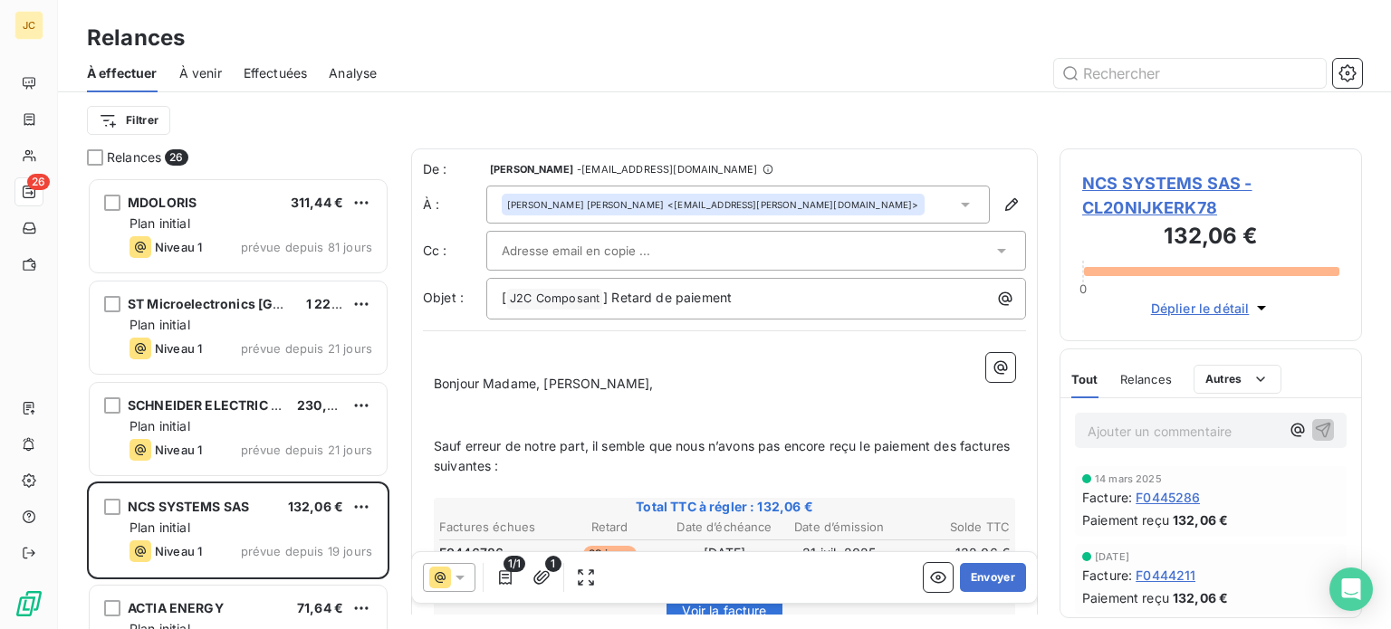
click at [993, 242] on icon at bounding box center [1002, 251] width 18 height 18
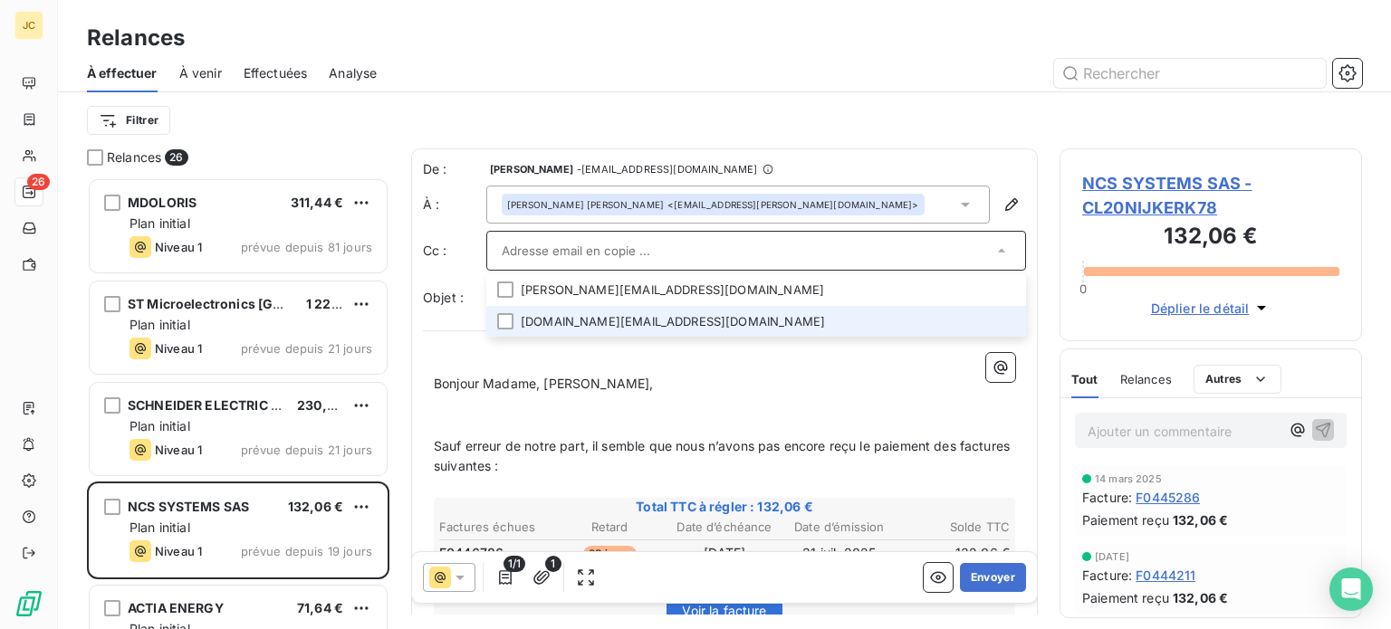
click at [533, 320] on li "[DOMAIN_NAME][EMAIL_ADDRESS][DOMAIN_NAME]" at bounding box center [756, 322] width 540 height 32
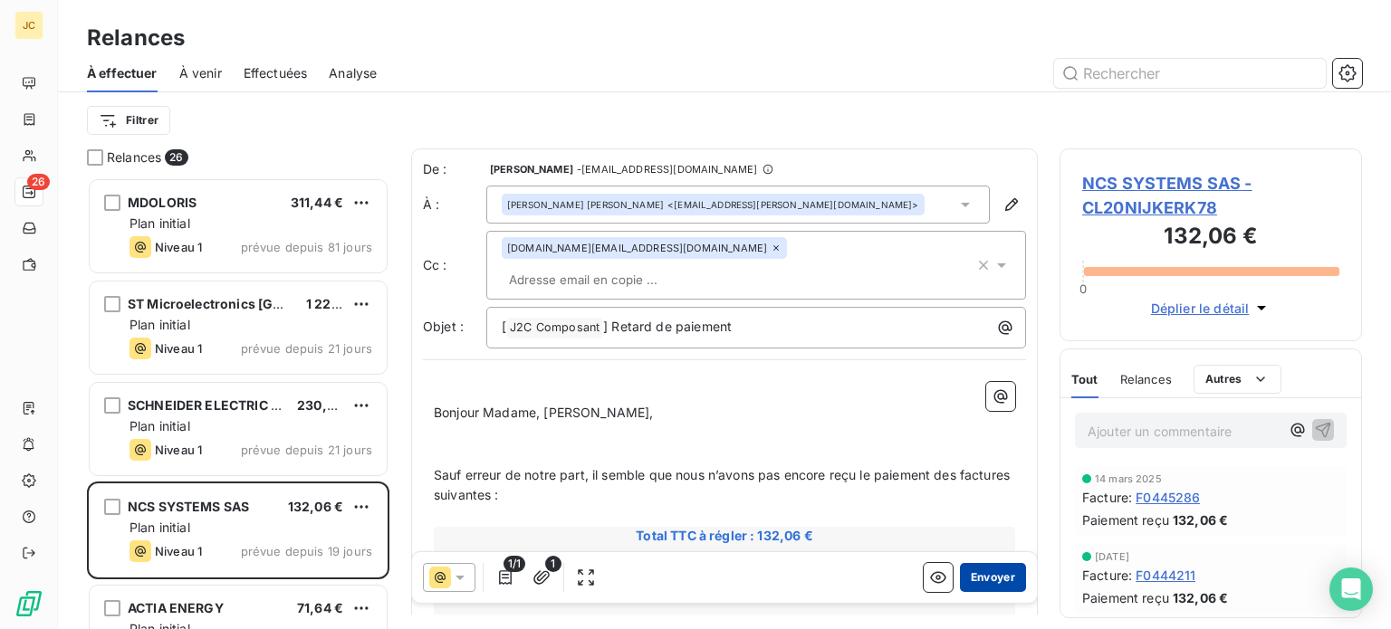
click at [974, 572] on button "Envoyer" at bounding box center [993, 577] width 66 height 29
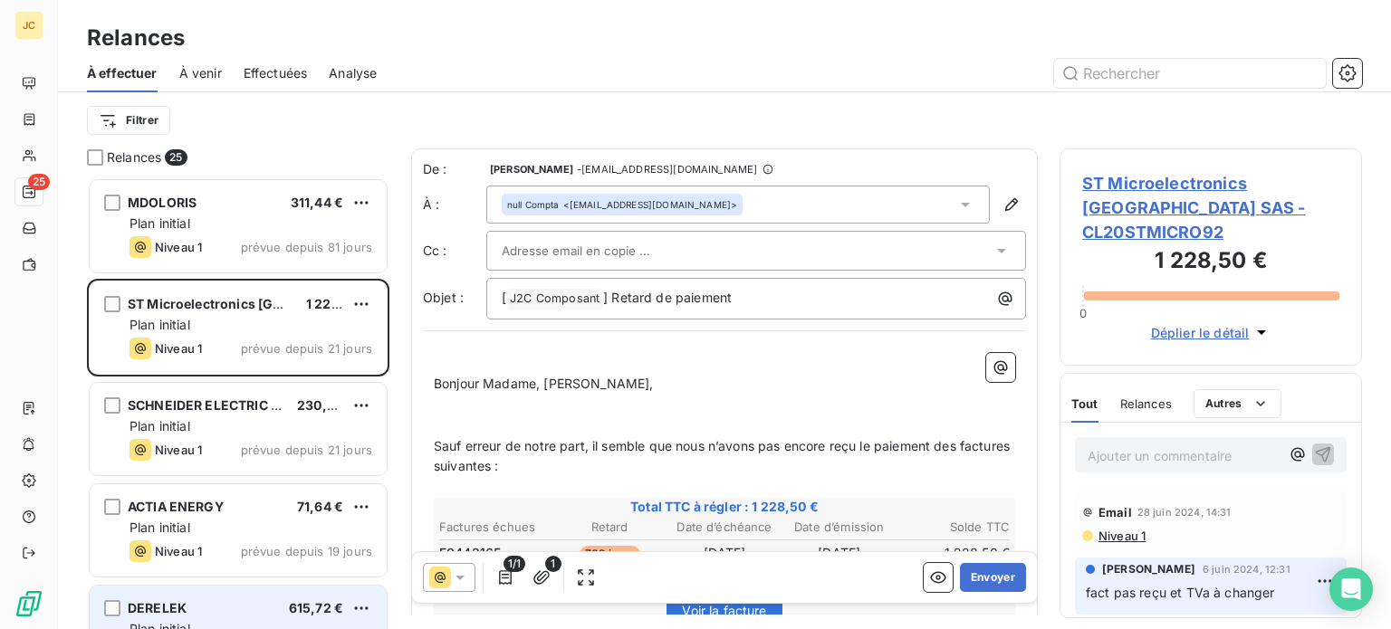
click at [229, 611] on div "DERELEK 615,72 €" at bounding box center [251, 608] width 243 height 16
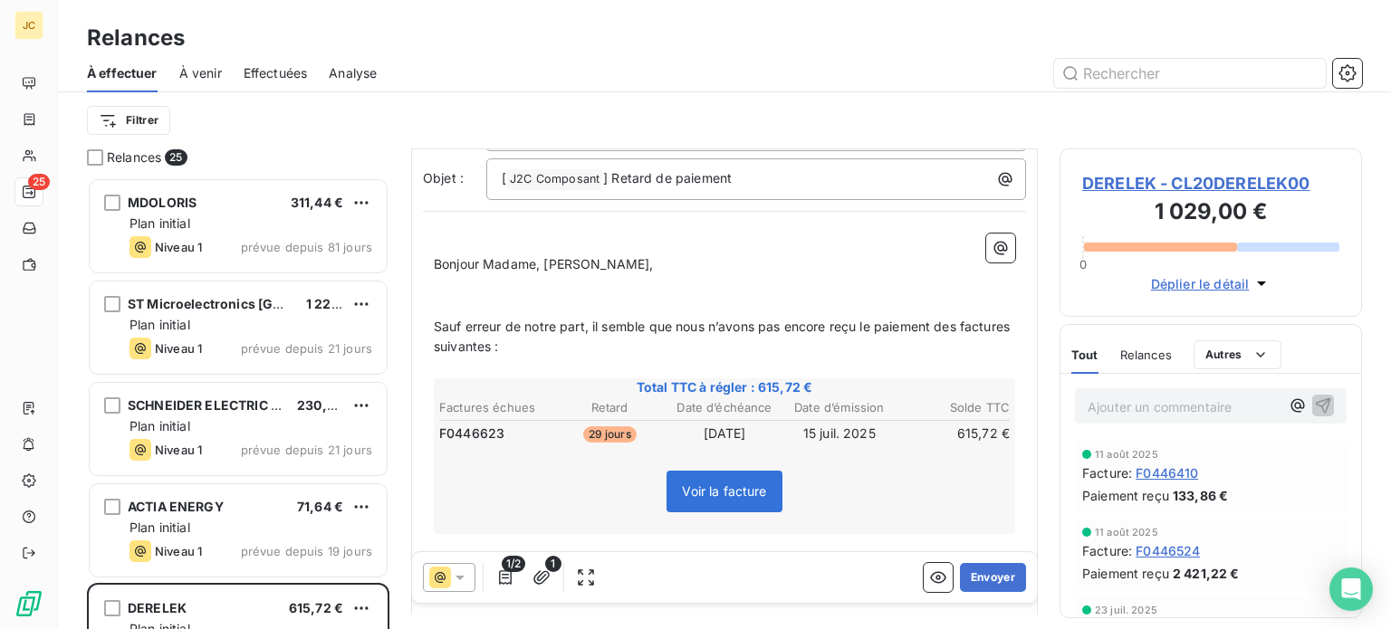
scroll to position [129, 0]
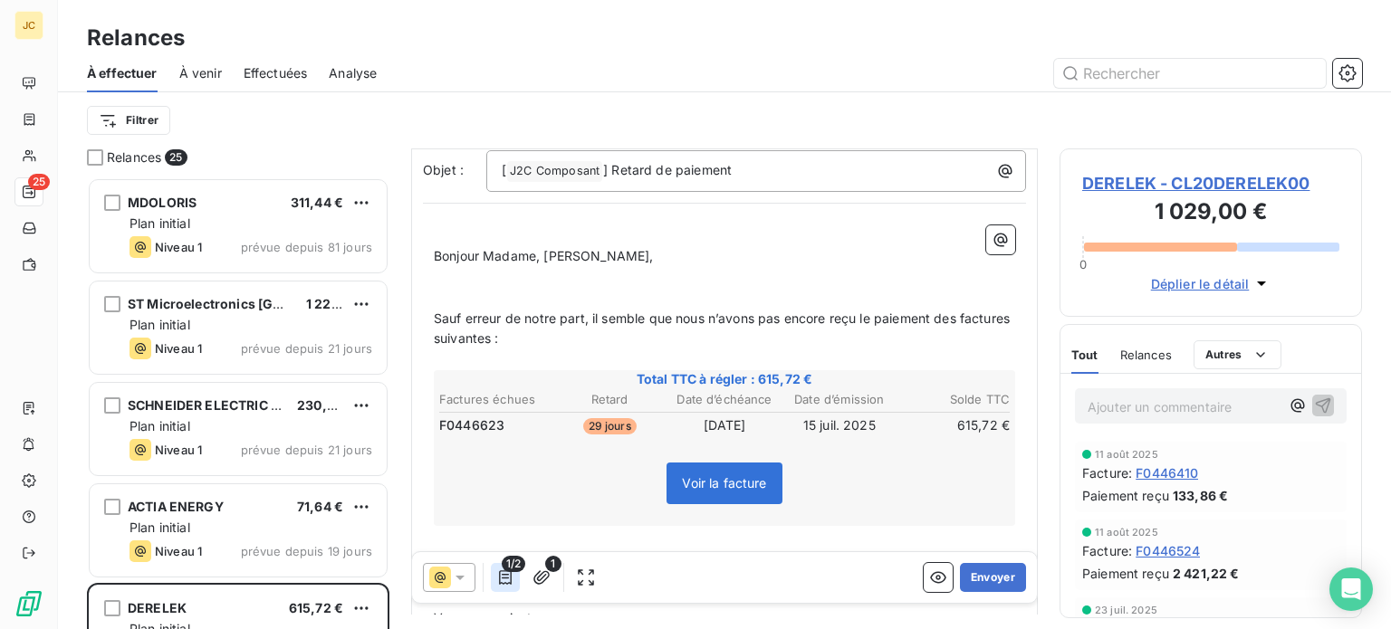
click at [512, 581] on icon "button" at bounding box center [505, 578] width 18 height 18
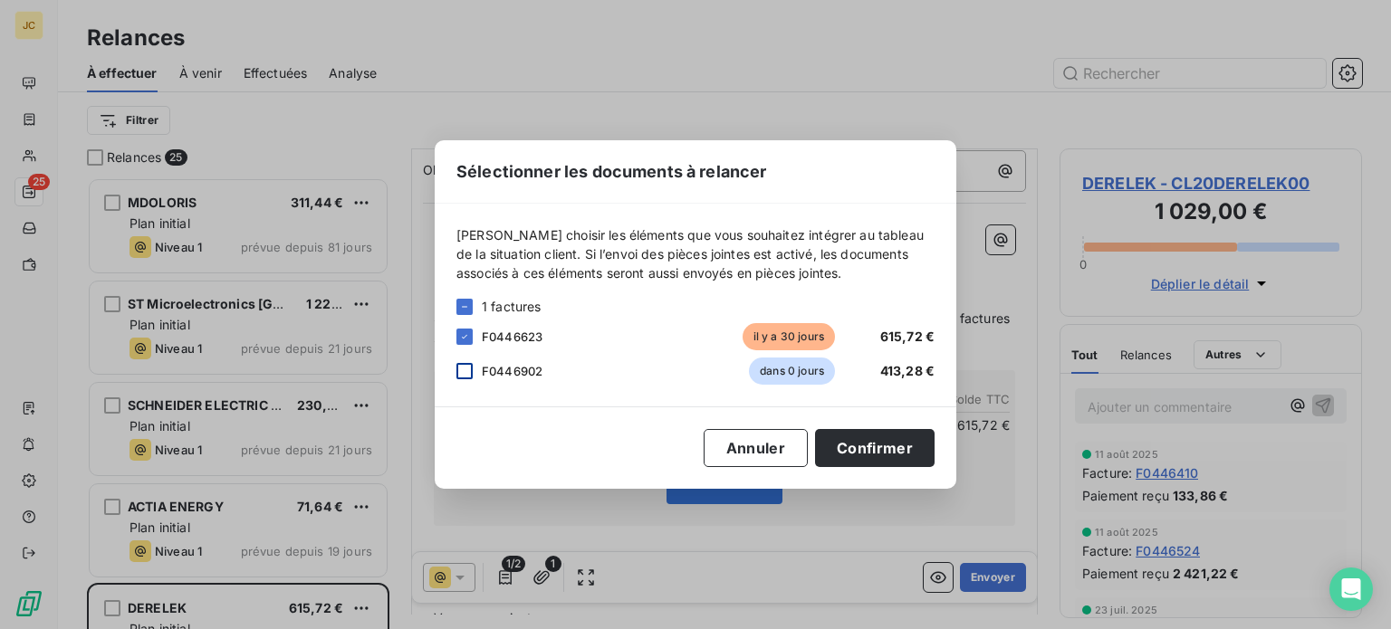
click at [470, 372] on div at bounding box center [464, 371] width 16 height 16
click at [873, 442] on button "Confirmer" at bounding box center [875, 448] width 120 height 38
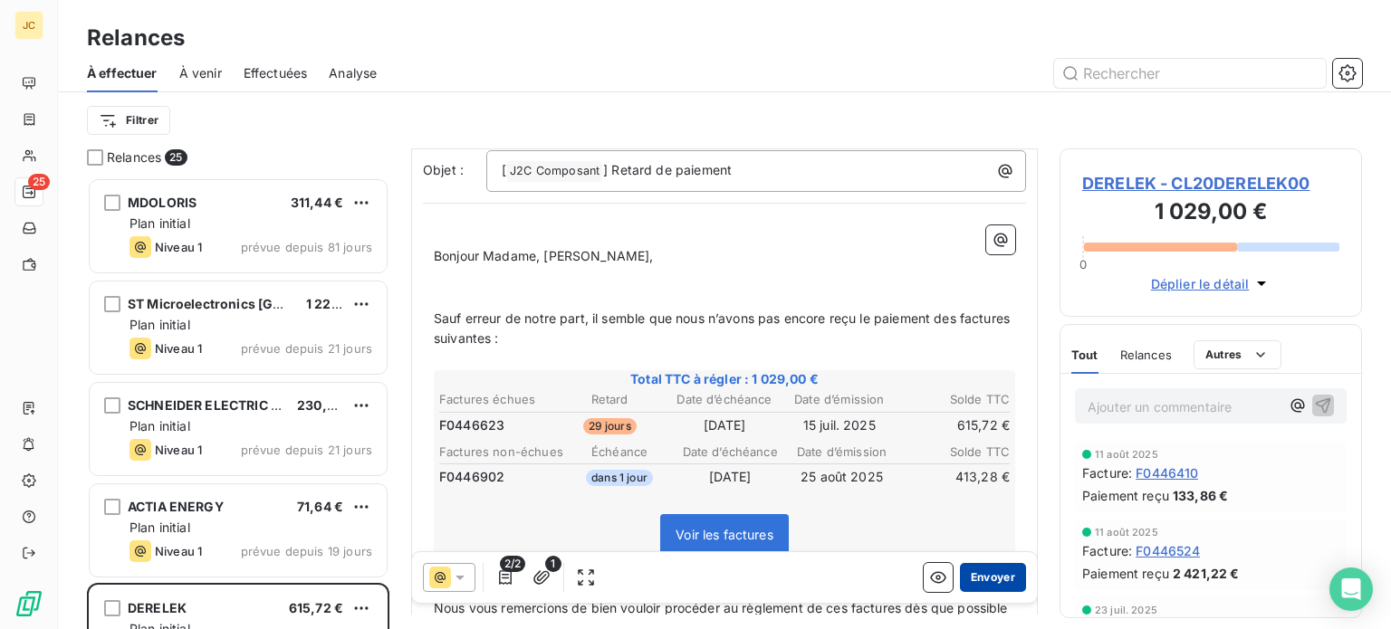
click at [979, 575] on button "Envoyer" at bounding box center [993, 577] width 66 height 29
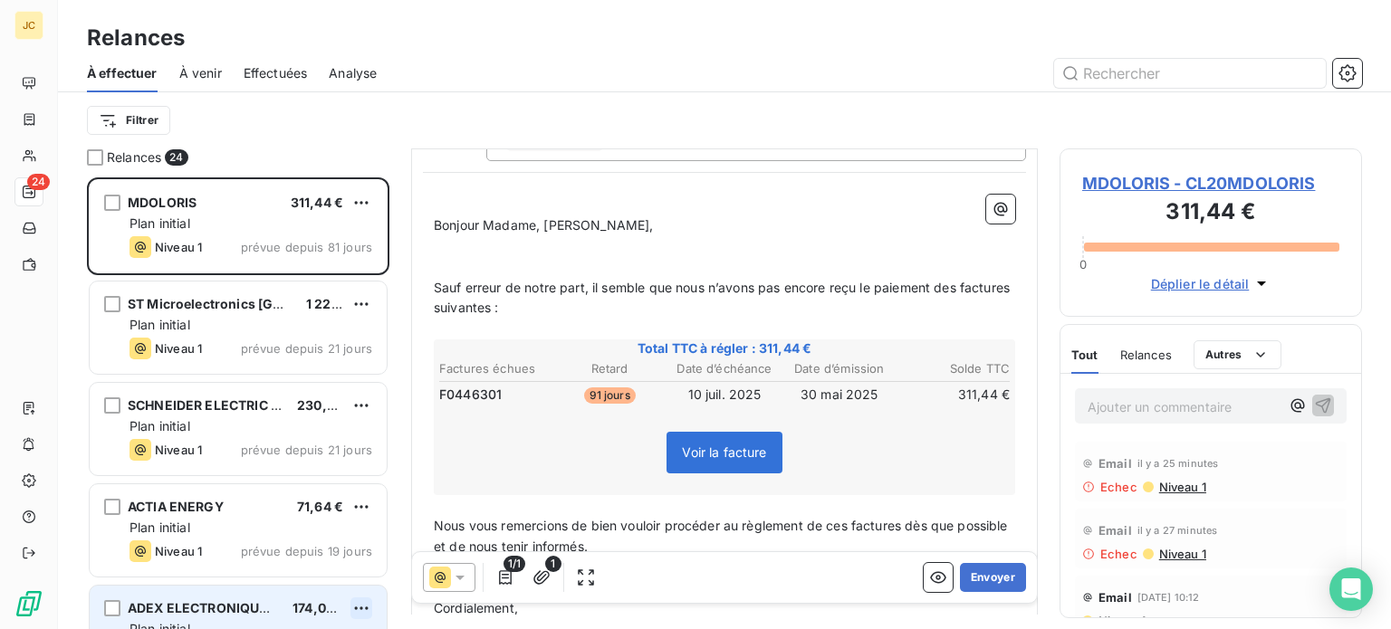
scroll to position [235, 0]
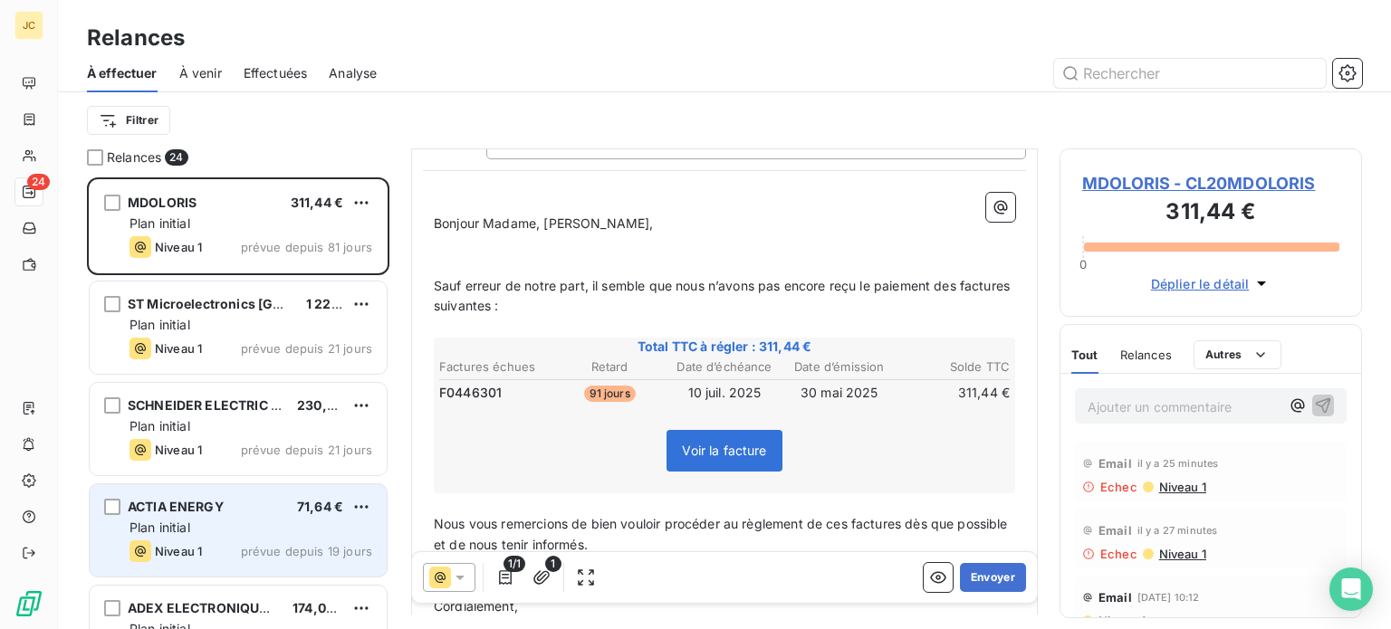
click at [287, 528] on div "Plan initial" at bounding box center [251, 528] width 243 height 18
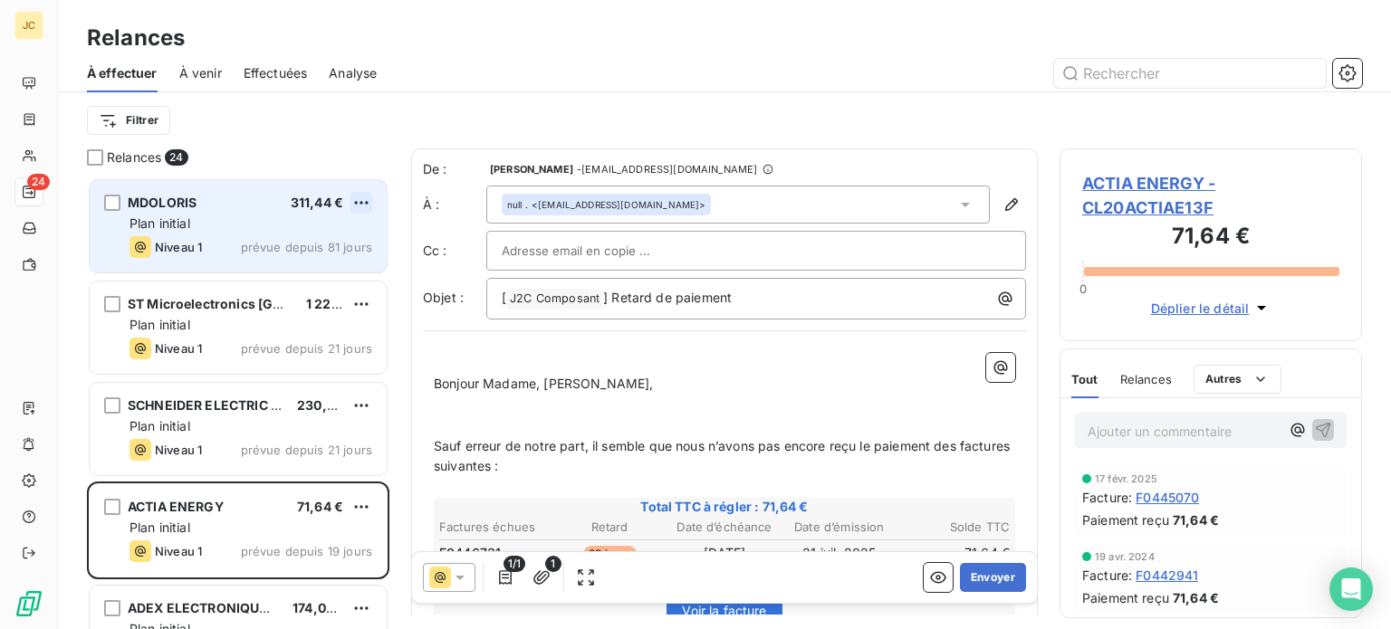
click at [359, 205] on html "JC 24 Relances À effectuer À venir Effectuées Analyse Filtrer Relances 24 MDOLO…" at bounding box center [695, 314] width 1391 height 629
click at [324, 267] on div "Passer cette action" at bounding box center [283, 271] width 162 height 29
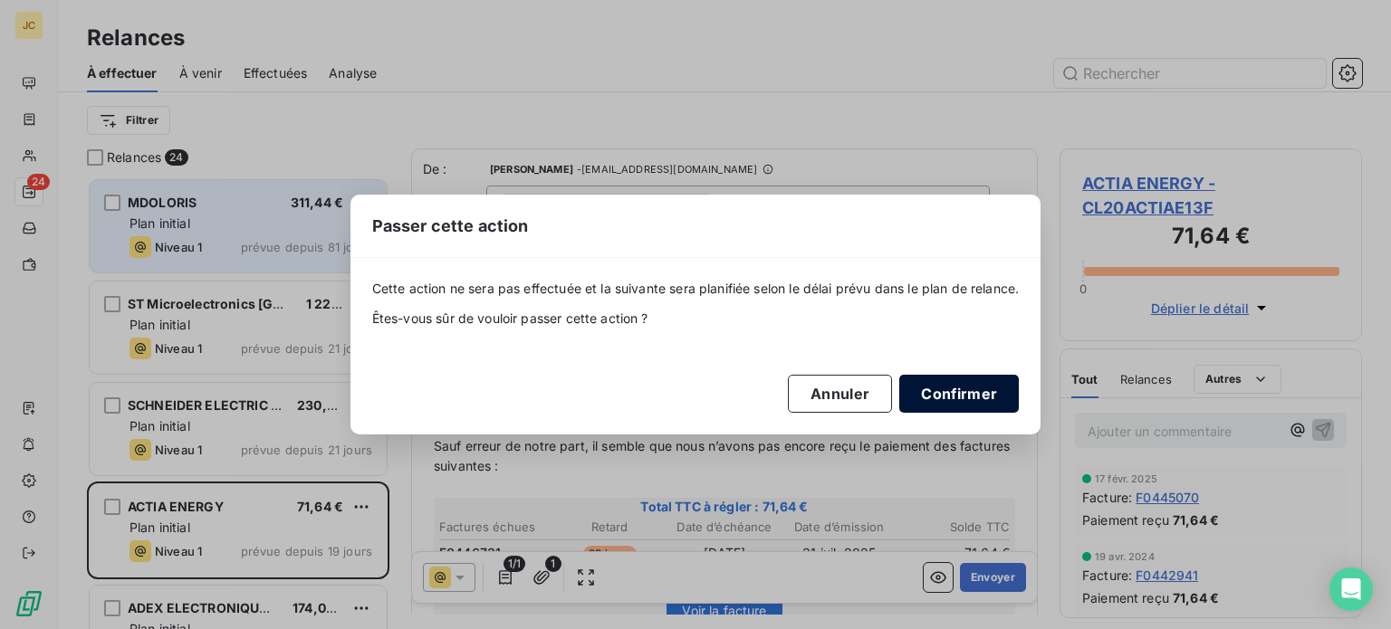
click at [981, 399] on button "Confirmer" at bounding box center [959, 394] width 120 height 38
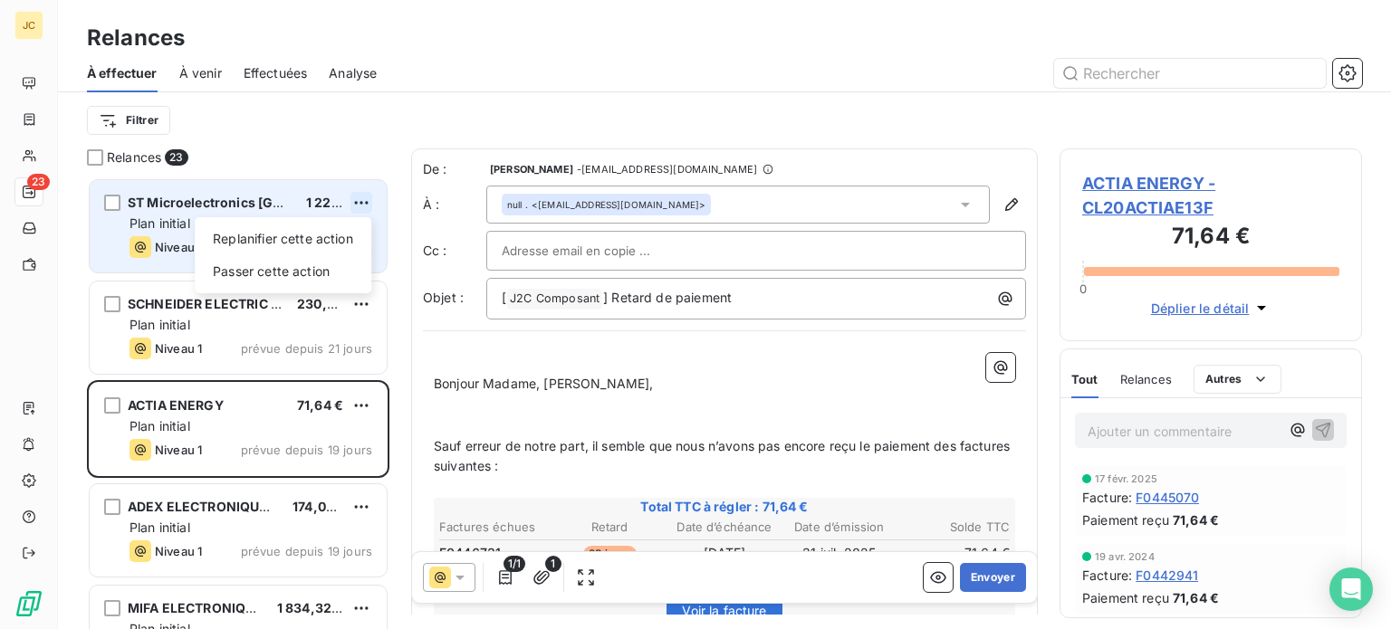
click at [359, 198] on html "JC 23 Relances À effectuer À venir Effectuées Analyse Filtrer Relances 23 ST Mi…" at bounding box center [695, 314] width 1391 height 629
click at [341, 264] on div "Passer cette action" at bounding box center [283, 271] width 162 height 29
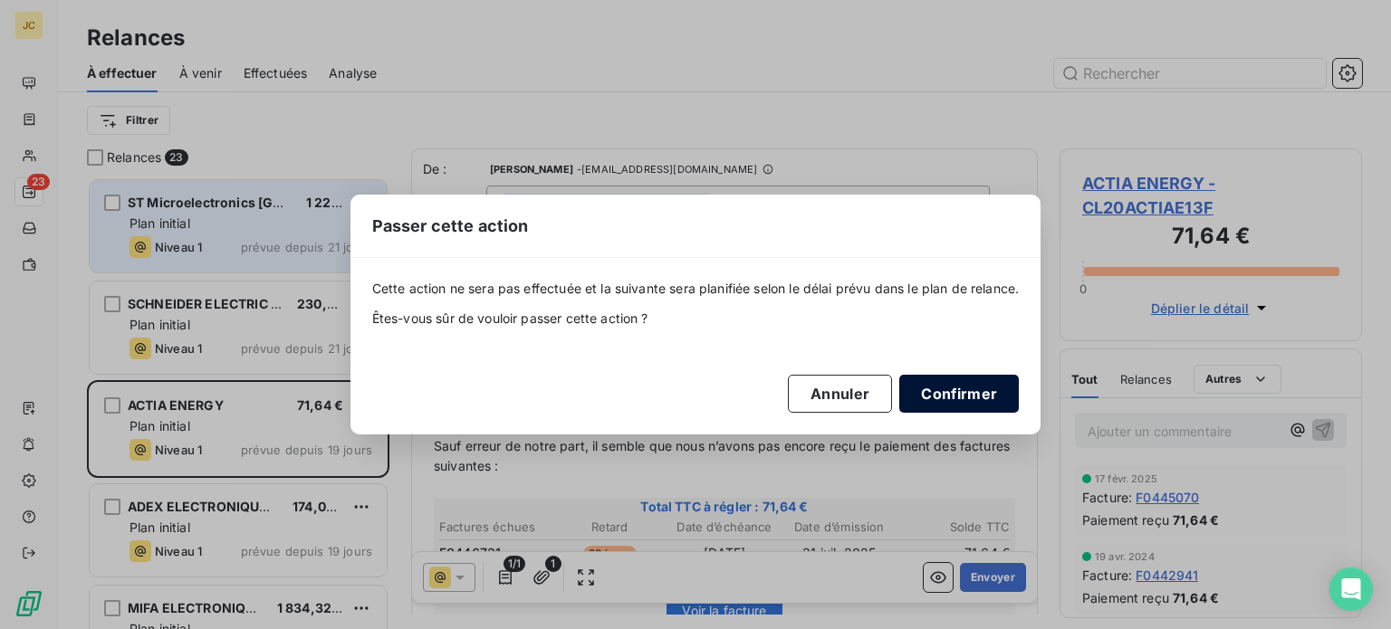
click at [960, 389] on button "Confirmer" at bounding box center [959, 394] width 120 height 38
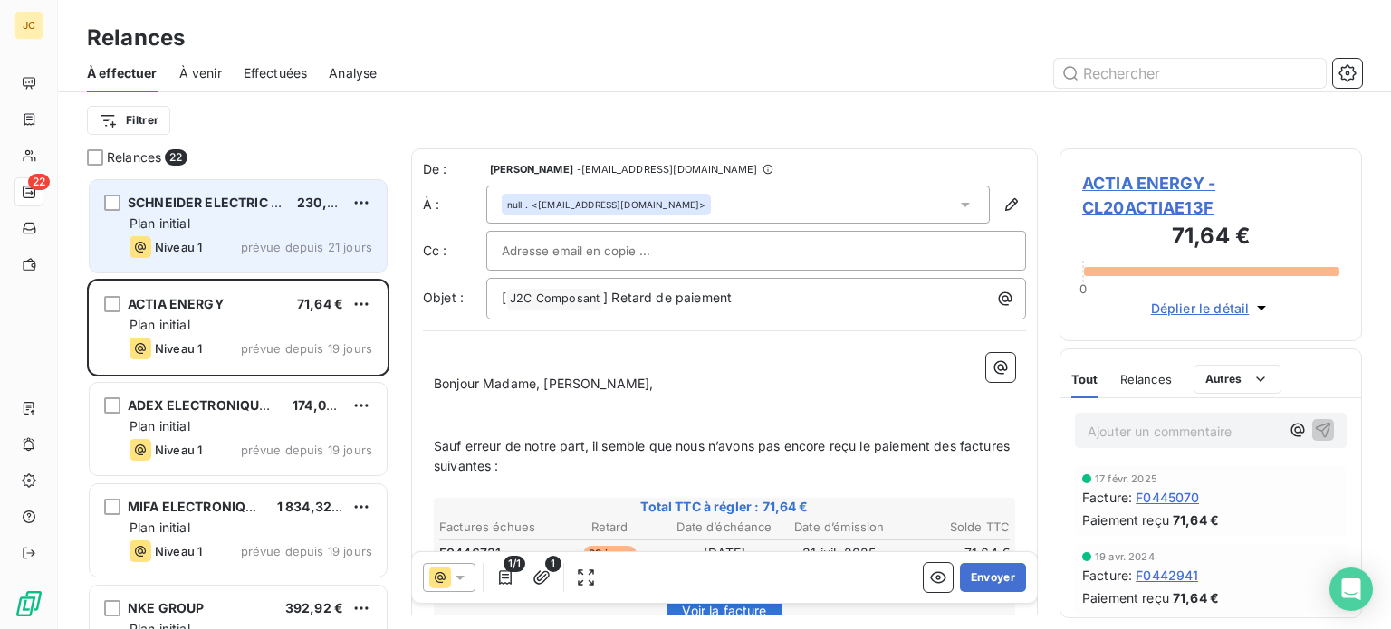
click at [274, 224] on div "Plan initial" at bounding box center [251, 224] width 243 height 18
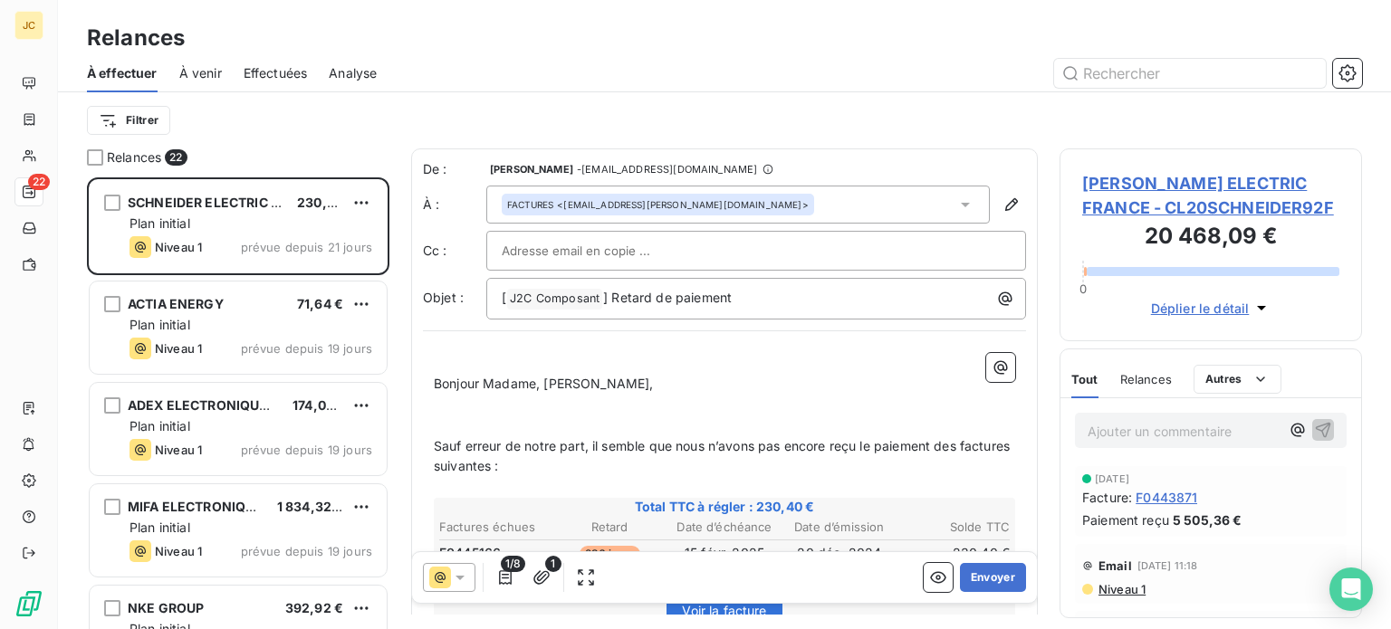
click at [549, 254] on input "text" at bounding box center [599, 250] width 195 height 27
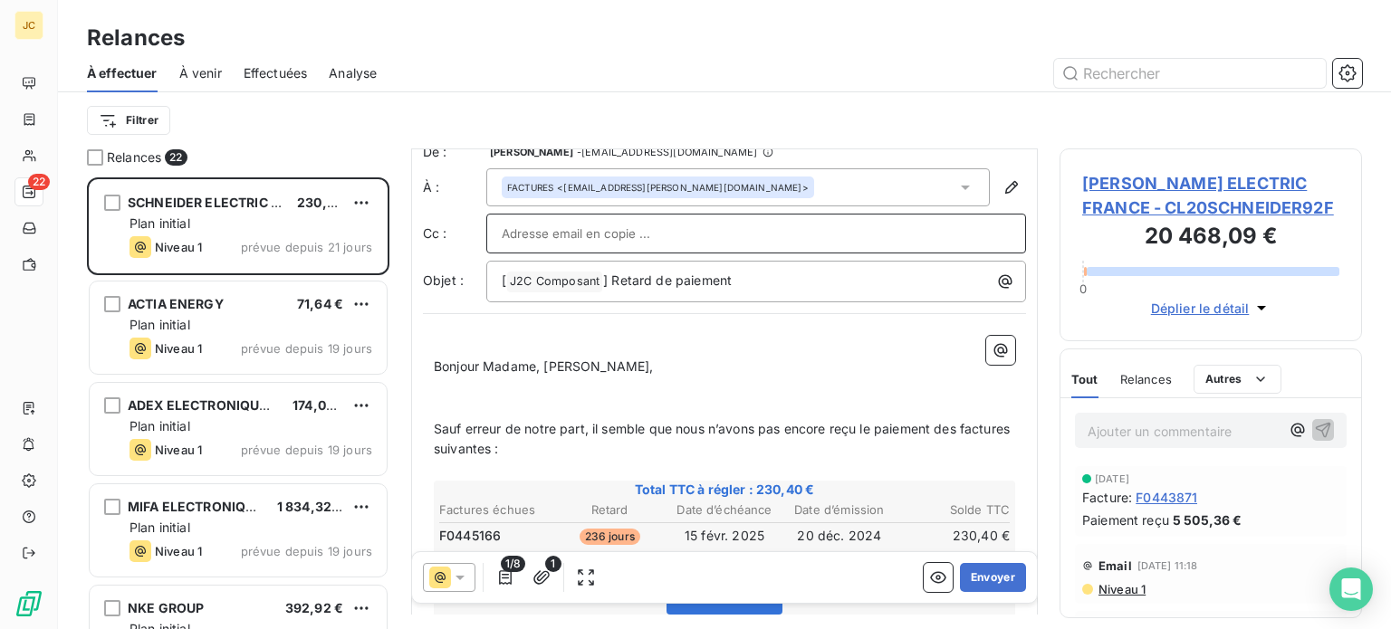
scroll to position [317, 0]
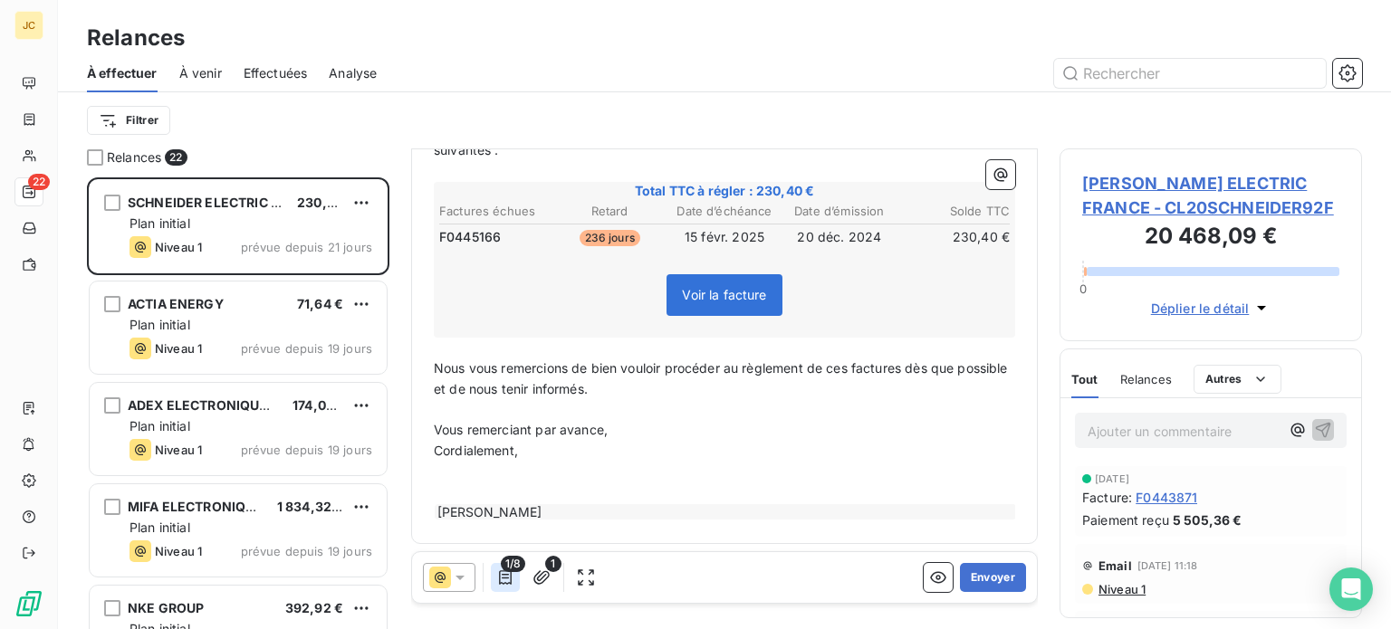
click at [507, 579] on icon "button" at bounding box center [505, 578] width 18 height 18
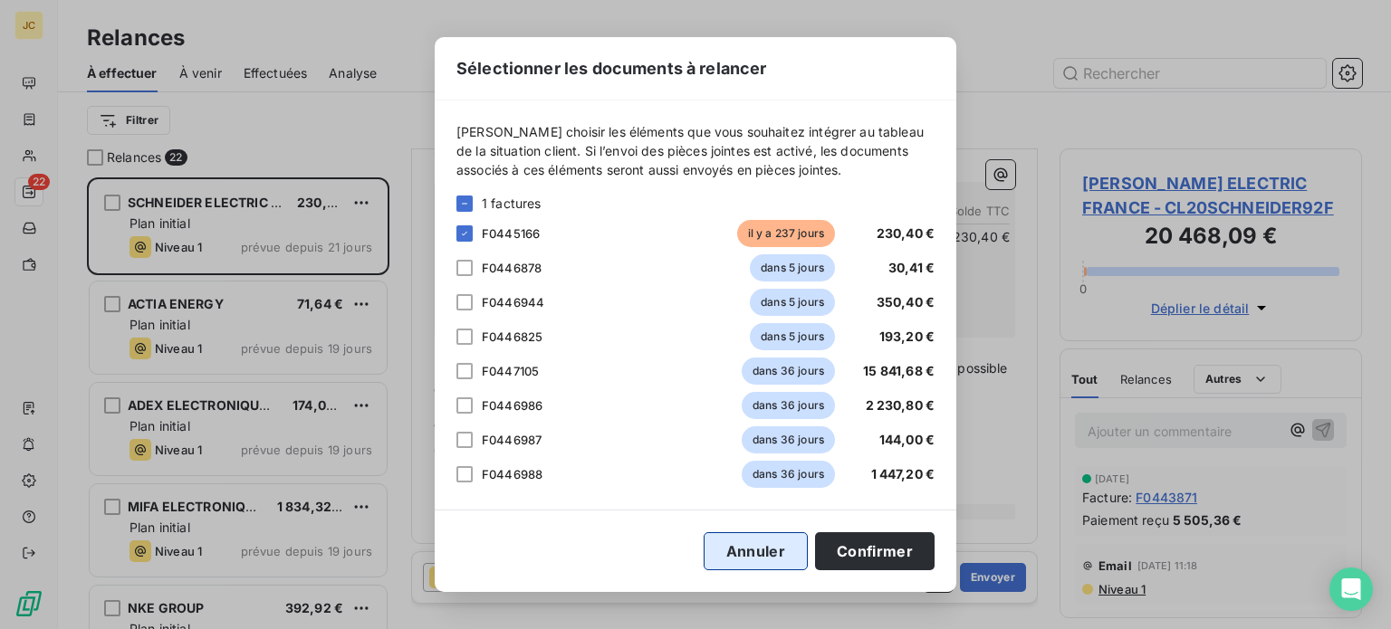
click at [752, 561] on button "Annuler" at bounding box center [756, 552] width 104 height 38
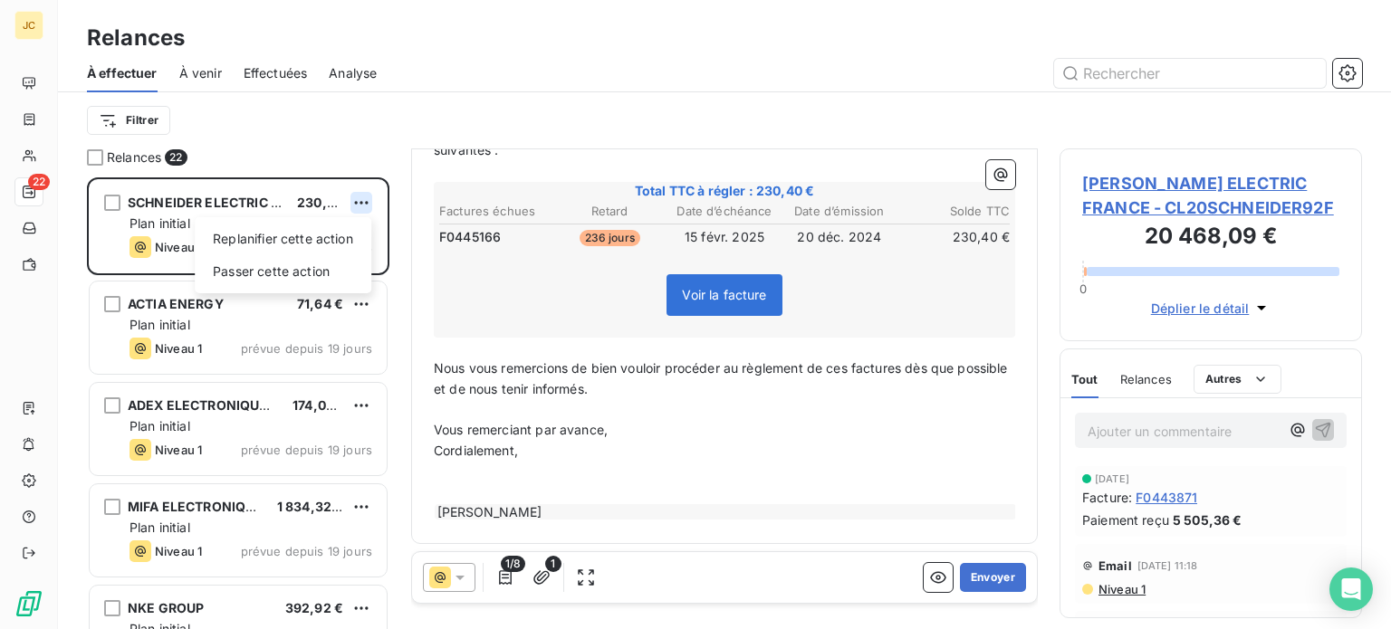
click at [367, 205] on html "JC 22 Relances À effectuer À venir Effectuées Analyse Filtrer Relances 22 [PERS…" at bounding box center [695, 314] width 1391 height 629
click at [338, 264] on div "Passer cette action" at bounding box center [283, 271] width 162 height 29
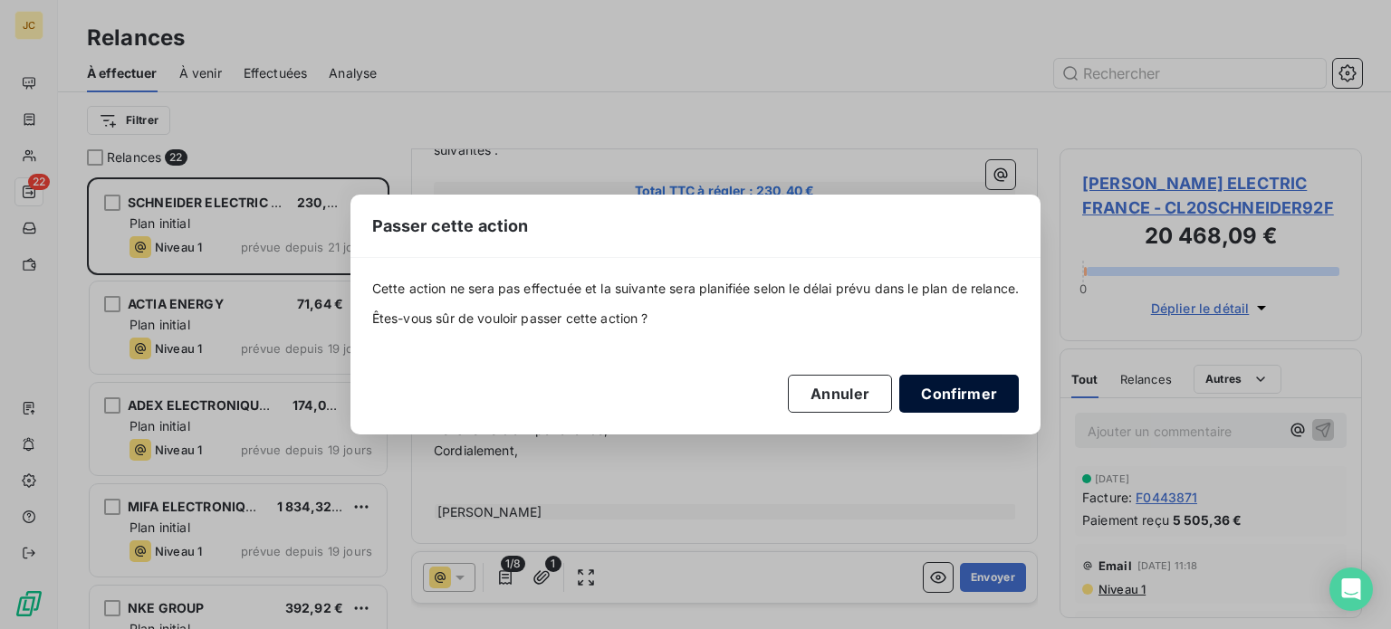
click at [985, 391] on button "Confirmer" at bounding box center [959, 394] width 120 height 38
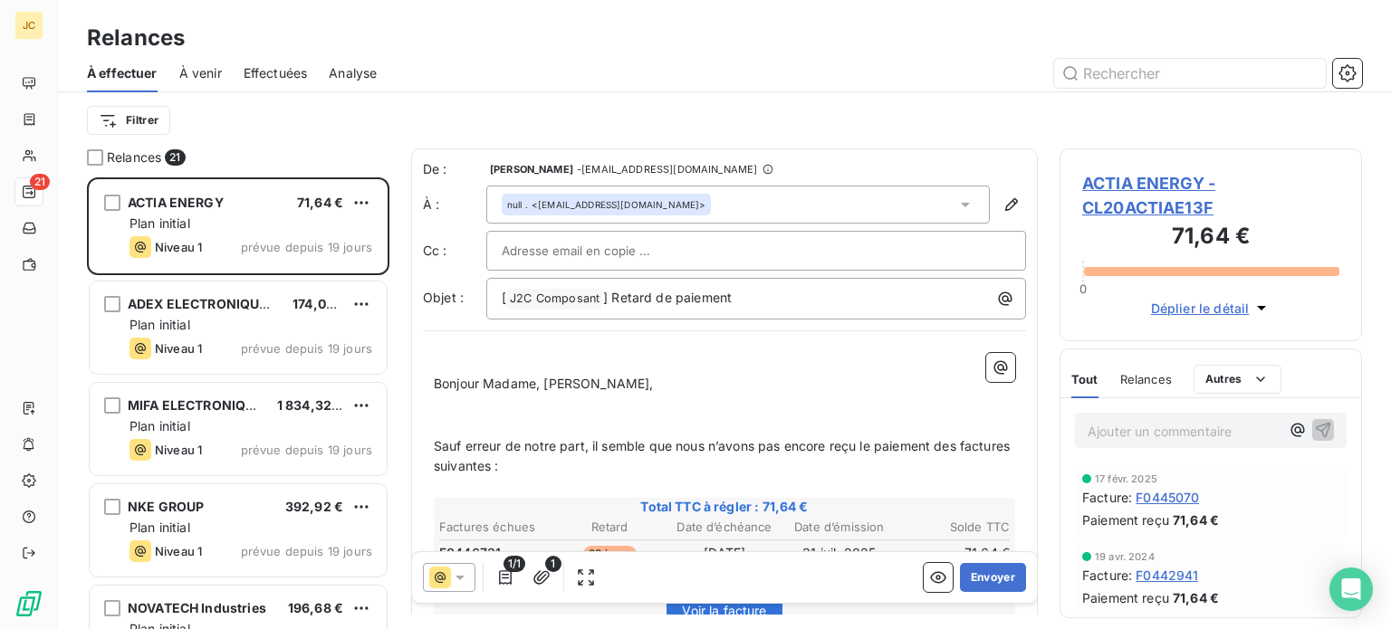
click at [927, 254] on div at bounding box center [756, 250] width 509 height 27
click at [927, 254] on input "text" at bounding box center [756, 250] width 509 height 27
click at [995, 581] on button "Envoyer" at bounding box center [993, 577] width 66 height 29
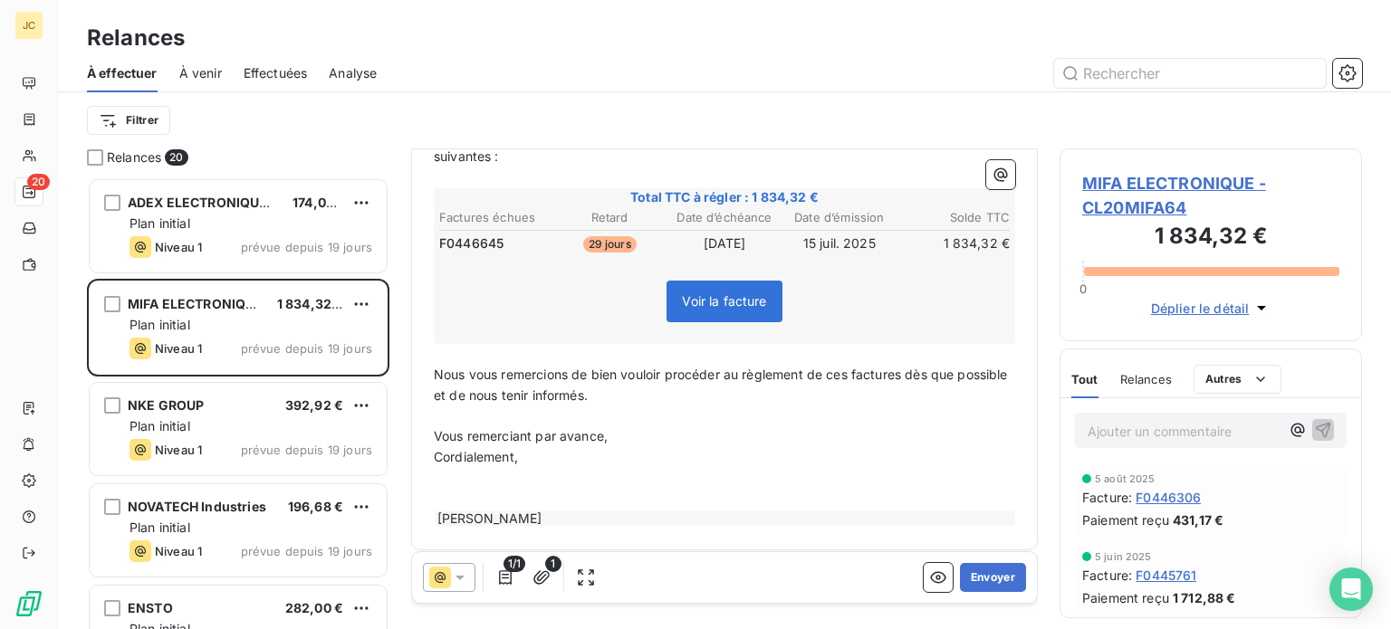
scroll to position [317, 0]
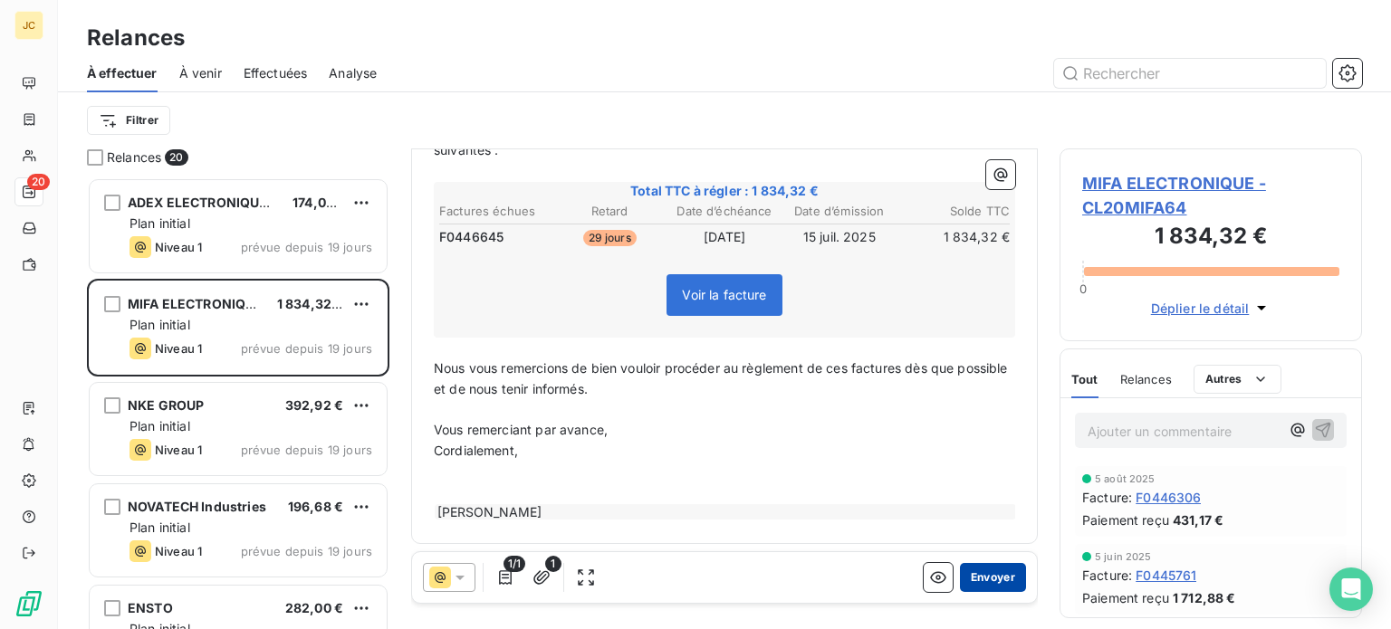
click at [991, 583] on button "Envoyer" at bounding box center [993, 577] width 66 height 29
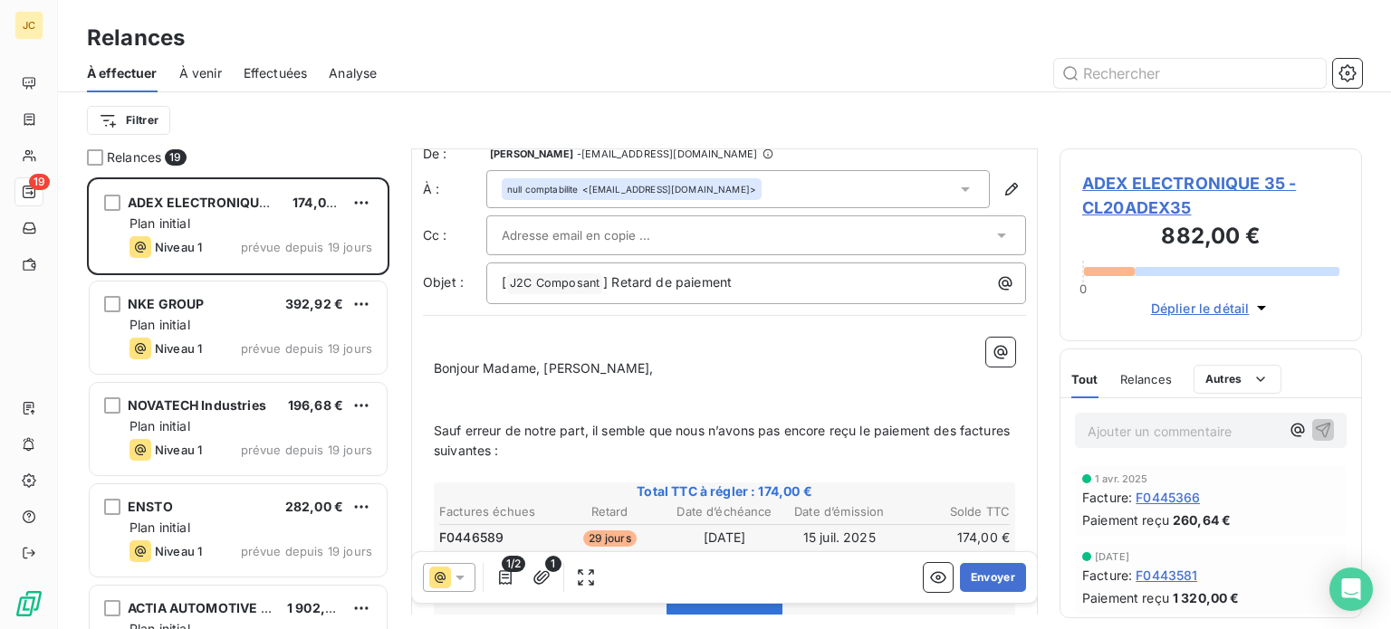
scroll to position [317, 0]
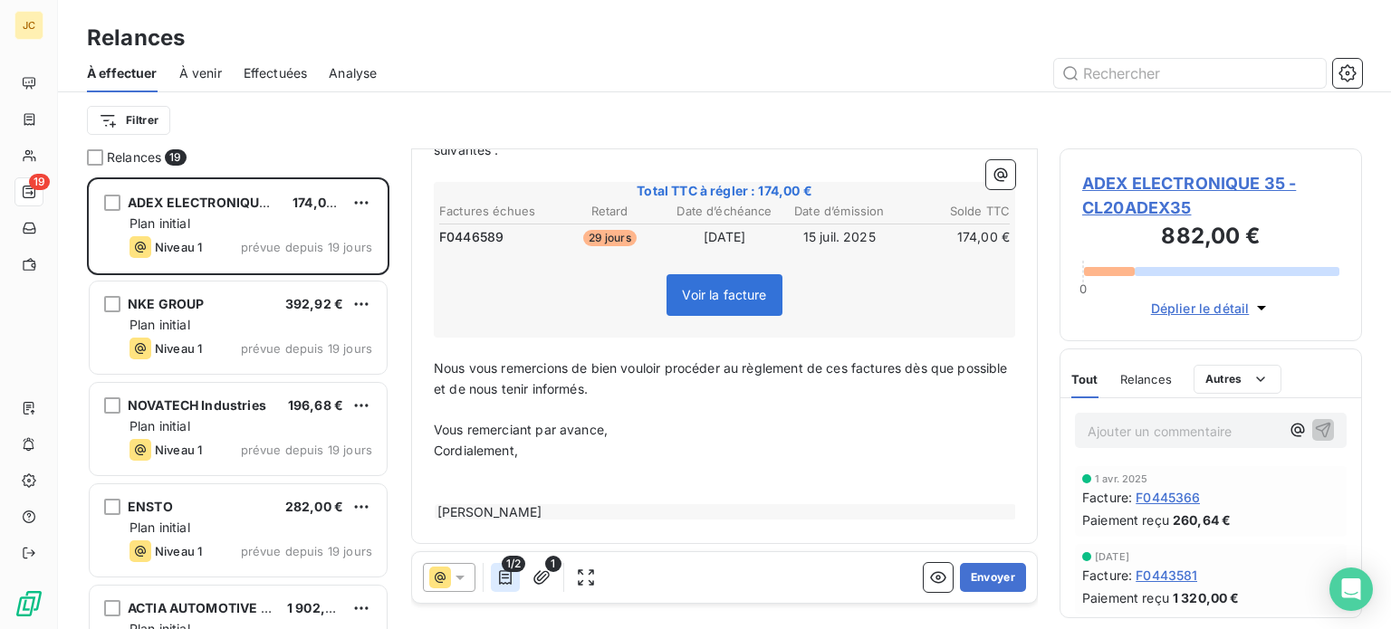
click at [505, 572] on icon "button" at bounding box center [505, 578] width 18 height 18
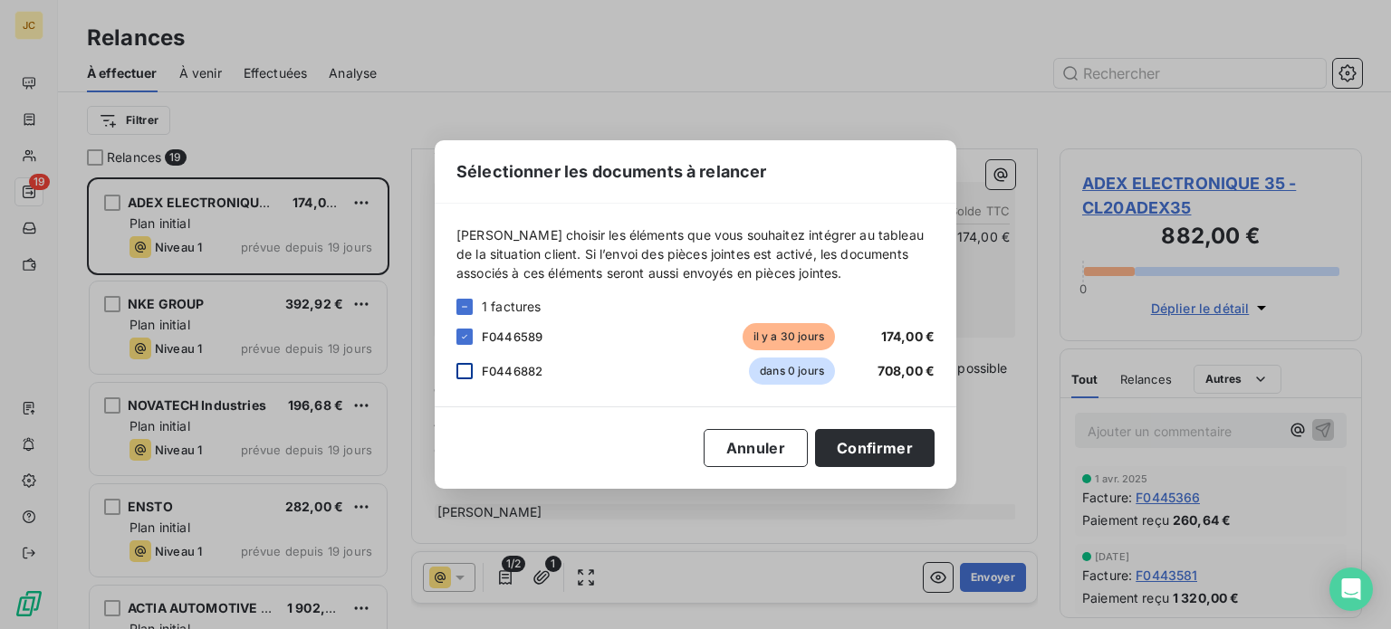
click at [464, 369] on div at bounding box center [464, 371] width 16 height 16
click at [877, 452] on button "Confirmer" at bounding box center [875, 448] width 120 height 38
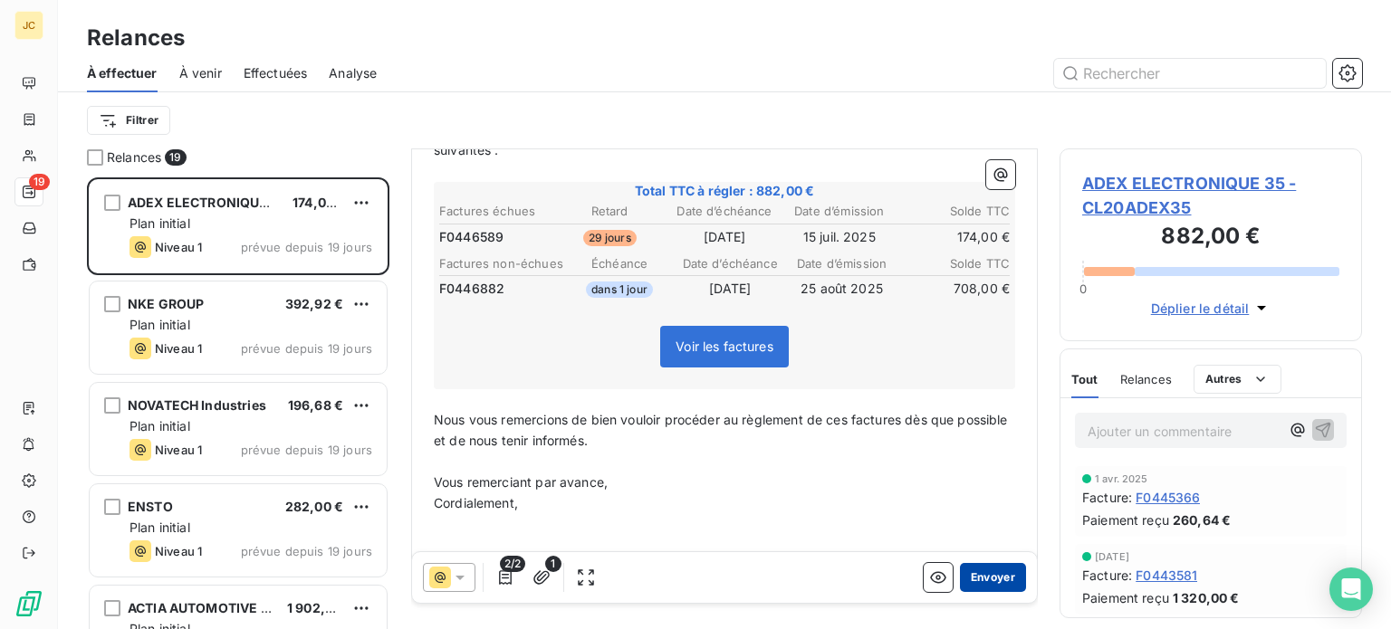
click at [979, 581] on button "Envoyer" at bounding box center [993, 577] width 66 height 29
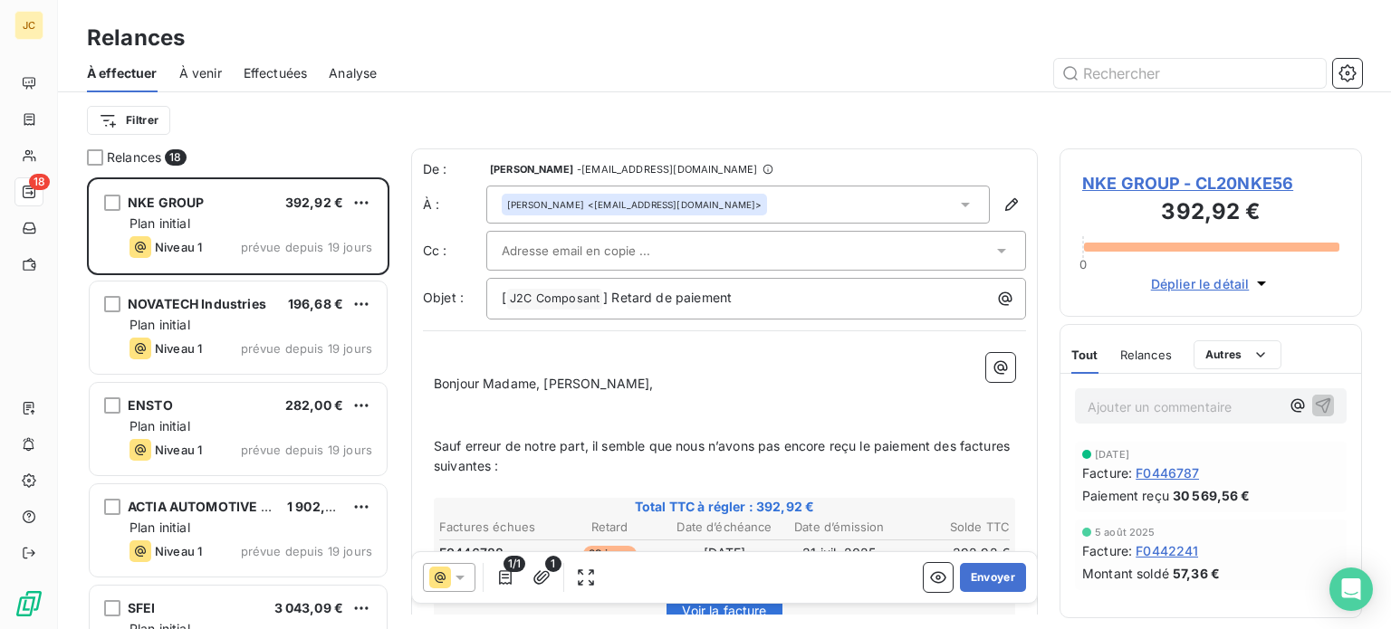
click at [676, 246] on div at bounding box center [747, 250] width 491 height 27
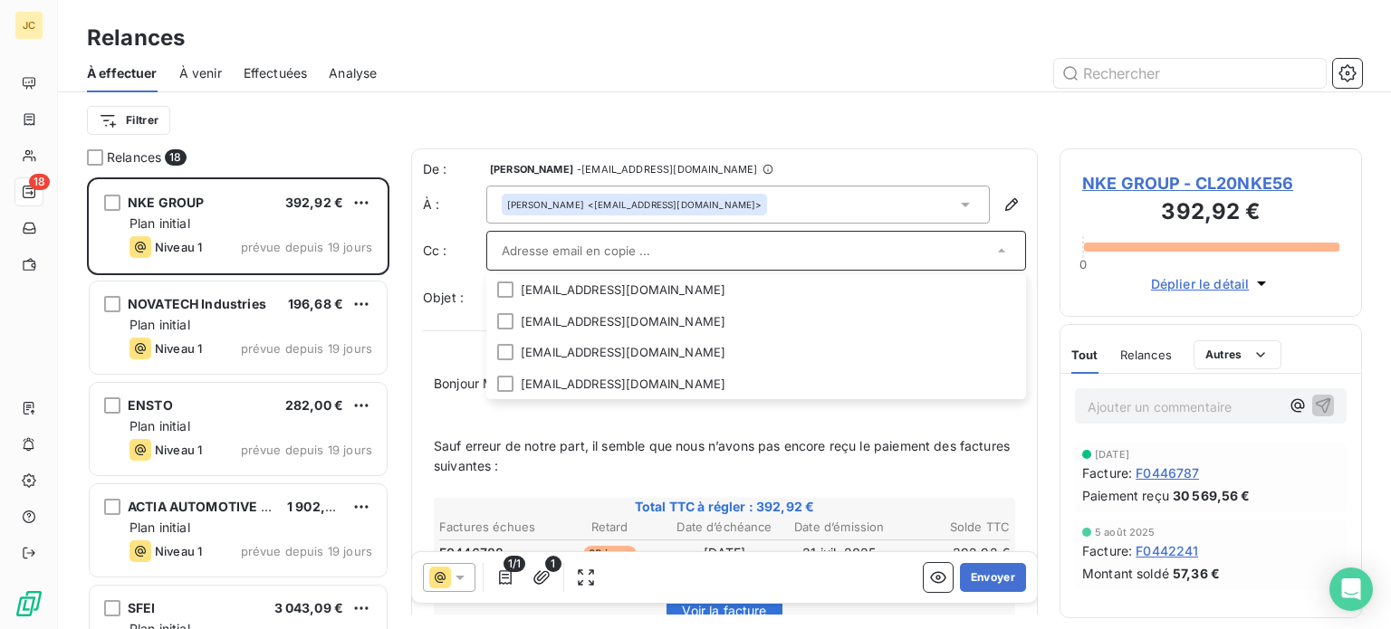
click at [569, 254] on input "text" at bounding box center [747, 250] width 491 height 27
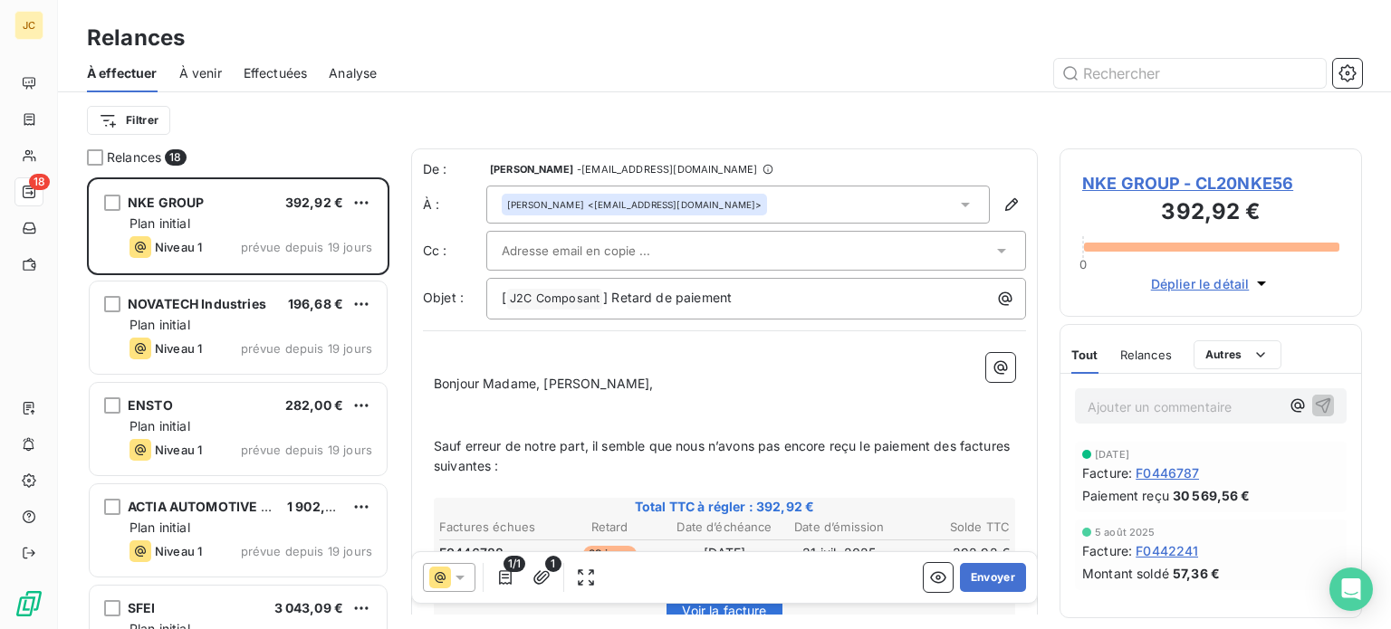
click at [849, 249] on div at bounding box center [747, 250] width 491 height 27
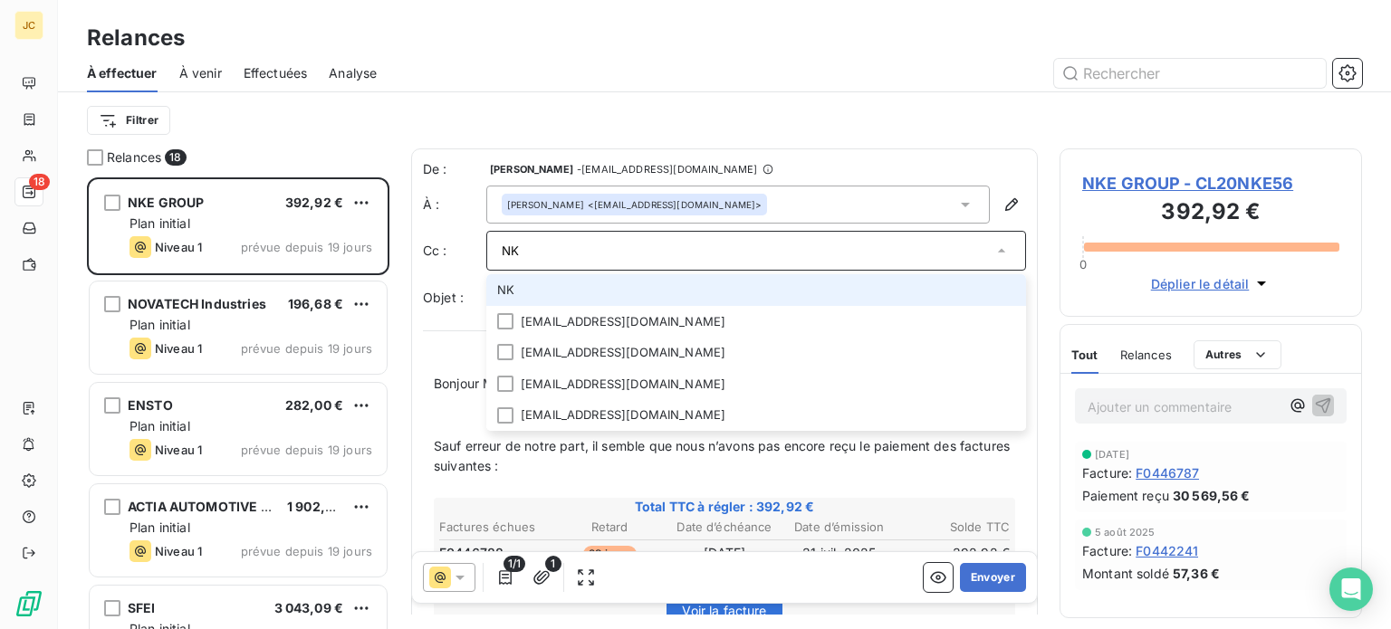
type input "N"
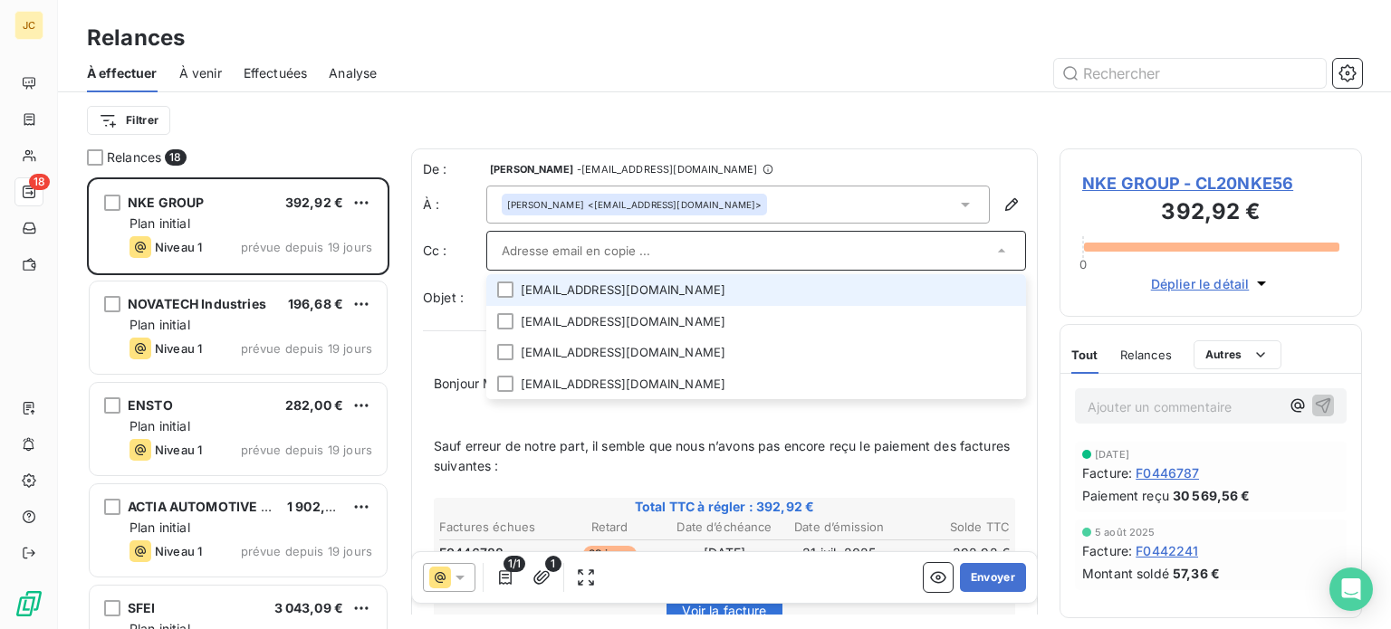
paste input "[EMAIL_ADDRESS][DOMAIN_NAME]"
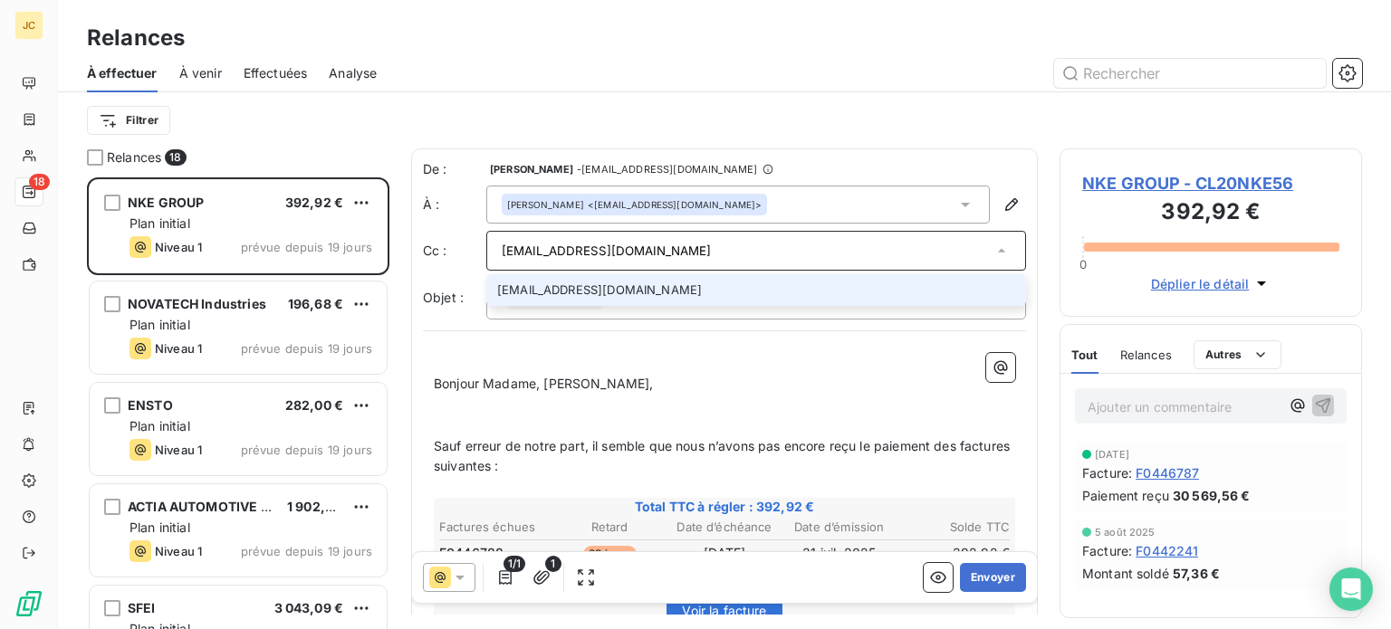
type input "[EMAIL_ADDRESS][DOMAIN_NAME]"
click at [653, 283] on li "[EMAIL_ADDRESS][DOMAIN_NAME]" at bounding box center [756, 290] width 540 height 32
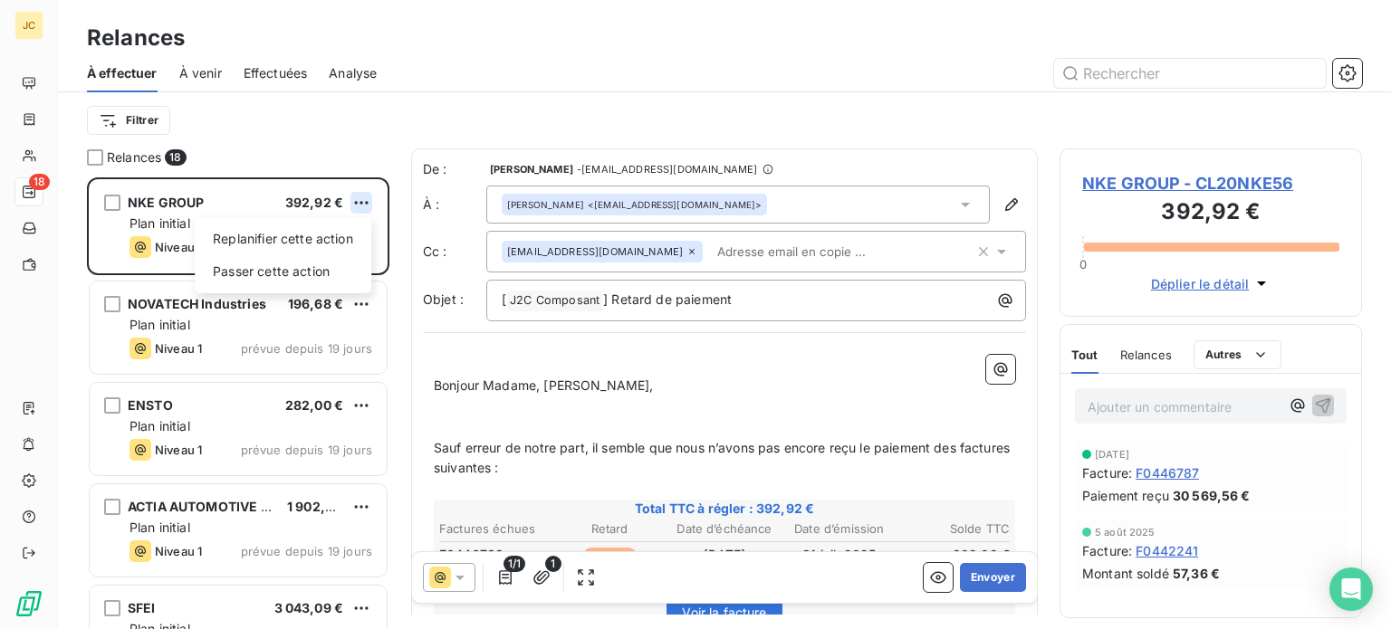
click at [369, 192] on html "JC 18 Relances À effectuer À venir Effectuées Analyse Filtrer Relances 18 NKE G…" at bounding box center [695, 314] width 1391 height 629
click at [1214, 408] on html "JC 18 Relances À effectuer À venir Effectuées Analyse Filtrer Relances 18 NKE G…" at bounding box center [695, 314] width 1391 height 629
click at [1214, 408] on p "Ajouter un commentaire ﻿" at bounding box center [1184, 407] width 192 height 23
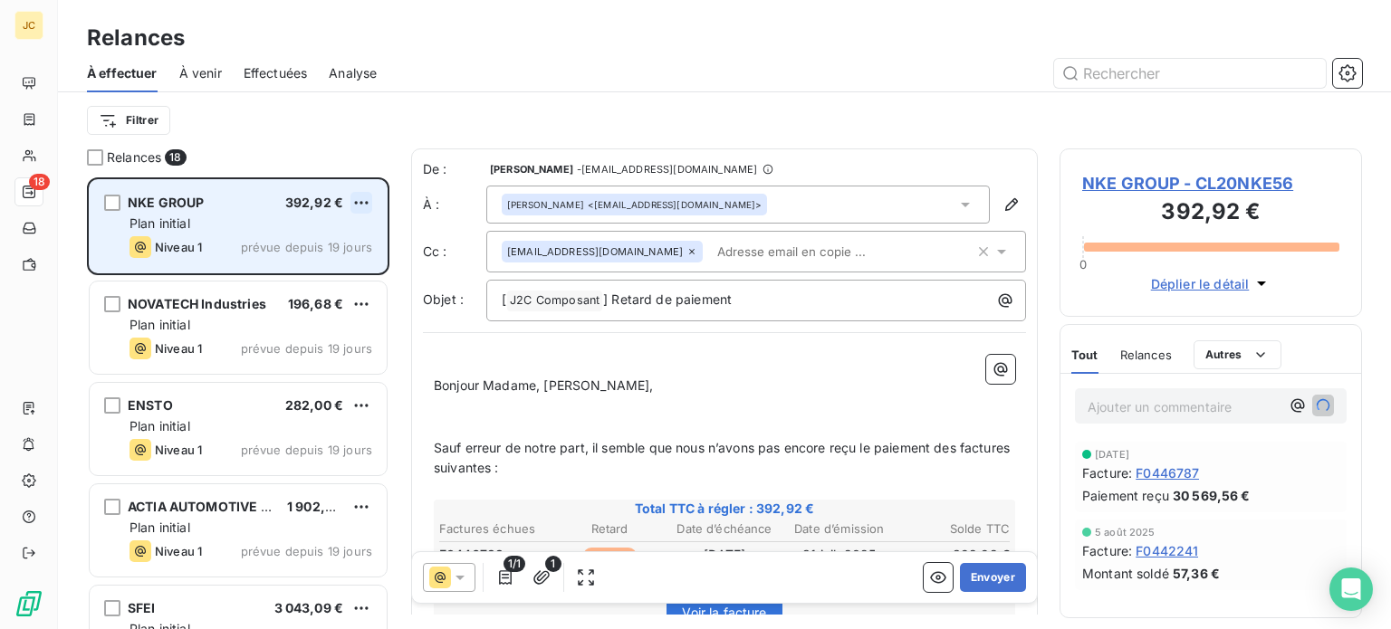
click at [366, 198] on html "JC 18 Relances À effectuer À venir Effectuées Analyse Filtrer Relances 18 NKE G…" at bounding box center [695, 314] width 1391 height 629
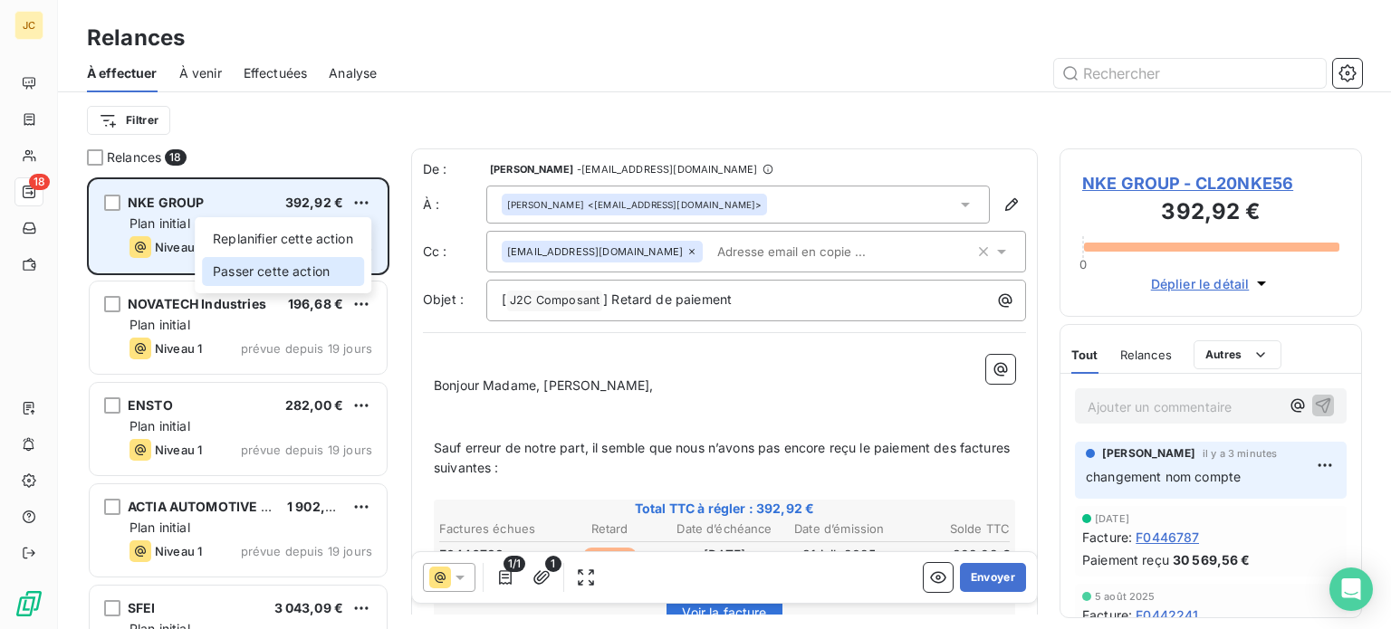
click at [315, 274] on div "Passer cette action" at bounding box center [283, 271] width 162 height 29
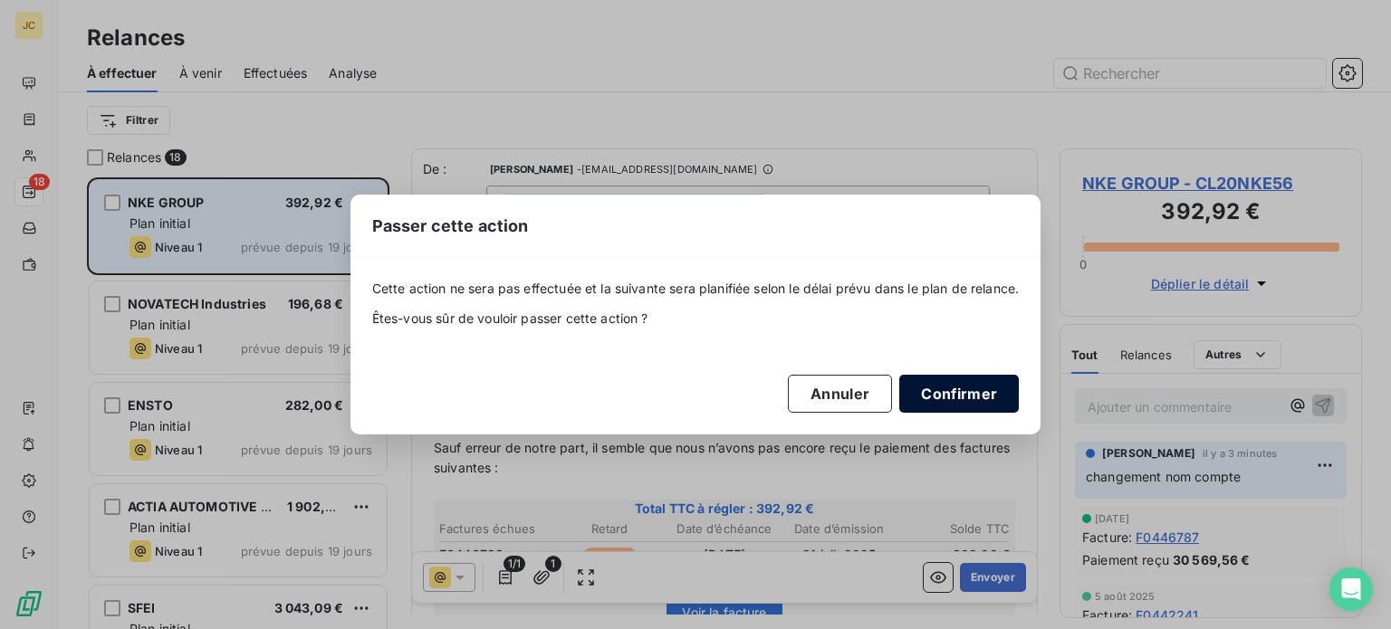
click at [971, 400] on button "Confirmer" at bounding box center [959, 394] width 120 height 38
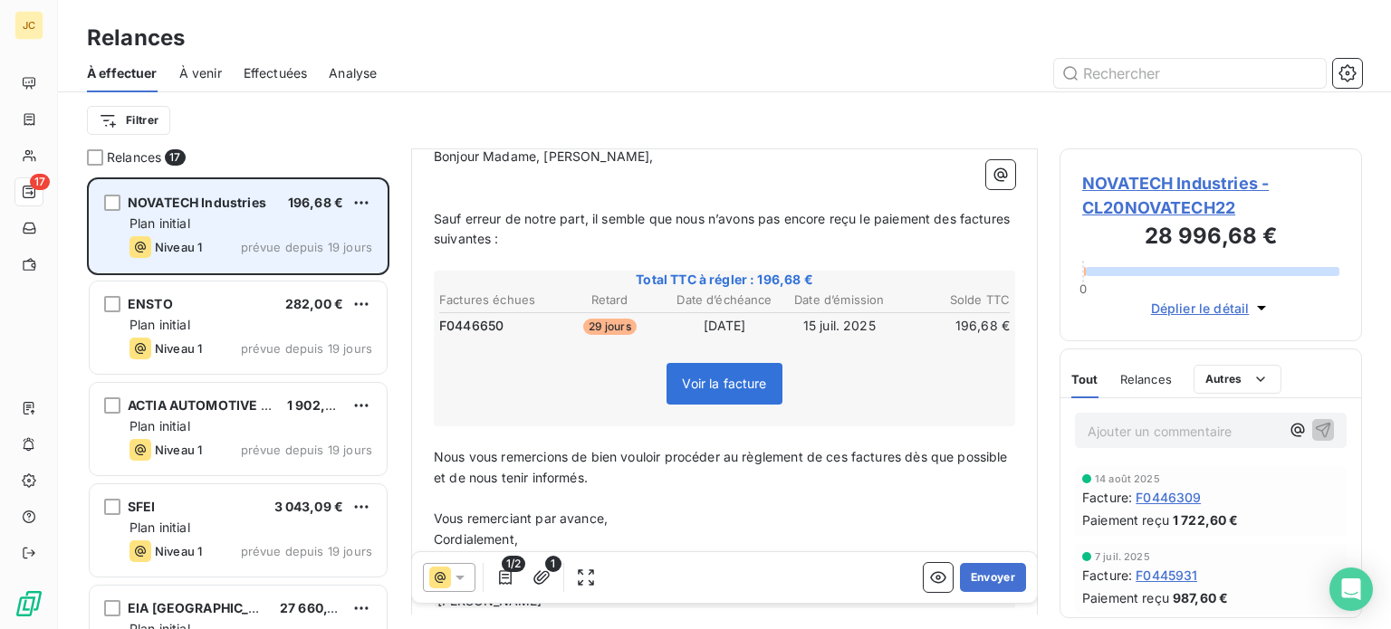
scroll to position [234, 0]
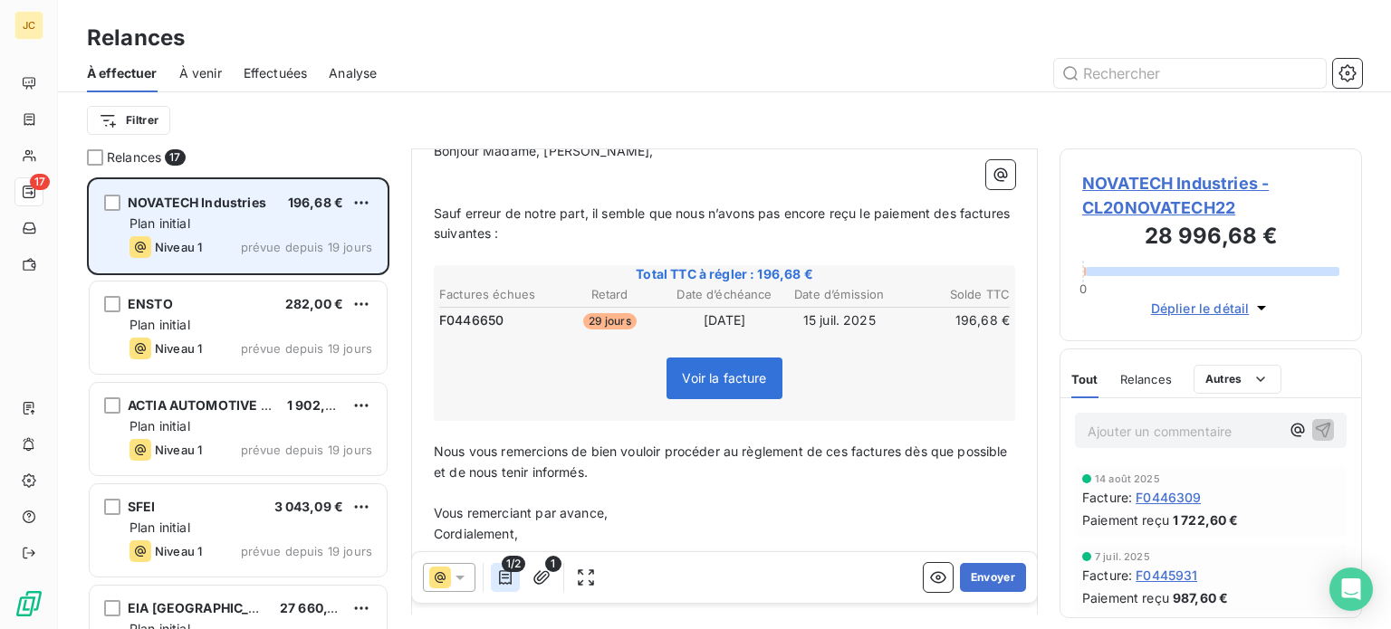
click at [510, 579] on icon "button" at bounding box center [505, 578] width 13 height 14
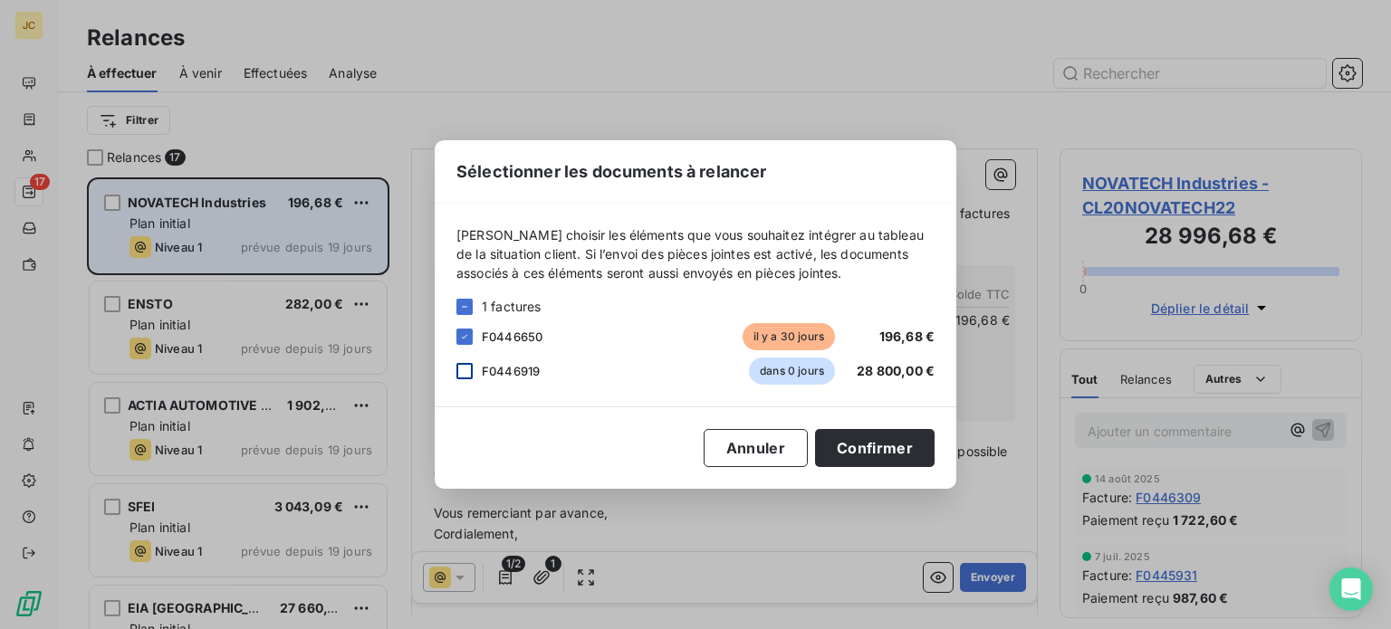
click at [460, 363] on div at bounding box center [464, 371] width 16 height 16
click at [861, 452] on button "Confirmer" at bounding box center [875, 448] width 120 height 38
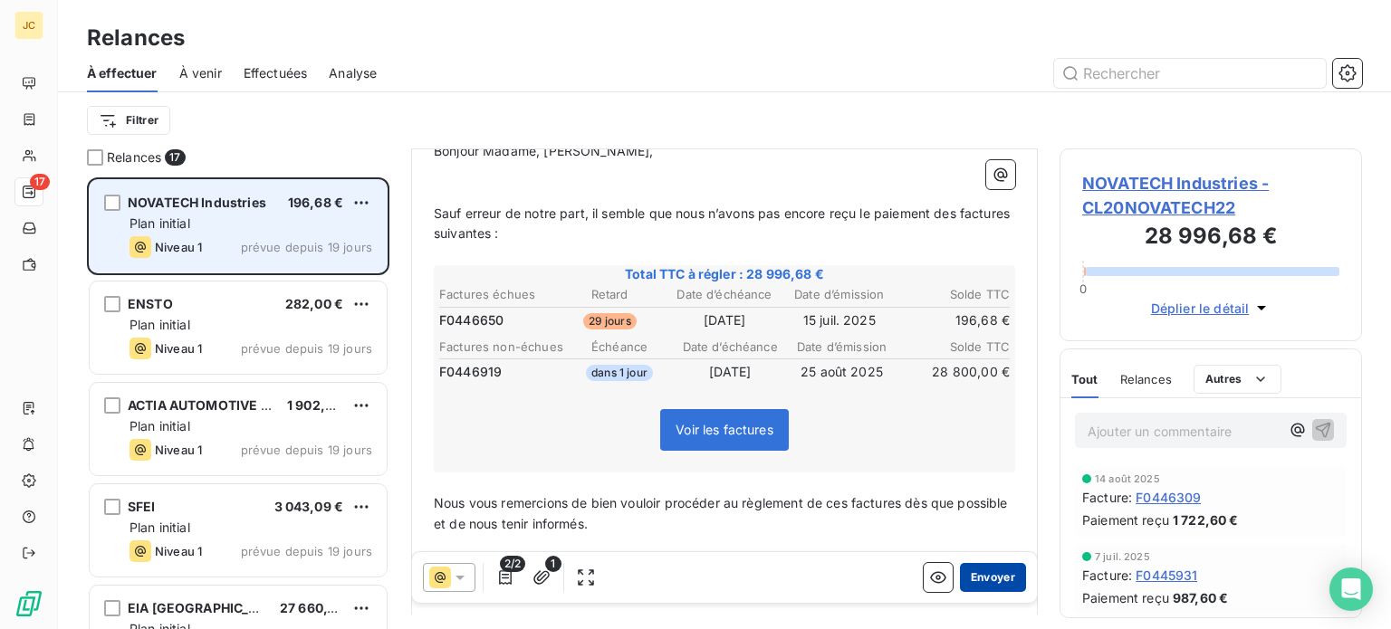
click at [979, 574] on button "Envoyer" at bounding box center [993, 577] width 66 height 29
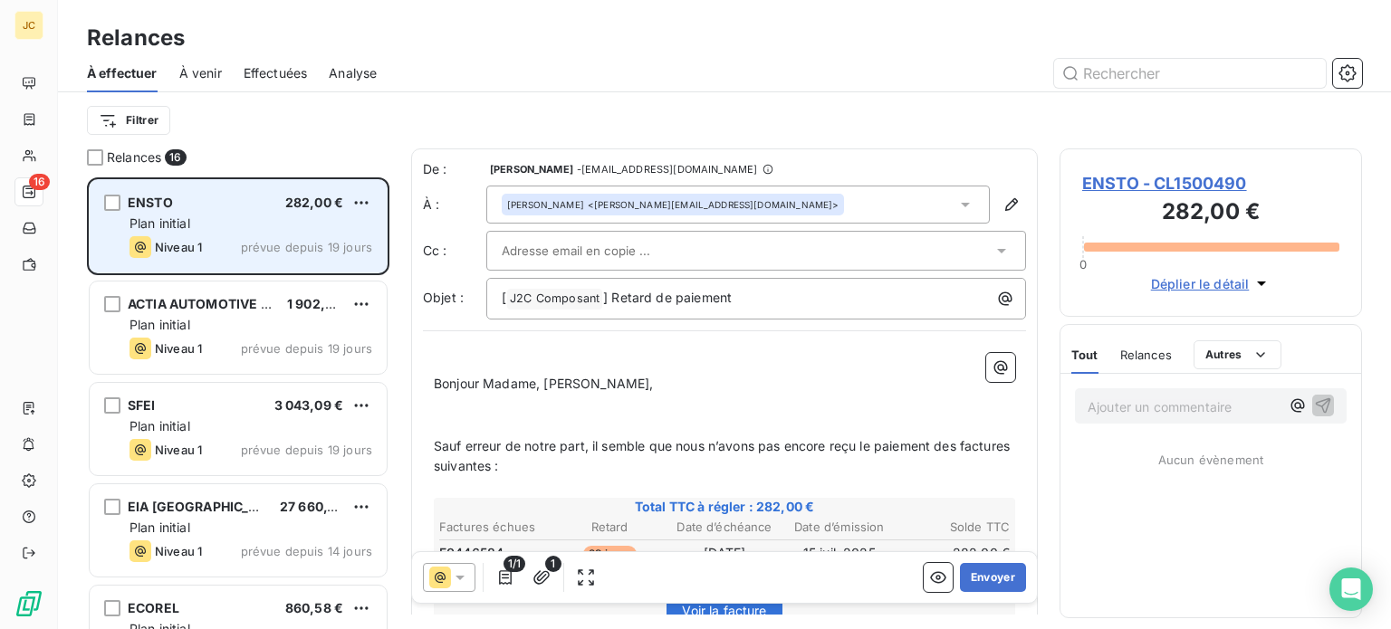
click at [946, 254] on div at bounding box center [747, 250] width 491 height 27
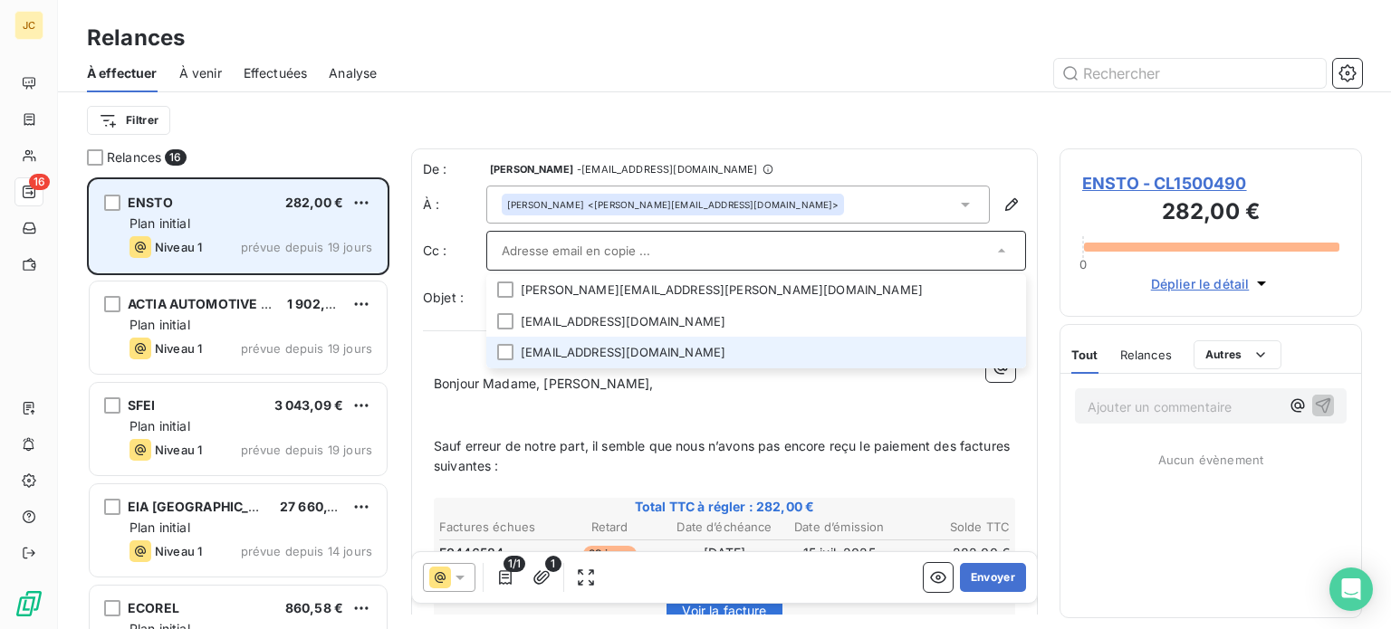
click at [924, 354] on li "[EMAIL_ADDRESS][DOMAIN_NAME]" at bounding box center [756, 353] width 540 height 32
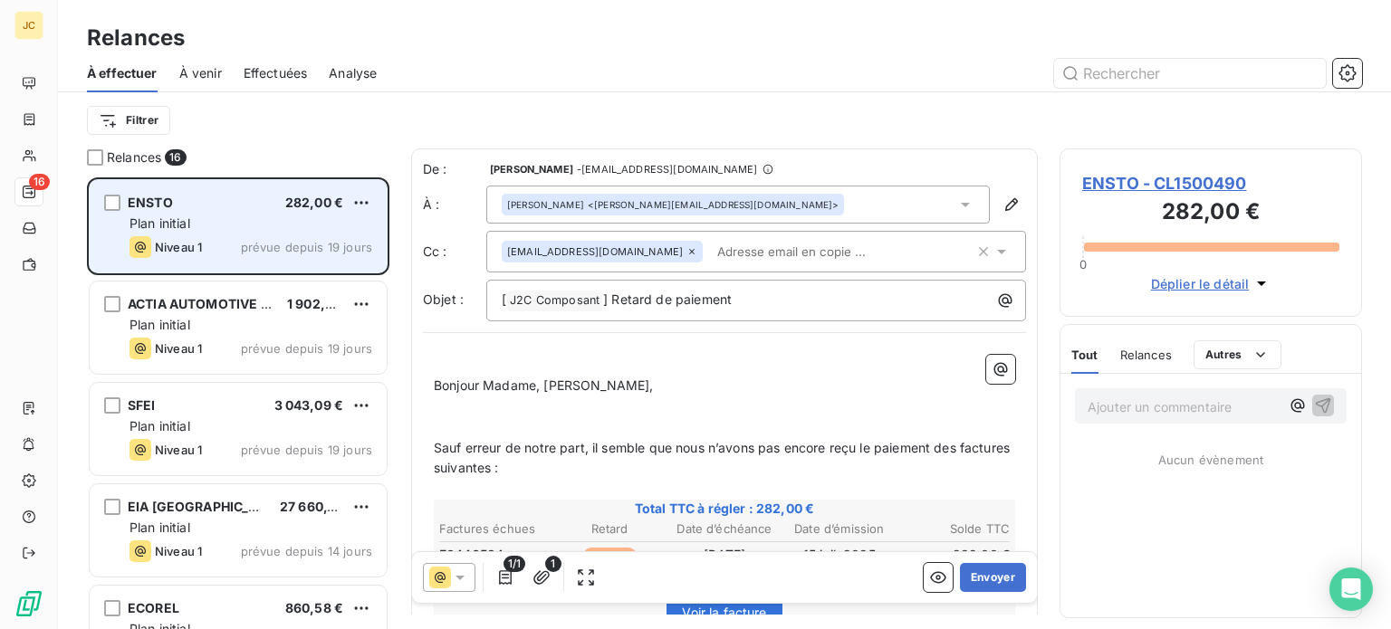
click at [685, 449] on span "Sauf erreur de notre part, il semble que nous n’avons pas encore reçu le paieme…" at bounding box center [724, 458] width 580 height 36
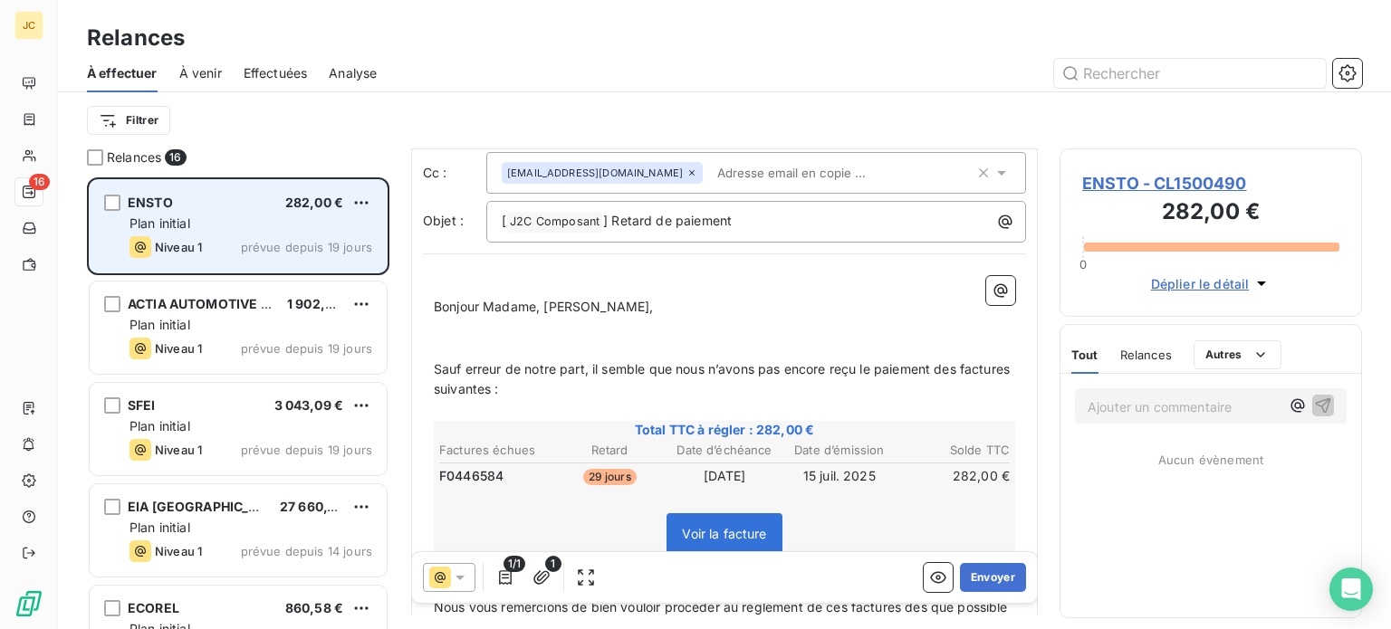
scroll to position [83, 0]
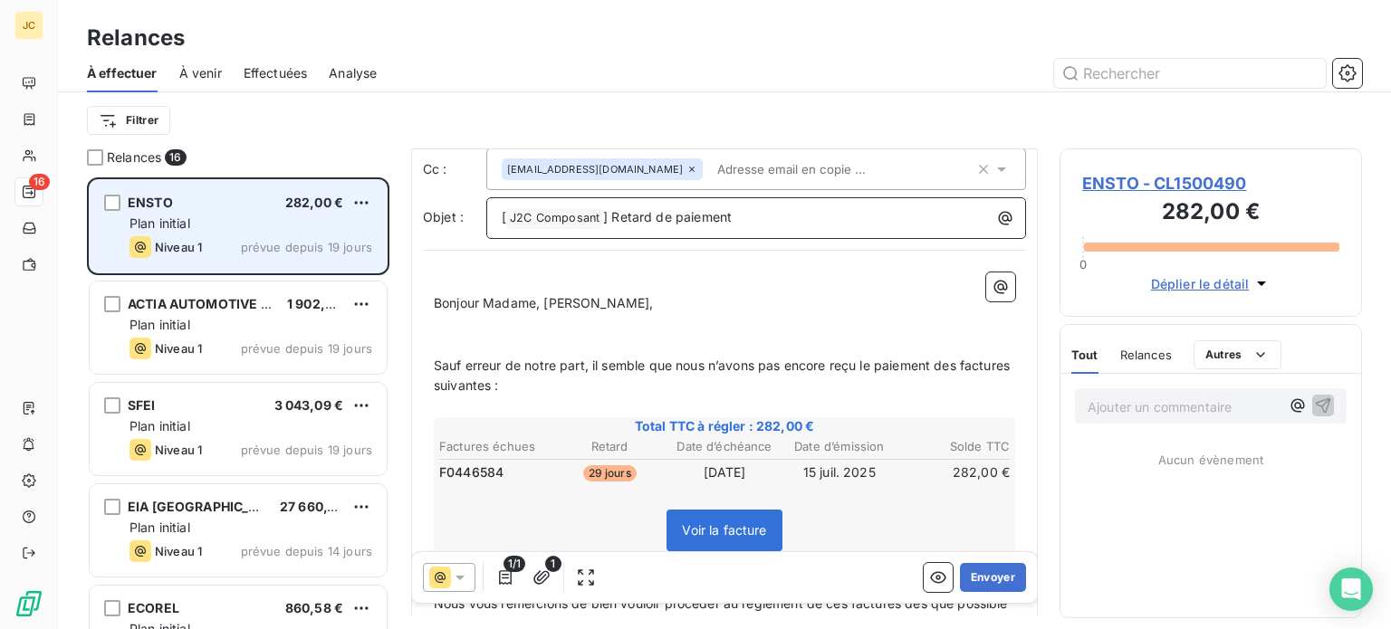
click at [811, 218] on p "[ J2C Composant ﻿ ] Retard de paiement" at bounding box center [761, 218] width 518 height 22
click at [861, 166] on input "text" at bounding box center [814, 169] width 209 height 27
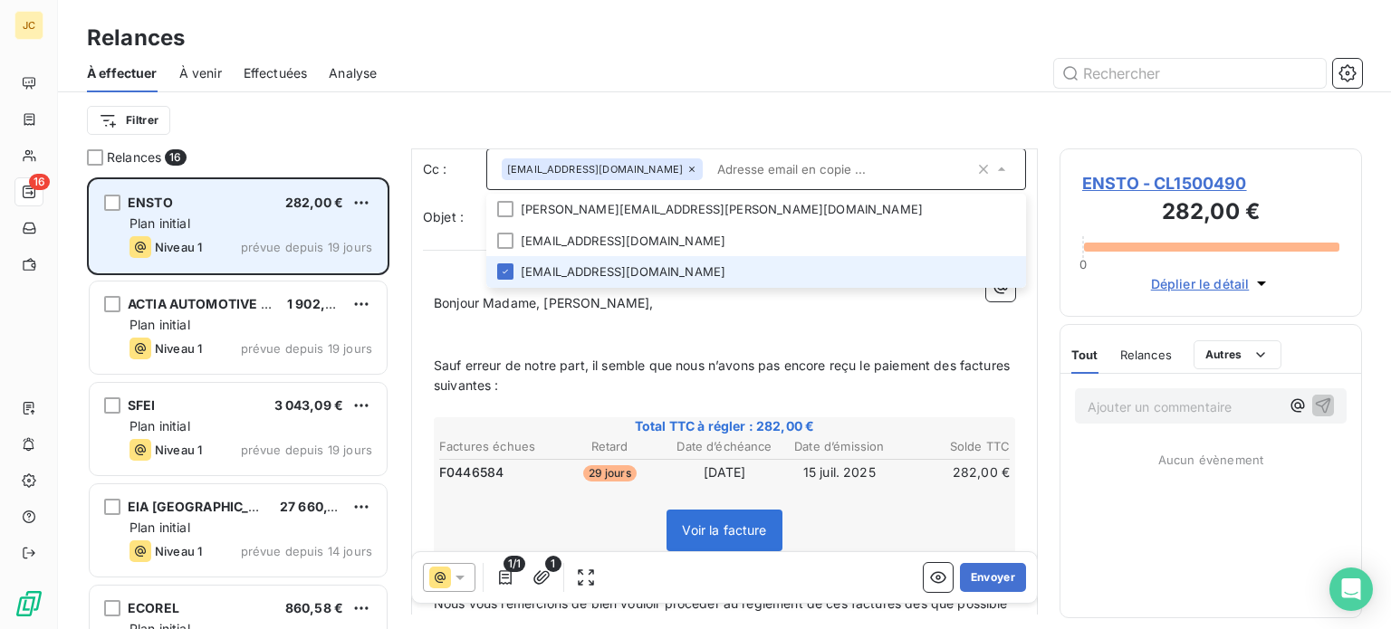
paste input "[EMAIL_ADDRESS][DOMAIN_NAME]"
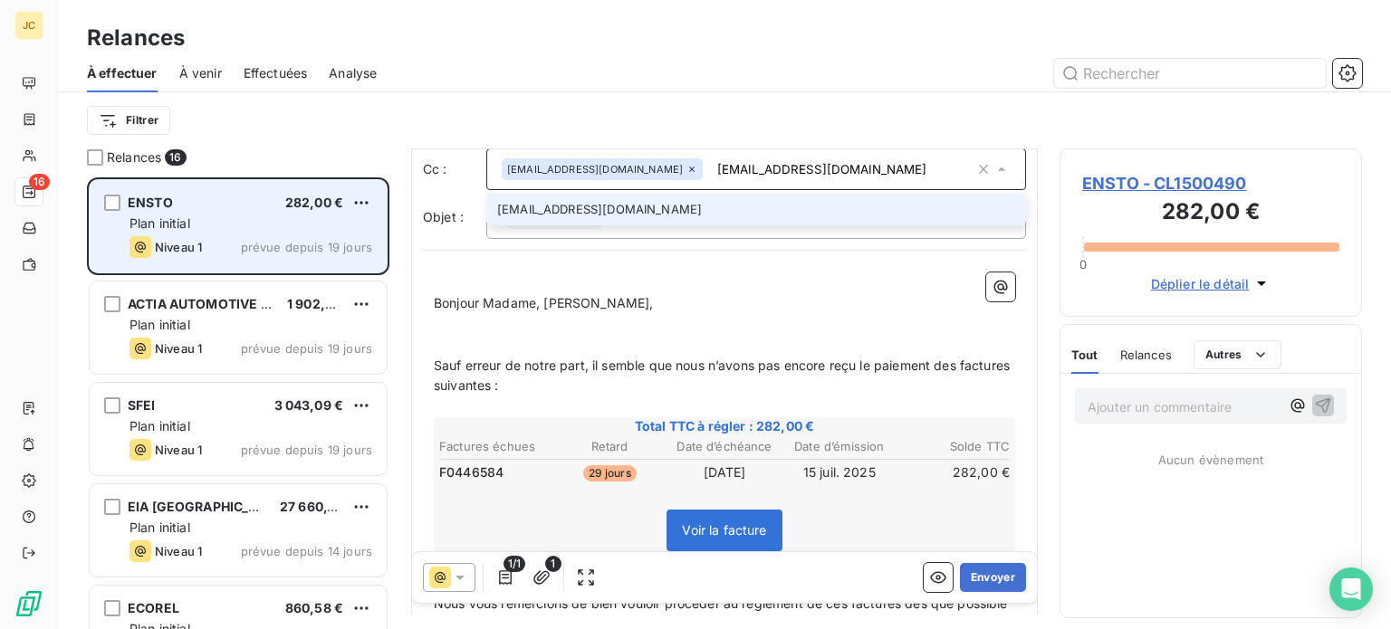
type input "[EMAIL_ADDRESS][DOMAIN_NAME]"
click at [826, 211] on li "[EMAIL_ADDRESS][DOMAIN_NAME]" at bounding box center [756, 210] width 540 height 32
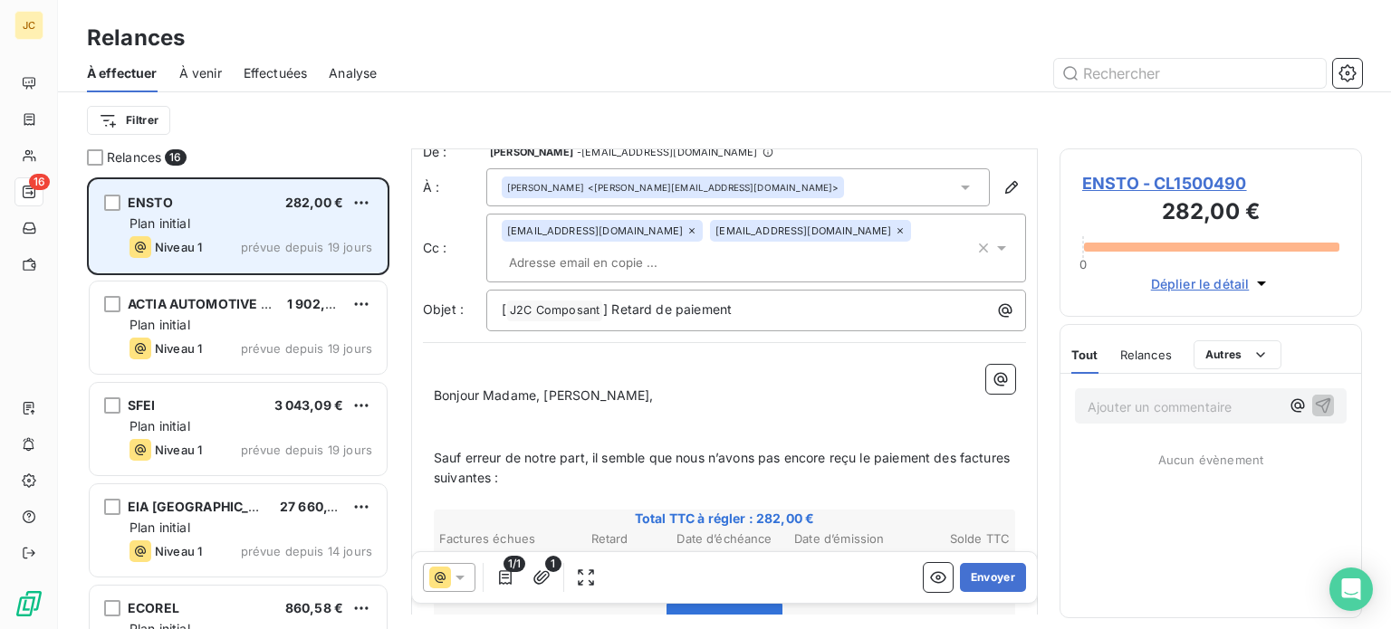
scroll to position [15, 0]
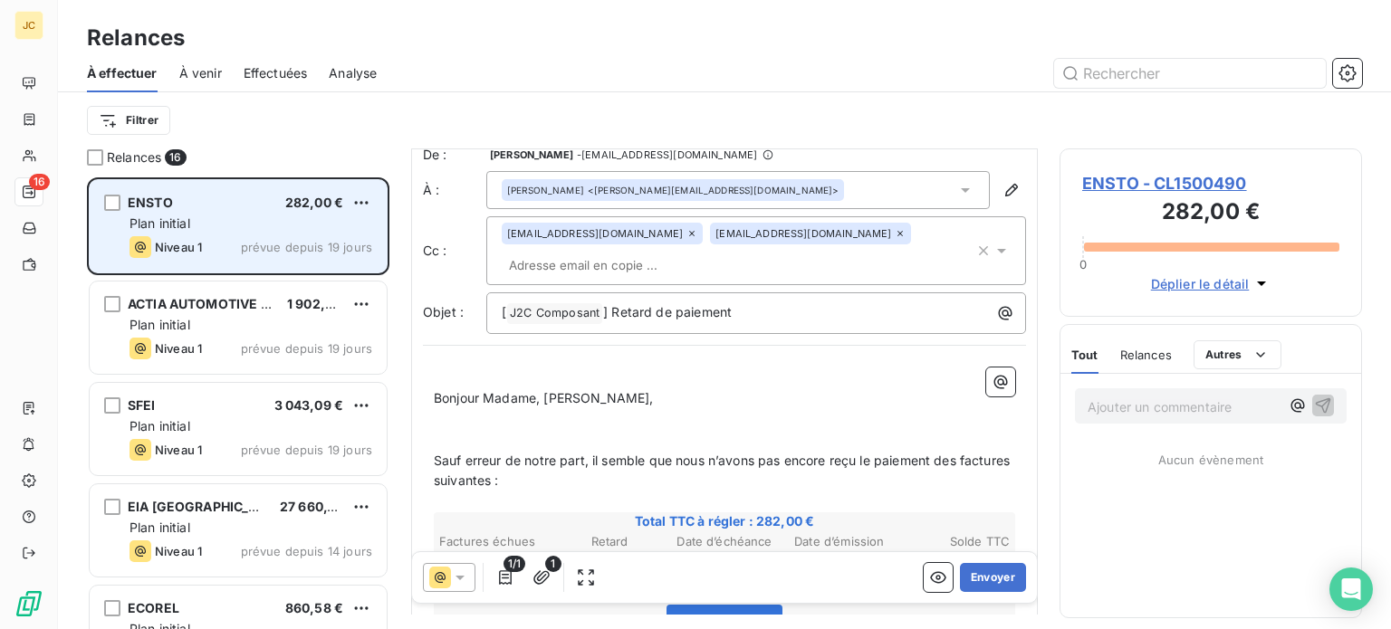
click at [884, 254] on div "[EMAIL_ADDRESS][DOMAIN_NAME] [DOMAIN_NAME][EMAIL_ADDRESS][DOMAIN_NAME]" at bounding box center [738, 251] width 473 height 56
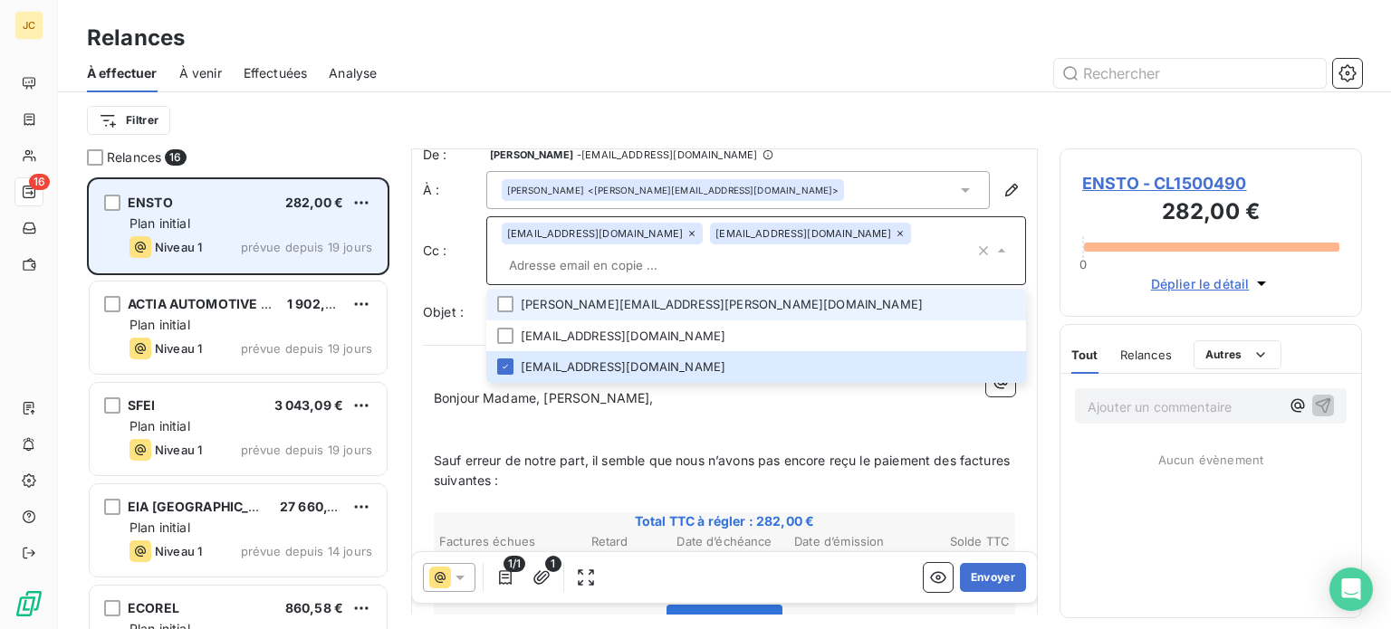
click at [546, 298] on li "[PERSON_NAME][EMAIL_ADDRESS][PERSON_NAME][DOMAIN_NAME]" at bounding box center [756, 305] width 540 height 32
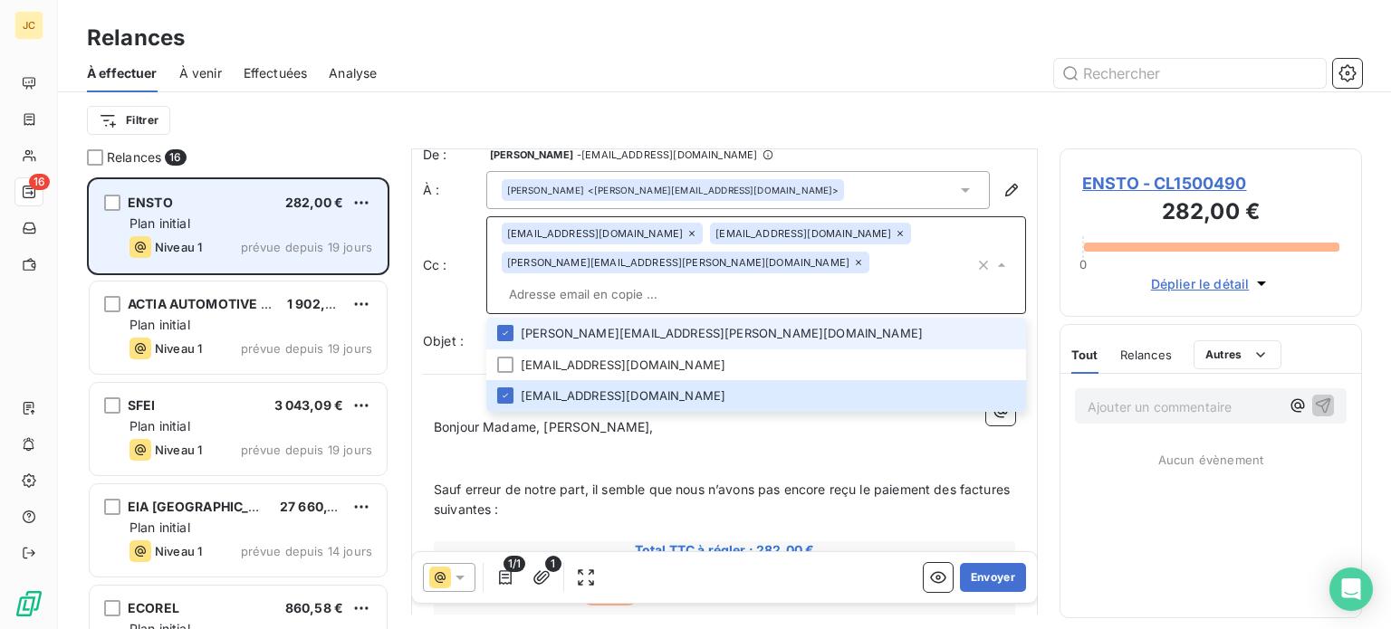
paste input "[PERSON_NAME][EMAIL_ADDRESS][PERSON_NAME][DOMAIN_NAME]"
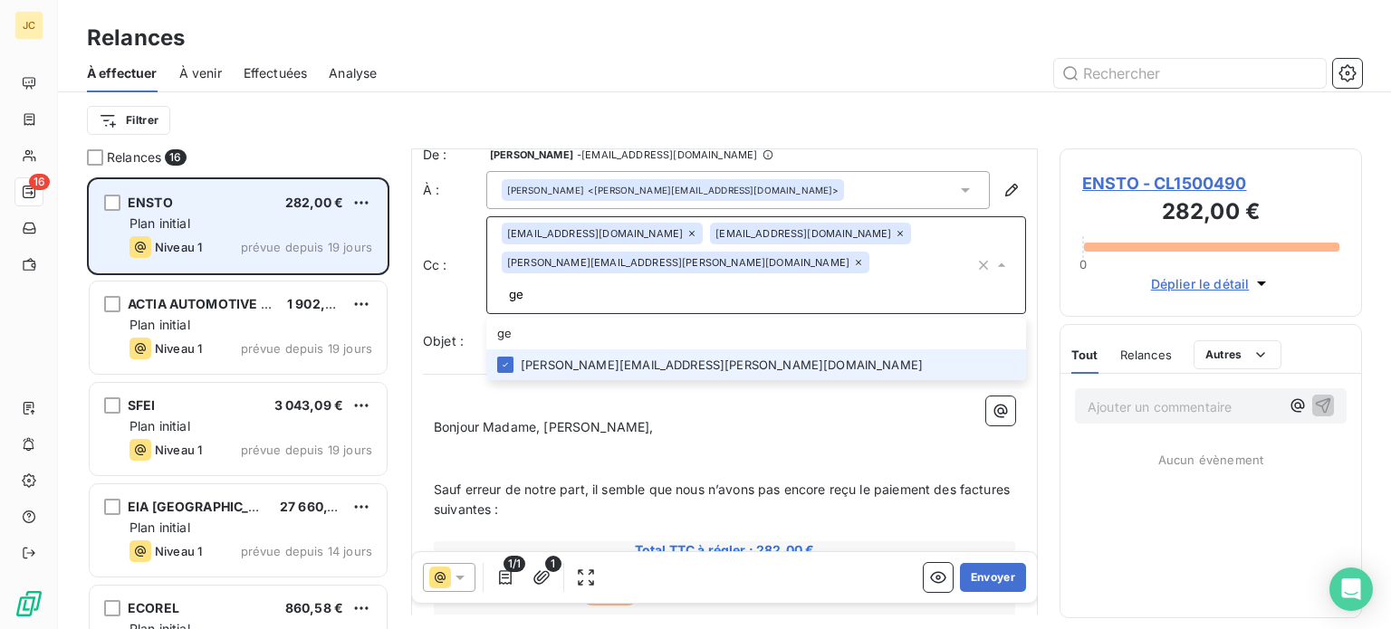
type input "g"
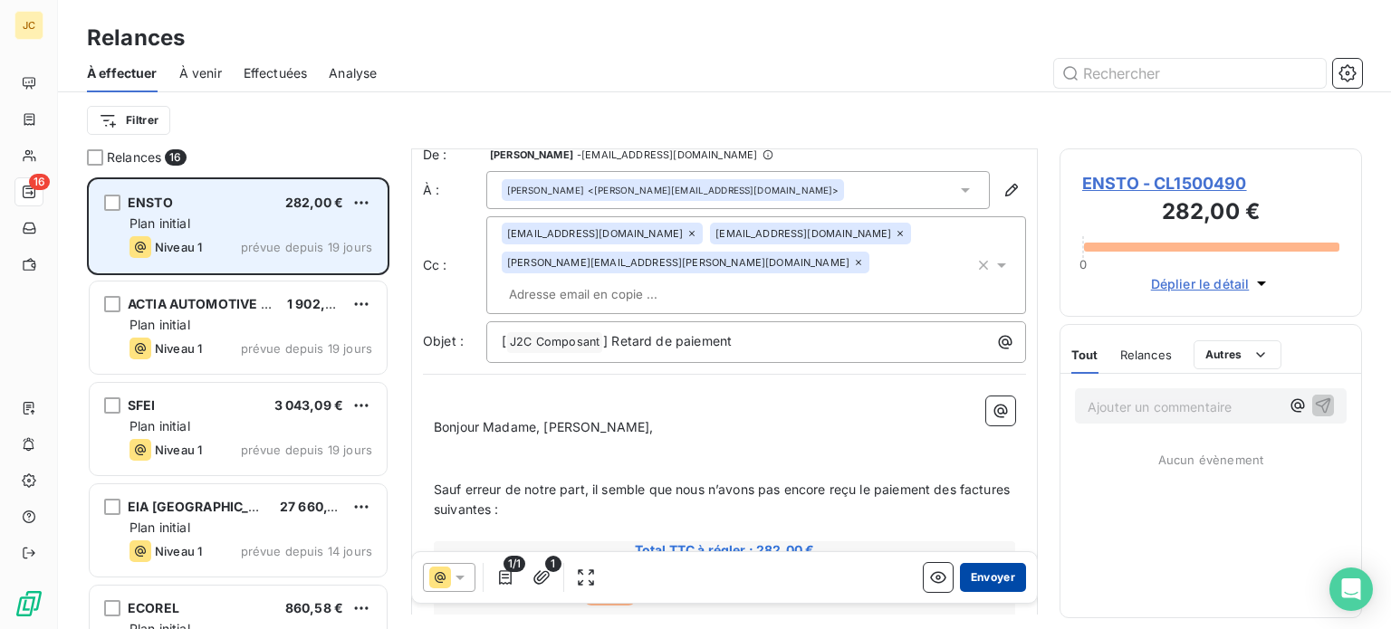
click at [976, 575] on button "Envoyer" at bounding box center [993, 577] width 66 height 29
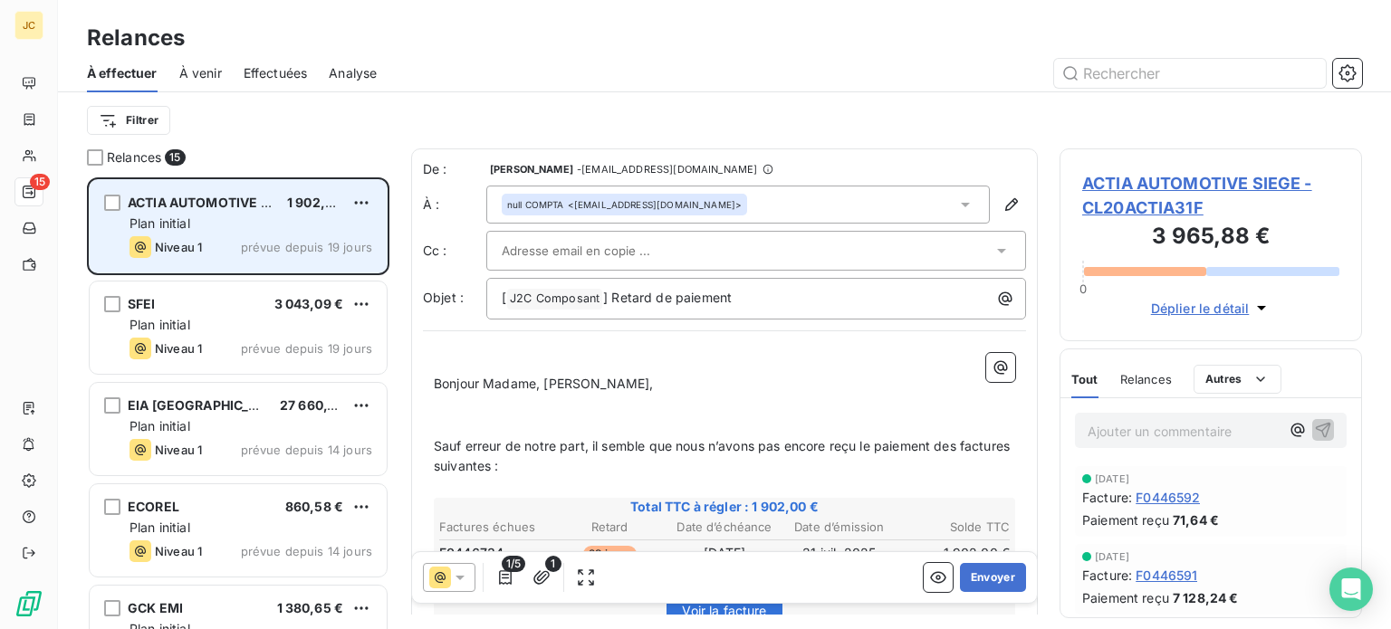
click at [502, 571] on span "1/5" at bounding box center [514, 564] width 24 height 16
click at [504, 578] on icon "button" at bounding box center [505, 578] width 13 height 14
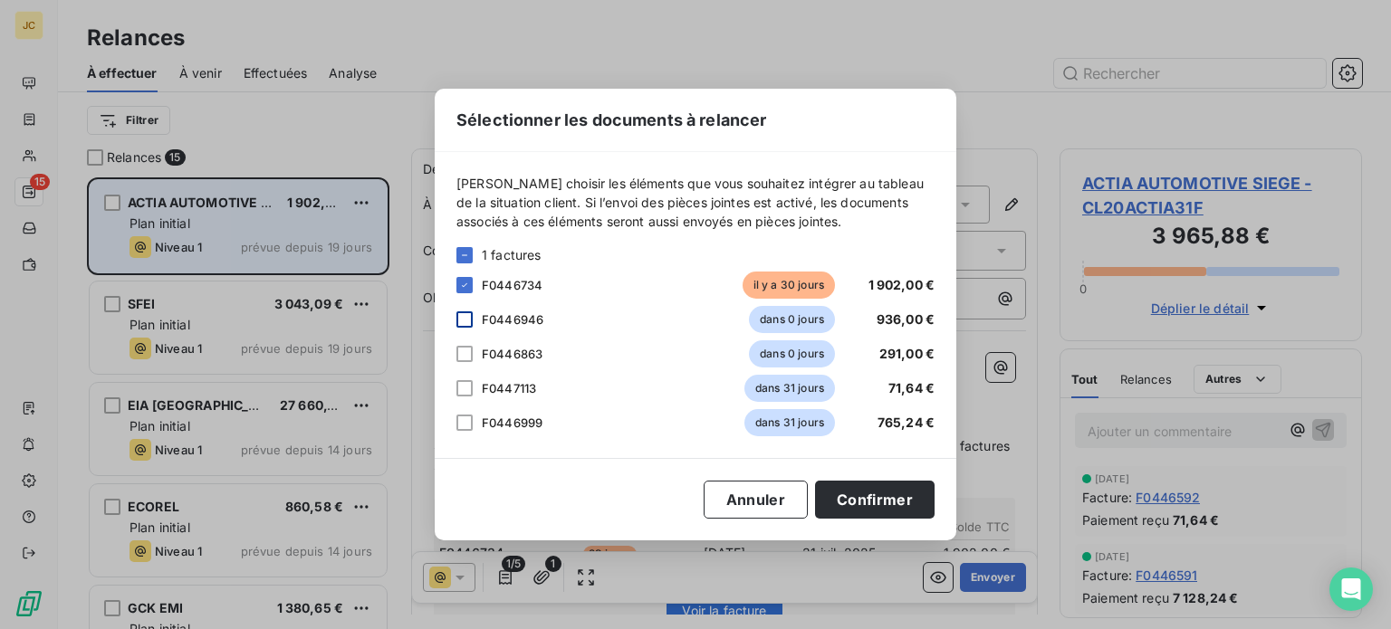
click at [465, 317] on div at bounding box center [464, 320] width 16 height 16
click at [465, 359] on div at bounding box center [464, 354] width 16 height 16
click at [462, 393] on div at bounding box center [464, 388] width 16 height 16
click at [462, 434] on div "F0446999 dans 31 jours 765,24 €" at bounding box center [695, 422] width 478 height 27
click at [884, 501] on button "Confirmer" at bounding box center [875, 500] width 120 height 38
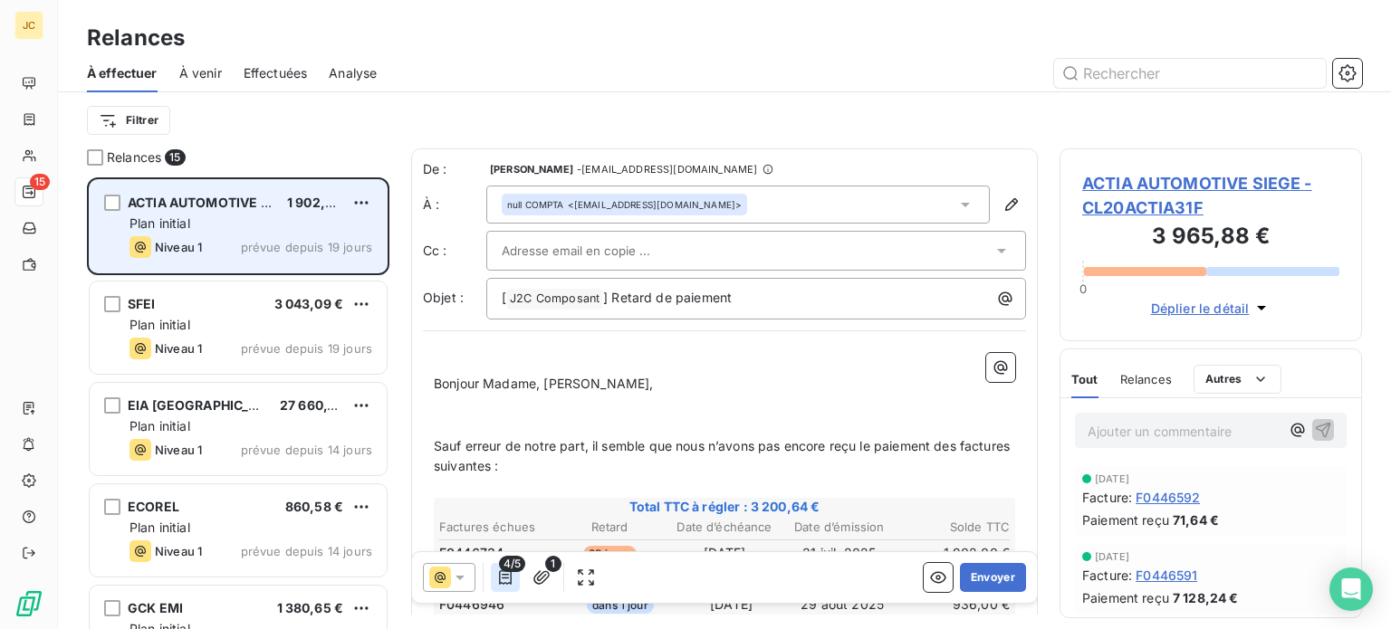
click at [504, 580] on icon "button" at bounding box center [505, 578] width 18 height 18
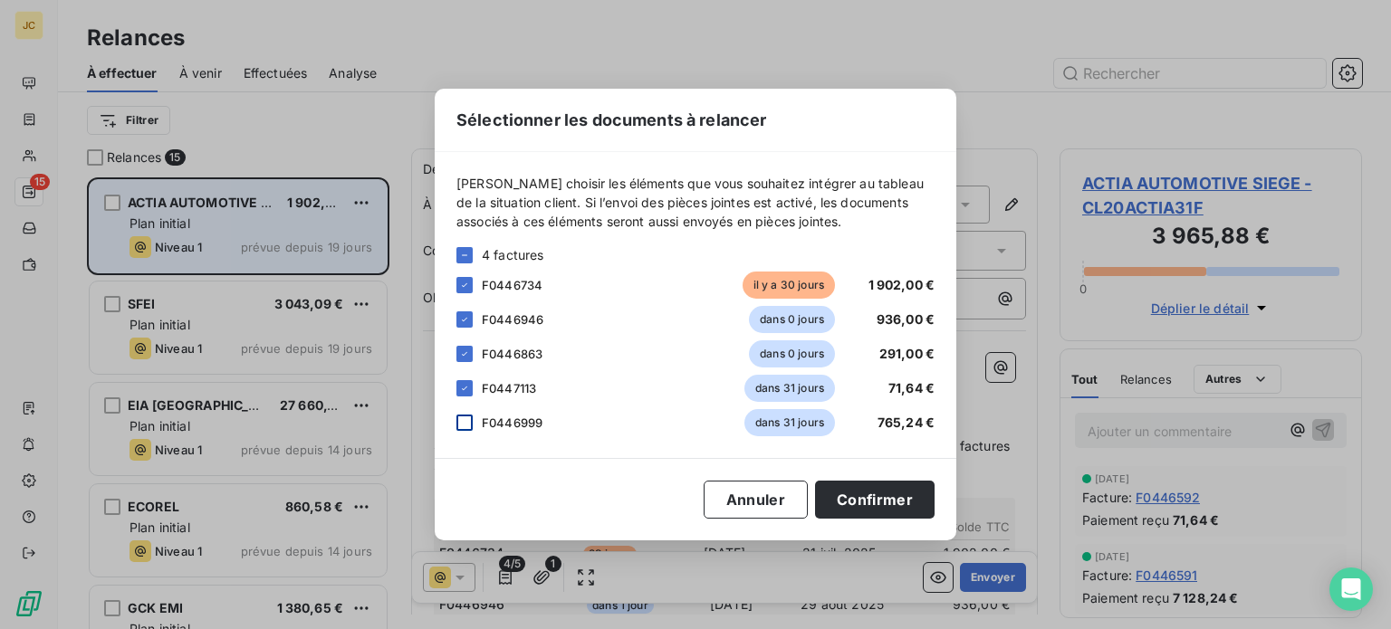
click at [459, 419] on div at bounding box center [464, 423] width 16 height 16
click at [868, 502] on button "Confirmer" at bounding box center [875, 500] width 120 height 38
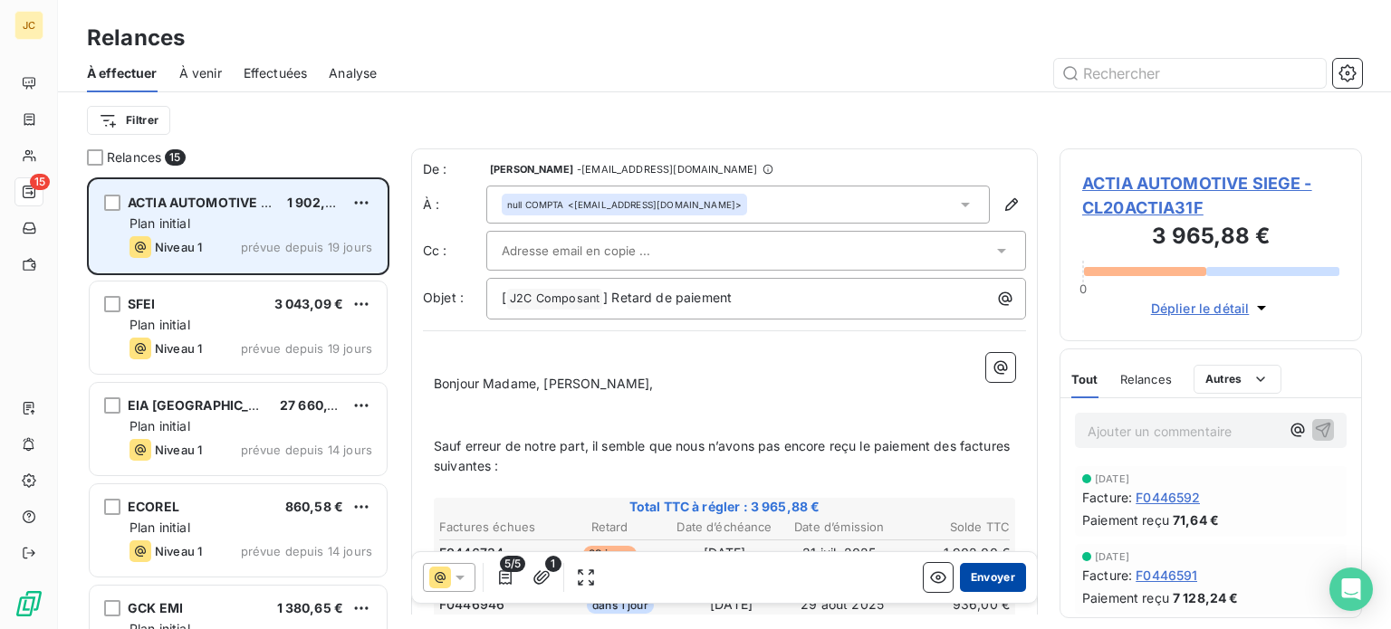
click at [978, 576] on button "Envoyer" at bounding box center [993, 577] width 66 height 29
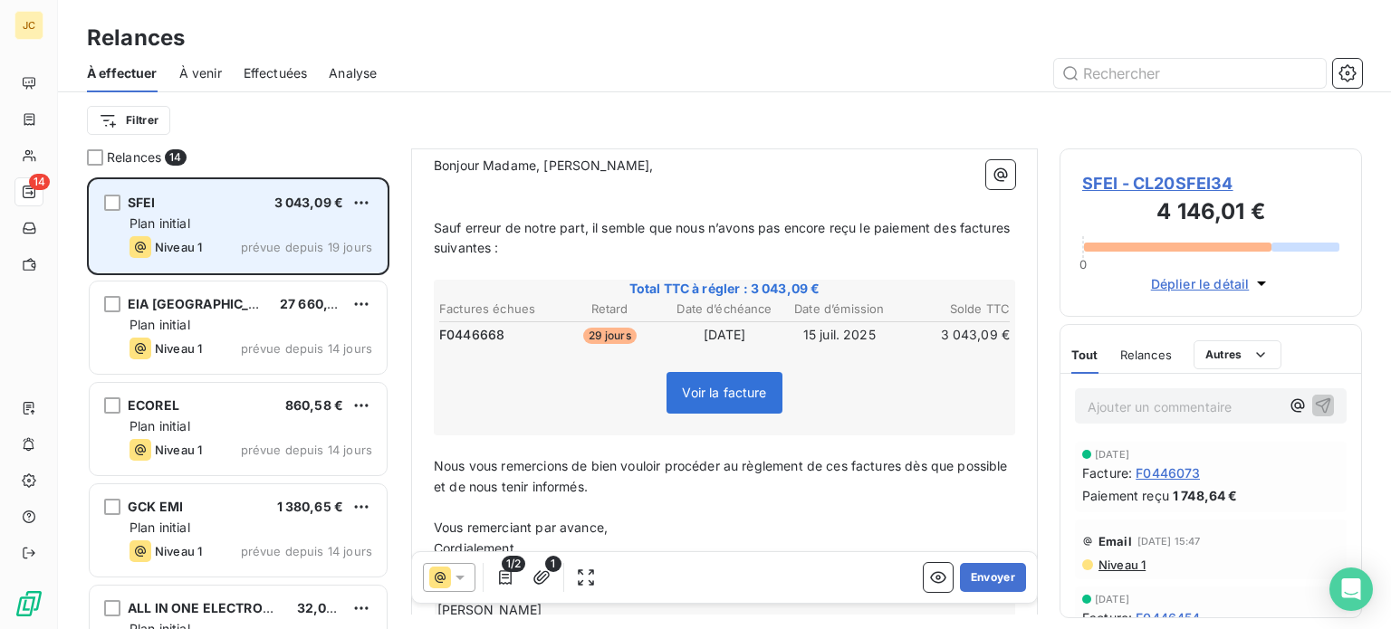
scroll to position [217, 0]
click at [651, 593] on div "1/2 1 Envoyer" at bounding box center [724, 577] width 625 height 51
click at [503, 579] on icon "button" at bounding box center [505, 578] width 13 height 14
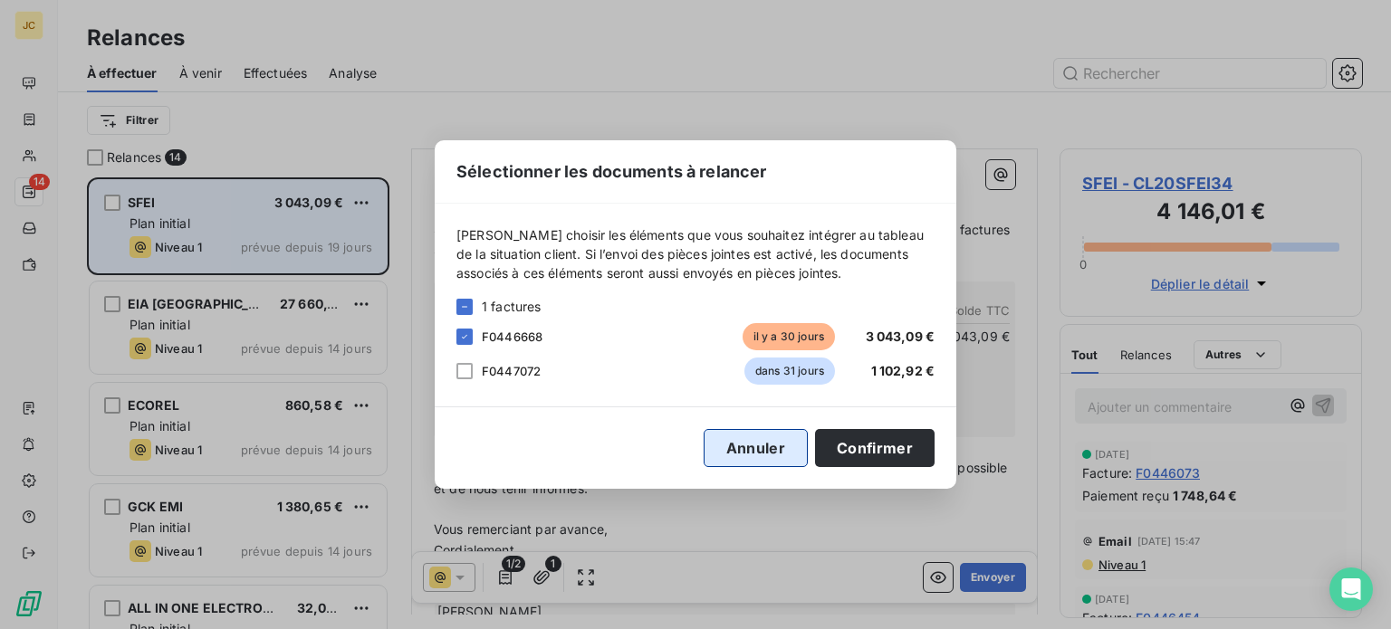
click at [769, 443] on button "Annuler" at bounding box center [756, 448] width 104 height 38
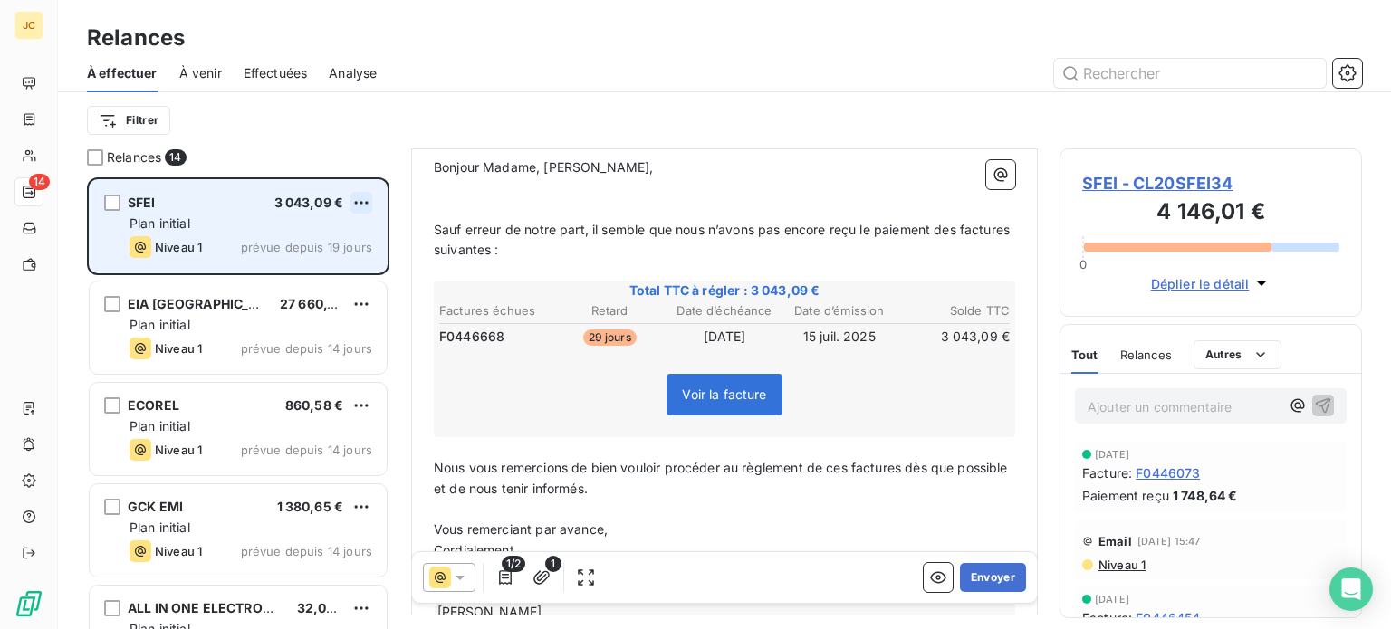
click at [358, 198] on html "JC 14 Relances À effectuer À venir Effectuées Analyse Filtrer Relances 14 SFEI …" at bounding box center [695, 314] width 1391 height 629
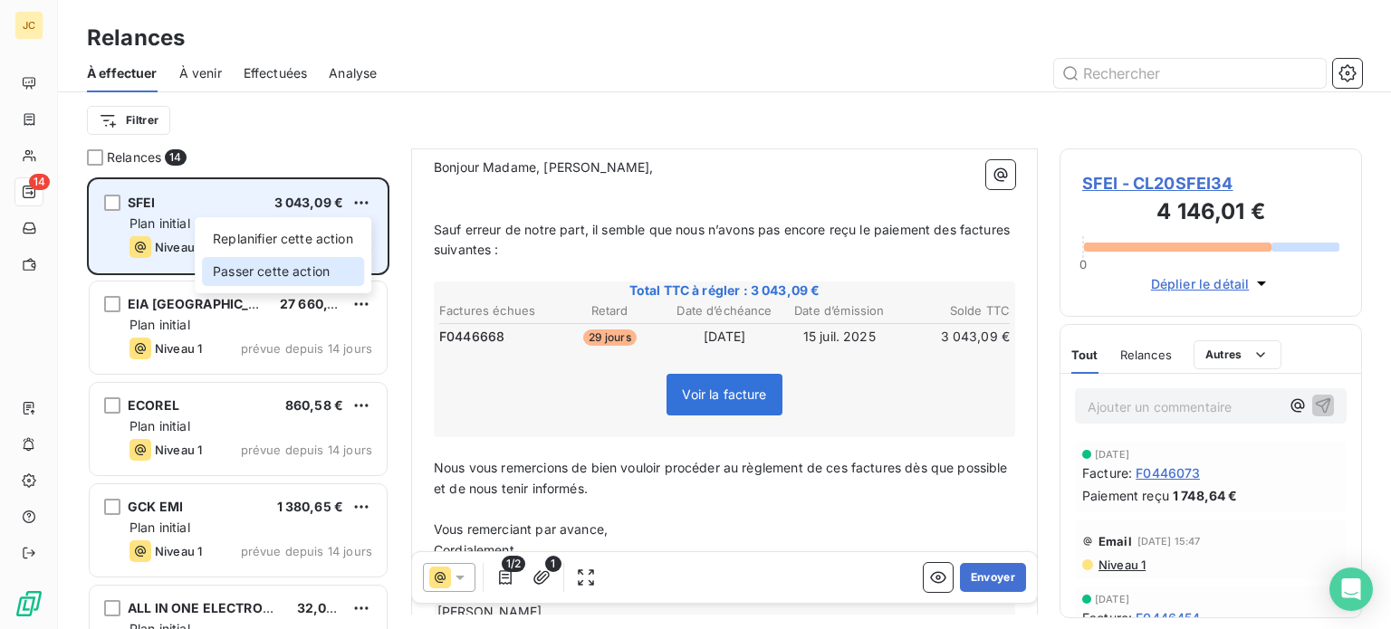
click at [319, 271] on div "Passer cette action" at bounding box center [283, 271] width 162 height 29
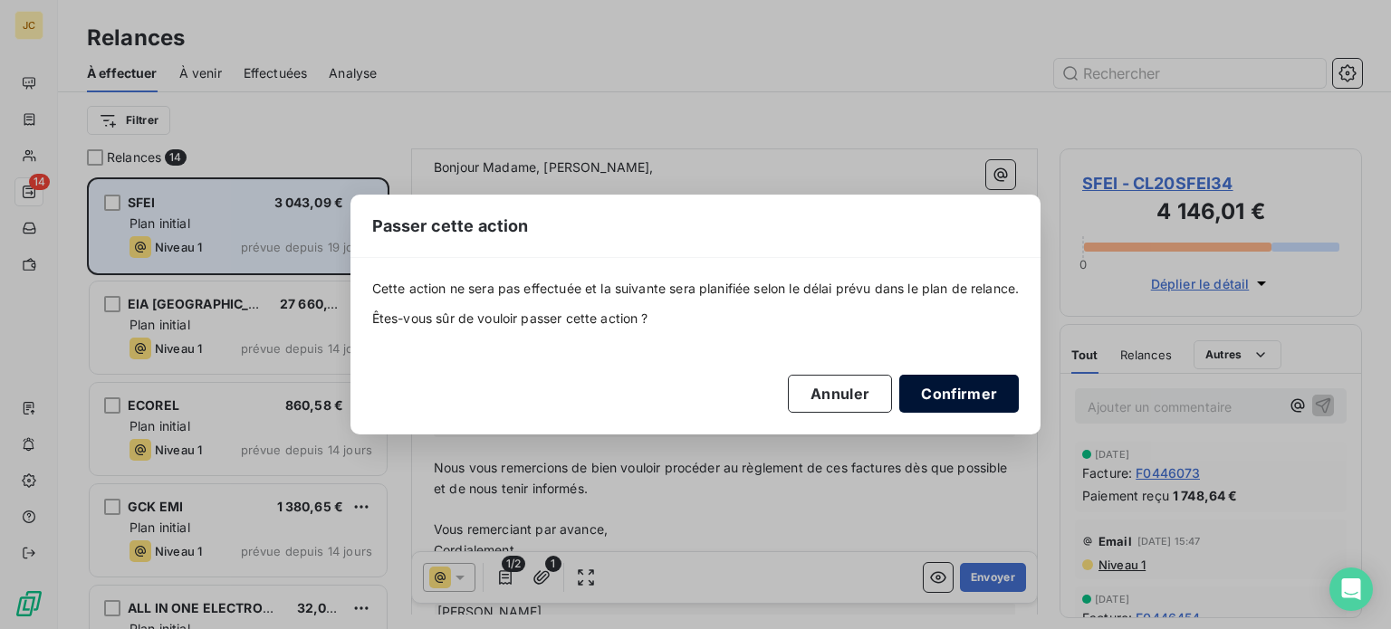
click at [955, 393] on button "Confirmer" at bounding box center [959, 394] width 120 height 38
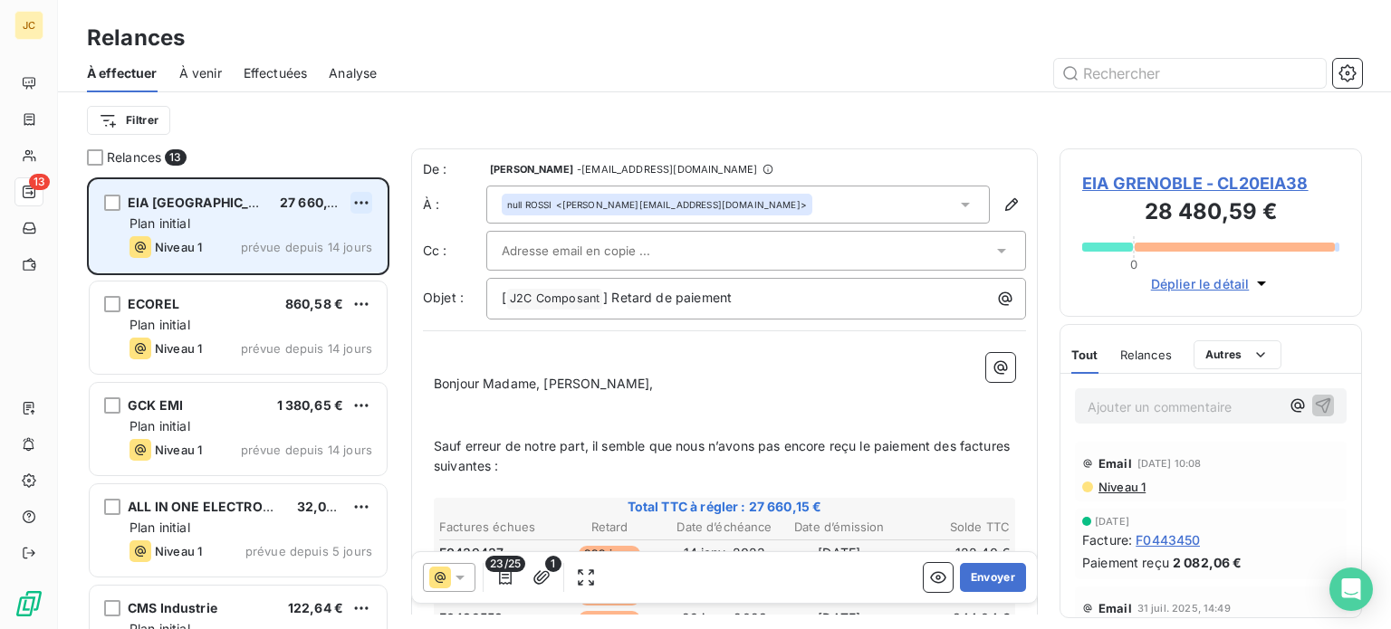
click at [369, 207] on html "JC 13 Relances À effectuer À venir Effectuées Analyse Filtrer Relances 13 EIA […" at bounding box center [695, 314] width 1391 height 629
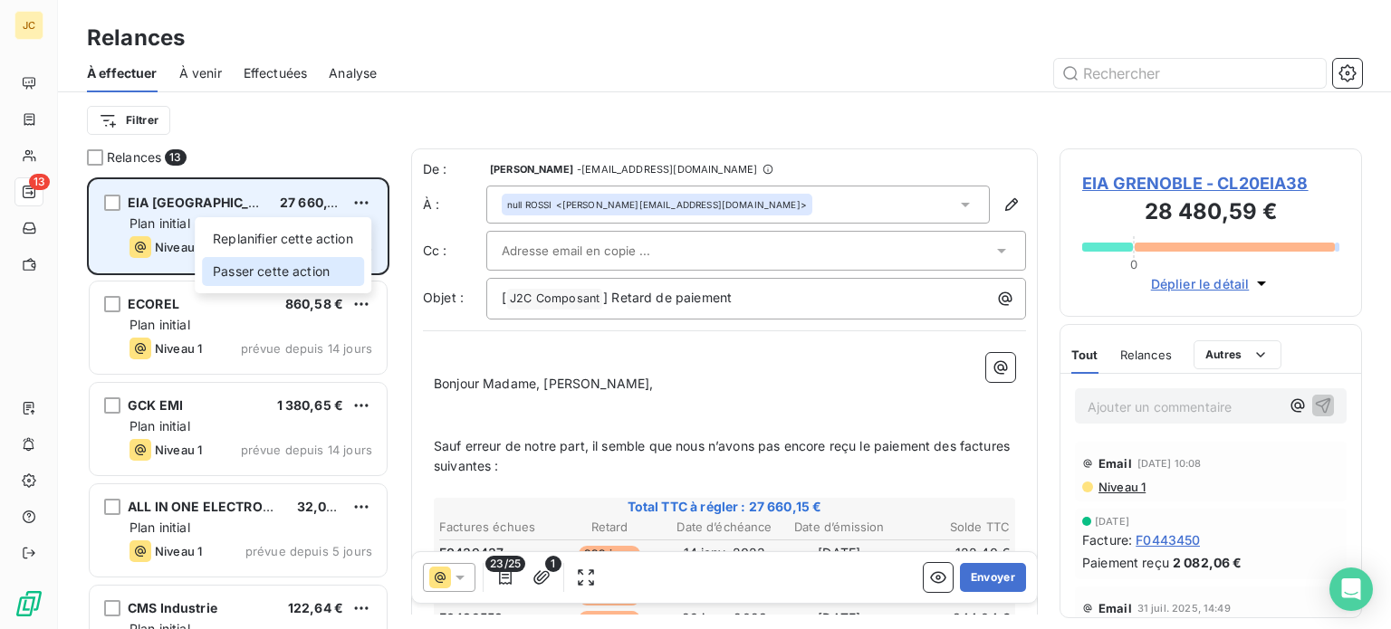
click at [321, 272] on div "Passer cette action" at bounding box center [283, 271] width 162 height 29
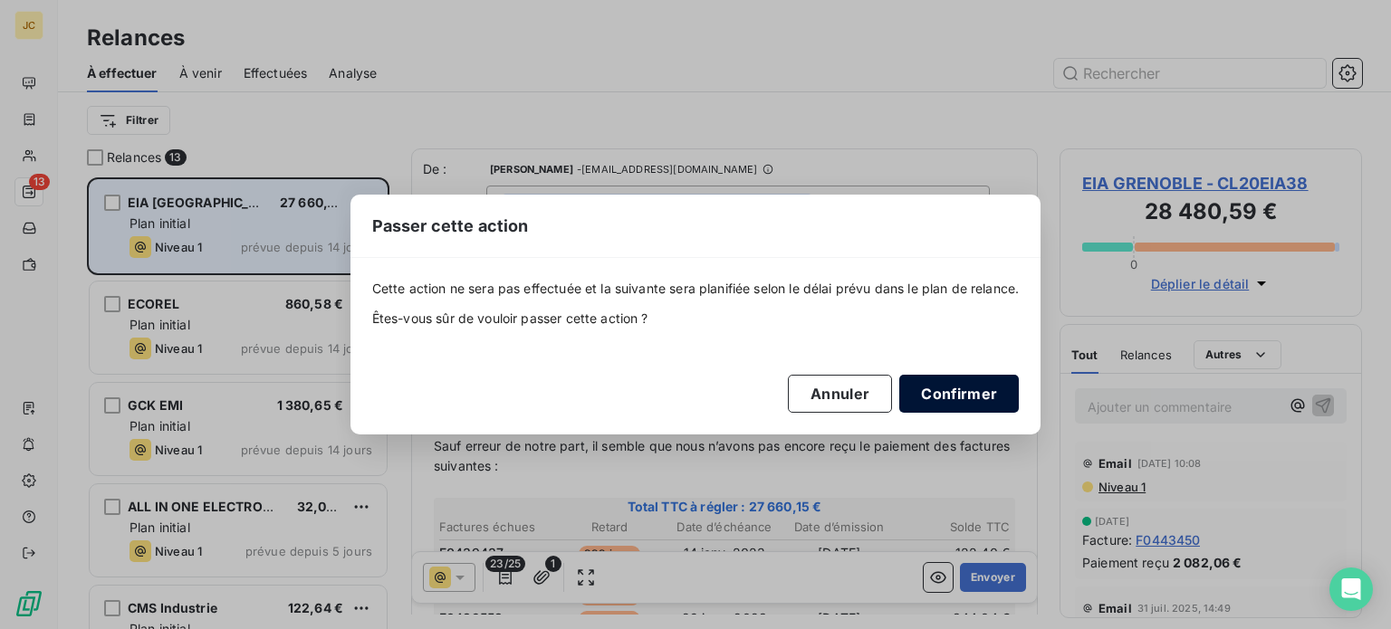
click at [974, 387] on button "Confirmer" at bounding box center [959, 394] width 120 height 38
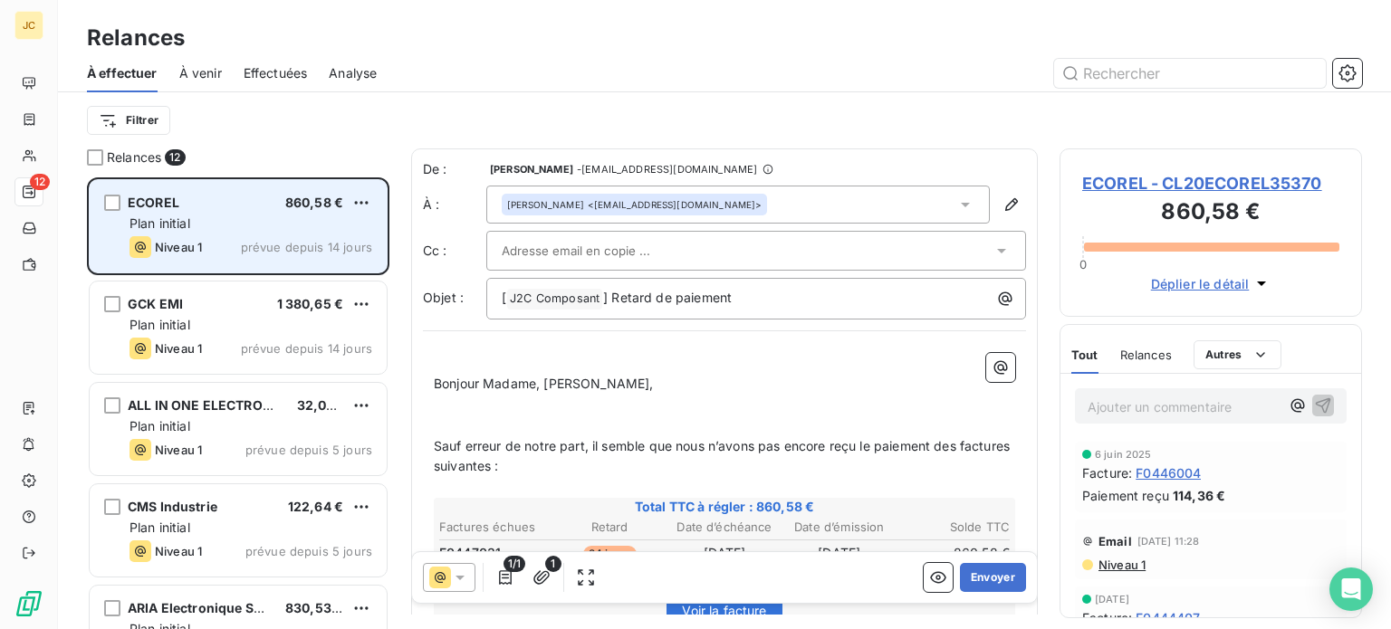
click at [920, 253] on div at bounding box center [747, 250] width 491 height 27
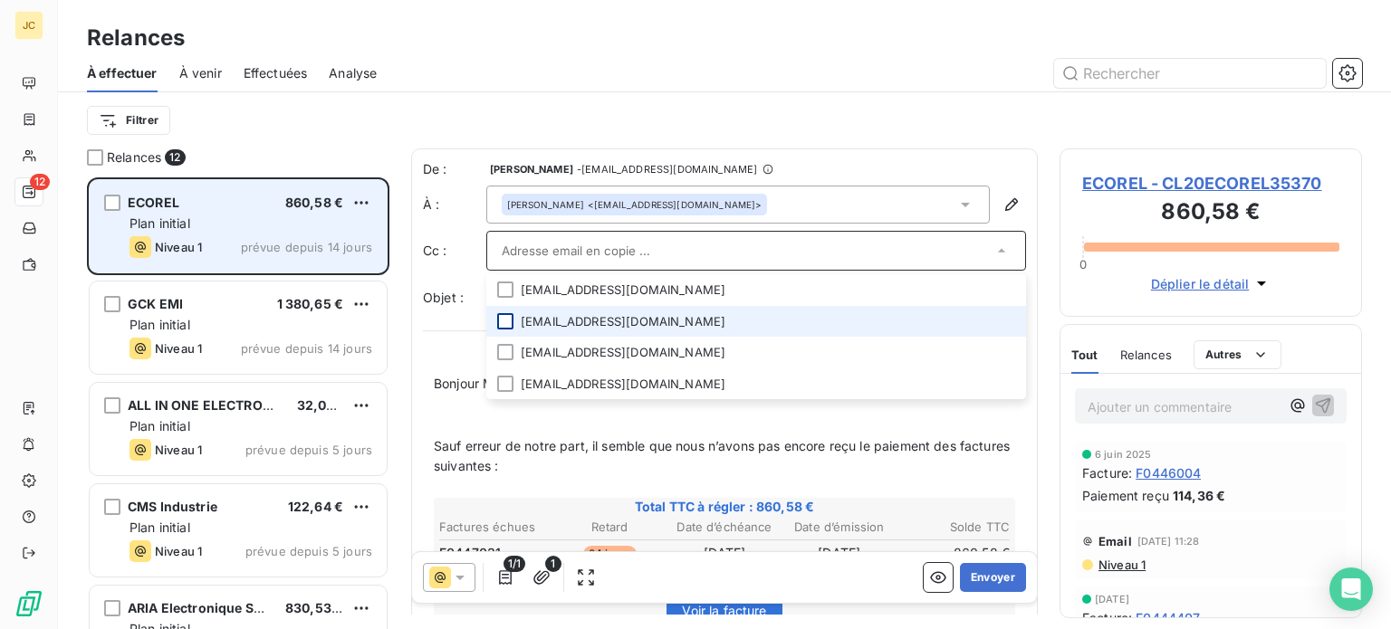
click at [511, 321] on div at bounding box center [505, 321] width 16 height 16
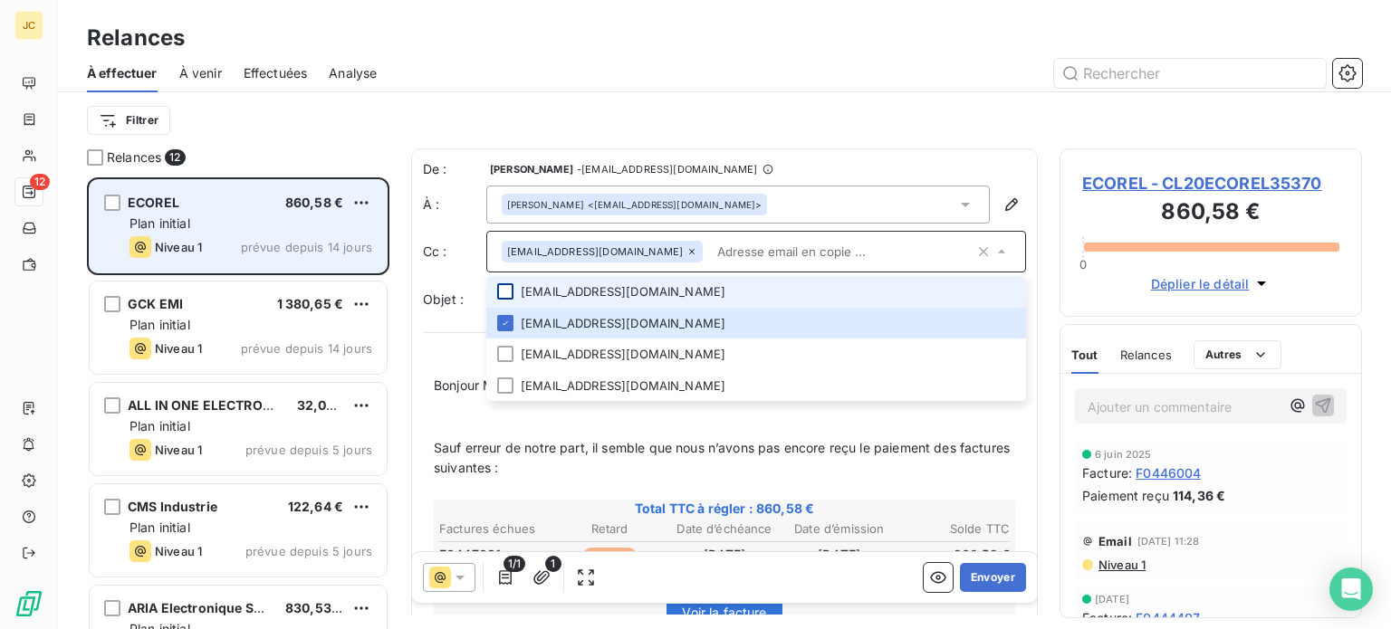
click at [504, 292] on div at bounding box center [505, 291] width 16 height 16
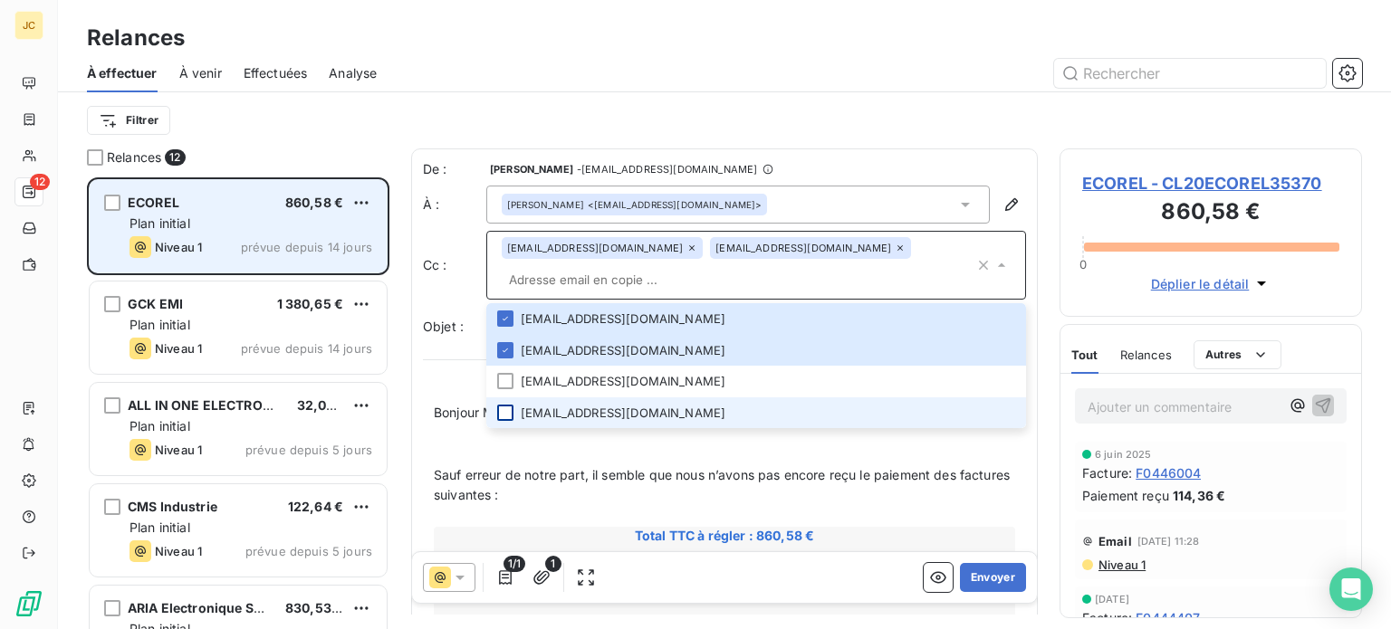
click at [503, 405] on div at bounding box center [505, 413] width 16 height 16
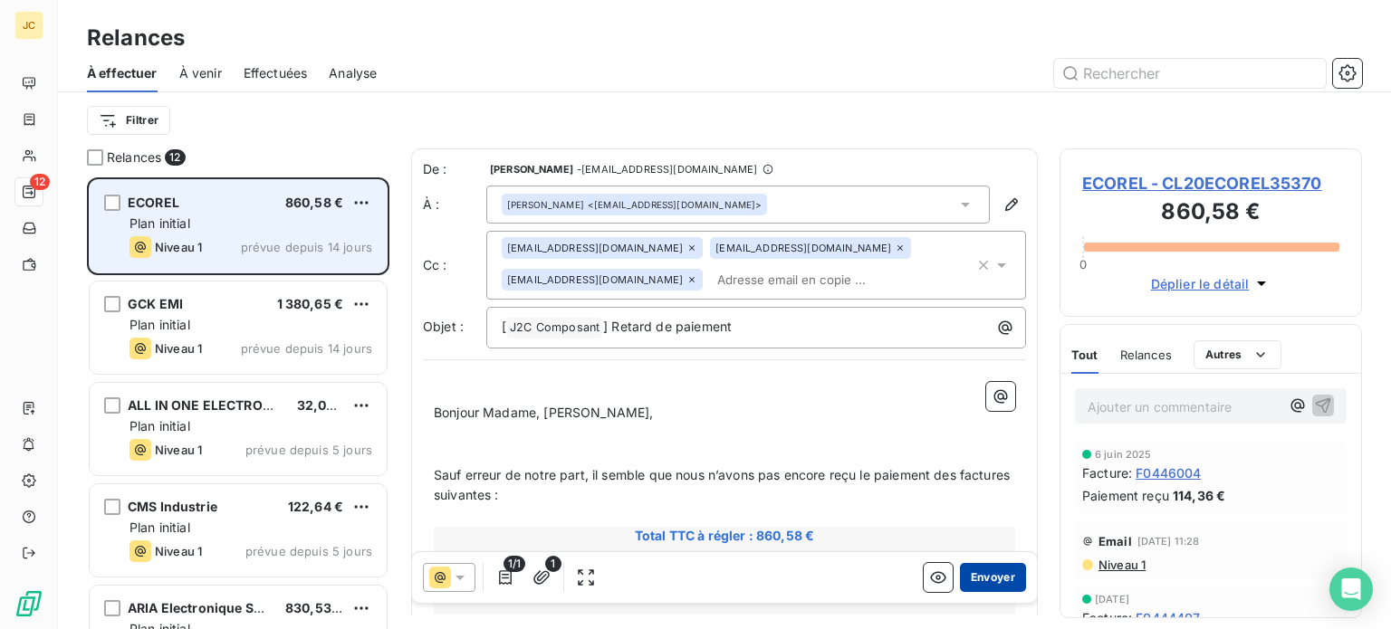
click at [967, 579] on button "Envoyer" at bounding box center [993, 577] width 66 height 29
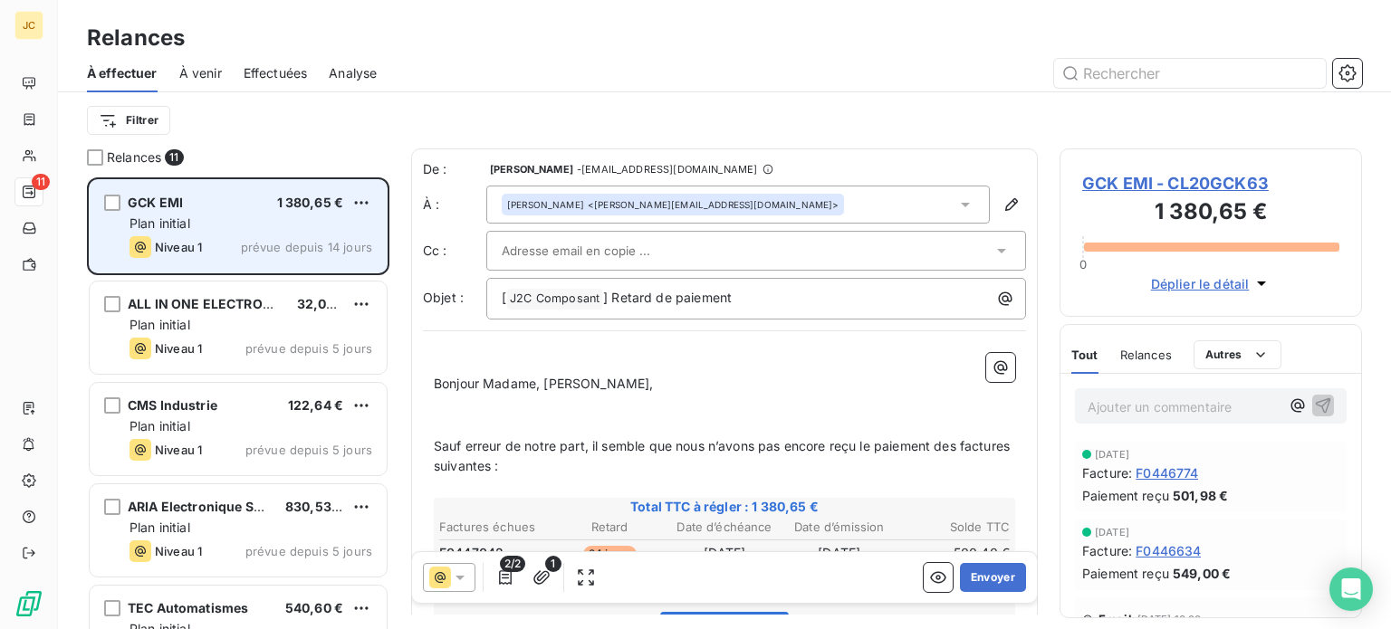
click at [995, 245] on icon at bounding box center [1002, 251] width 18 height 18
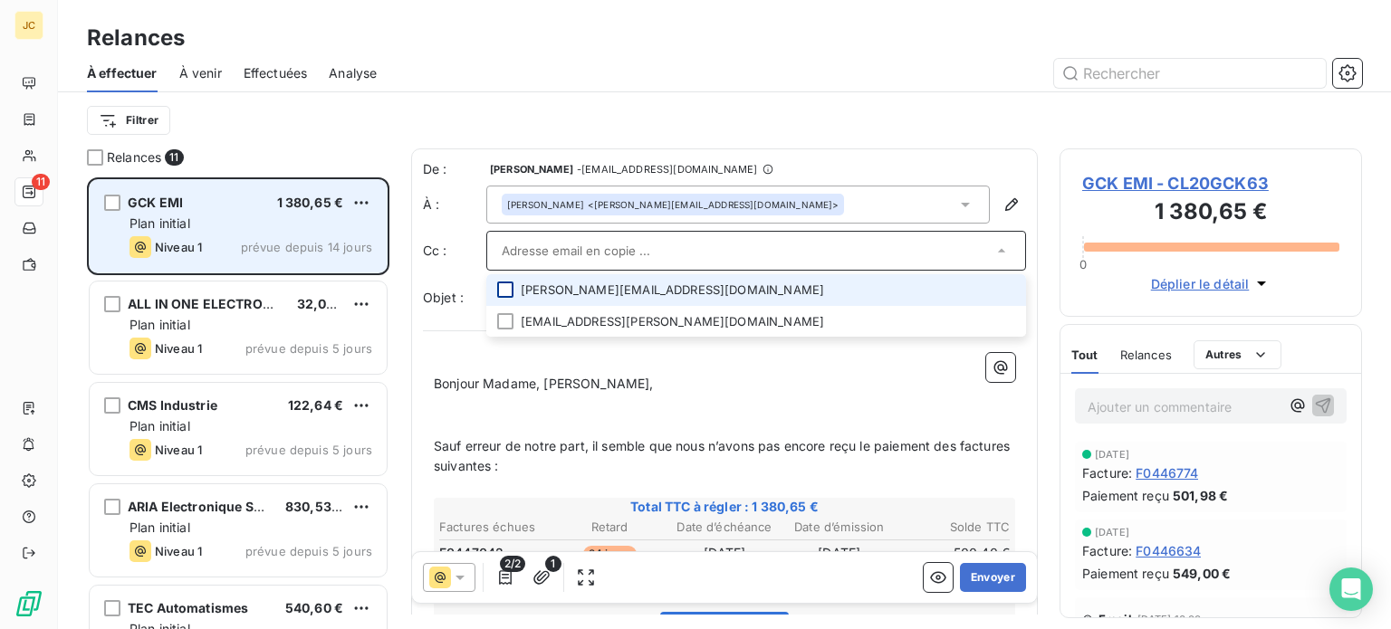
click at [508, 286] on div at bounding box center [505, 290] width 16 height 16
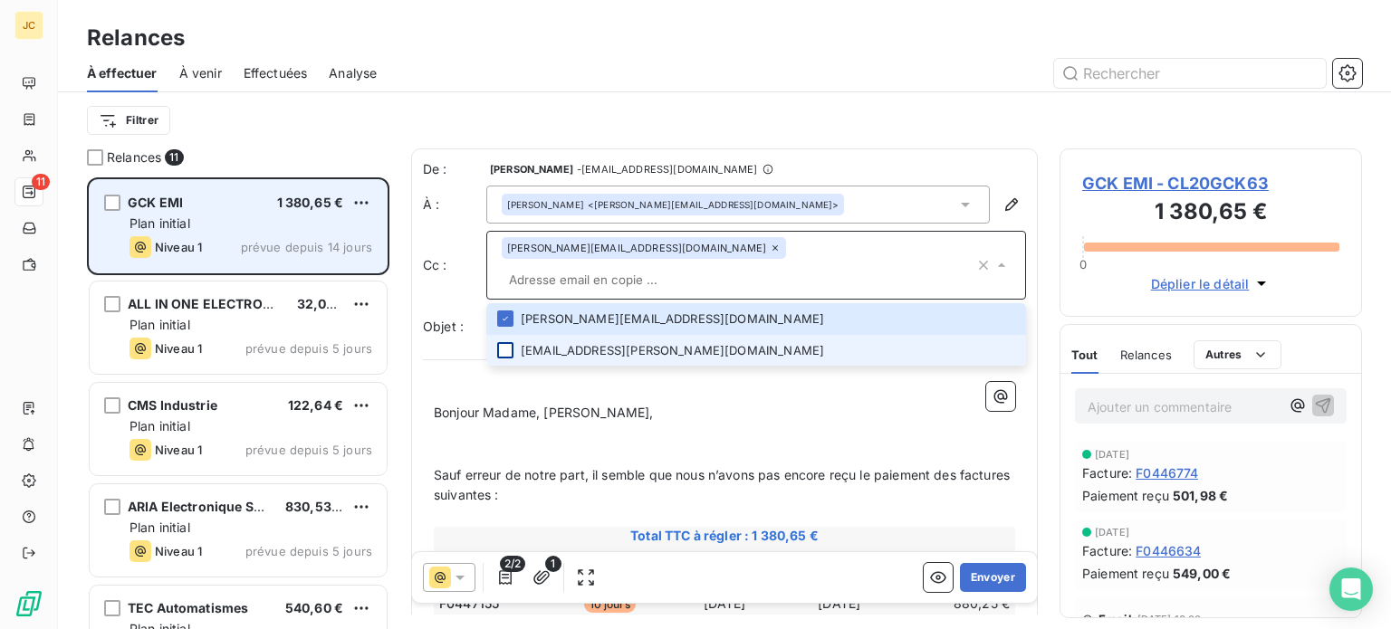
click at [509, 342] on div at bounding box center [505, 350] width 16 height 16
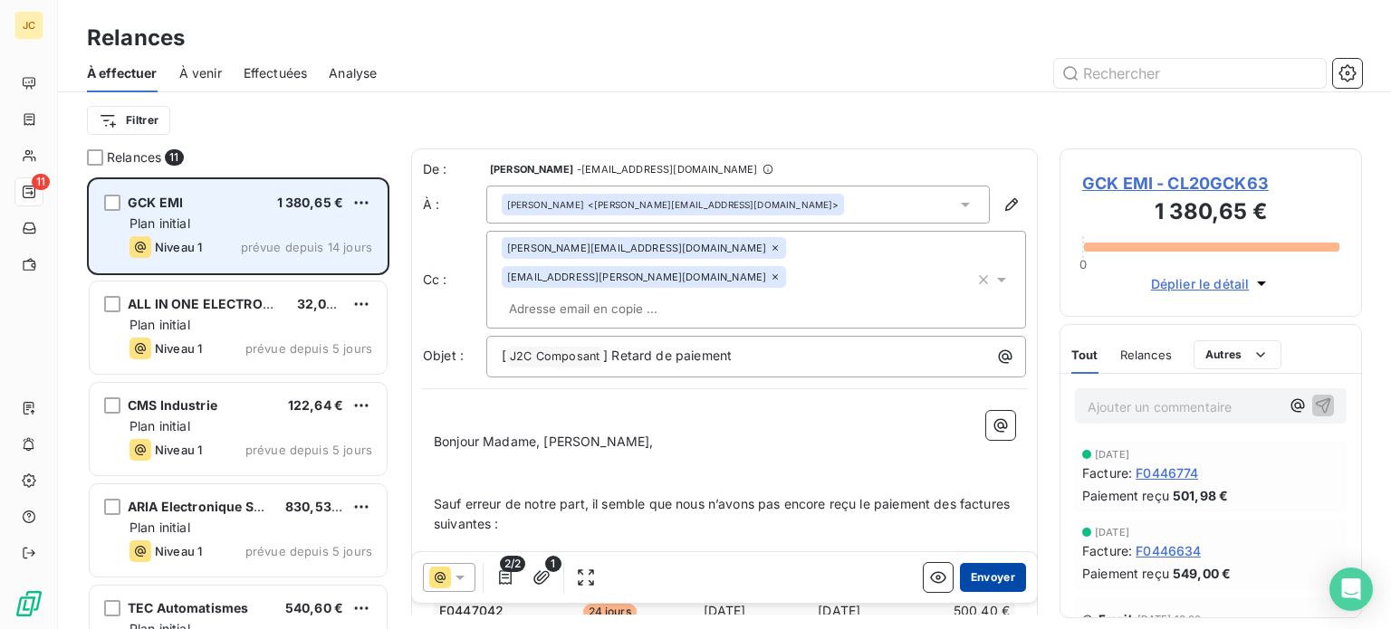
click at [972, 585] on button "Envoyer" at bounding box center [993, 577] width 66 height 29
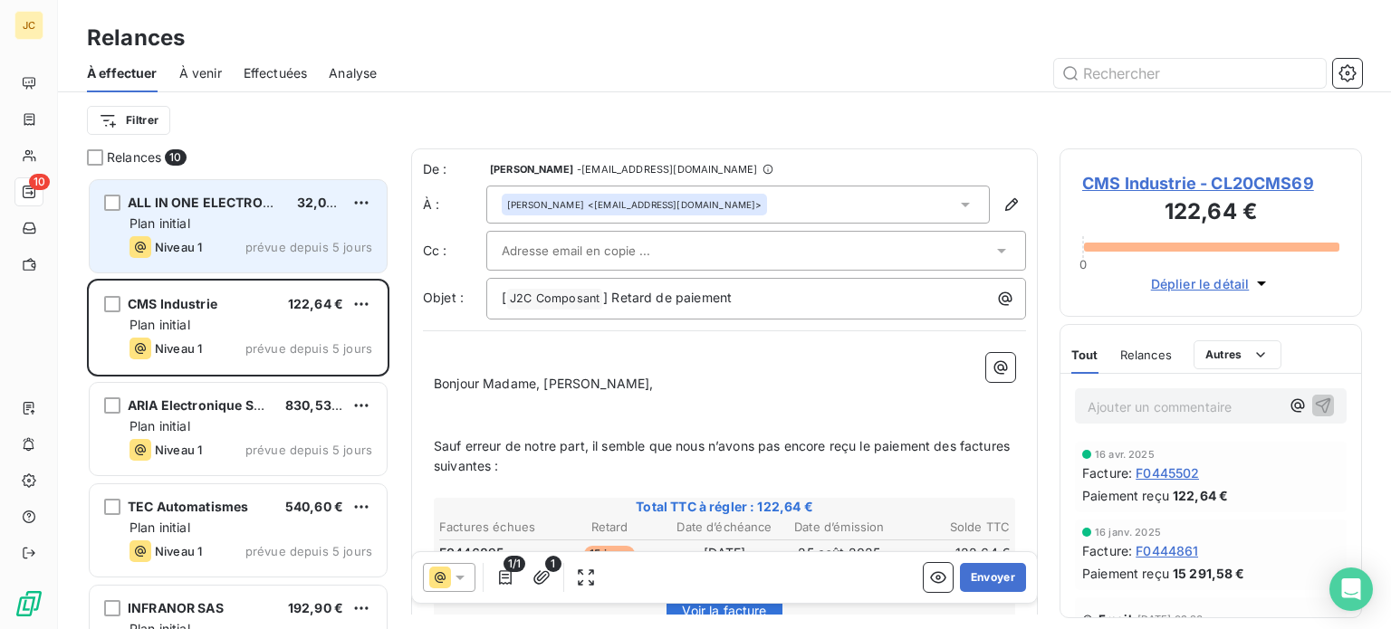
click at [261, 206] on span "ALL IN ONE ELECTRONICS" at bounding box center [211, 202] width 166 height 15
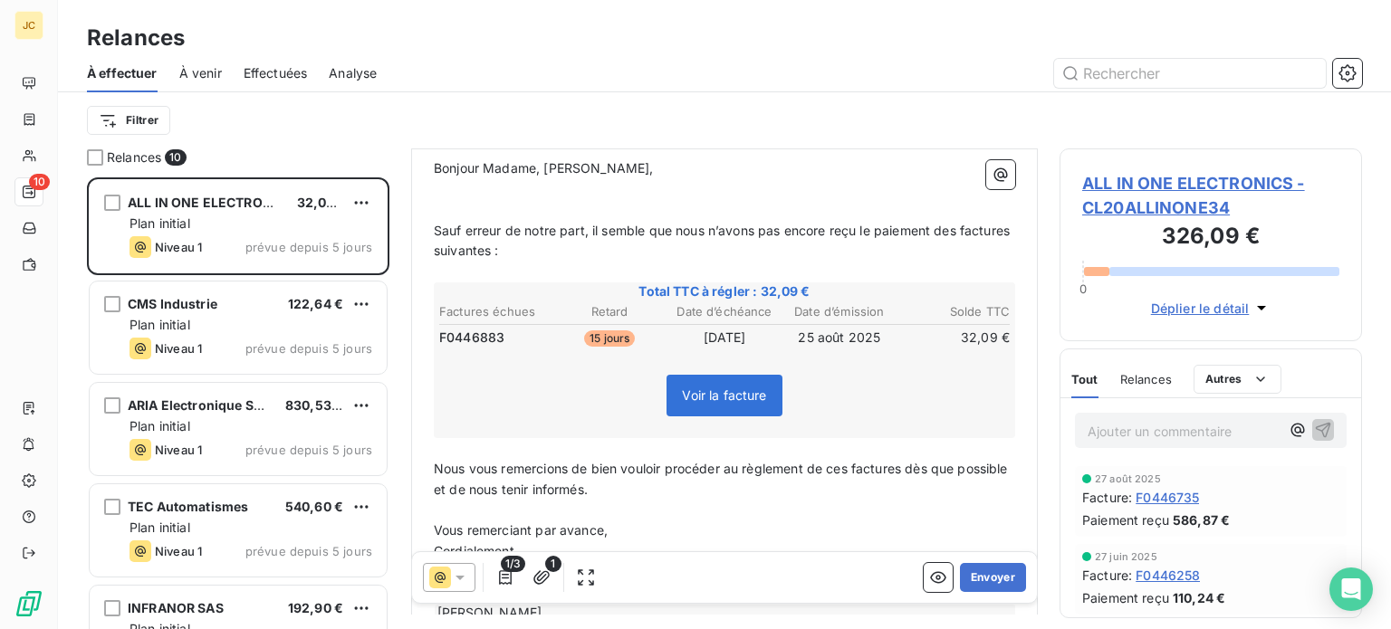
scroll to position [221, 0]
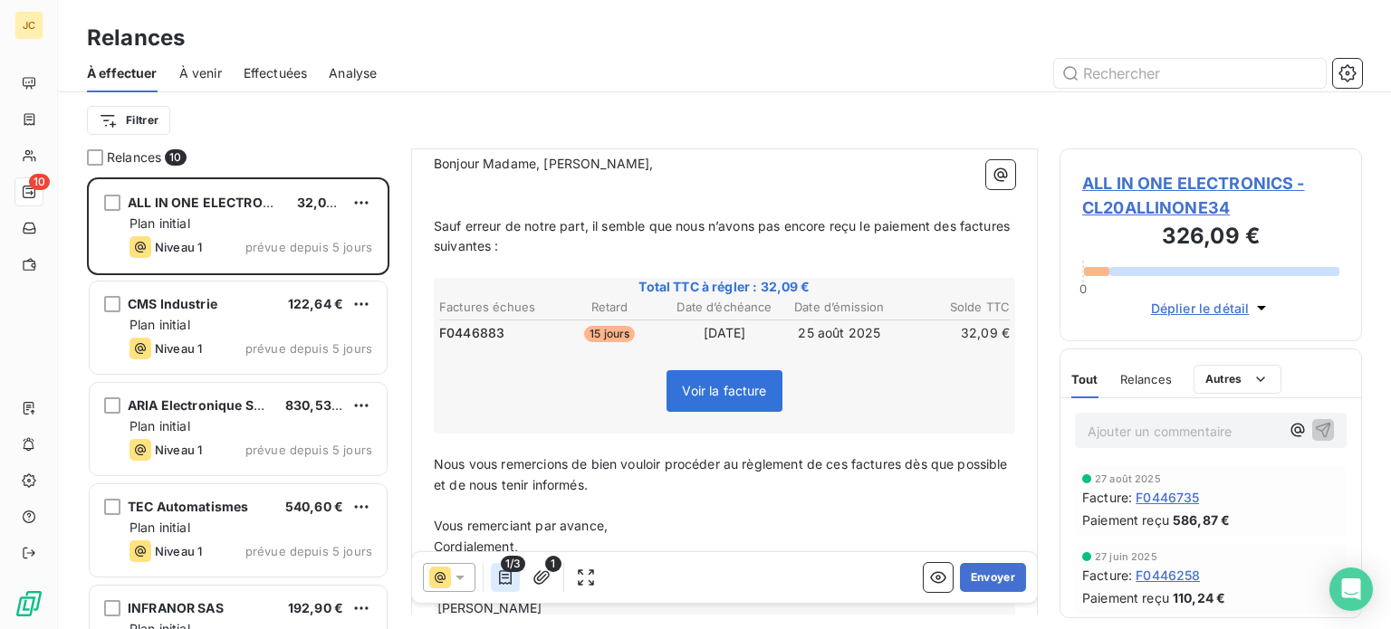
click at [502, 579] on icon "button" at bounding box center [505, 578] width 13 height 14
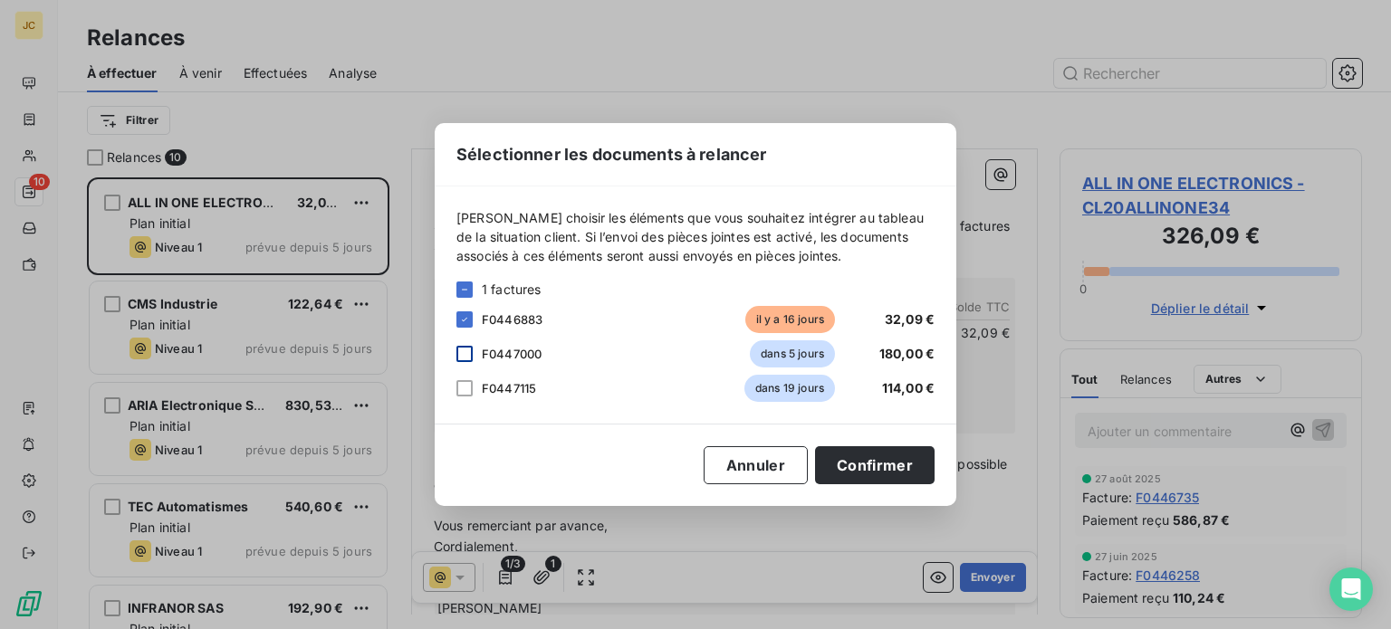
click at [463, 360] on div at bounding box center [464, 354] width 16 height 16
click at [463, 394] on div at bounding box center [464, 388] width 16 height 16
click at [864, 463] on button "Confirmer" at bounding box center [875, 465] width 120 height 38
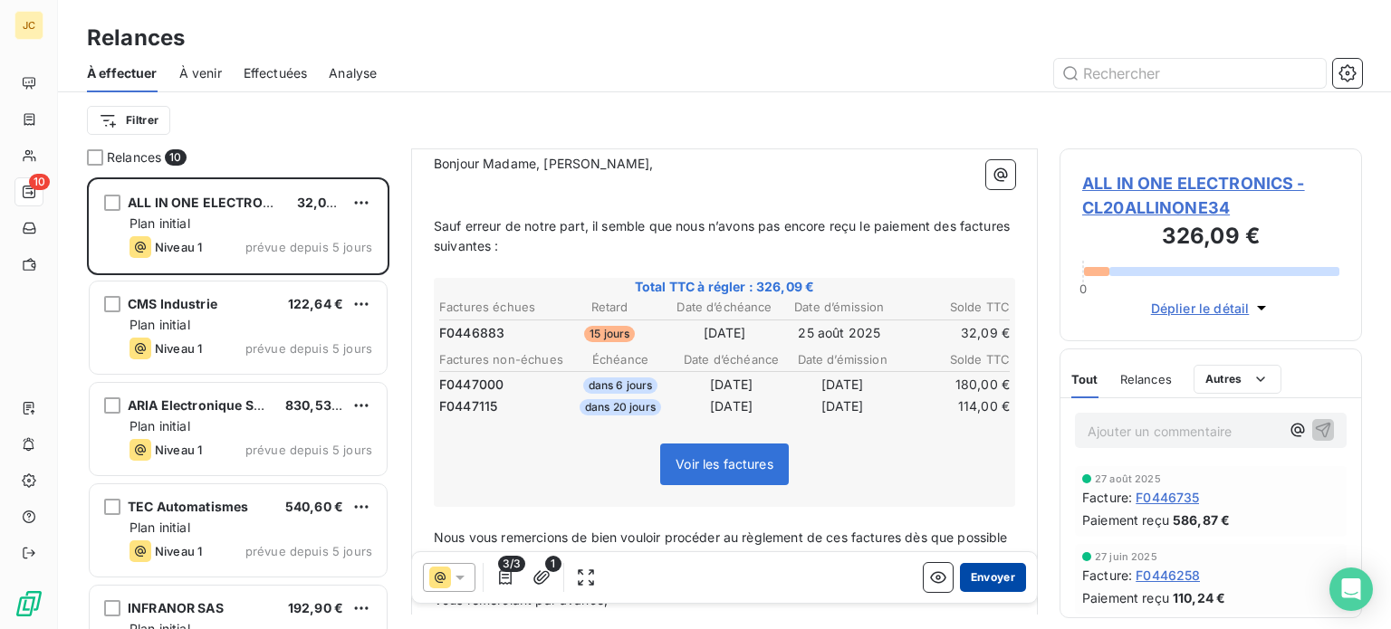
click at [982, 575] on button "Envoyer" at bounding box center [993, 577] width 66 height 29
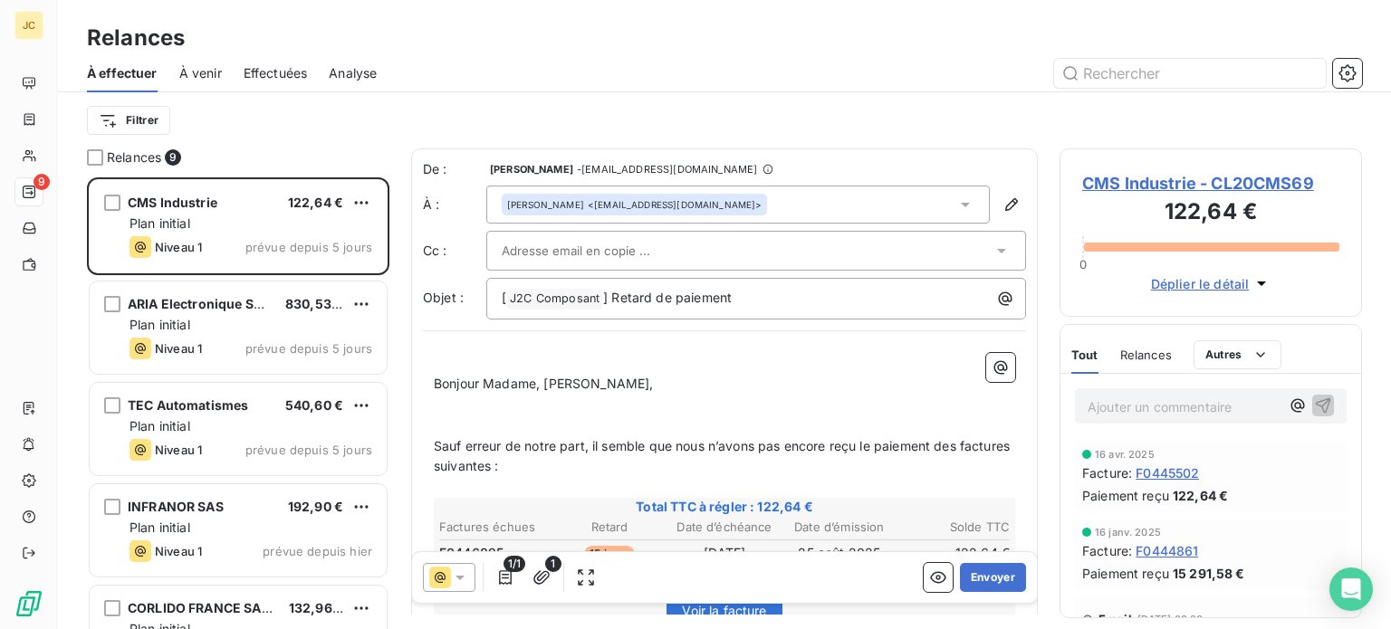
click at [995, 247] on icon at bounding box center [1002, 251] width 18 height 18
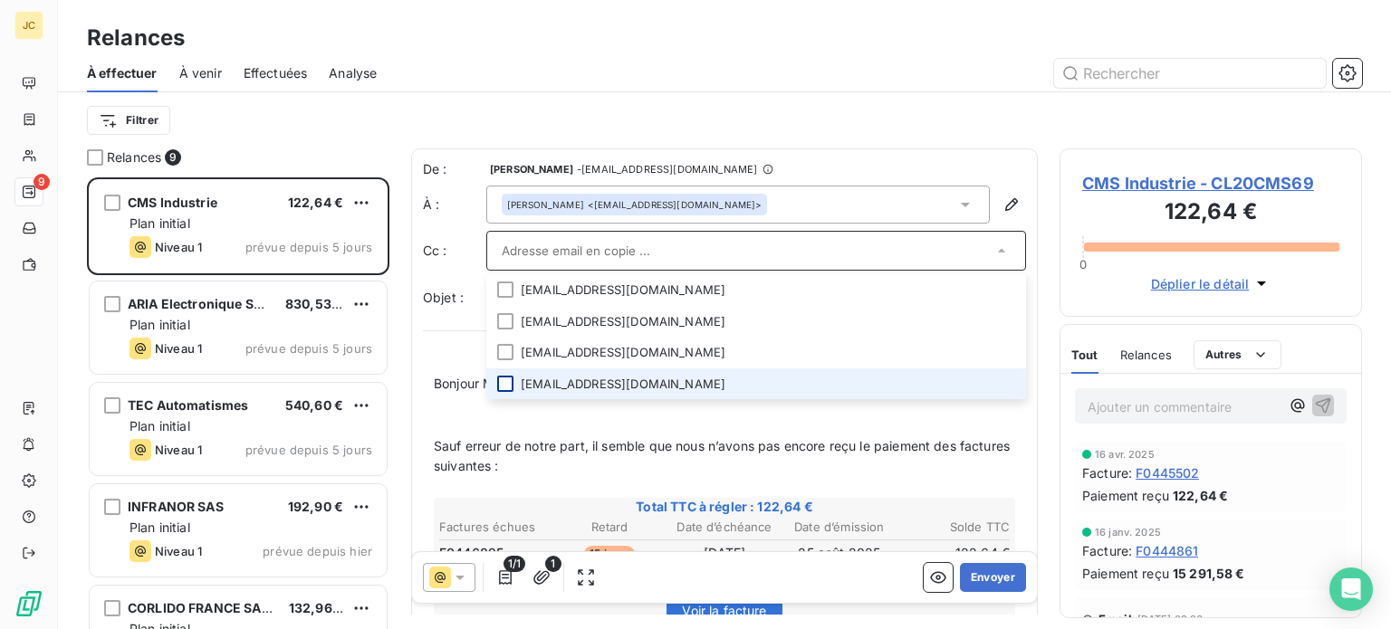
click at [504, 387] on div at bounding box center [505, 384] width 16 height 16
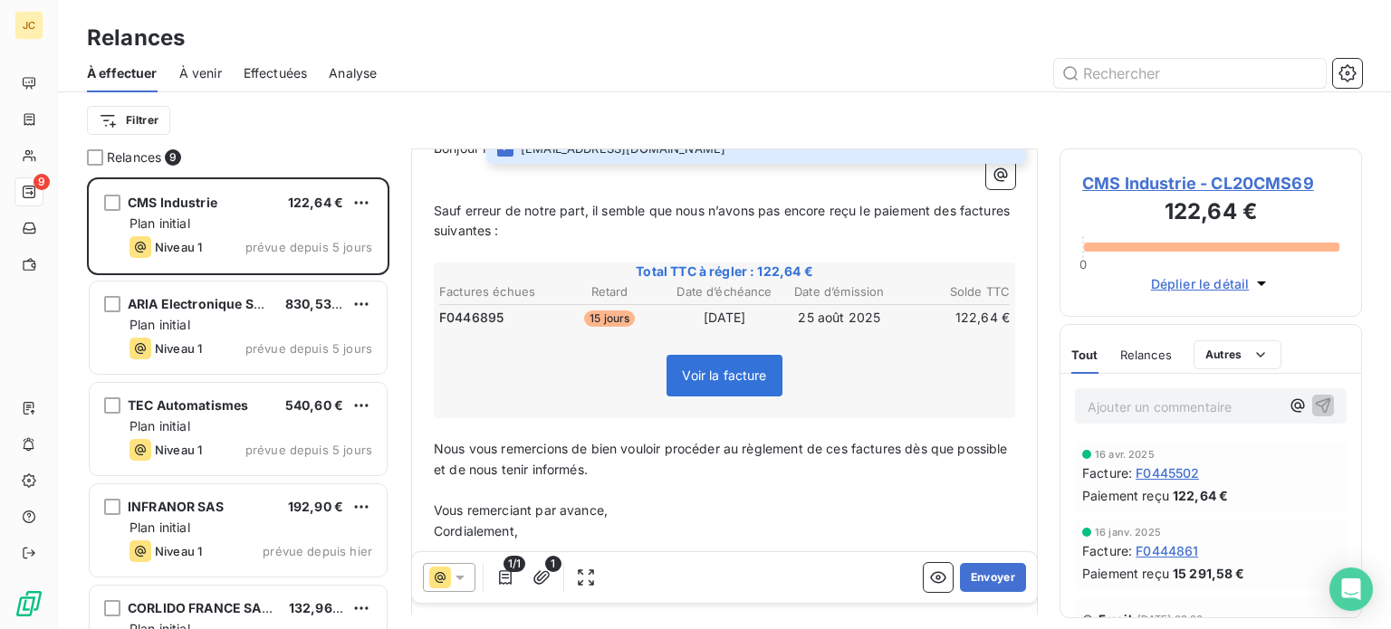
scroll to position [234, 0]
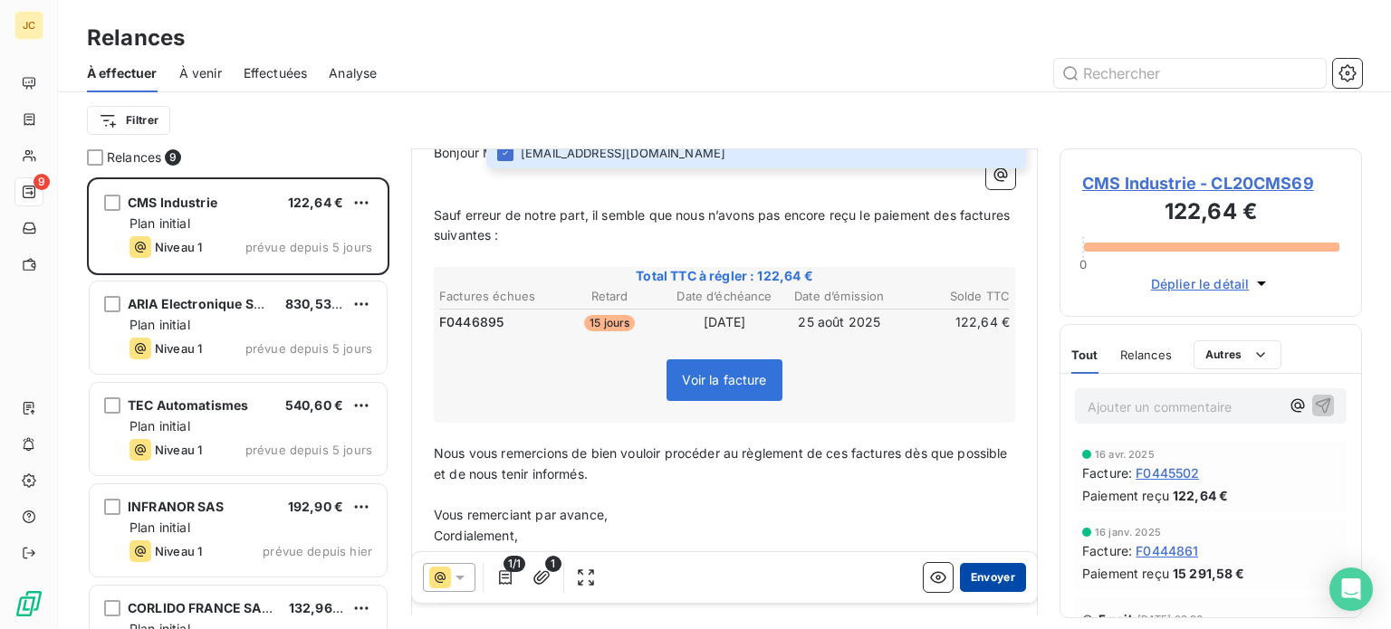
click at [978, 579] on button "Envoyer" at bounding box center [993, 577] width 66 height 29
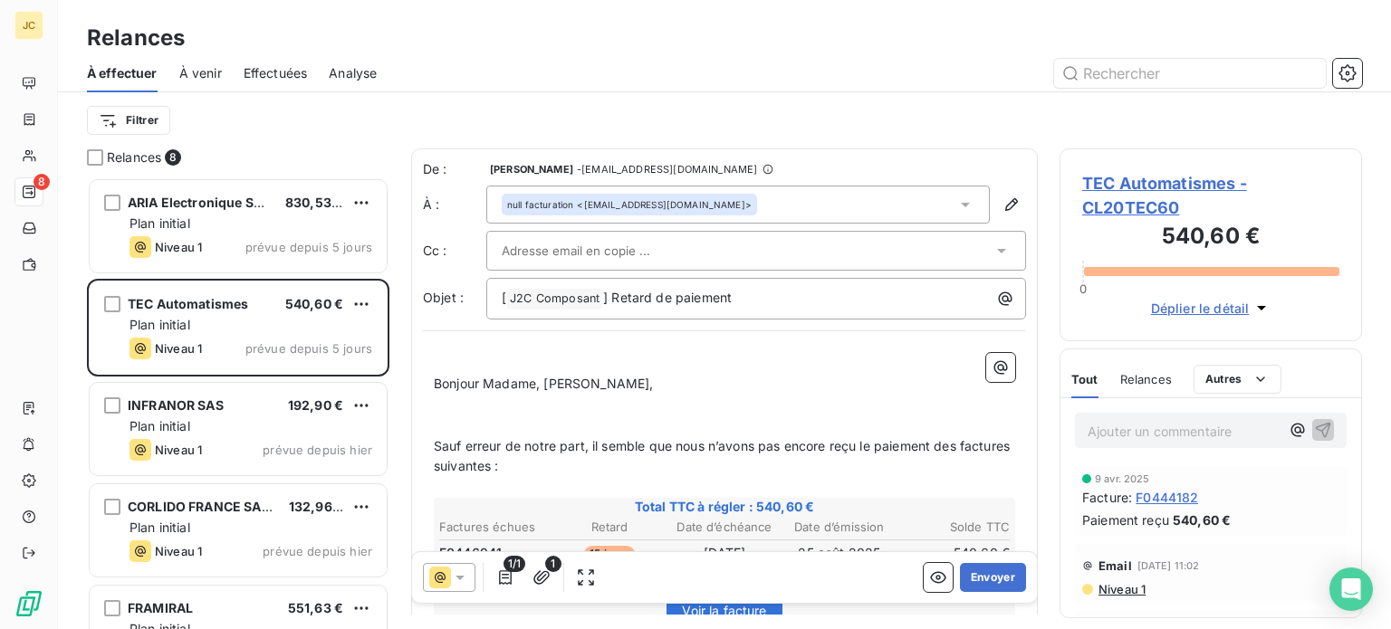
click at [946, 258] on div at bounding box center [747, 250] width 491 height 27
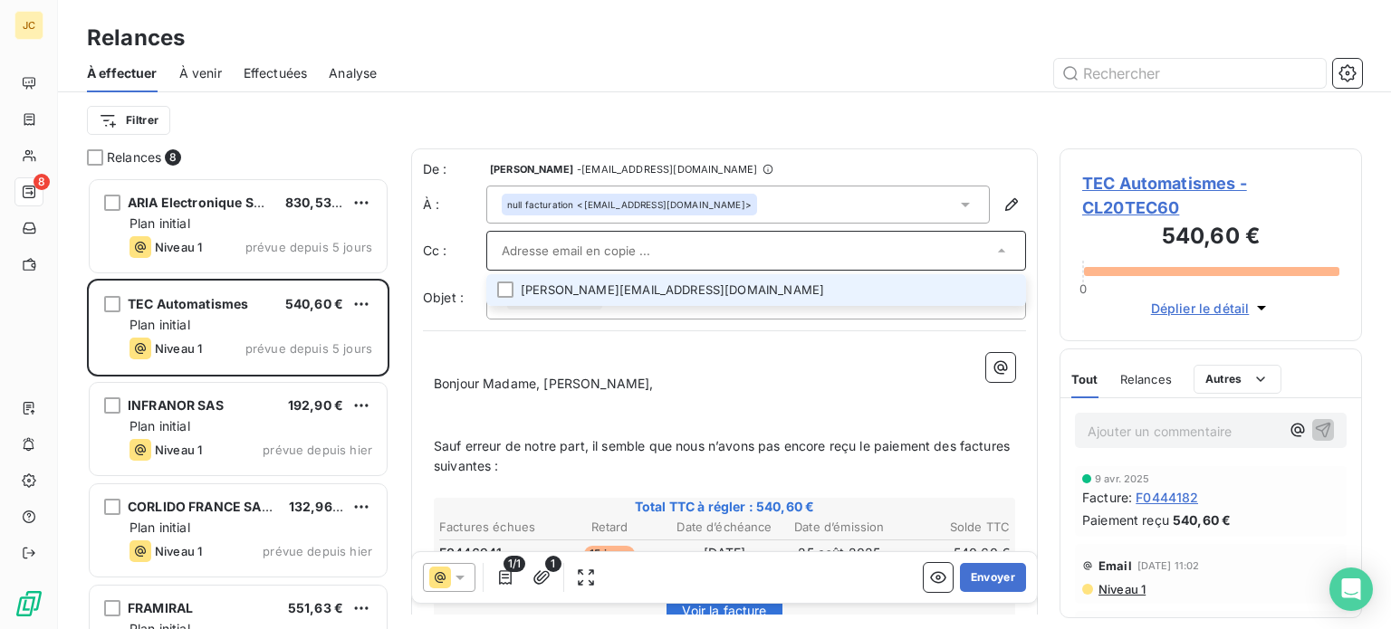
click at [917, 296] on li "[PERSON_NAME][EMAIL_ADDRESS][DOMAIN_NAME]" at bounding box center [756, 290] width 540 height 32
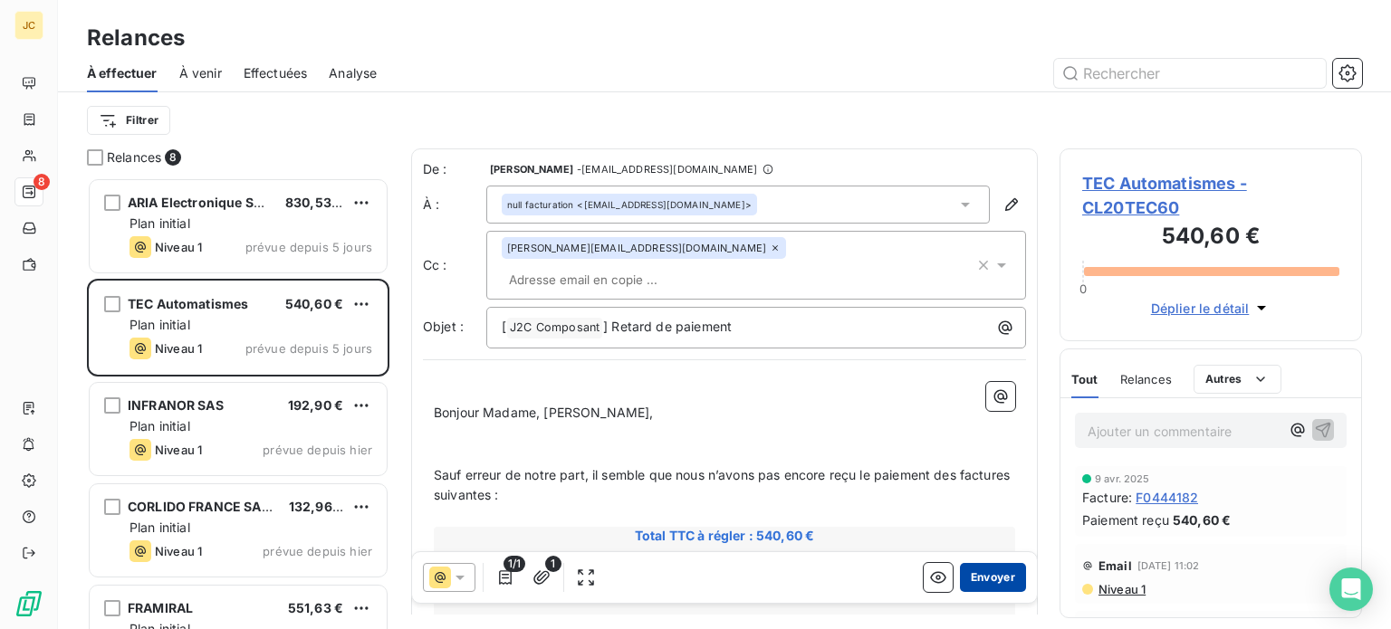
click at [986, 577] on button "Envoyer" at bounding box center [993, 577] width 66 height 29
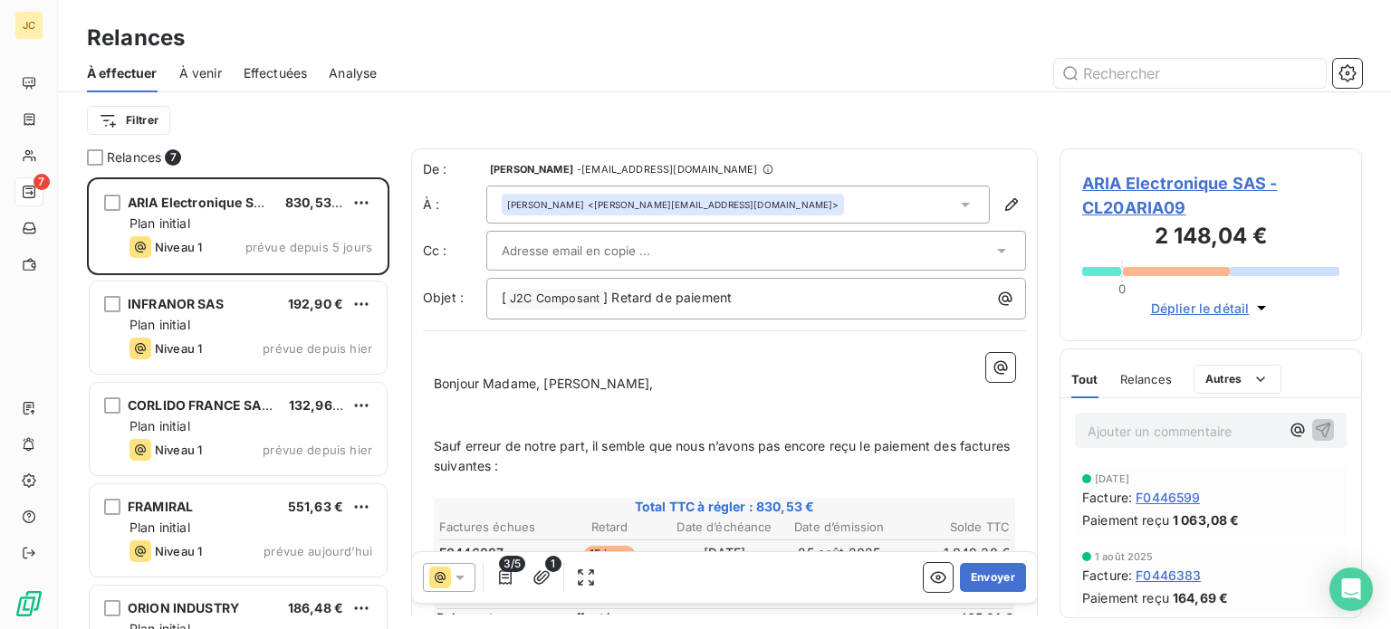
click at [245, 307] on div "INFRANOR SAS 192,90 €" at bounding box center [251, 304] width 243 height 16
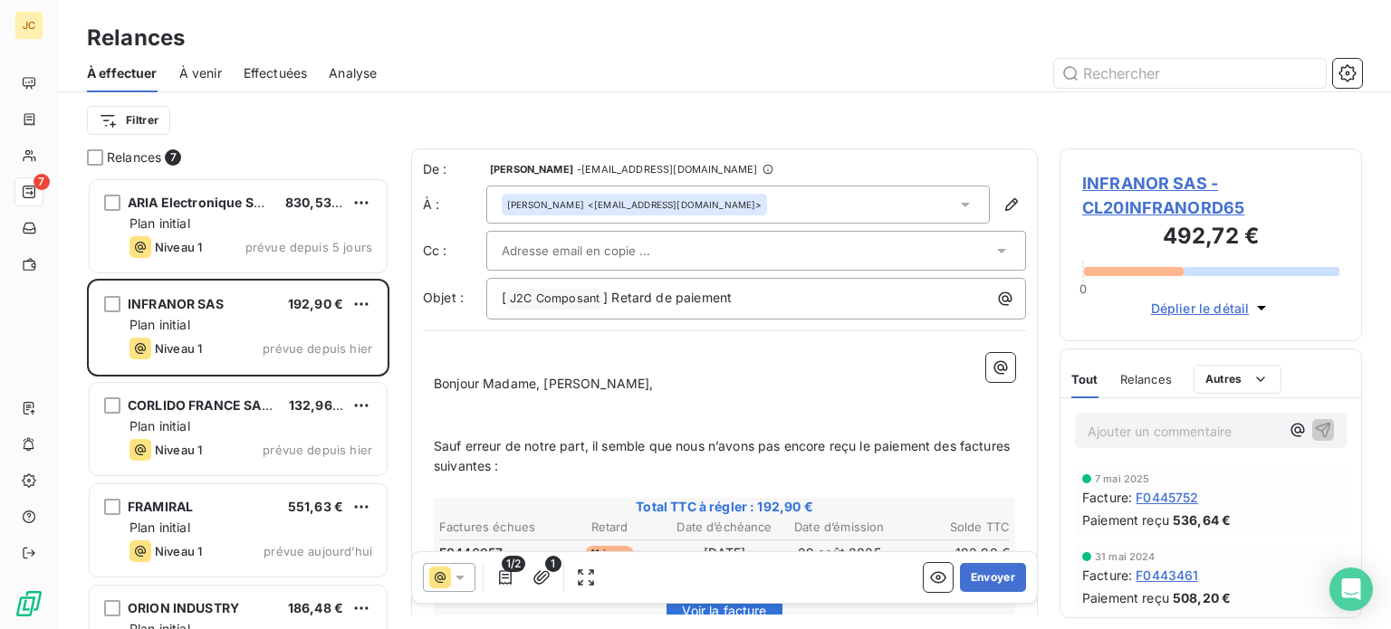
click at [994, 249] on icon at bounding box center [1002, 251] width 18 height 18
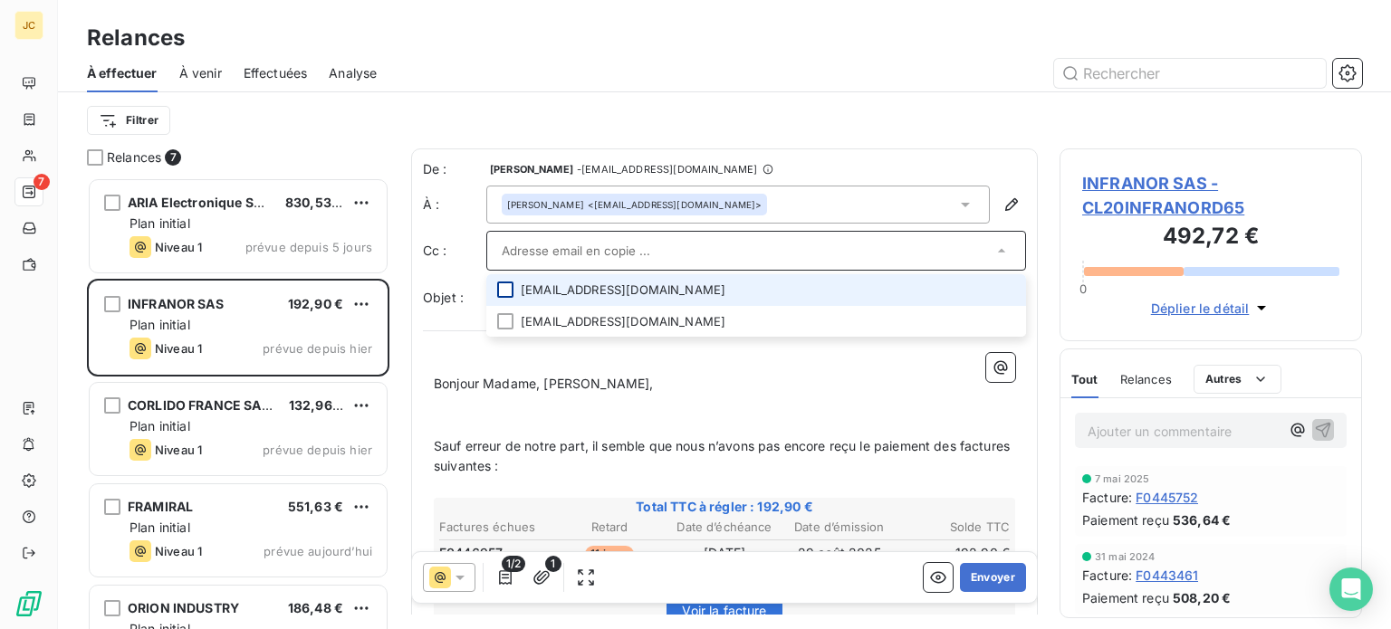
click at [499, 293] on div at bounding box center [505, 290] width 16 height 16
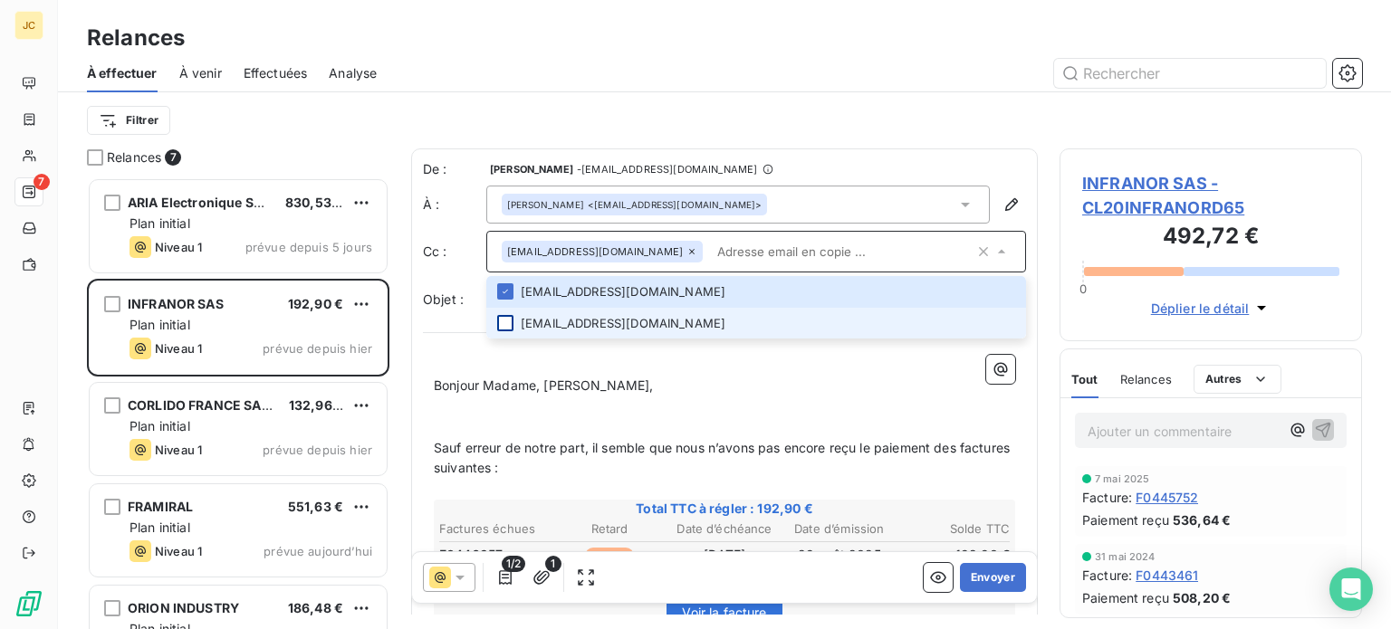
click at [511, 322] on div at bounding box center [505, 323] width 16 height 16
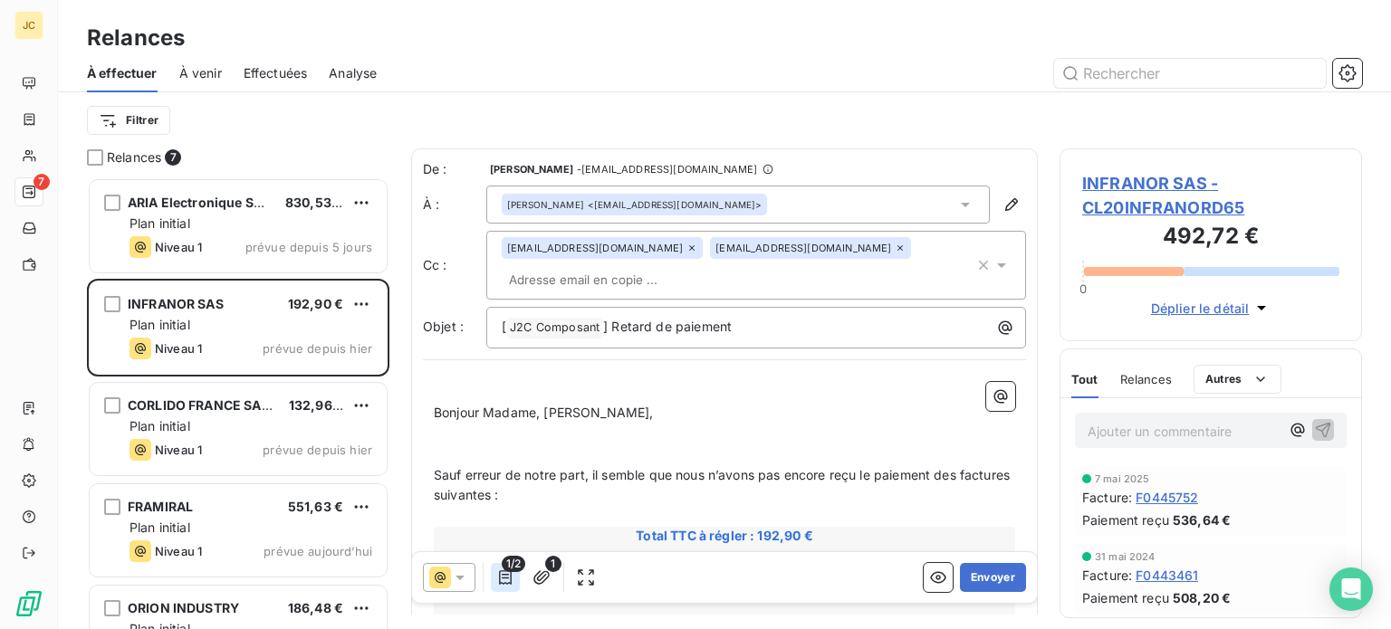
click at [504, 579] on icon "button" at bounding box center [505, 578] width 13 height 14
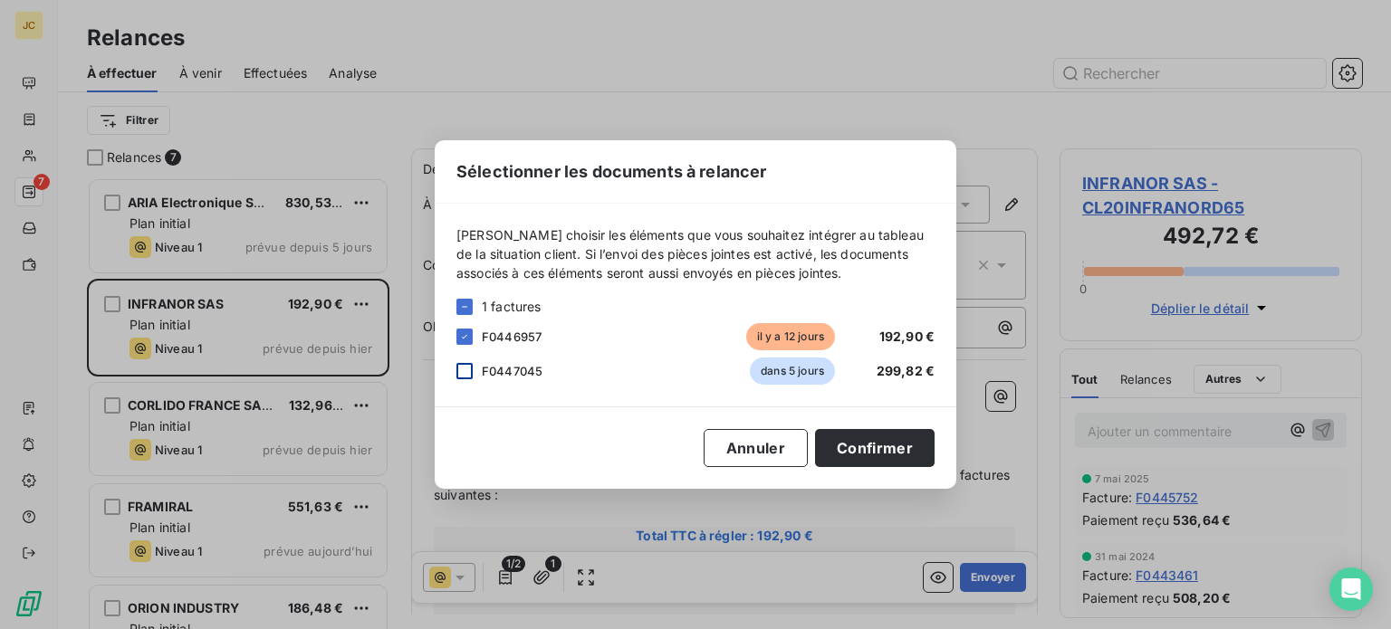
click at [461, 365] on div at bounding box center [464, 371] width 16 height 16
click at [896, 450] on button "Confirmer" at bounding box center [875, 448] width 120 height 38
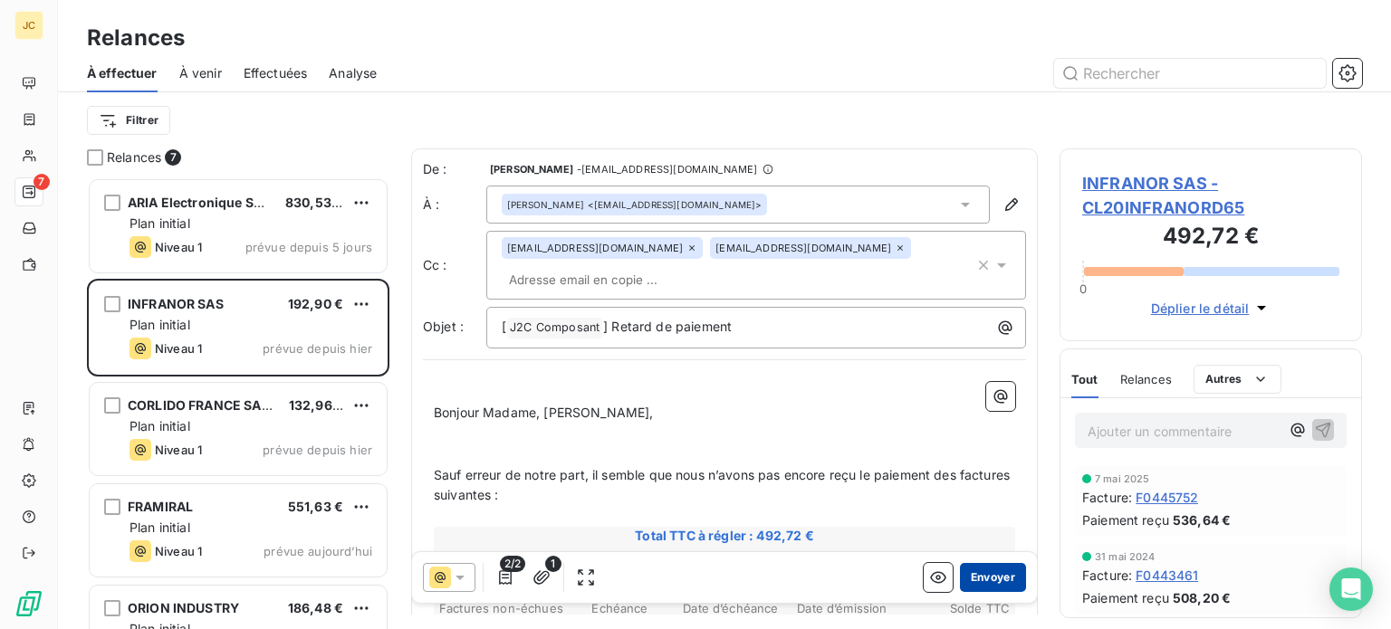
click at [983, 578] on button "Envoyer" at bounding box center [993, 577] width 66 height 29
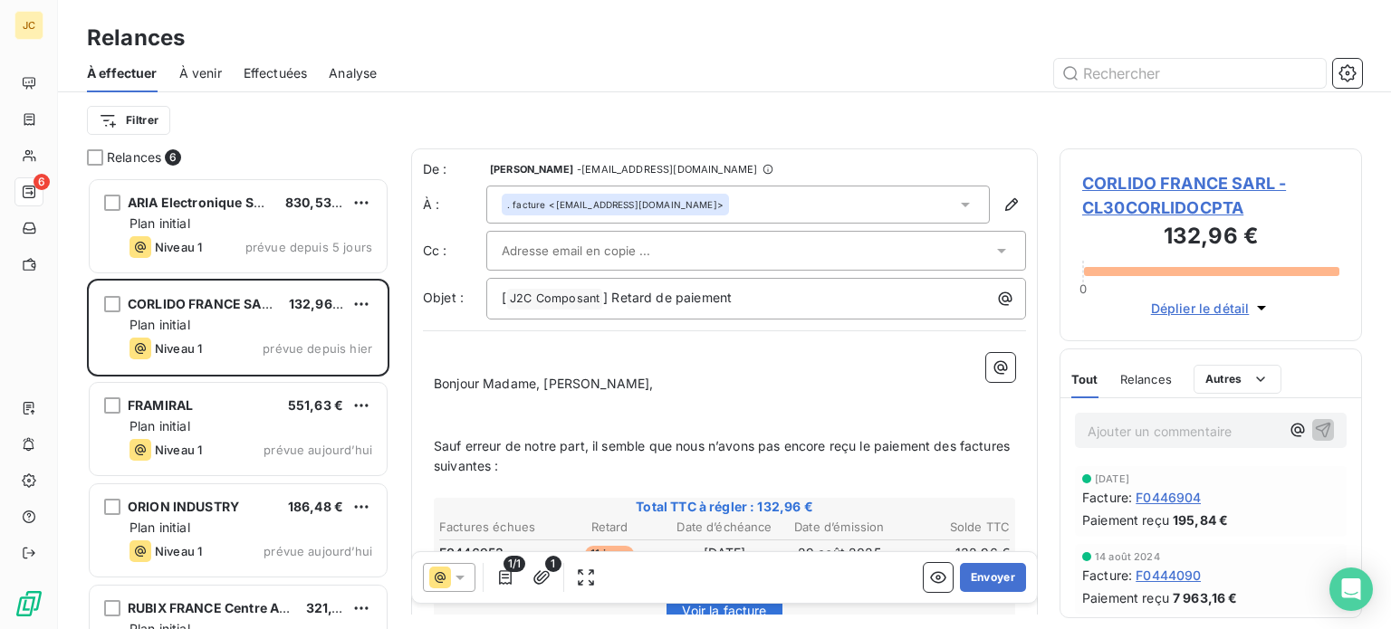
click at [992, 265] on div at bounding box center [756, 251] width 540 height 40
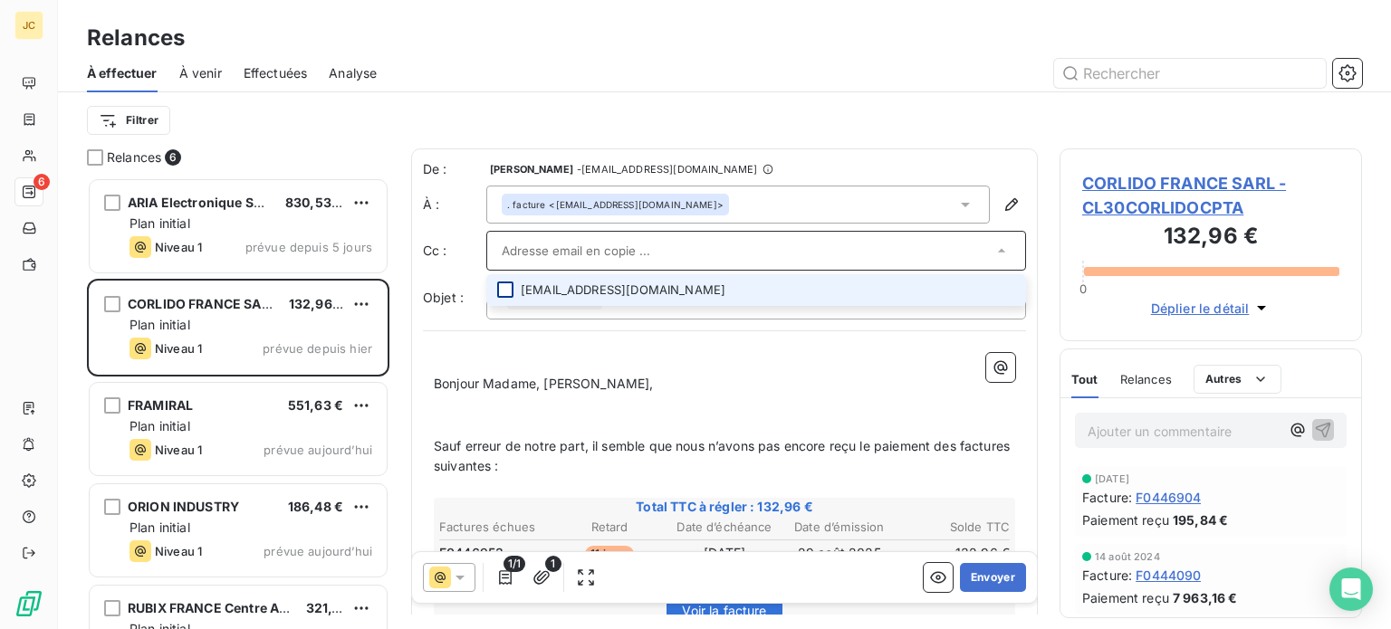
click at [501, 290] on div at bounding box center [505, 290] width 16 height 16
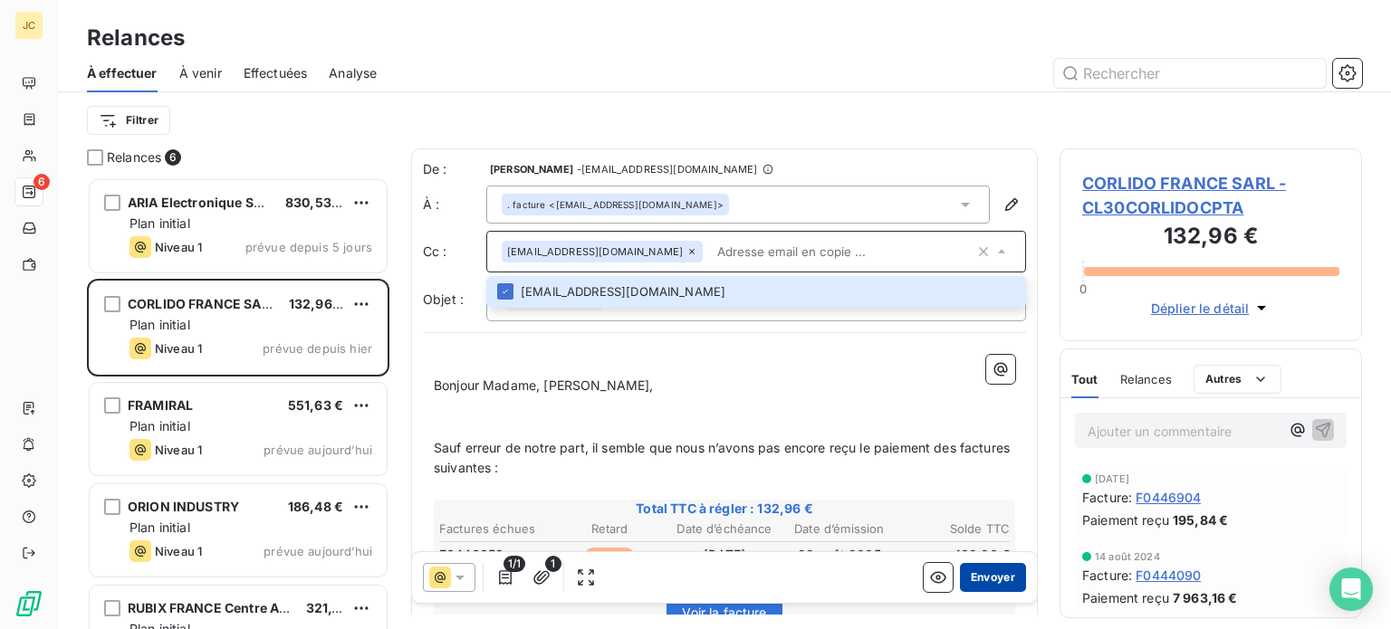
click at [982, 575] on button "Envoyer" at bounding box center [993, 577] width 66 height 29
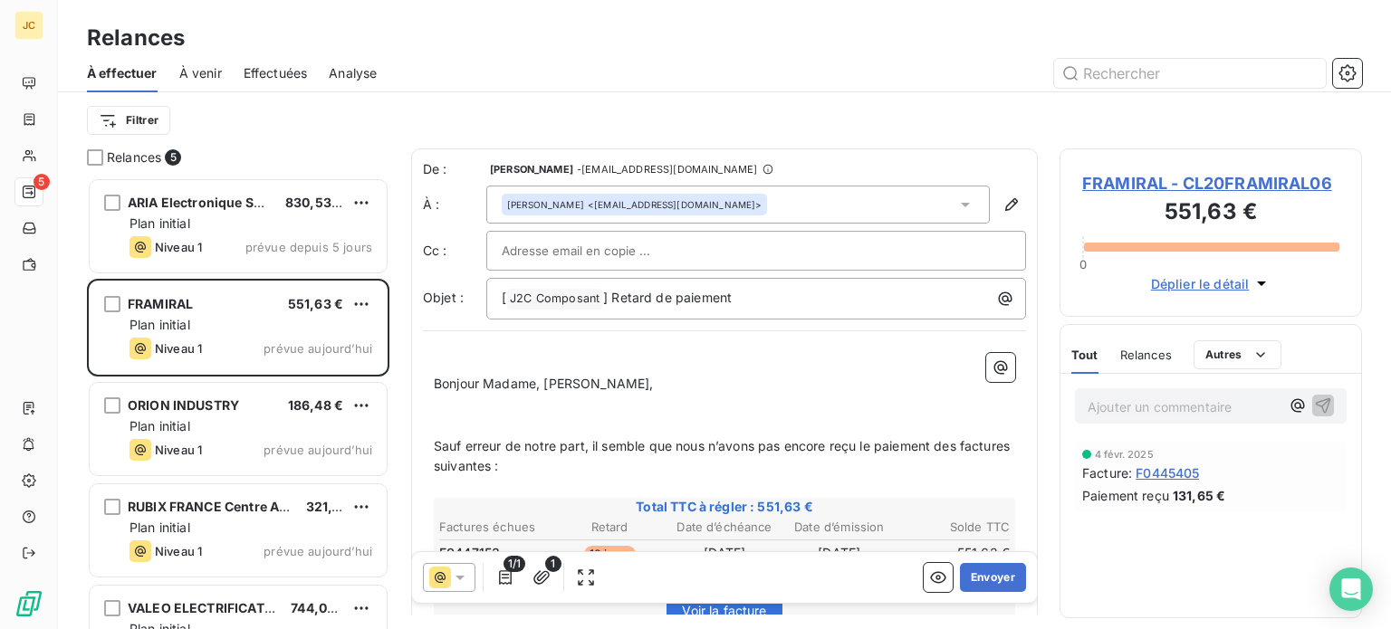
click at [993, 249] on div at bounding box center [756, 250] width 509 height 27
click at [909, 265] on div at bounding box center [756, 251] width 540 height 40
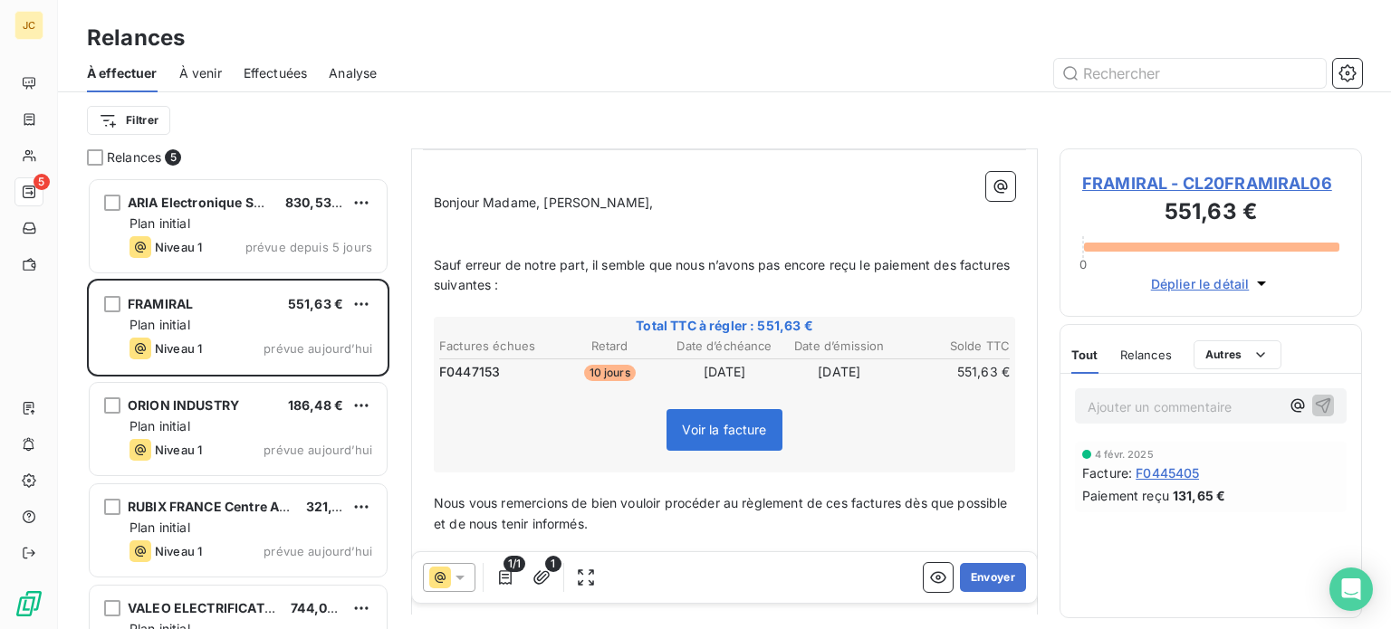
scroll to position [193, 0]
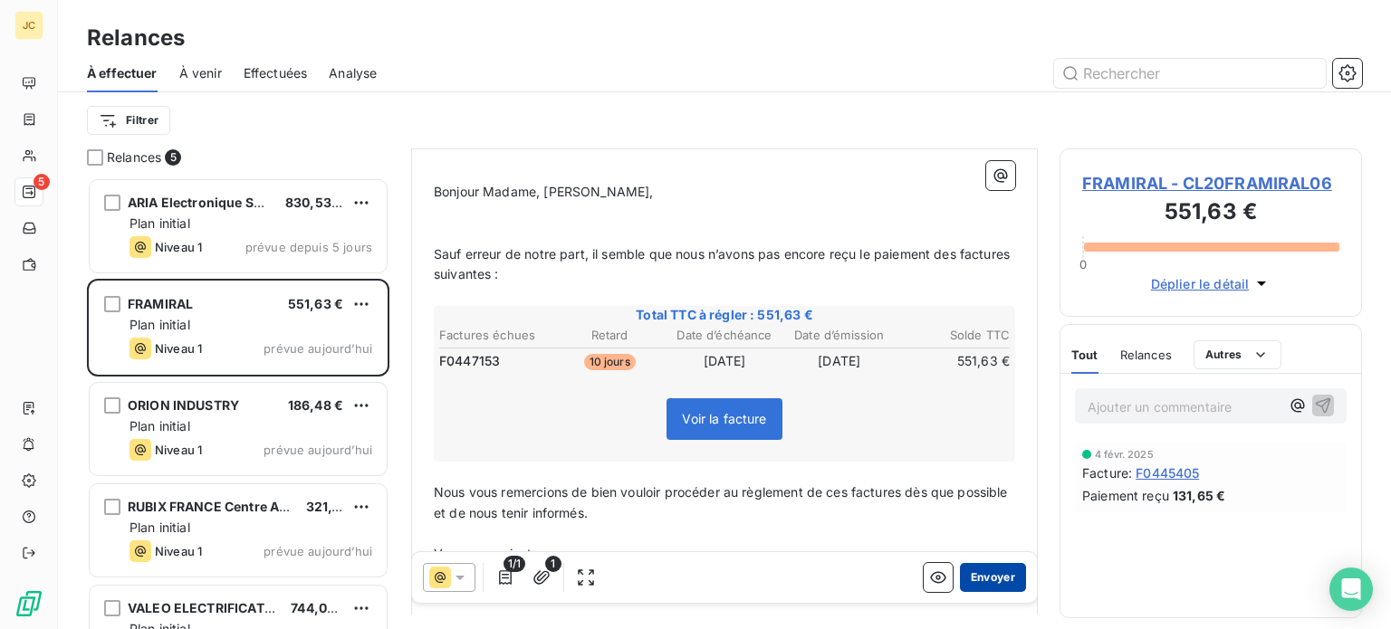
click at [1003, 573] on button "Envoyer" at bounding box center [993, 577] width 66 height 29
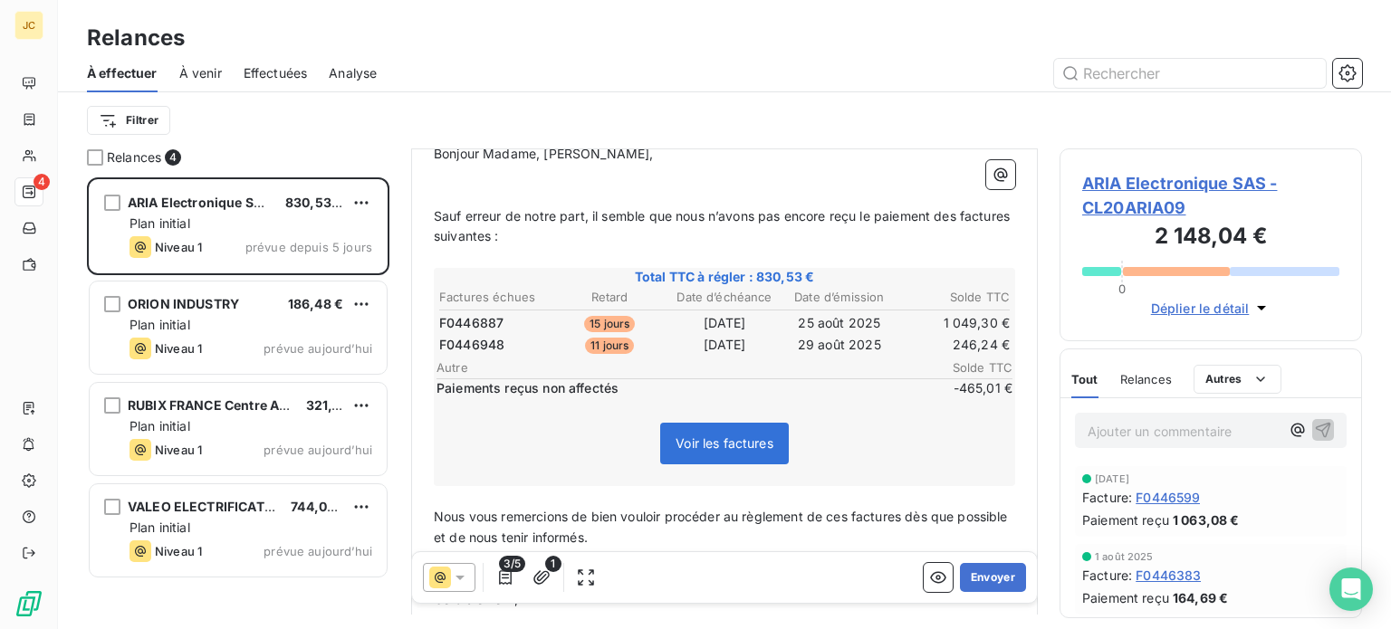
scroll to position [232, 0]
click at [501, 579] on icon "button" at bounding box center [505, 578] width 18 height 18
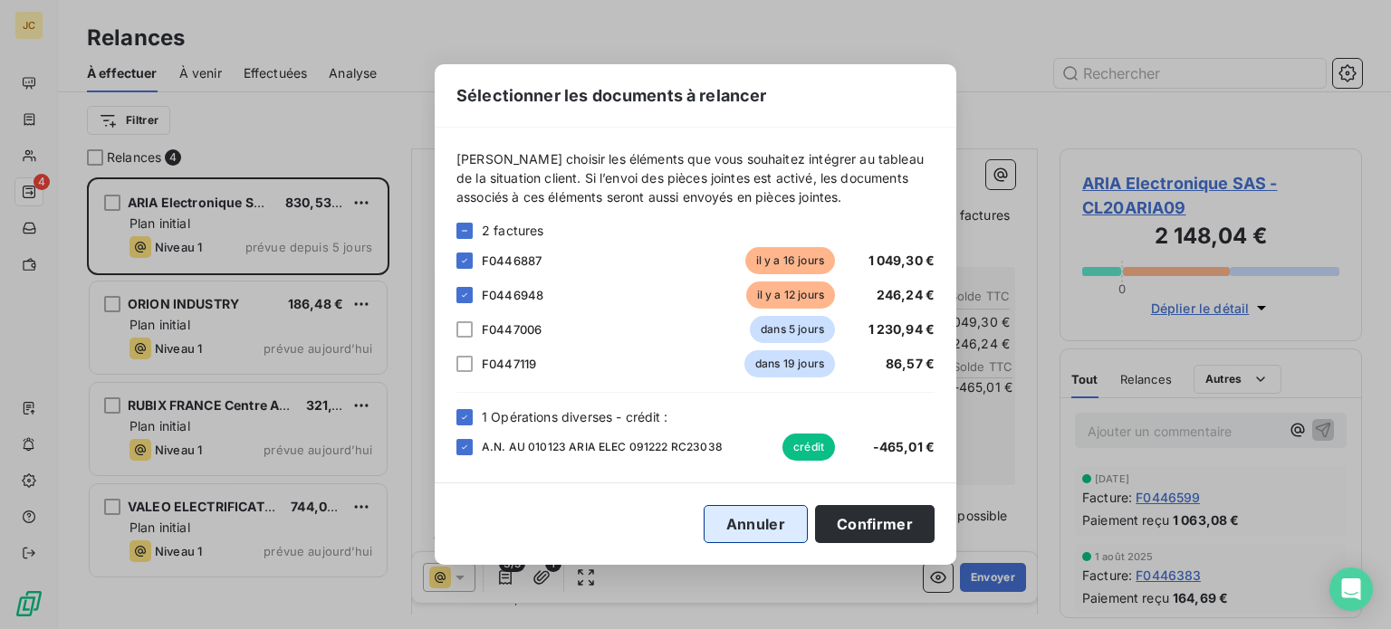
click at [782, 521] on button "Annuler" at bounding box center [756, 524] width 104 height 38
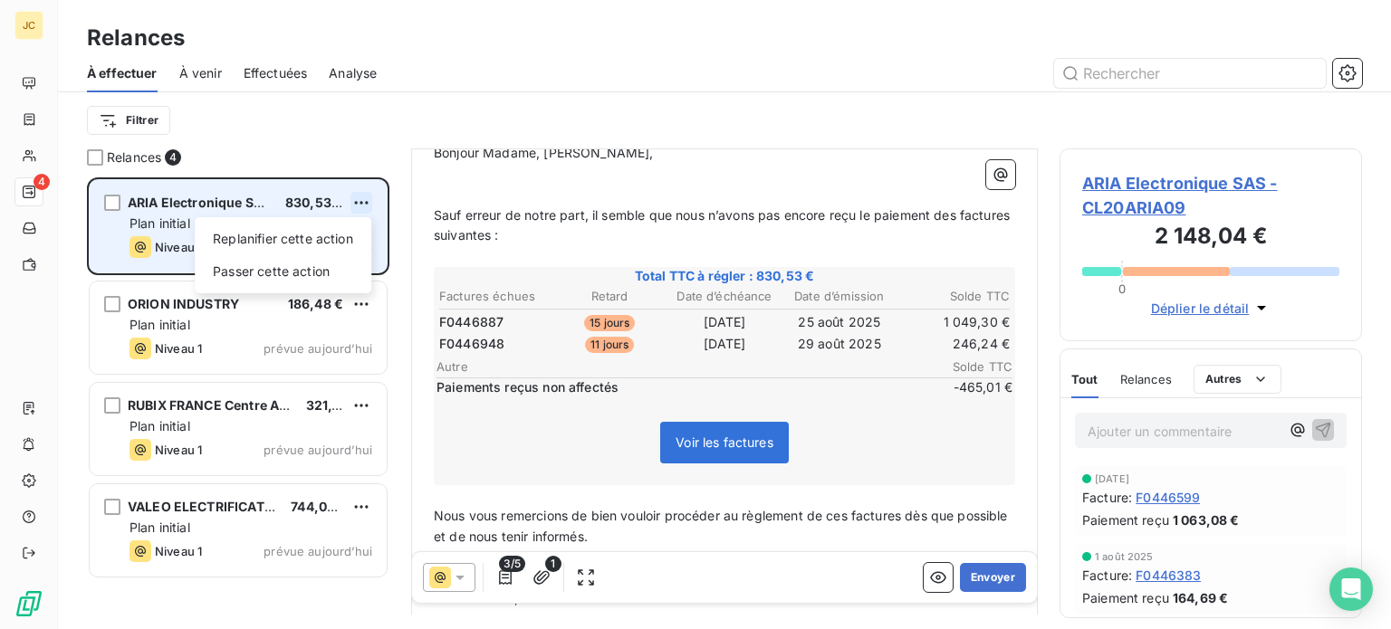
click at [366, 202] on html "JC 4 Relances À effectuer À venir Effectuées Analyse Filtrer Relances 4 ARIA El…" at bounding box center [695, 314] width 1391 height 629
click at [319, 269] on div "Passer cette action" at bounding box center [283, 271] width 162 height 29
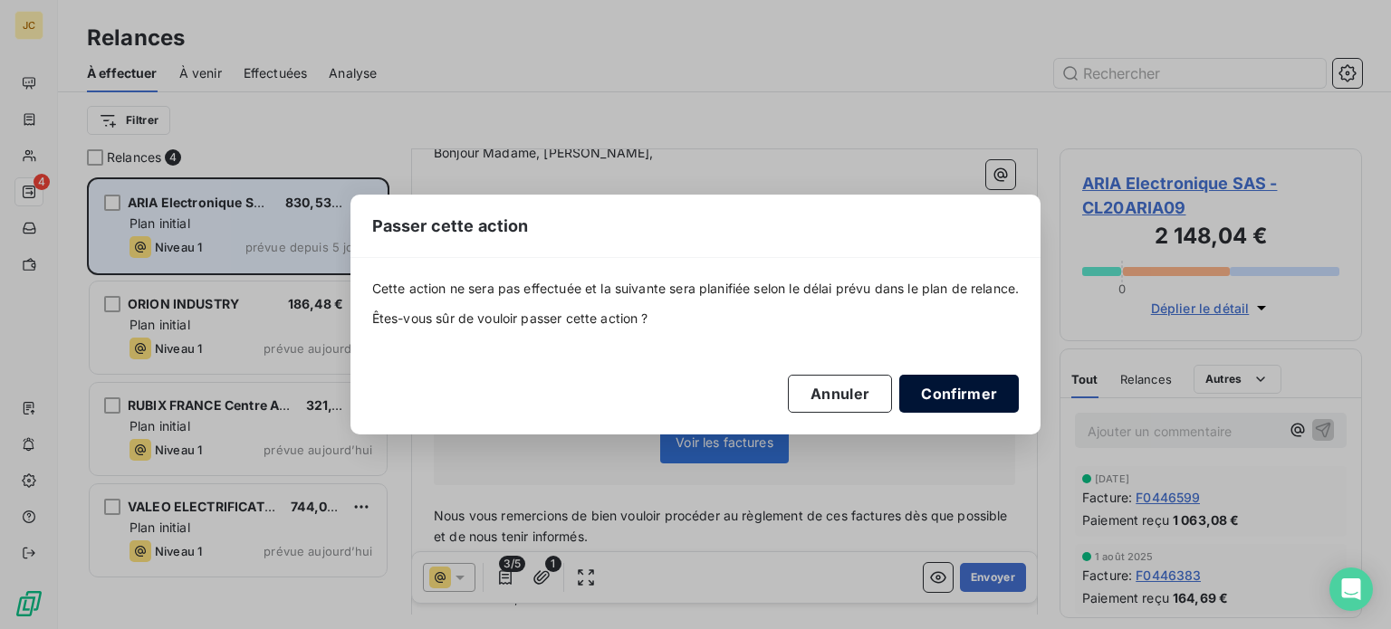
click at [944, 391] on button "Confirmer" at bounding box center [959, 394] width 120 height 38
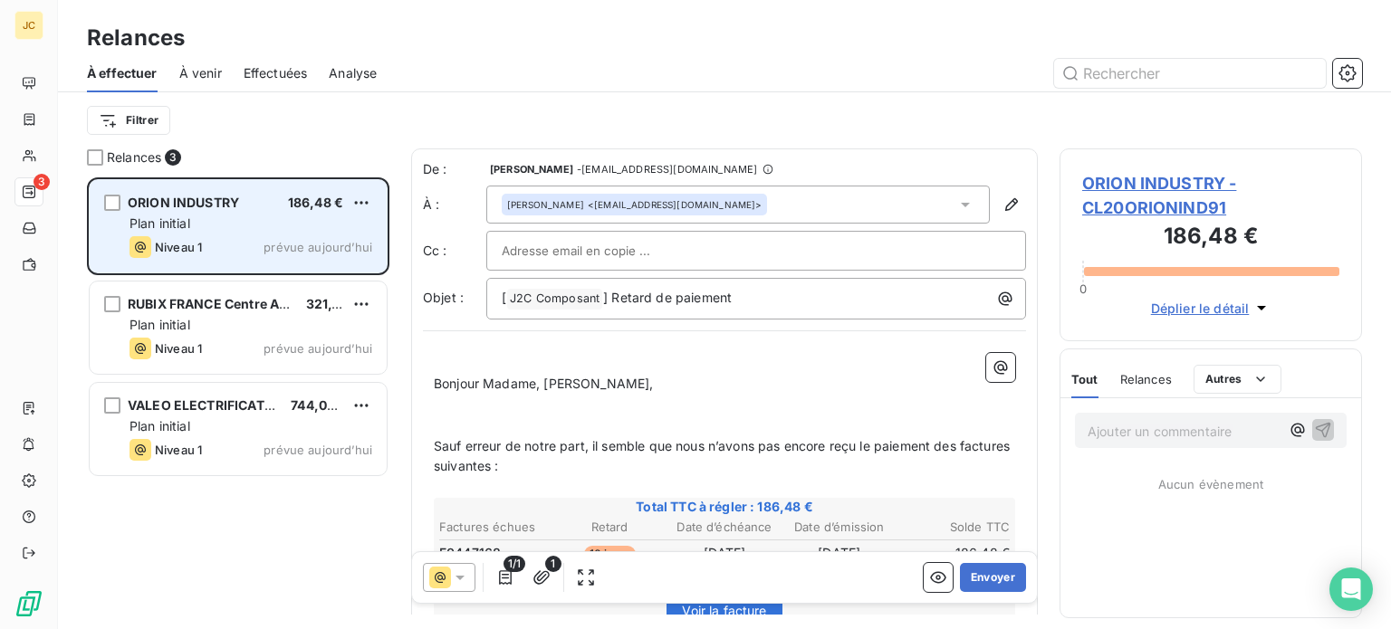
click at [974, 256] on div at bounding box center [756, 250] width 509 height 27
click at [974, 256] on input "text" at bounding box center [756, 250] width 509 height 27
click at [979, 582] on button "Envoyer" at bounding box center [993, 577] width 66 height 29
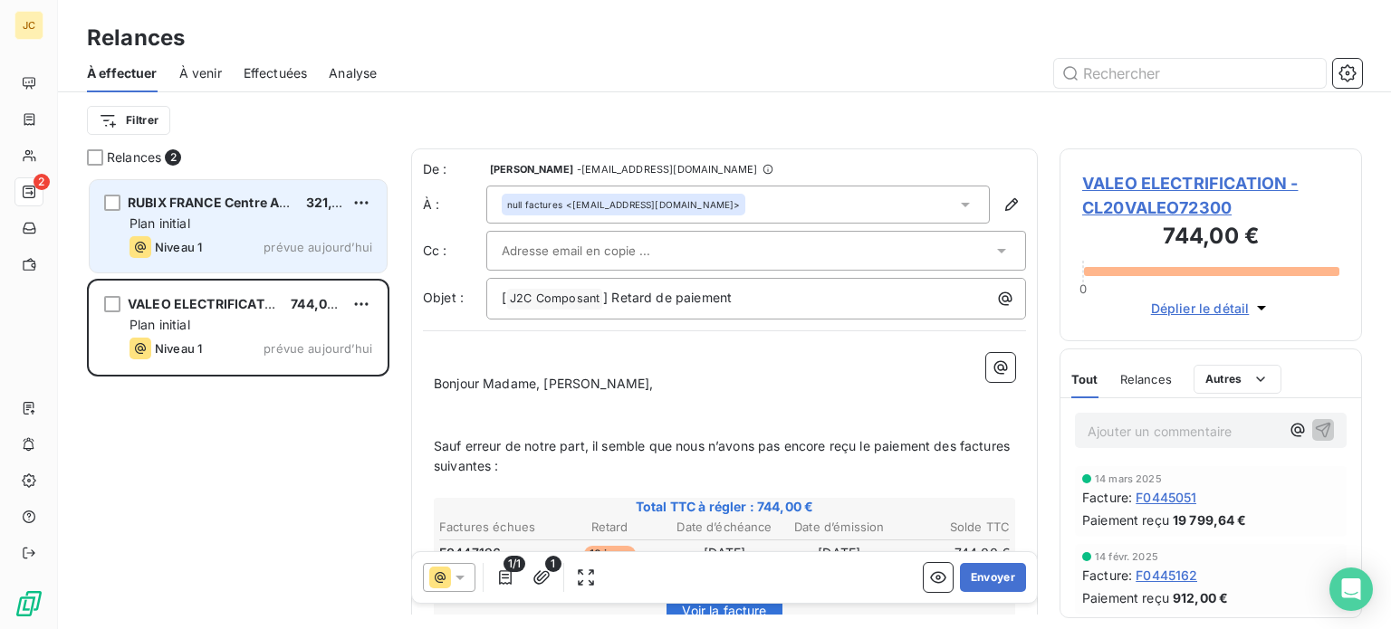
click at [997, 251] on icon at bounding box center [1001, 251] width 9 height 5
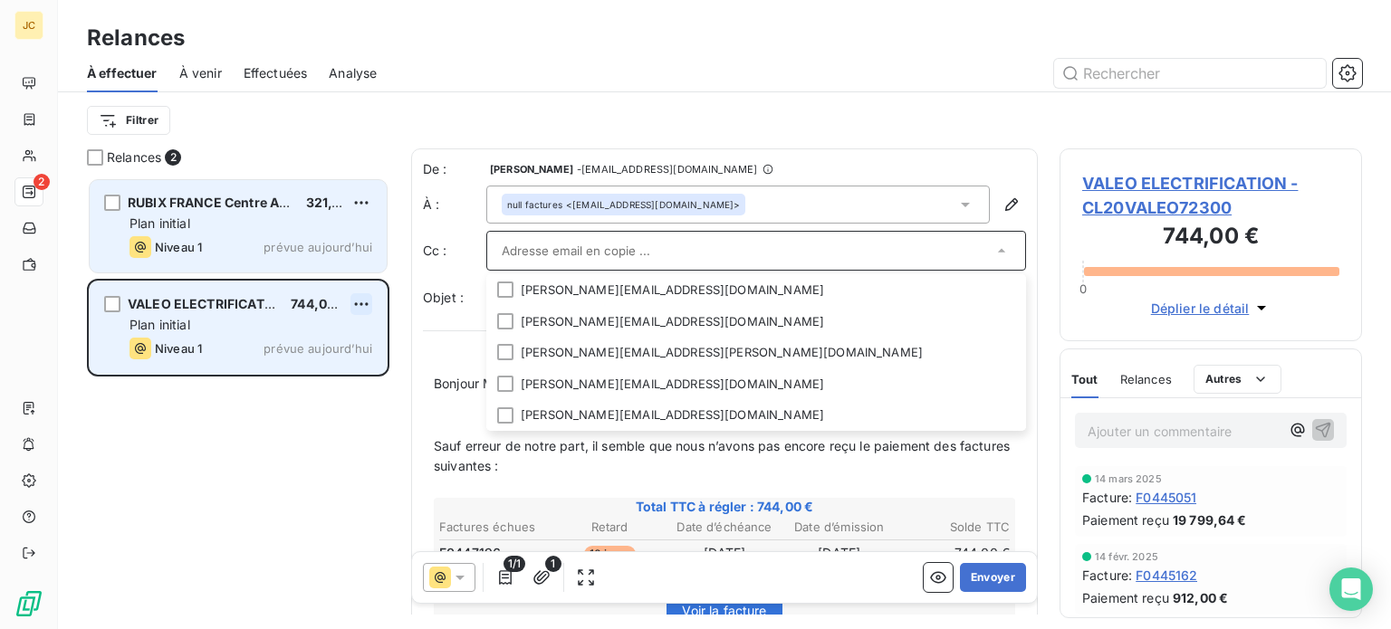
click at [369, 296] on html "JC 2 Relances À effectuer À venir Effectuées Analyse Filtrer Relances 2 RUBIX F…" at bounding box center [695, 314] width 1391 height 629
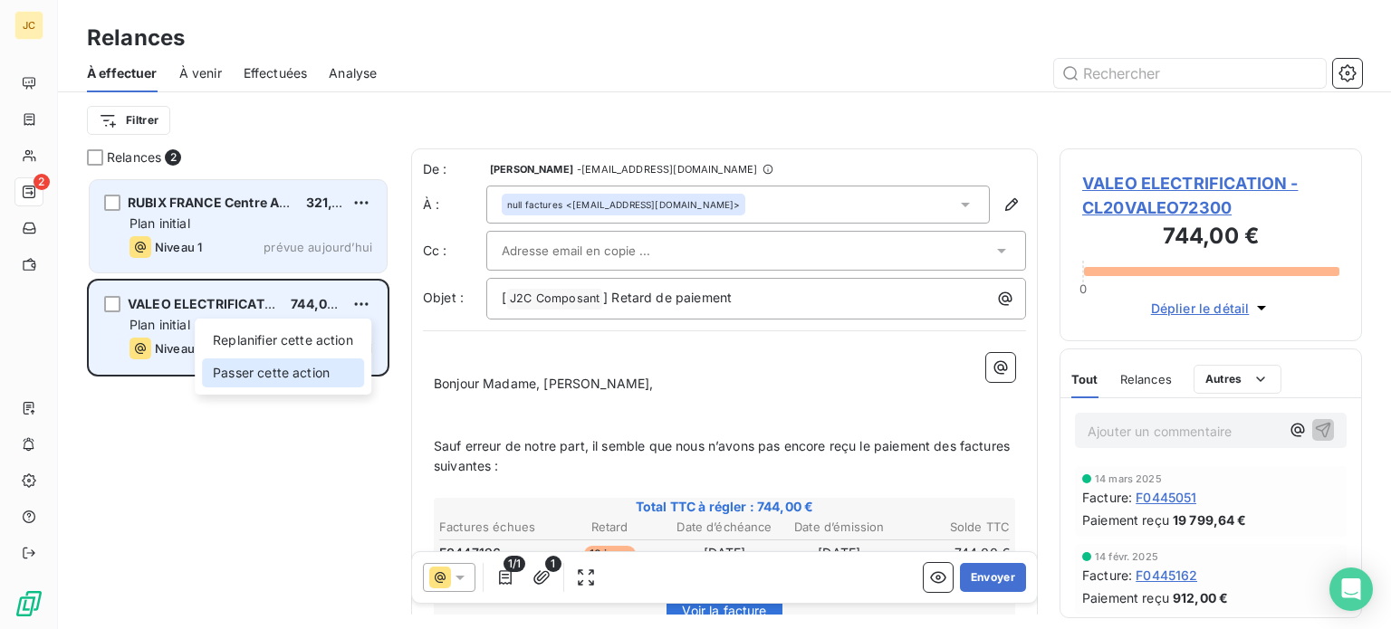
click at [310, 374] on div "Passer cette action" at bounding box center [283, 373] width 162 height 29
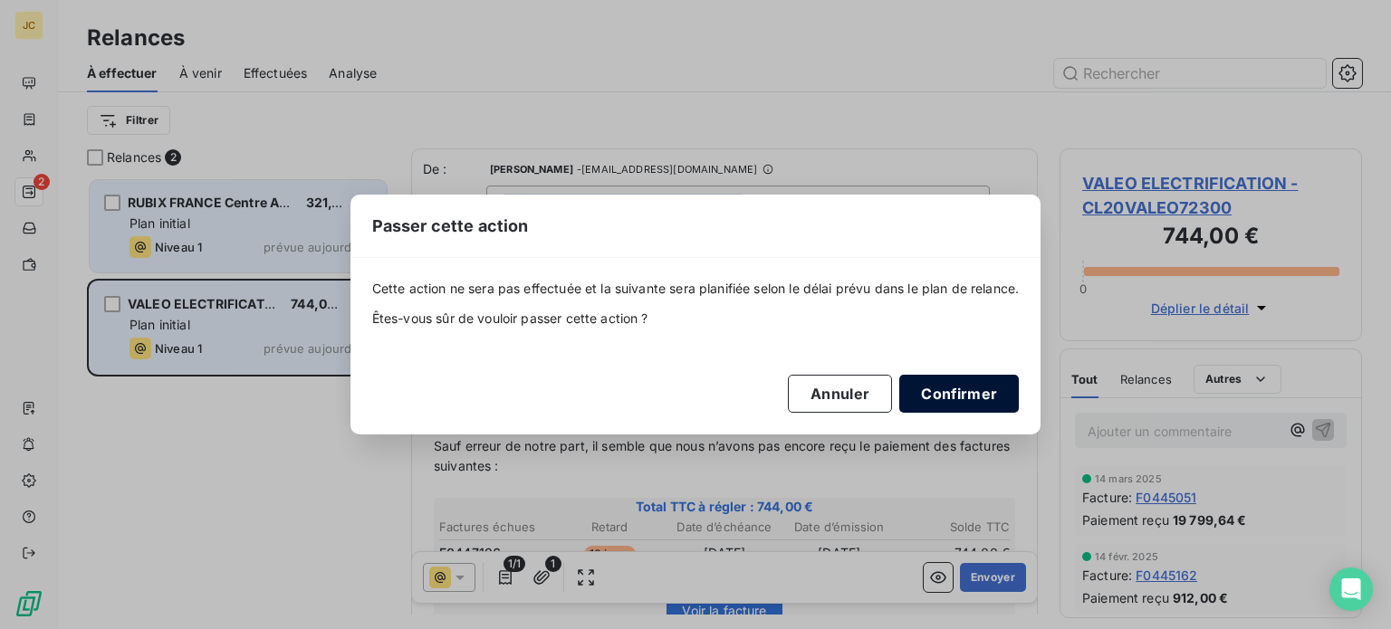
click at [942, 395] on button "Confirmer" at bounding box center [959, 394] width 120 height 38
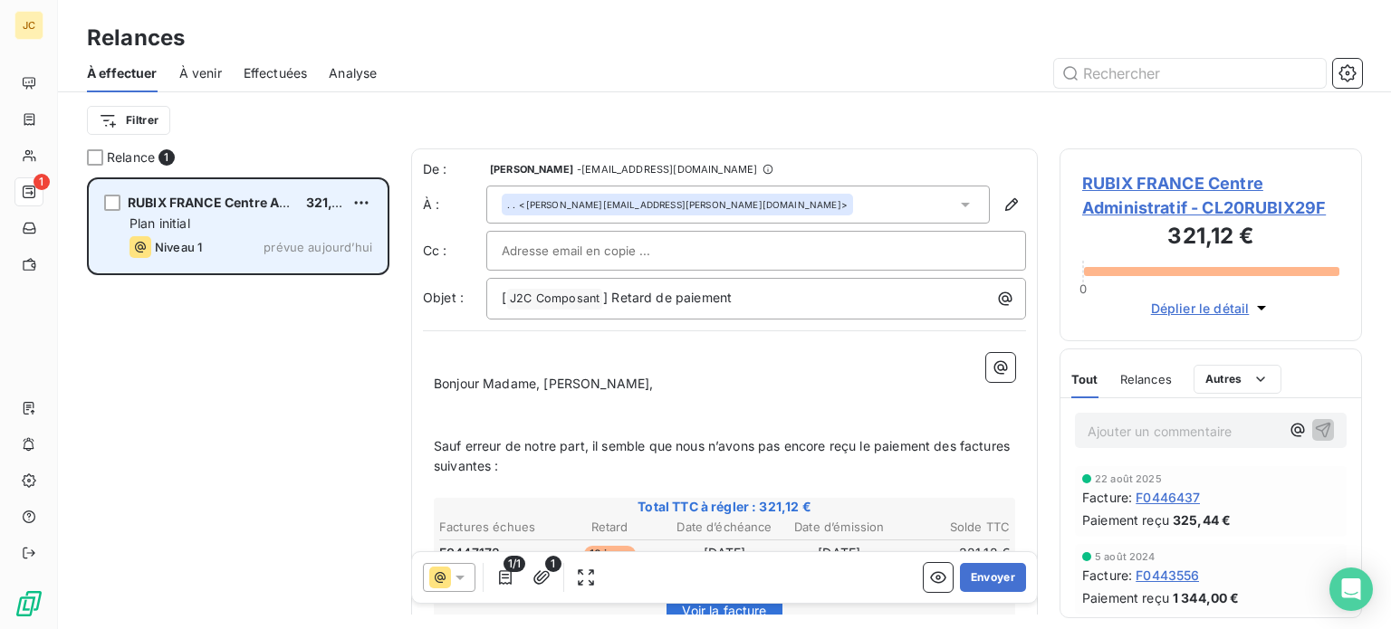
click at [318, 221] on div "Plan initial" at bounding box center [251, 224] width 243 height 18
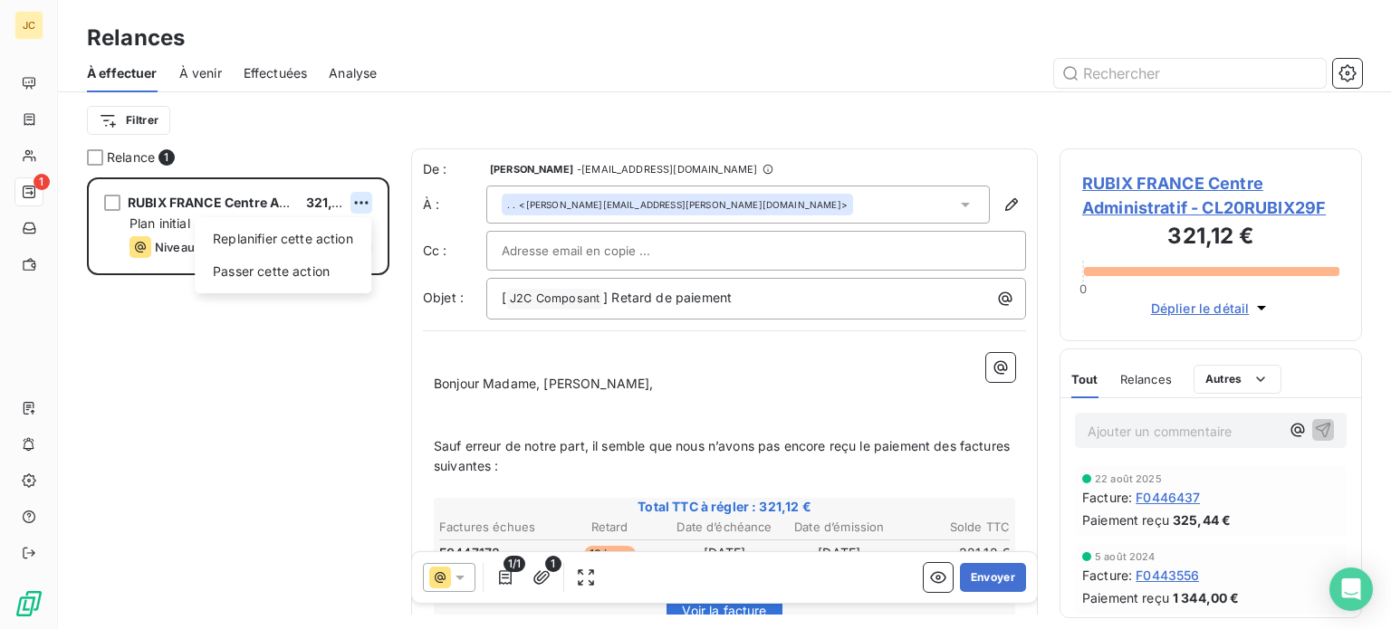
click at [359, 198] on html "JC 1 Relances À effectuer À venir Effectuées Analyse Filtrer Relance 1 RUBIX FR…" at bounding box center [695, 314] width 1391 height 629
click at [301, 267] on div "Passer cette action" at bounding box center [283, 271] width 162 height 29
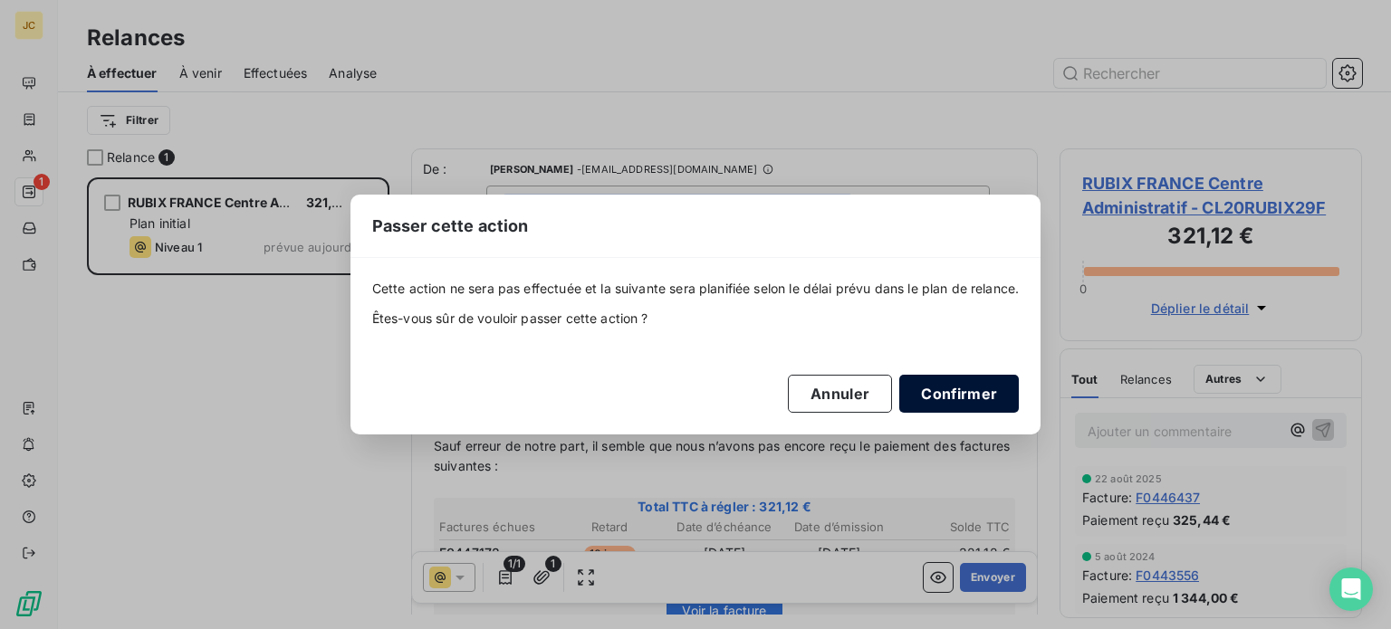
click at [965, 394] on button "Confirmer" at bounding box center [959, 394] width 120 height 38
